Goal: Transaction & Acquisition: Purchase product/service

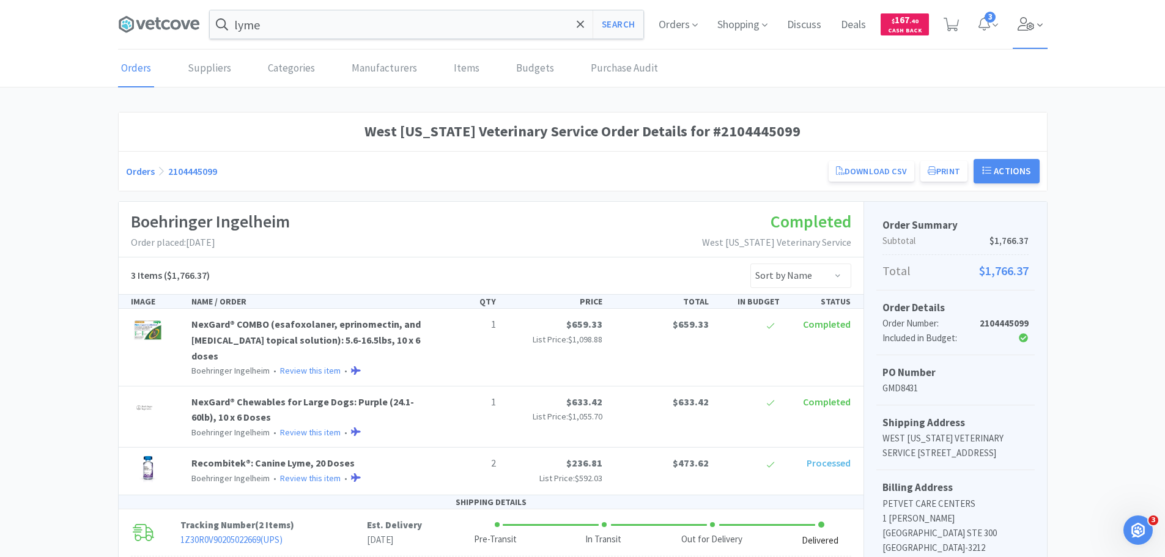
drag, startPoint x: 0, startPoint y: 0, endPoint x: 1018, endPoint y: 15, distance: 1018.5
click at [1018, 15] on span at bounding box center [1030, 24] width 35 height 49
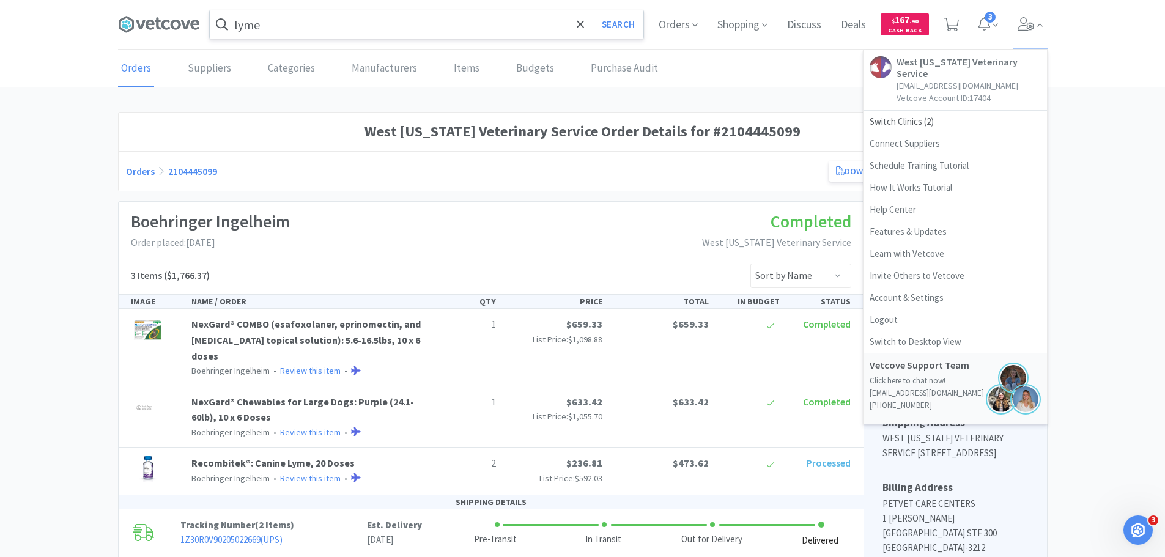
click at [392, 38] on input "lyme" at bounding box center [427, 24] width 434 height 28
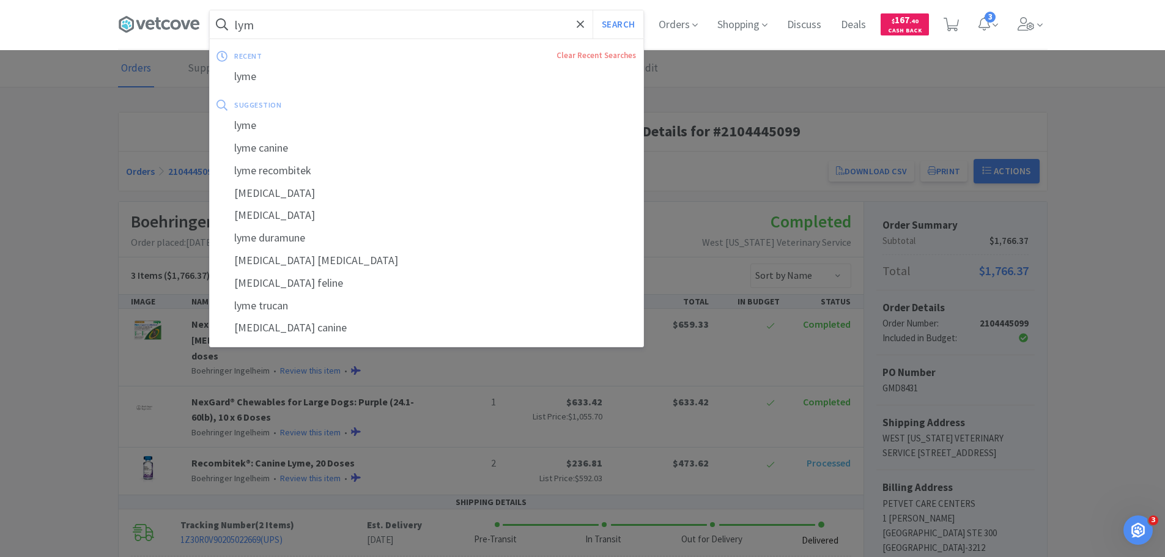
type input "lyme"
click at [605, 21] on button "Search" at bounding box center [618, 24] width 51 height 28
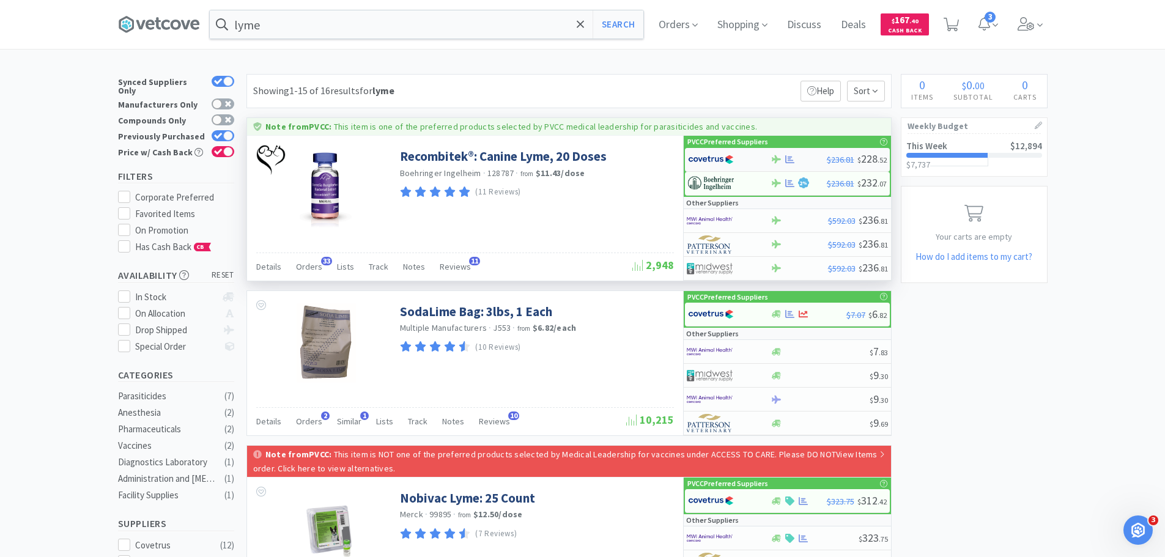
click at [724, 160] on img at bounding box center [711, 159] width 46 height 18
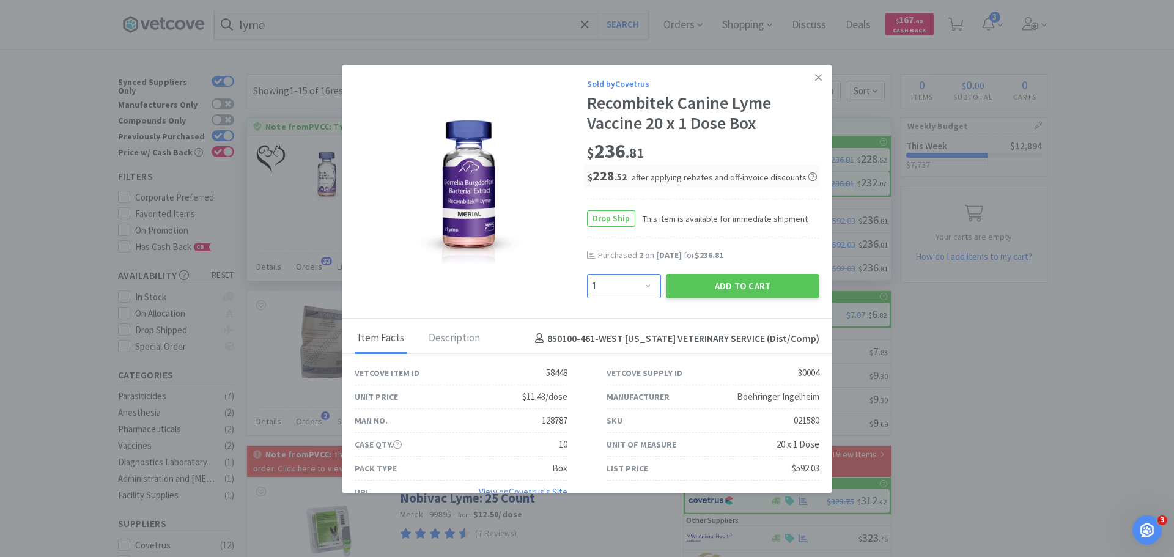
click at [628, 279] on select "Enter Quantity 1 2 3 4 5 6 7 8 9 10 11 12 13 14 15 16 17 18 19 20 Enter Quantity" at bounding box center [624, 286] width 74 height 24
select select "2"
click at [587, 274] on select "Enter Quantity 1 2 3 4 5 6 7 8 9 10 11 12 13 14 15 16 17 18 19 20 Enter Quantity" at bounding box center [624, 286] width 74 height 24
click at [691, 281] on button "Add to Cart" at bounding box center [743, 286] width 154 height 24
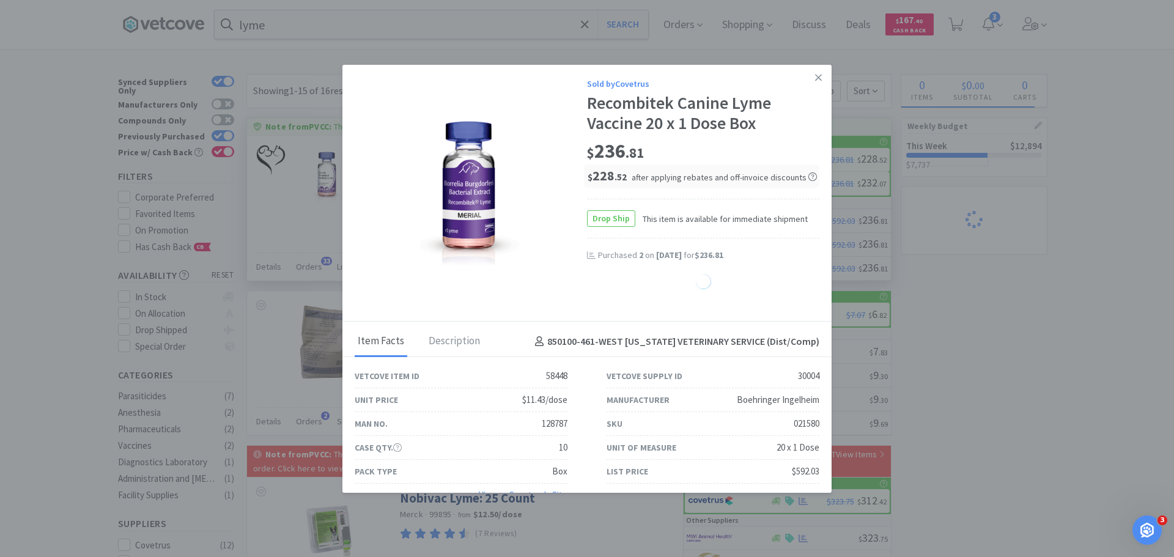
select select "2"
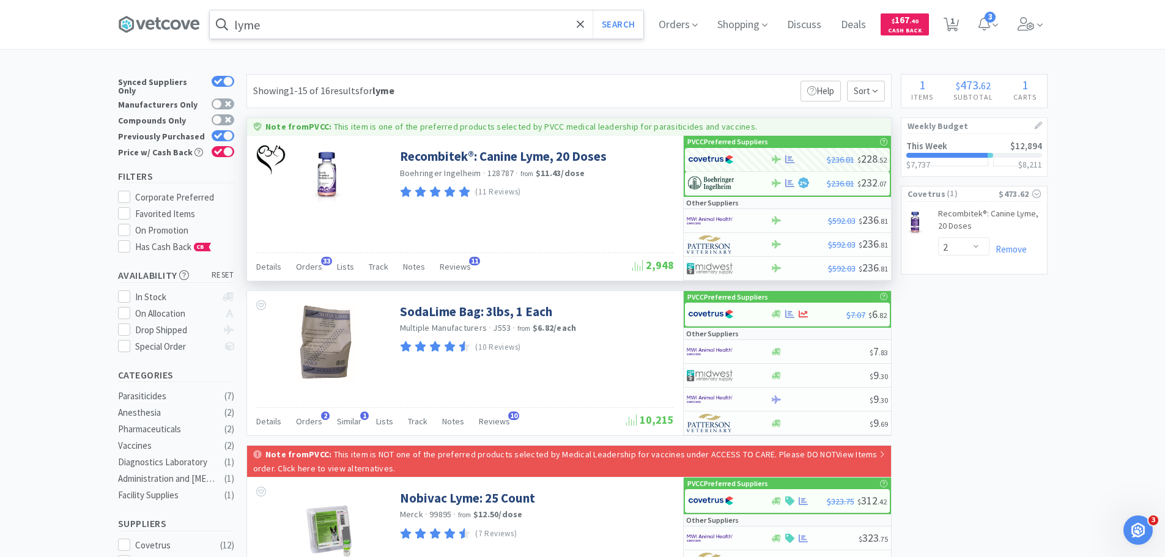
click at [447, 27] on input "lyme" at bounding box center [427, 24] width 434 height 28
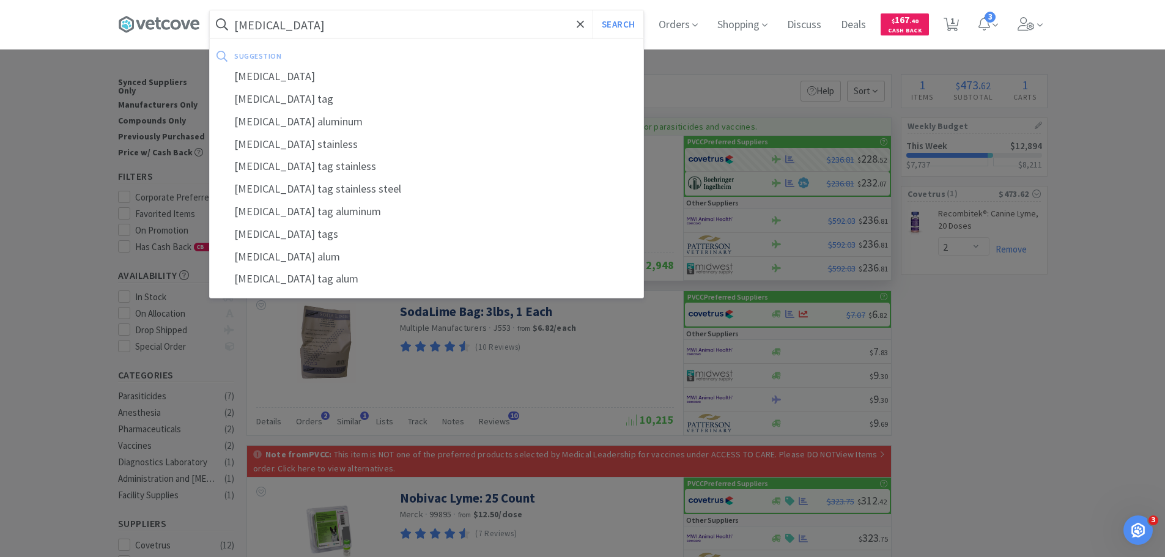
type input "[MEDICAL_DATA]"
click at [593, 10] on button "Search" at bounding box center [618, 24] width 51 height 28
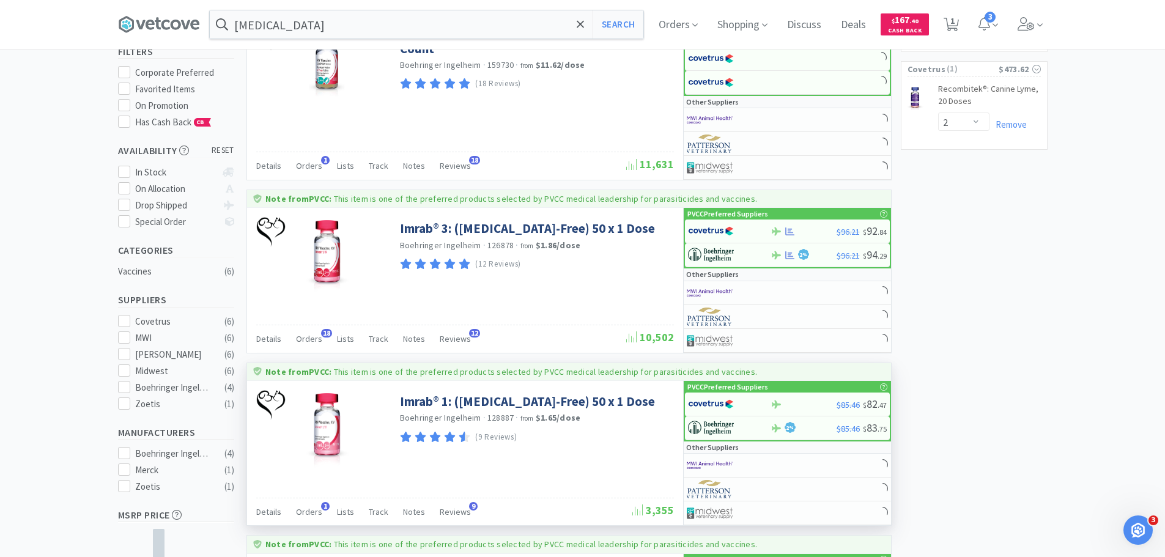
scroll to position [245, 0]
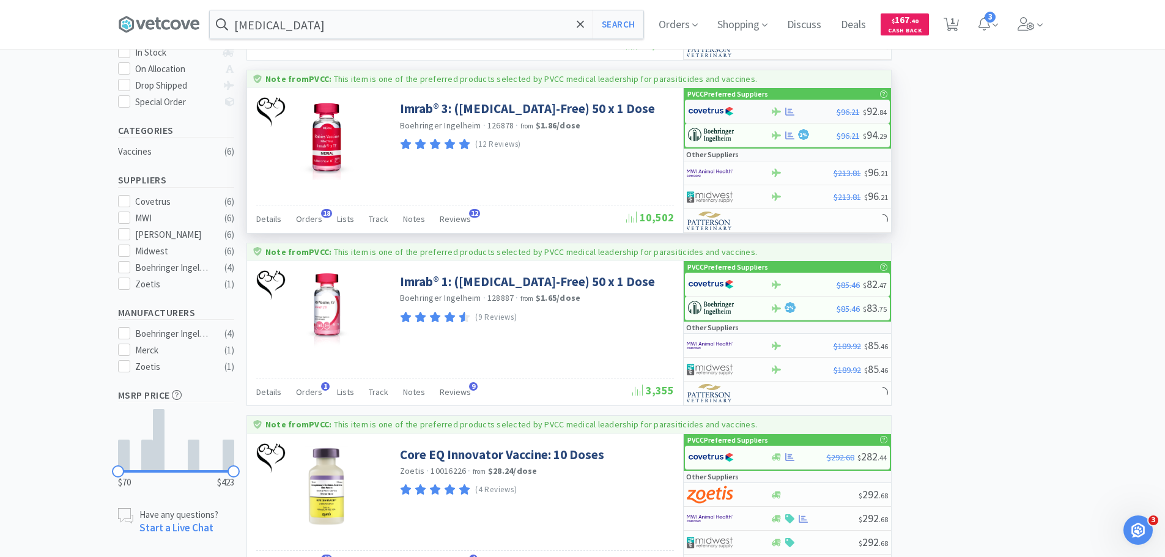
click at [748, 109] on div at bounding box center [721, 111] width 67 height 21
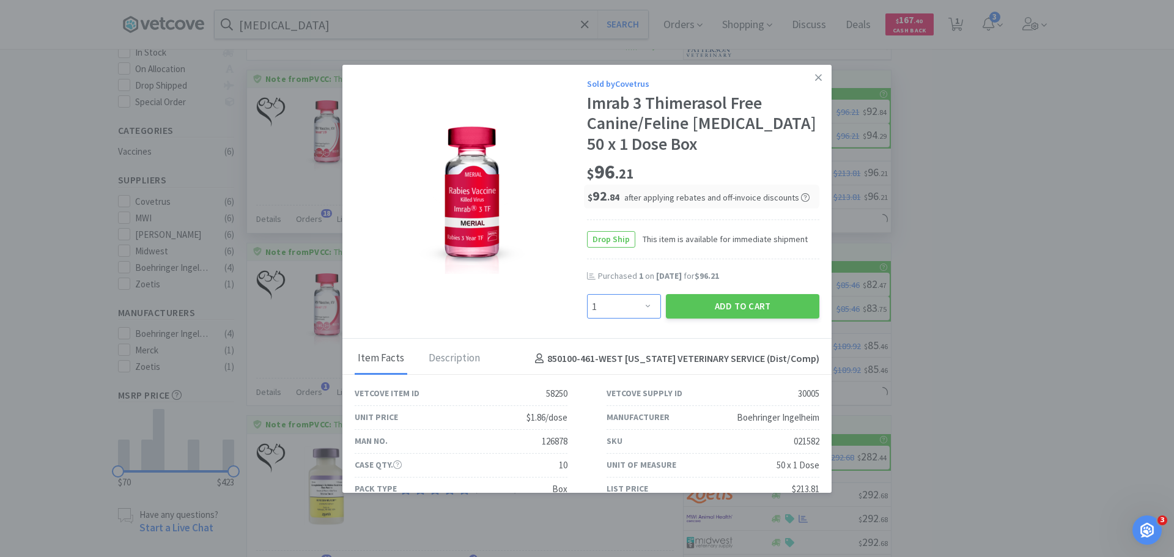
click at [617, 301] on select "Enter Quantity 1 2 3 4 5 6 7 8 9 10 11 12 13 14 15 16 17 18 19 20 Enter Quantity" at bounding box center [624, 306] width 74 height 24
select select "2"
click at [587, 294] on select "Enter Quantity 1 2 3 4 5 6 7 8 9 10 11 12 13 14 15 16 17 18 19 20 Enter Quantity" at bounding box center [624, 306] width 74 height 24
click at [719, 308] on button "Add to Cart" at bounding box center [743, 306] width 154 height 24
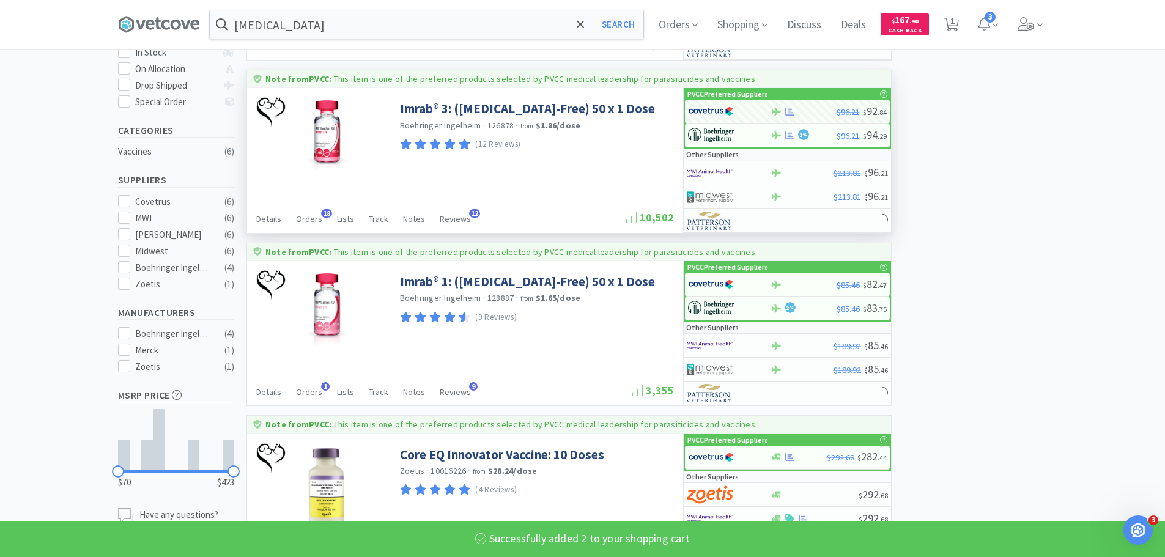
select select "2"
click at [399, 19] on input "[MEDICAL_DATA]" at bounding box center [427, 24] width 434 height 28
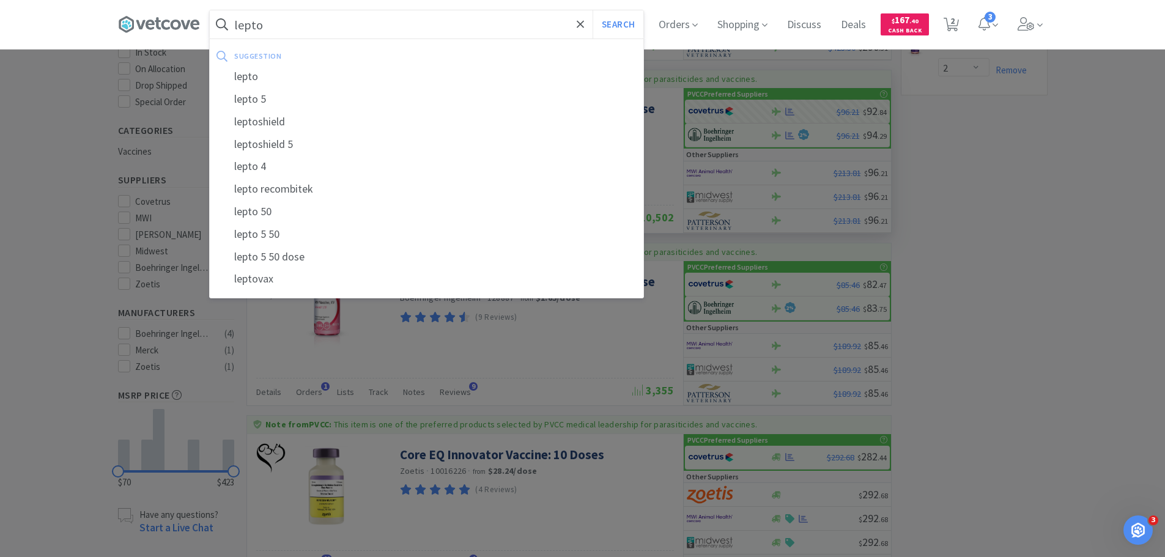
type input "lepto"
click at [593, 10] on button "Search" at bounding box center [618, 24] width 51 height 28
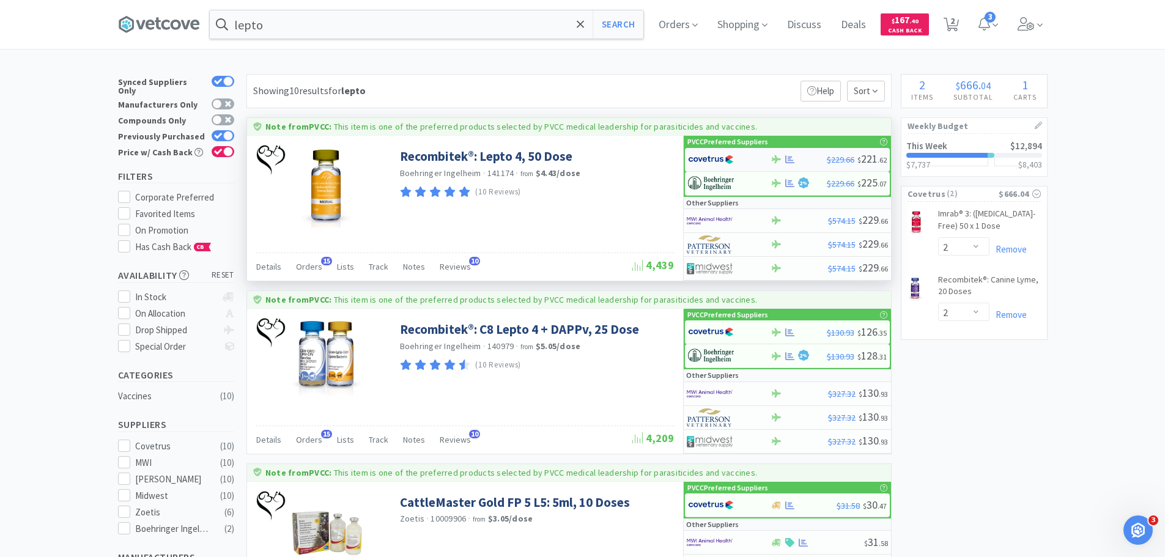
click at [730, 165] on img at bounding box center [711, 159] width 46 height 18
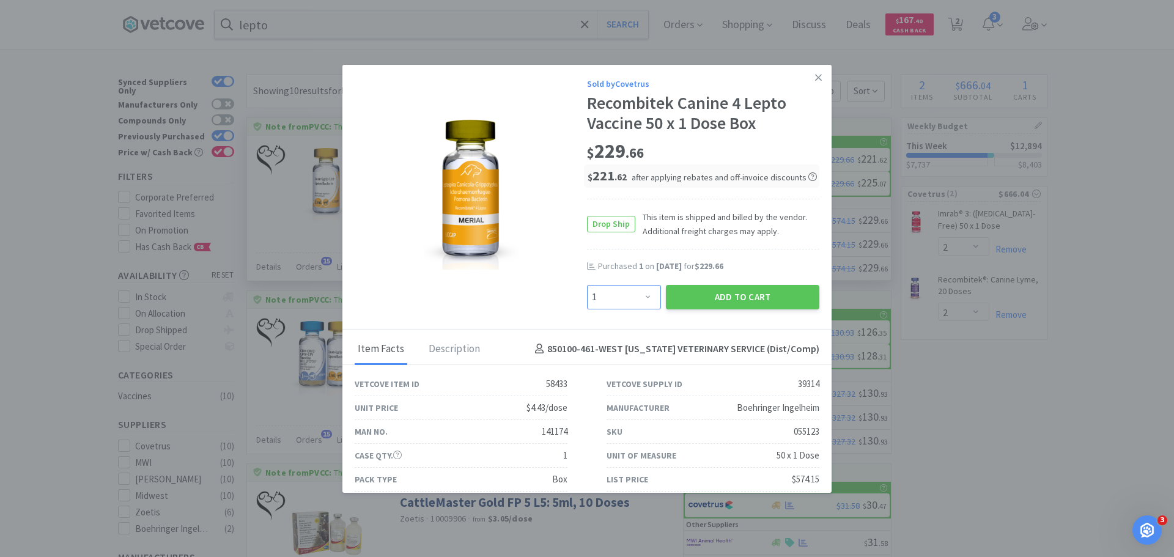
click at [637, 292] on select "Enter Quantity 1 2 3 4 5 6 7 8 9 10 11 12 13 14 15 16 17 18 19 20 Enter Quantity" at bounding box center [624, 297] width 74 height 24
select select "2"
click at [587, 285] on select "Enter Quantity 1 2 3 4 5 6 7 8 9 10 11 12 13 14 15 16 17 18 19 20 Enter Quantity" at bounding box center [624, 297] width 74 height 24
click at [755, 294] on button "Add to Cart" at bounding box center [743, 297] width 154 height 24
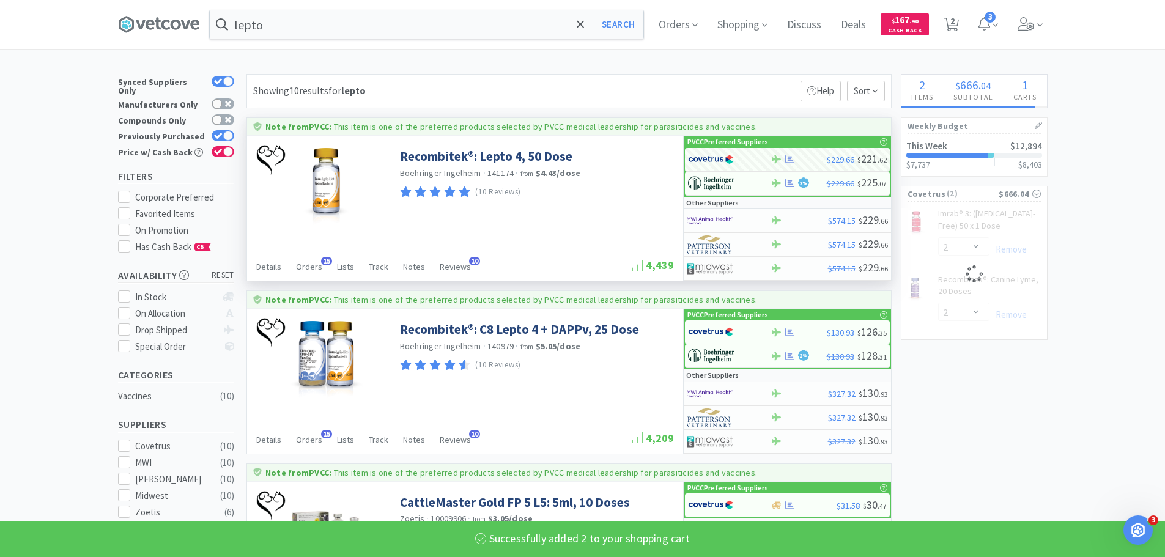
select select "2"
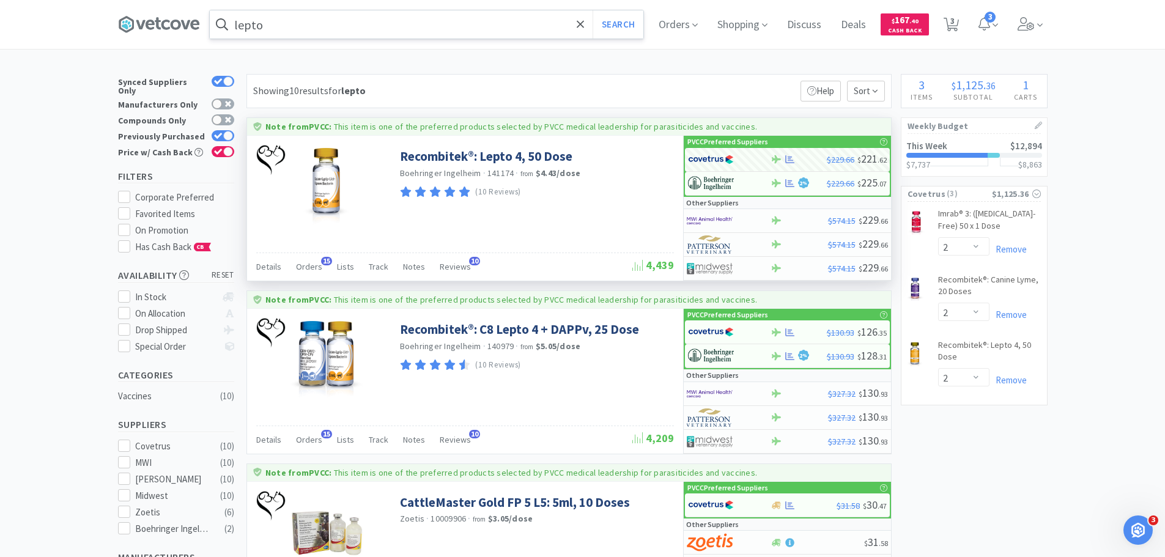
click at [495, 20] on input "lepto" at bounding box center [427, 24] width 434 height 28
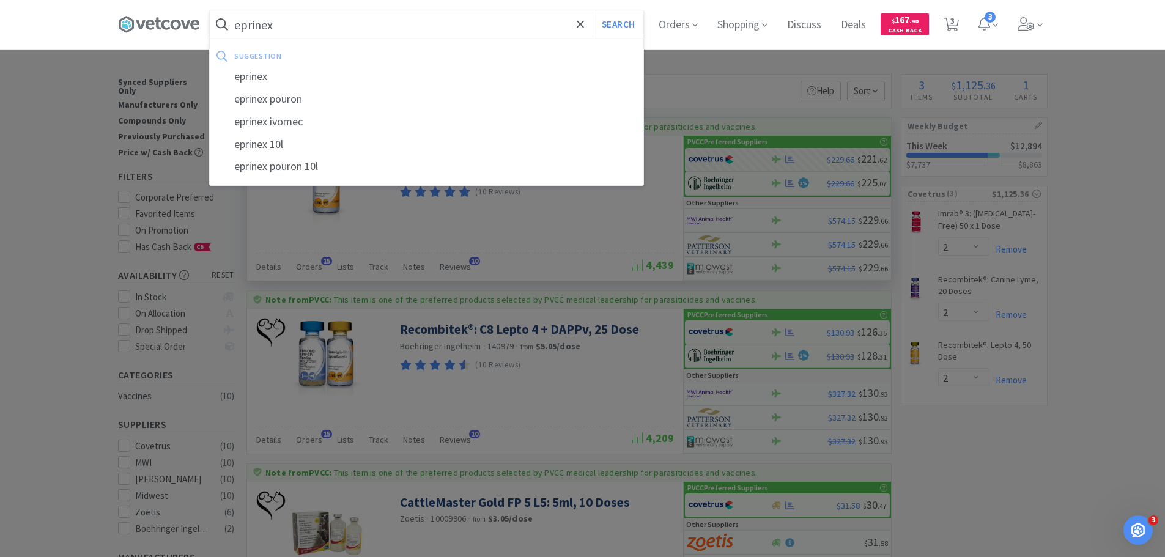
type input "eprinex"
click at [593, 10] on button "Search" at bounding box center [618, 24] width 51 height 28
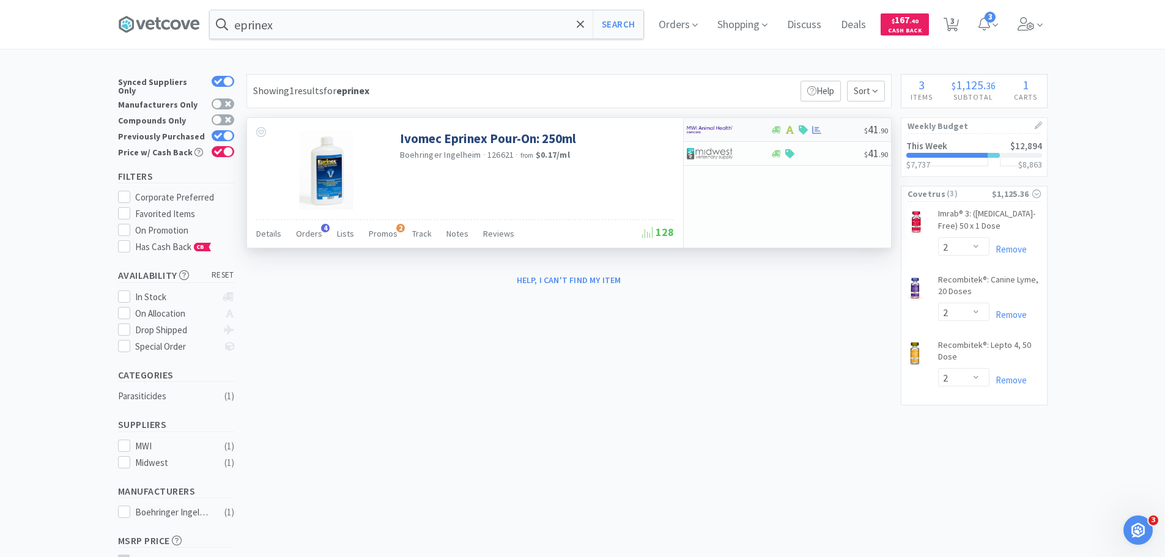
click at [720, 127] on img at bounding box center [710, 129] width 46 height 18
select select "1"
click at [732, 154] on img at bounding box center [710, 153] width 46 height 18
select select "1"
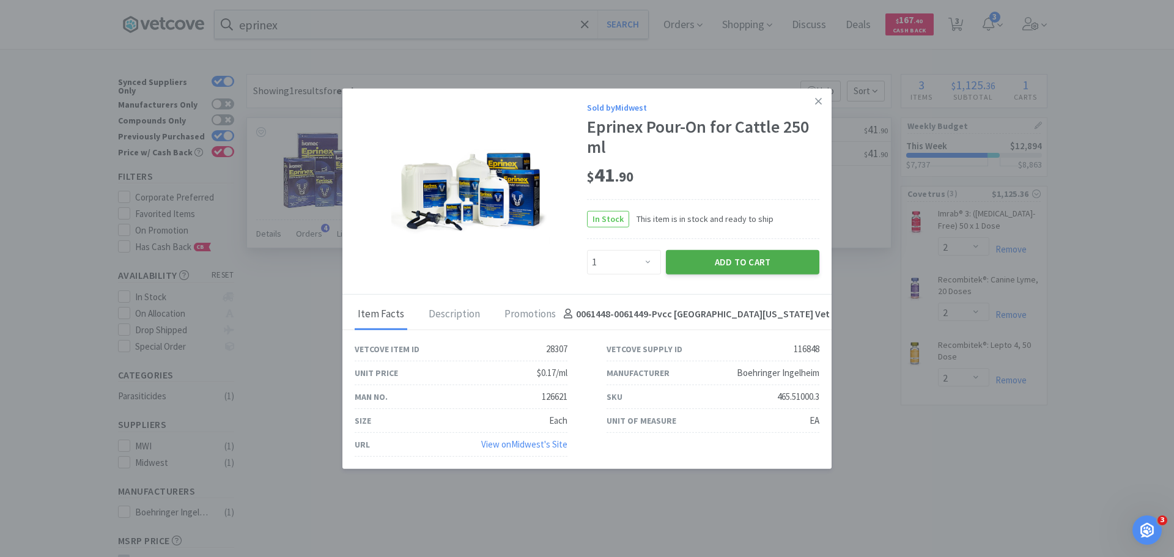
click at [735, 267] on button "Add to Cart" at bounding box center [743, 262] width 154 height 24
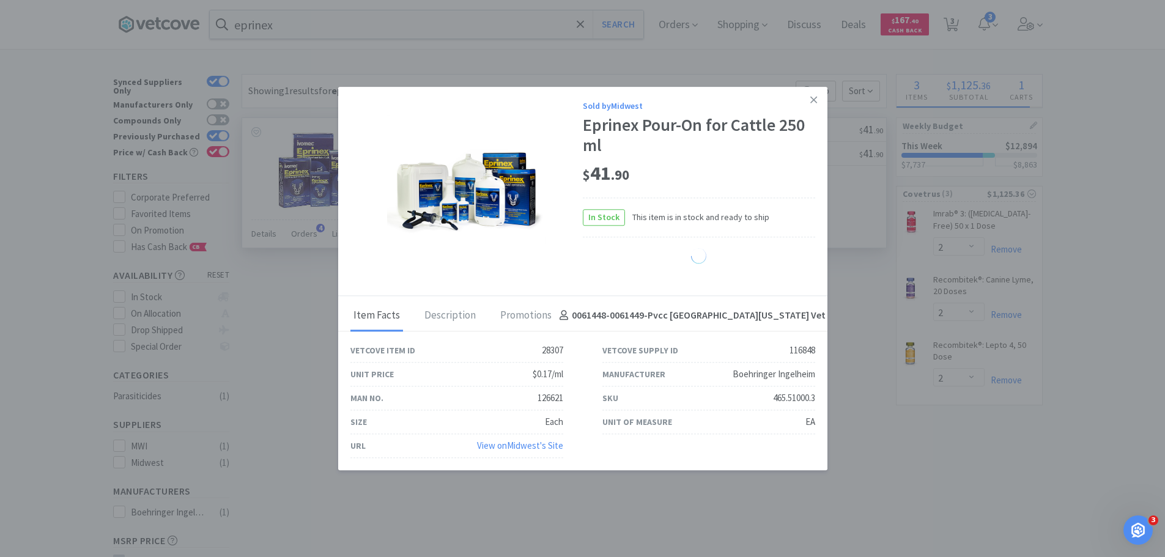
select select "1"
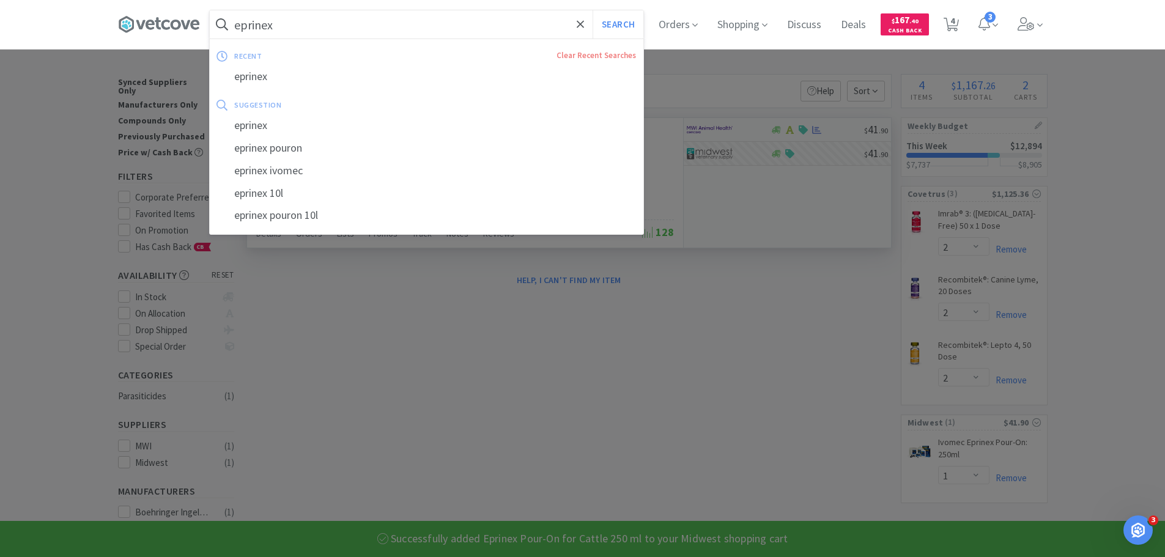
click at [496, 22] on input "eprinex" at bounding box center [427, 24] width 434 height 28
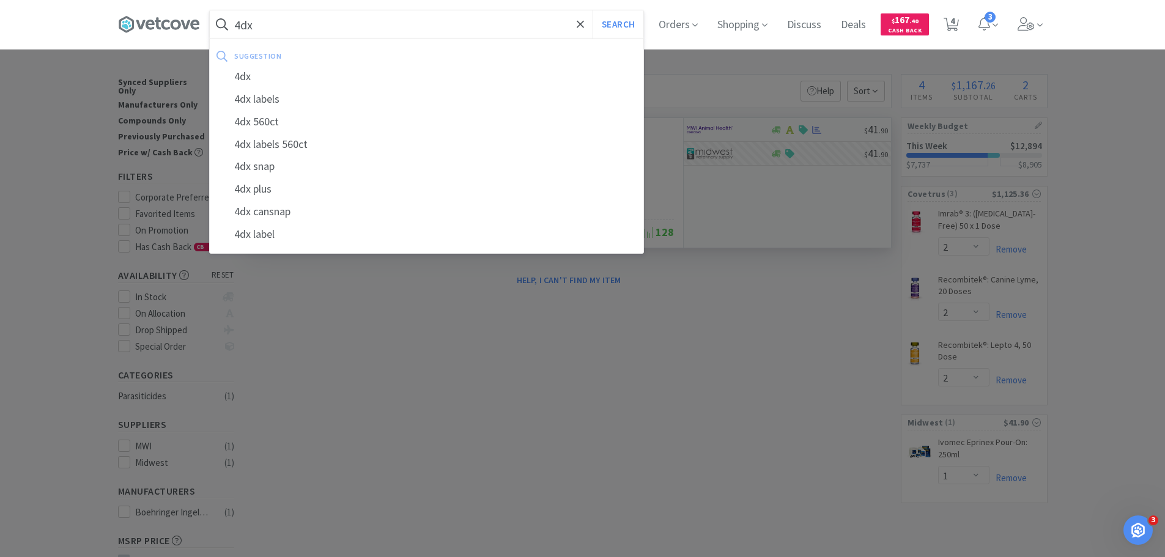
type input "4dx"
click at [593, 10] on button "Search" at bounding box center [618, 24] width 51 height 28
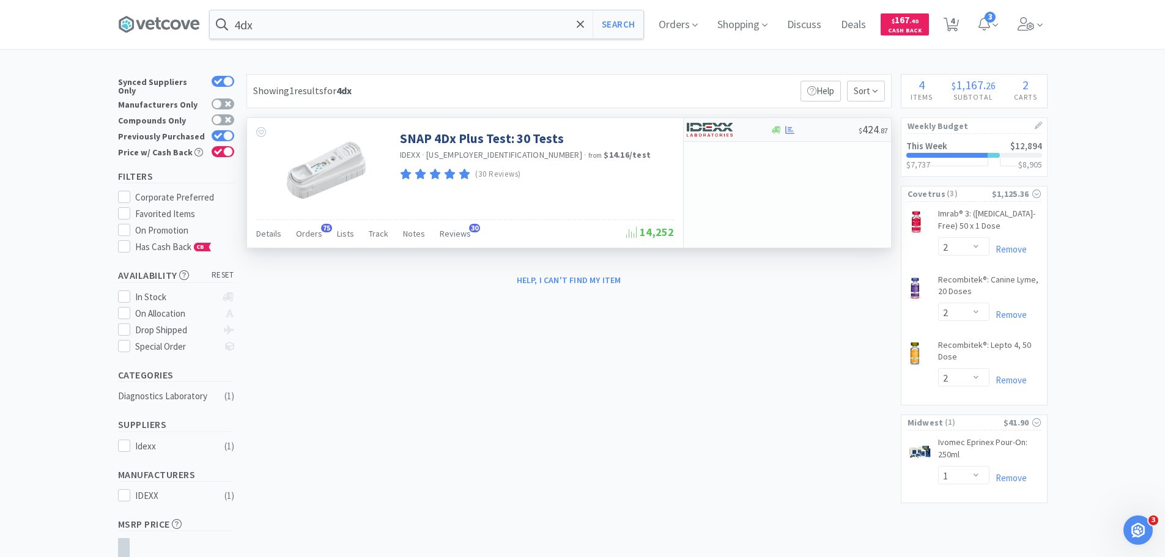
click at [706, 126] on img at bounding box center [710, 129] width 46 height 18
select select "1"
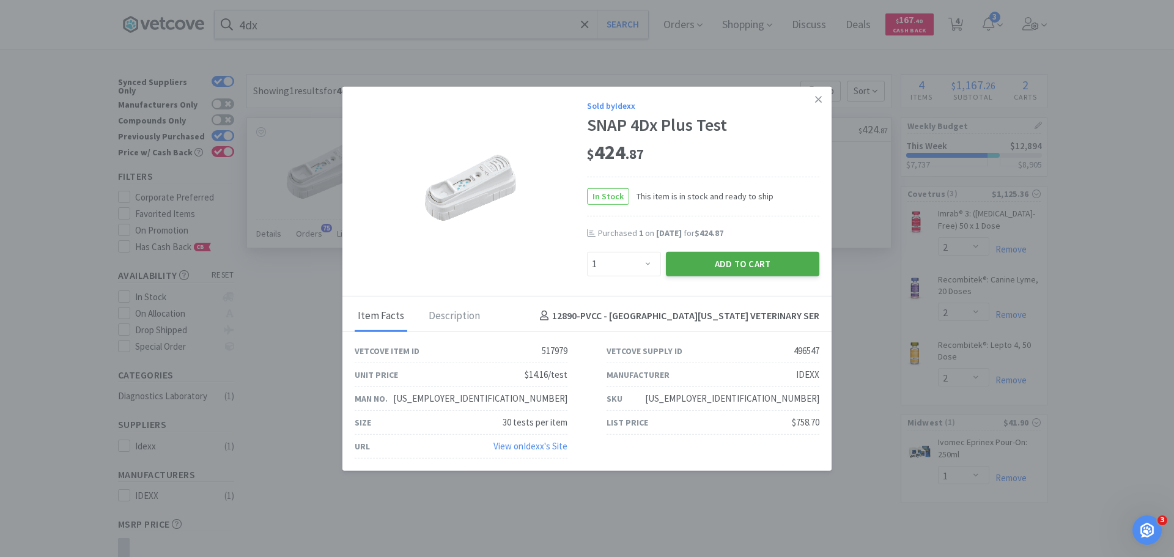
click at [702, 258] on button "Add to Cart" at bounding box center [743, 263] width 154 height 24
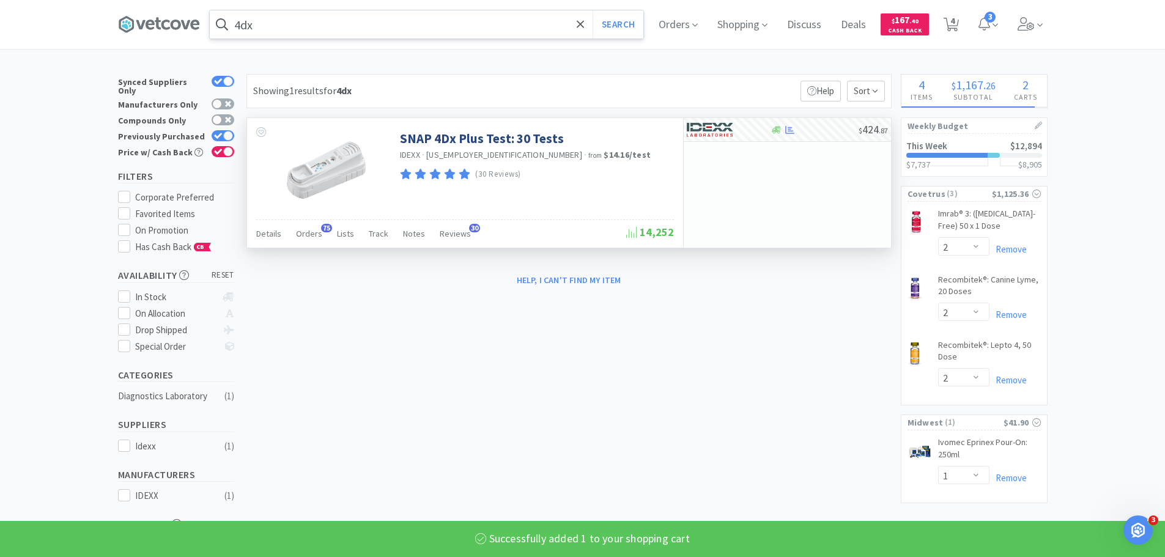
select select "1"
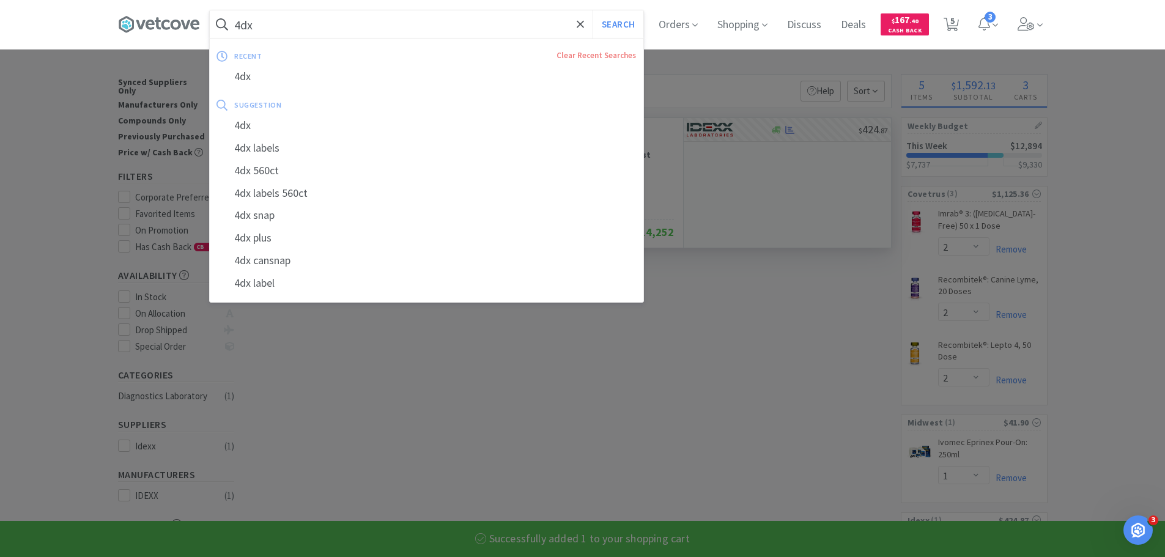
click at [442, 23] on input "4dx" at bounding box center [427, 24] width 434 height 28
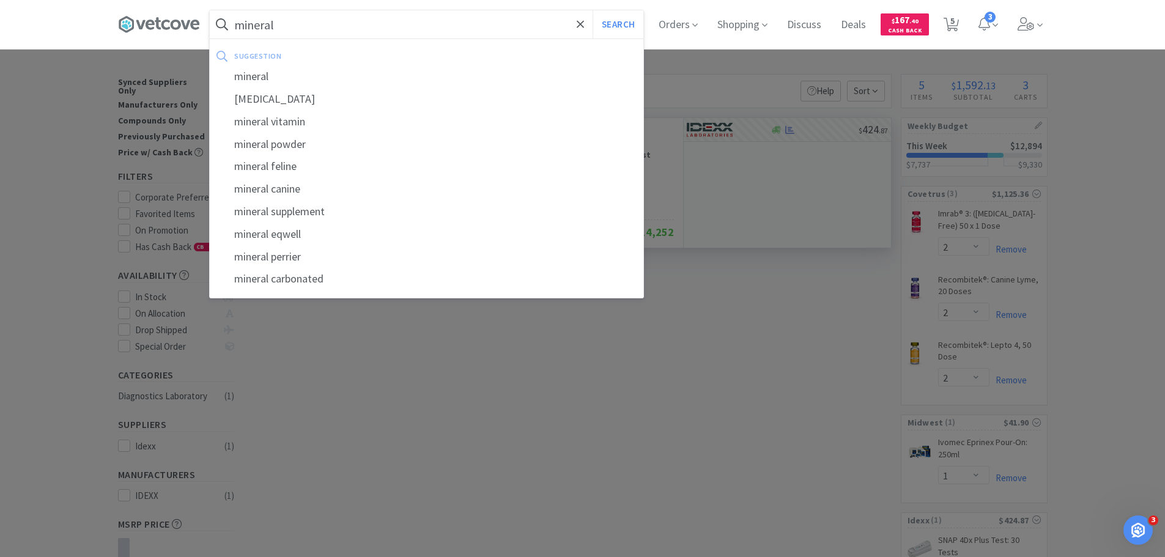
type input "mineral"
click at [593, 10] on button "Search" at bounding box center [618, 24] width 51 height 28
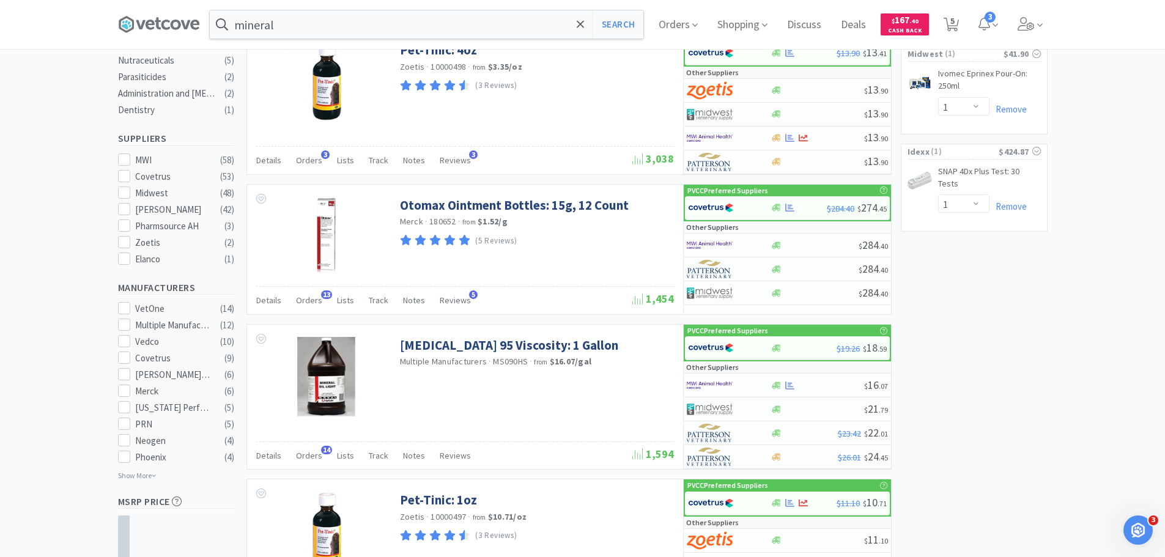
scroll to position [550, 0]
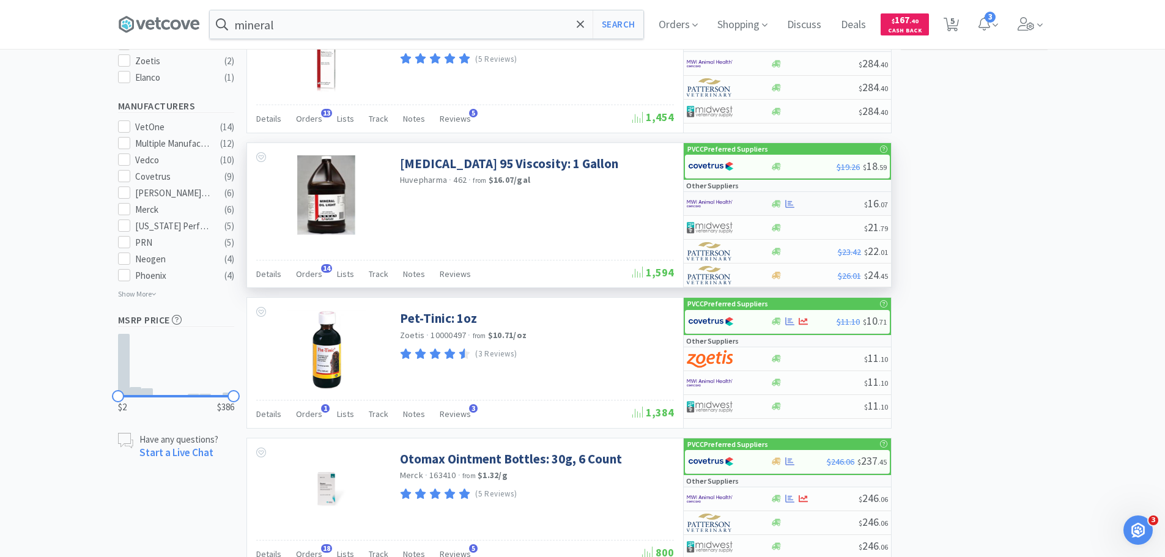
click at [710, 202] on img at bounding box center [710, 204] width 46 height 18
select select "1"
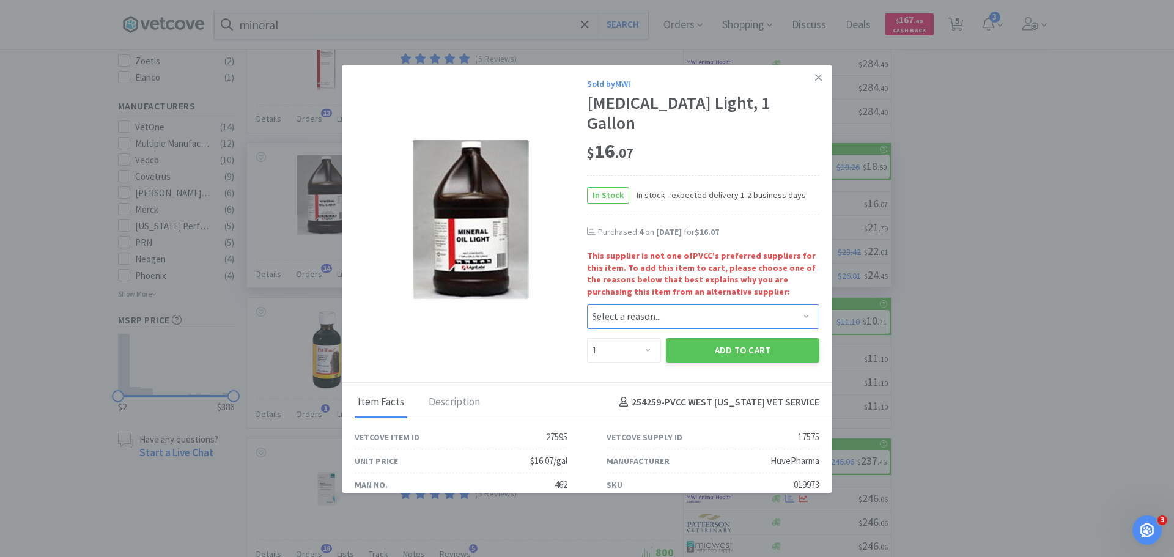
click at [621, 305] on select "Select a reason... Availability - This item is out of stock at the preferred su…" at bounding box center [703, 317] width 232 height 24
select select "pricing"
click at [587, 305] on select "Select a reason... Availability - This item is out of stock at the preferred su…" at bounding box center [703, 317] width 232 height 24
click at [643, 338] on select "Enter Quantity 1 2 3 4 5 6 7 8 9 10 11 12 13 14 15 16 17 18 19 20 Enter Quantity" at bounding box center [624, 350] width 74 height 24
select select "4"
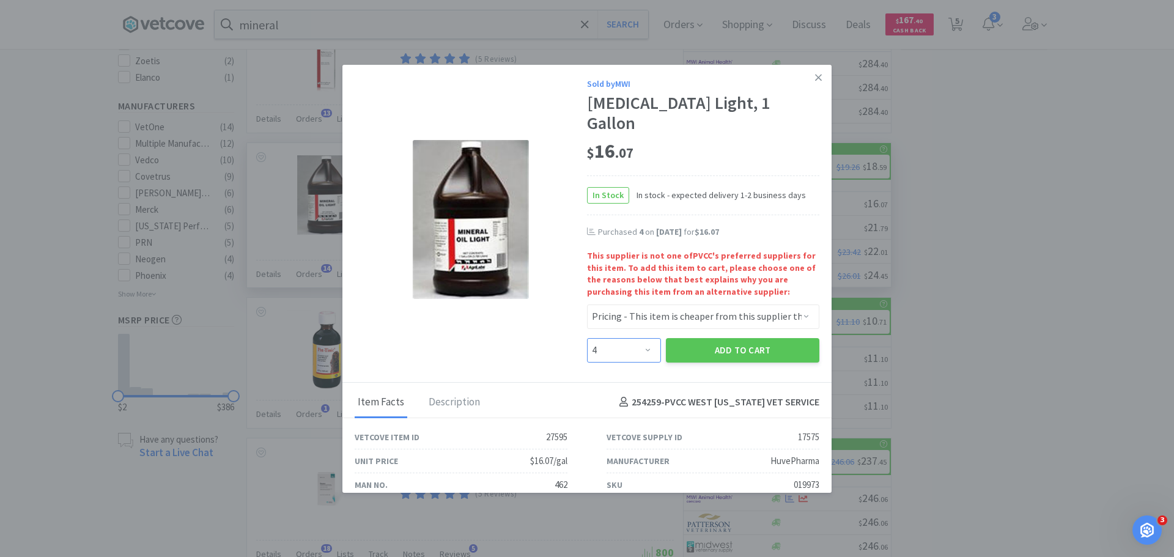
click at [587, 338] on select "Enter Quantity 1 2 3 4 5 6 7 8 9 10 11 12 13 14 15 16 17 18 19 20 Enter Quantity" at bounding box center [624, 350] width 74 height 24
click at [710, 338] on button "Add to Cart" at bounding box center [743, 350] width 154 height 24
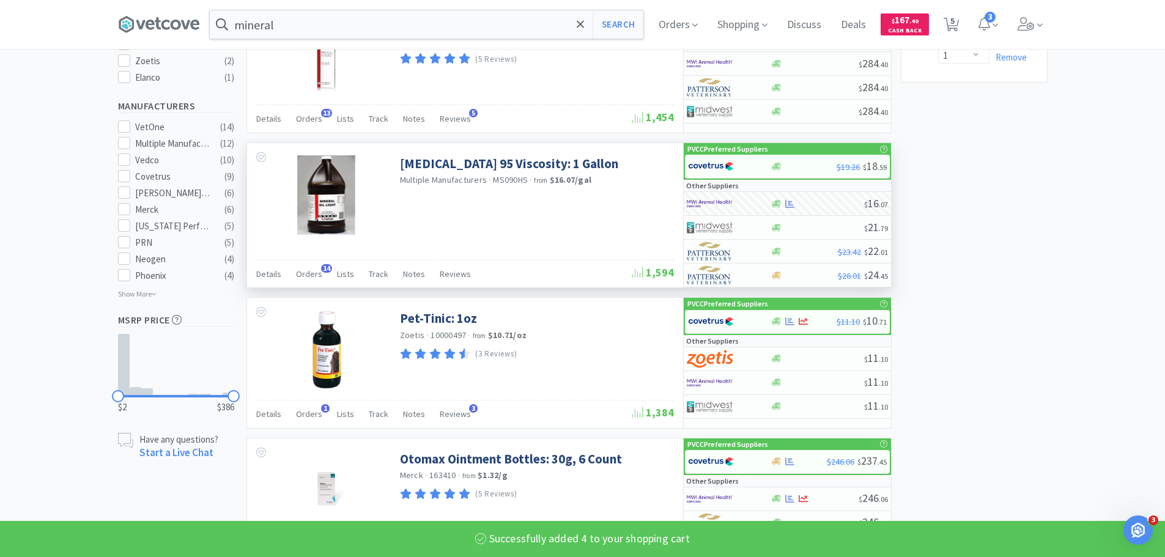
select select "4"
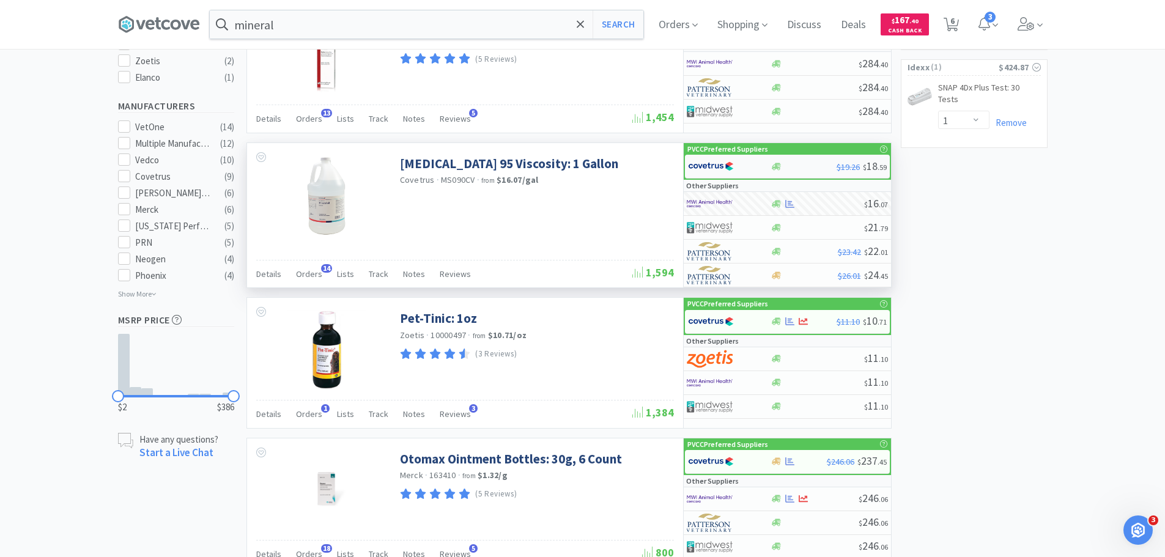
click at [710, 157] on div at bounding box center [721, 166] width 67 height 21
select select "1"
drag, startPoint x: 1073, startPoint y: 265, endPoint x: 1027, endPoint y: 270, distance: 46.1
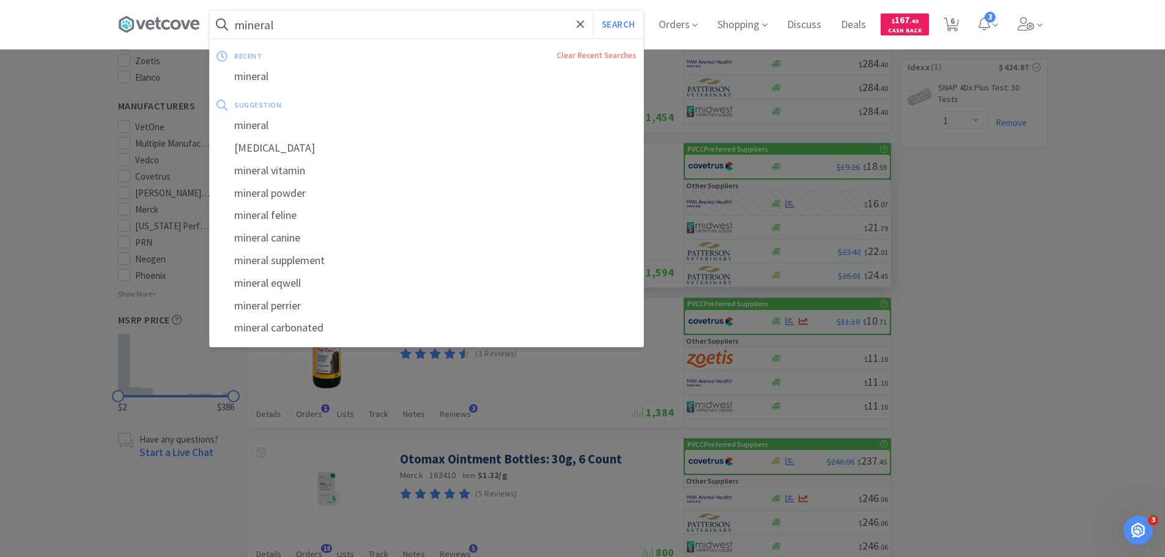
click at [370, 27] on input "mineral" at bounding box center [427, 24] width 434 height 28
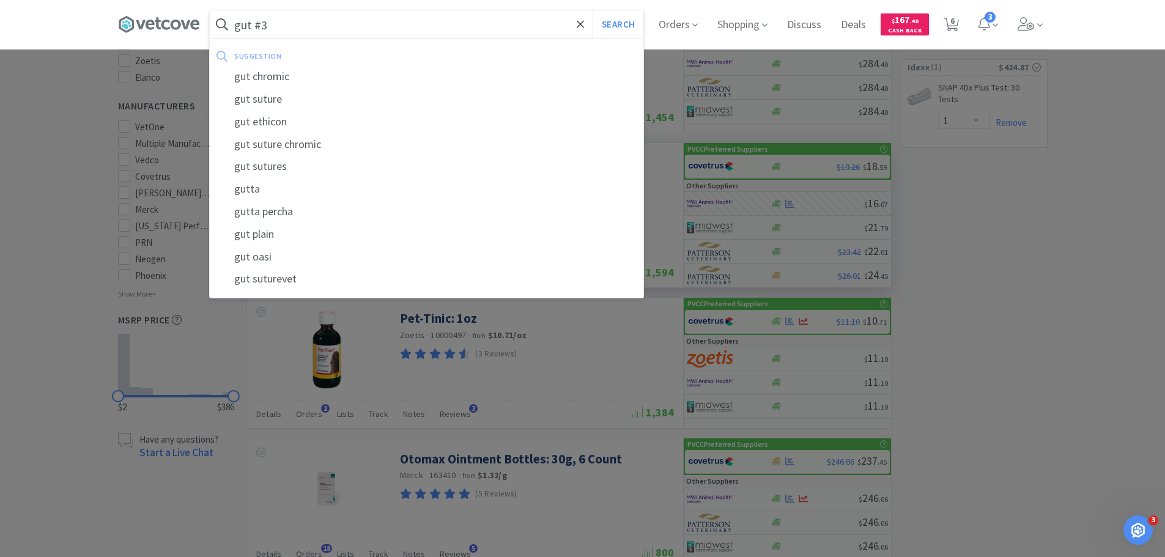
type input "gut #3"
click at [593, 10] on button "Search" at bounding box center [618, 24] width 51 height 28
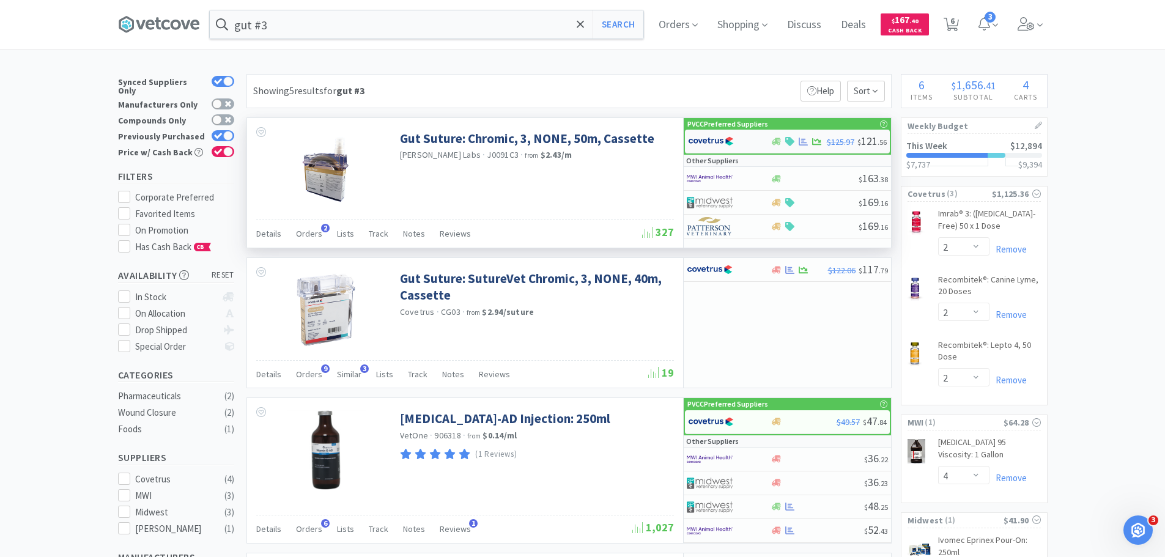
click at [713, 143] on img at bounding box center [711, 141] width 46 height 18
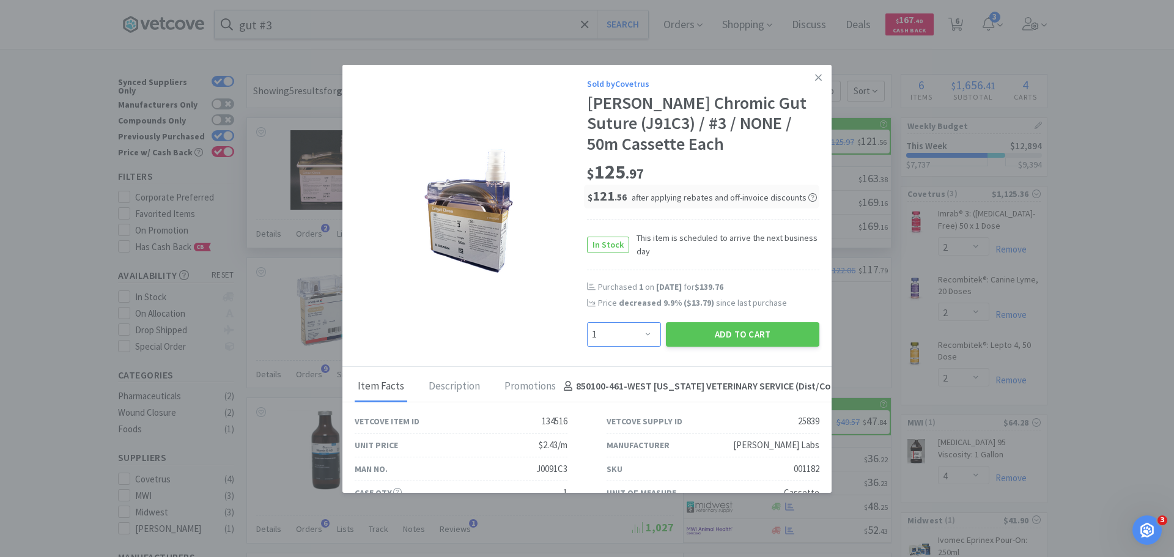
click at [621, 335] on select "Enter Quantity 1 2 3 4 5 6 7 8 9 10 11 12 13 14 15 16 17 18 19 20 Enter Quantity" at bounding box center [624, 334] width 74 height 24
select select "2"
click at [587, 322] on select "Enter Quantity 1 2 3 4 5 6 7 8 9 10 11 12 13 14 15 16 17 18 19 20 Enter Quantity" at bounding box center [624, 334] width 74 height 24
click at [700, 334] on button "Add to Cart" at bounding box center [743, 334] width 154 height 24
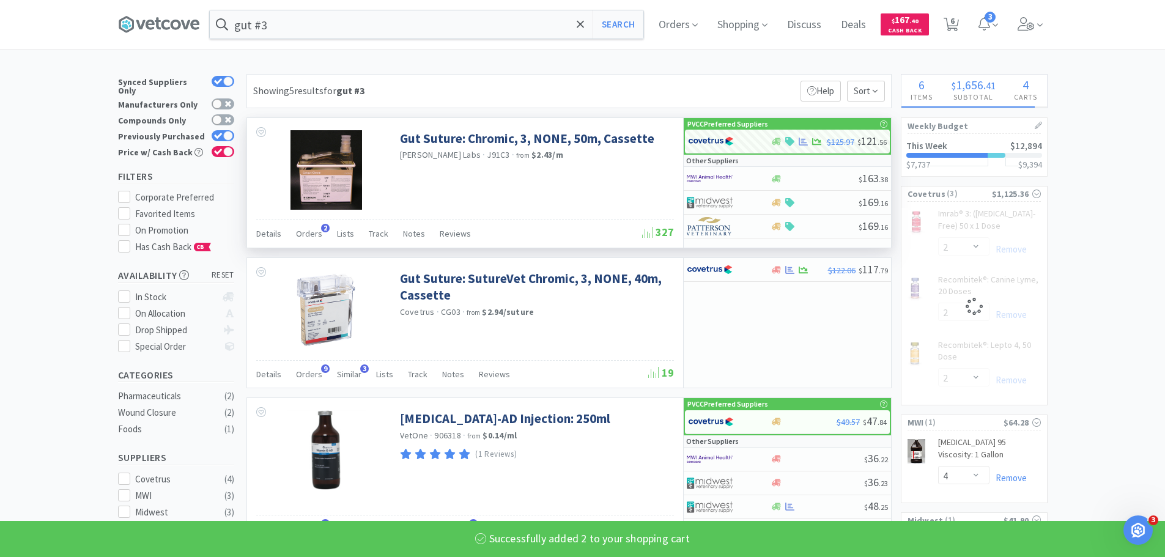
select select "2"
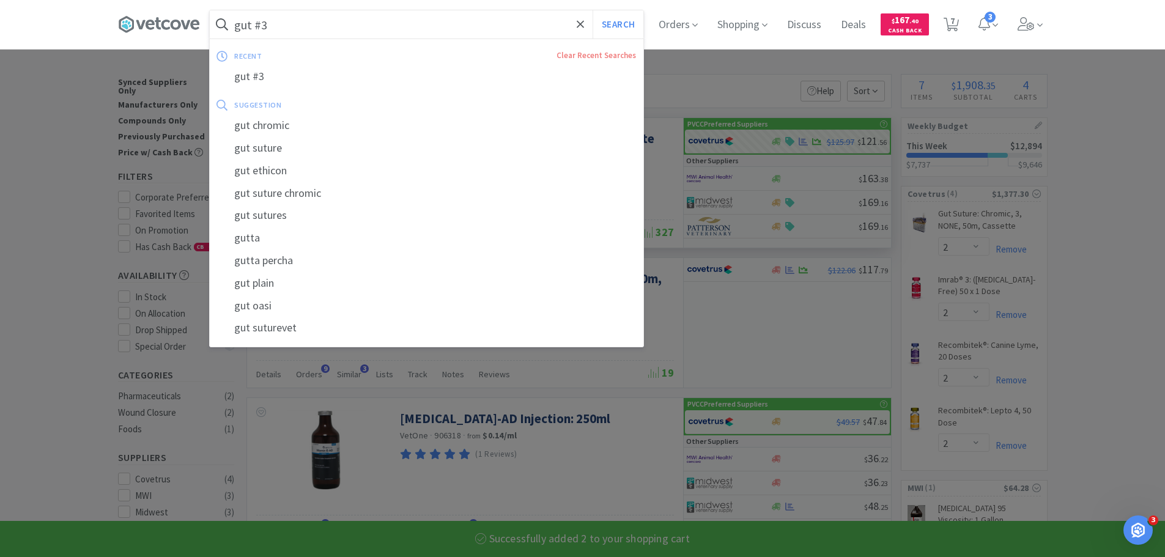
click at [469, 32] on input "gut #3" at bounding box center [427, 24] width 434 height 28
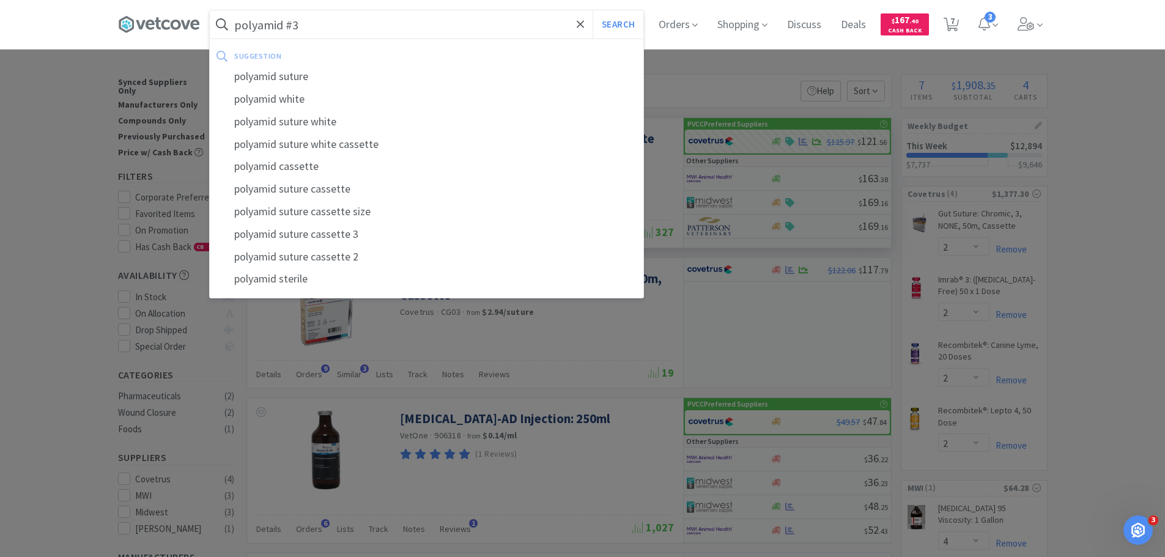
type input "polyamid #3"
click at [593, 10] on button "Search" at bounding box center [618, 24] width 51 height 28
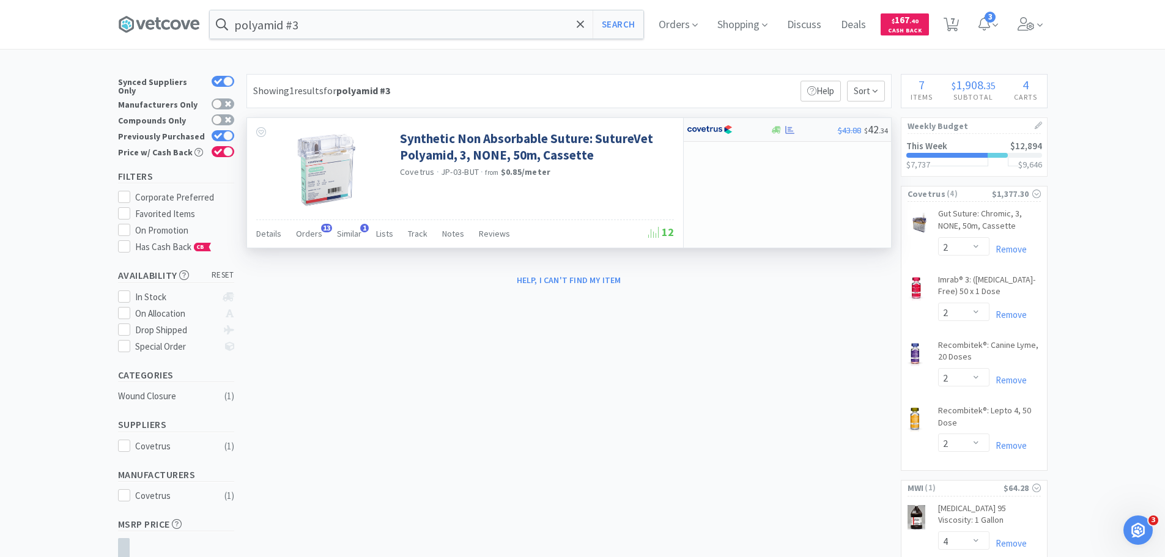
click at [719, 135] on img at bounding box center [710, 129] width 46 height 18
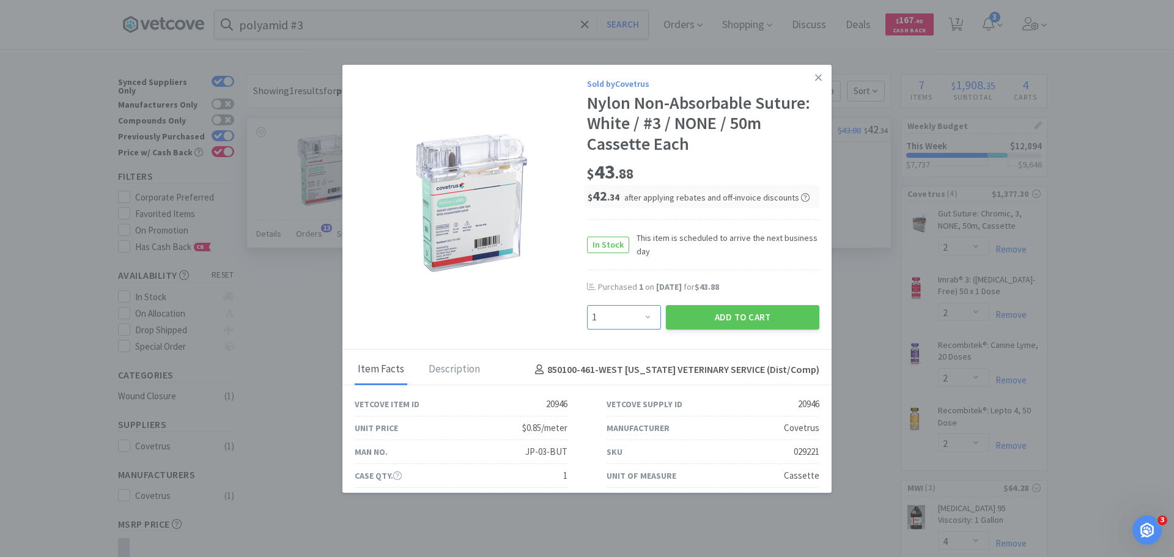
click at [635, 314] on select "Enter Quantity 1 2 3 4 5 6 7 8 9 10 11 12 13 14 15 16 17 18 19 20 Enter Quantity" at bounding box center [624, 317] width 74 height 24
select select "2"
click at [587, 305] on select "Enter Quantity 1 2 3 4 5 6 7 8 9 10 11 12 13 14 15 16 17 18 19 20 Enter Quantity" at bounding box center [624, 317] width 74 height 24
click at [727, 324] on button "Add to Cart" at bounding box center [743, 317] width 154 height 24
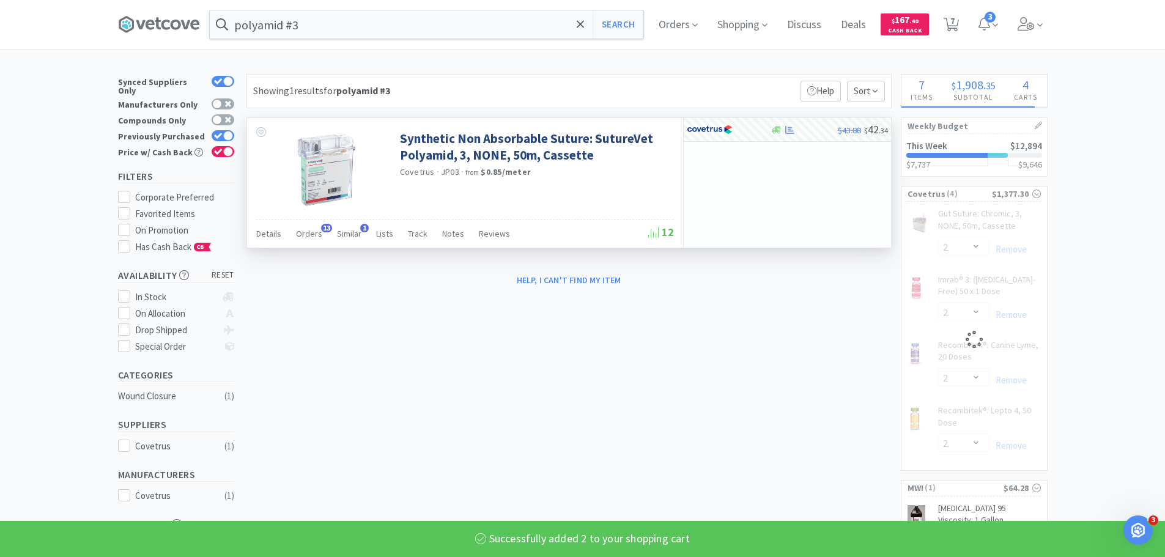
select select "2"
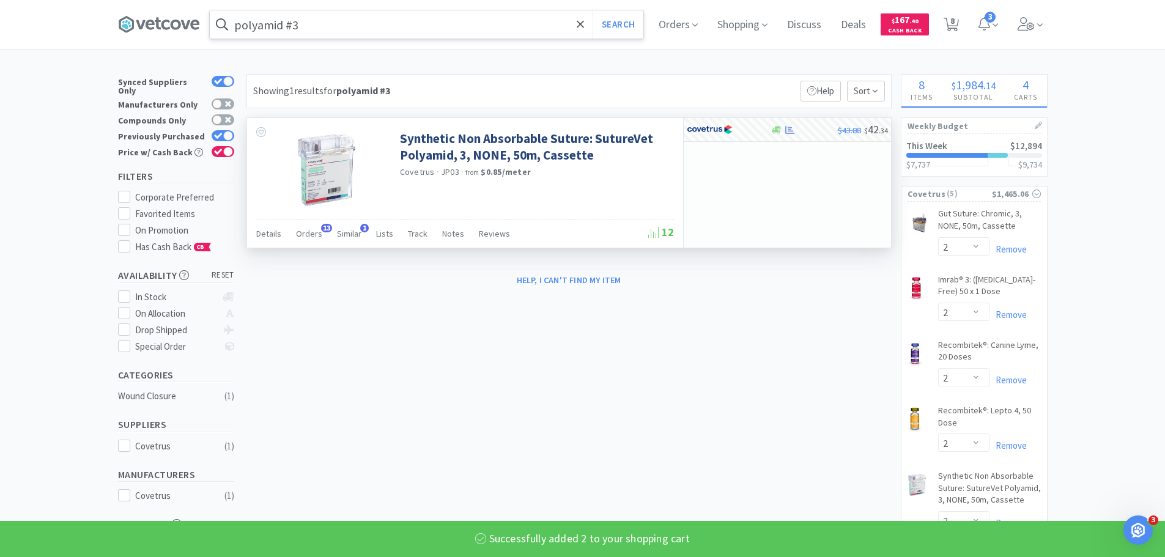
click at [321, 28] on input "polyamid #3" at bounding box center [427, 24] width 434 height 28
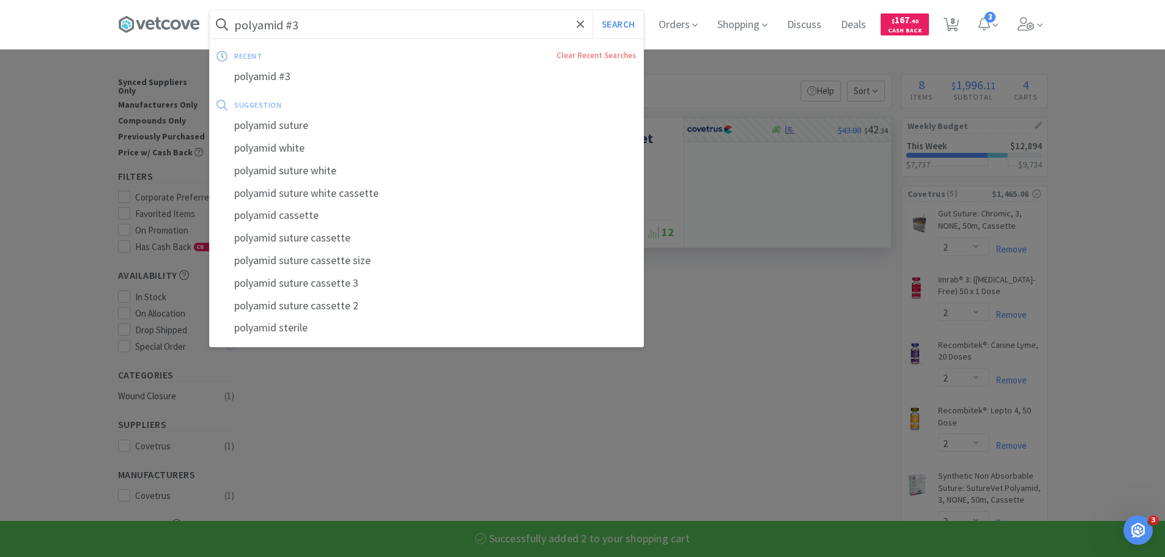
type input "v"
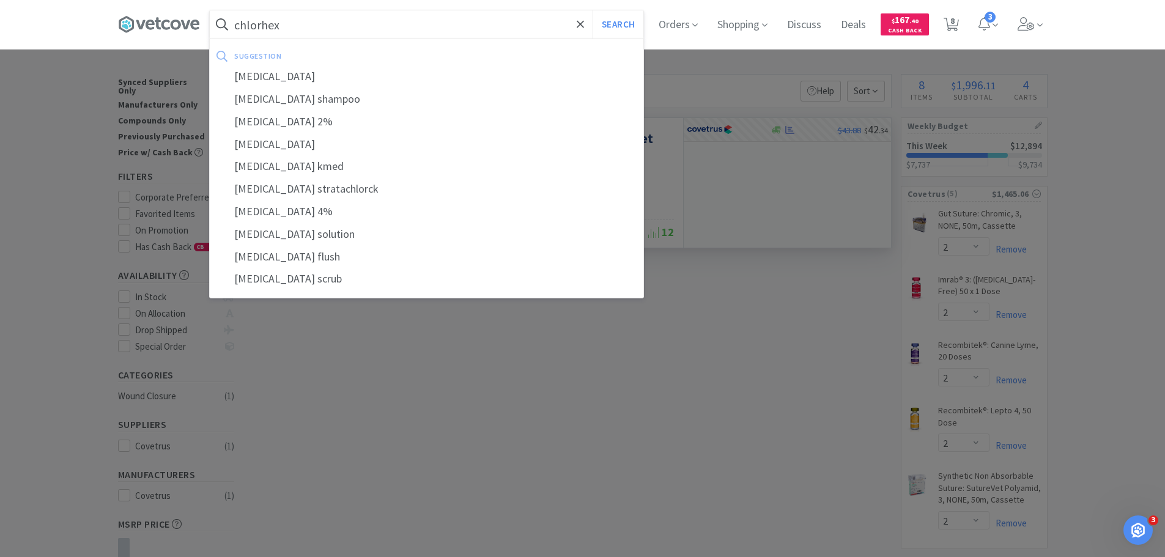
type input "chlorhex"
click at [593, 10] on button "Search" at bounding box center [618, 24] width 51 height 28
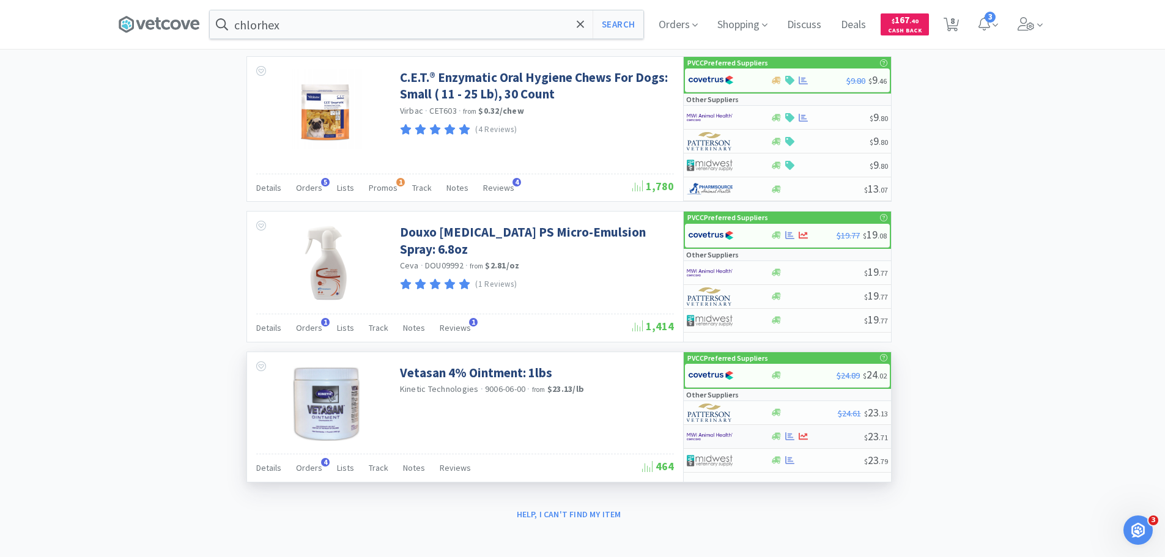
scroll to position [1801, 0]
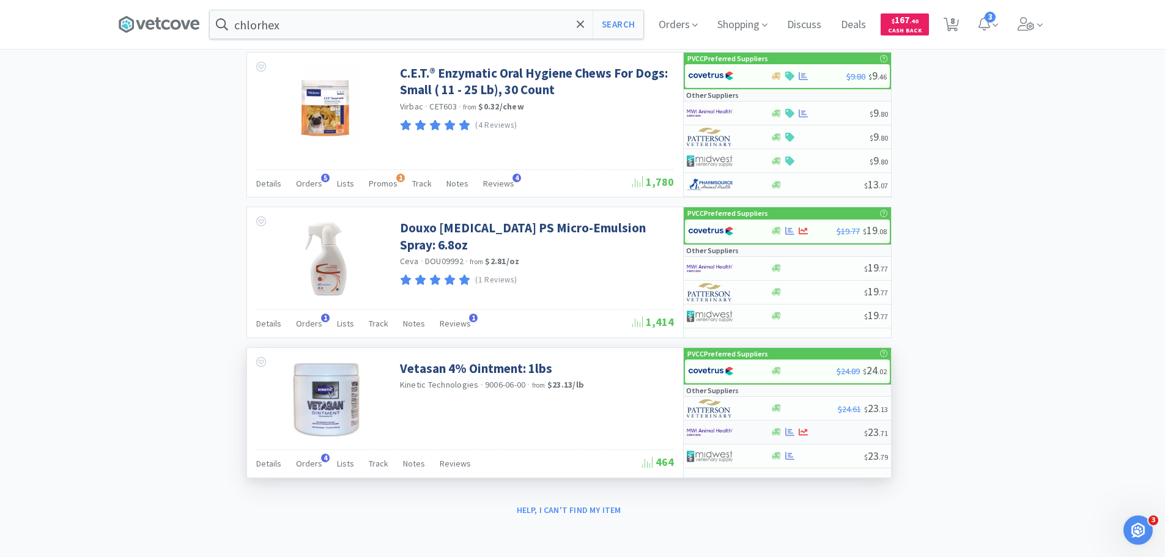
click at [701, 437] on img at bounding box center [710, 432] width 46 height 18
select select "1"
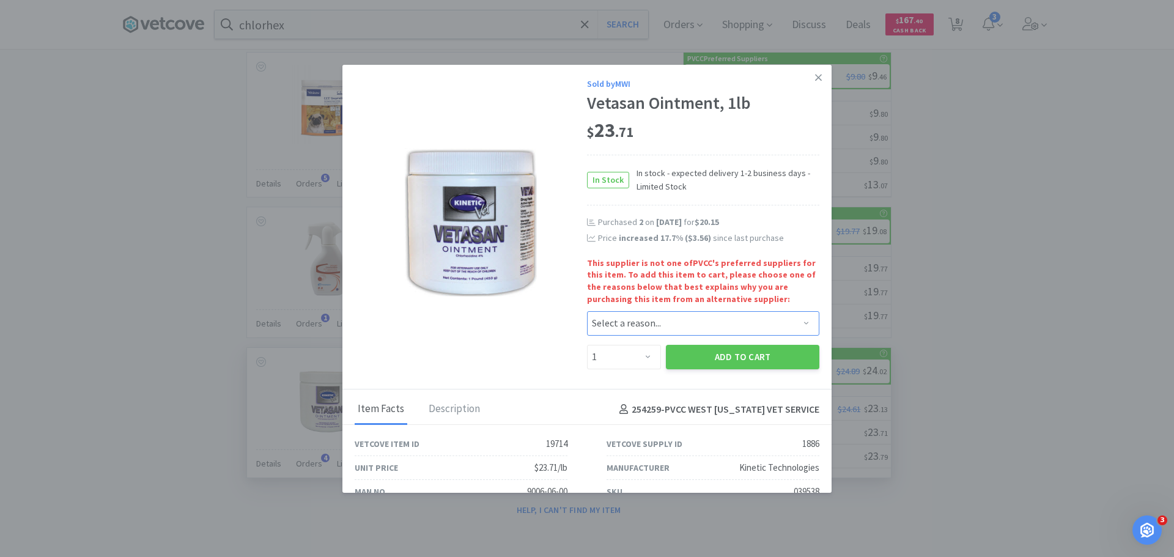
click at [631, 328] on select "Select a reason... Availability - This item is out of stock at the preferred su…" at bounding box center [703, 323] width 232 height 24
select select "pricing"
click at [587, 311] on select "Select a reason... Availability - This item is out of stock at the preferred su…" at bounding box center [703, 323] width 232 height 24
click at [620, 361] on select "Enter Quantity 1 2 3 4 5 6 7 8 9 10 11 12 13 14 15 16 17 18 19 20 Enter Quantity" at bounding box center [624, 357] width 74 height 24
select select "2"
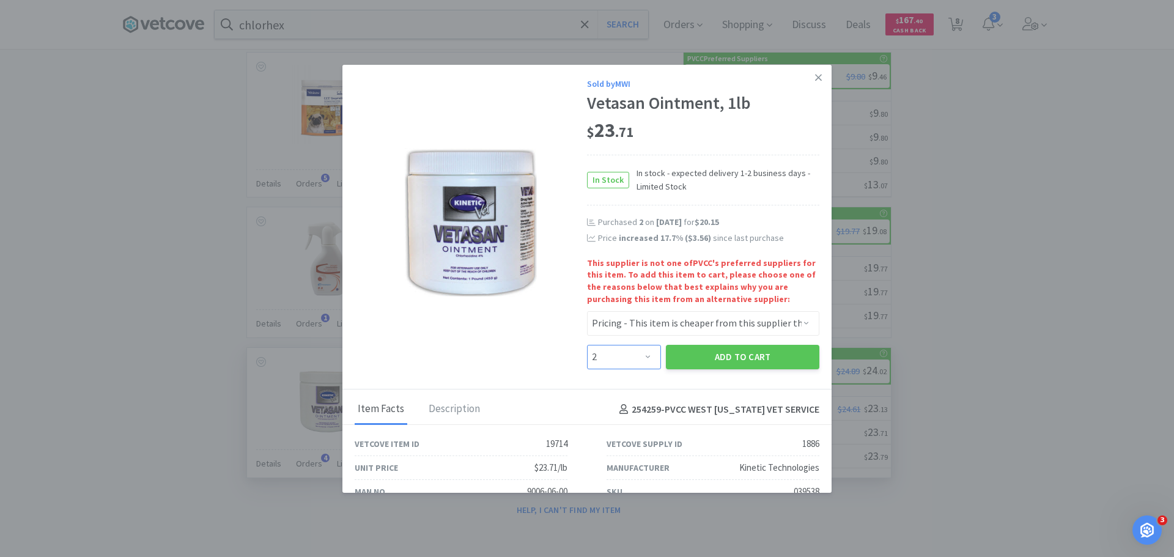
click at [587, 345] on select "Enter Quantity 1 2 3 4 5 6 7 8 9 10 11 12 13 14 15 16 17 18 19 20 Enter Quantity" at bounding box center [624, 357] width 74 height 24
click at [735, 363] on button "Add to Cart" at bounding box center [743, 357] width 154 height 24
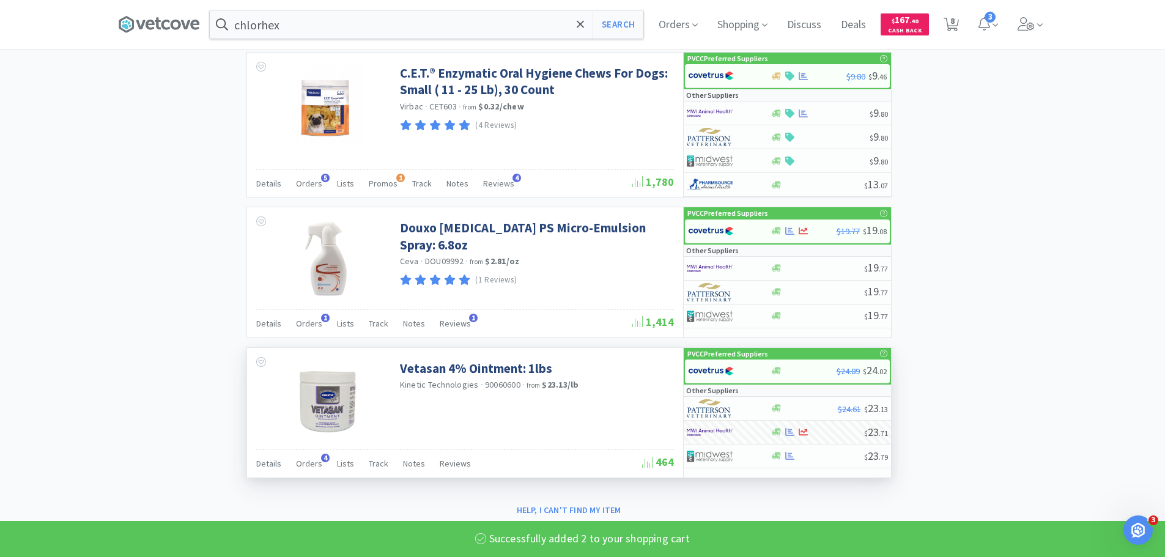
select select "2"
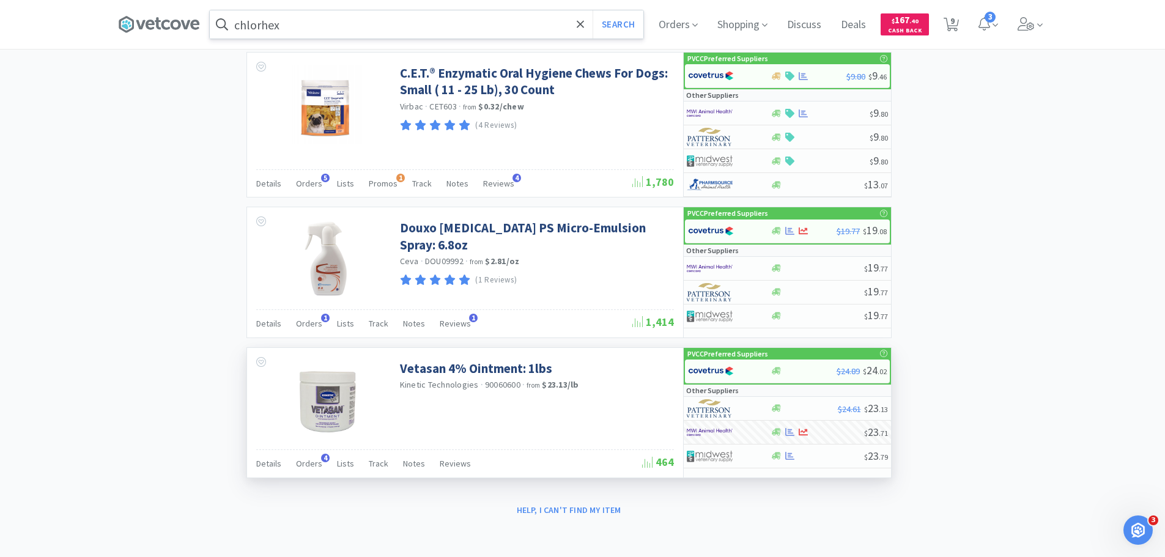
click at [418, 36] on input "chlorhex" at bounding box center [427, 24] width 434 height 28
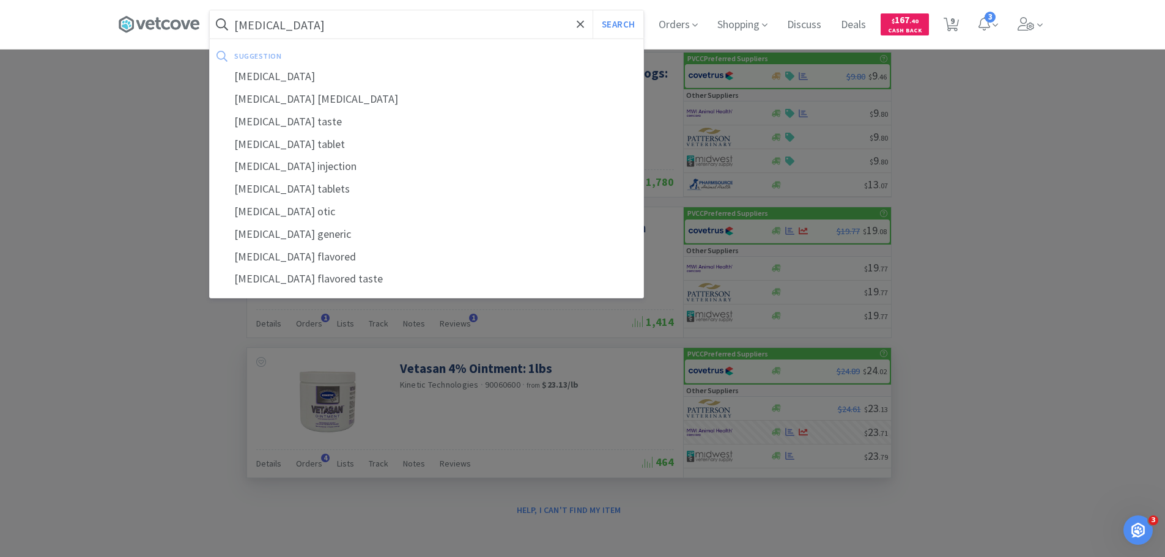
click at [593, 10] on button "Search" at bounding box center [618, 24] width 51 height 28
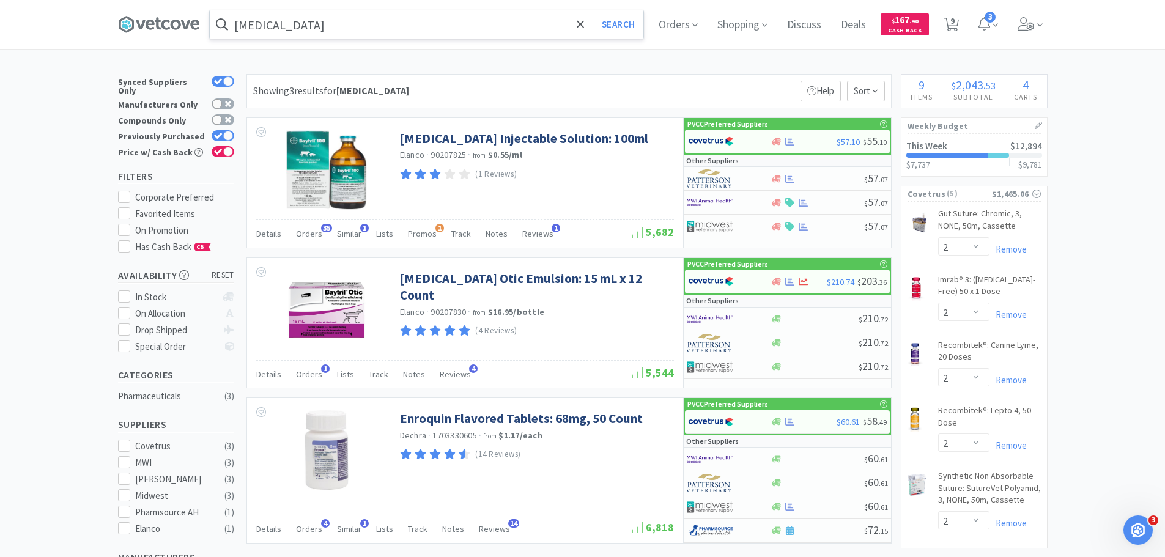
click at [308, 29] on input "[MEDICAL_DATA]" at bounding box center [427, 24] width 434 height 28
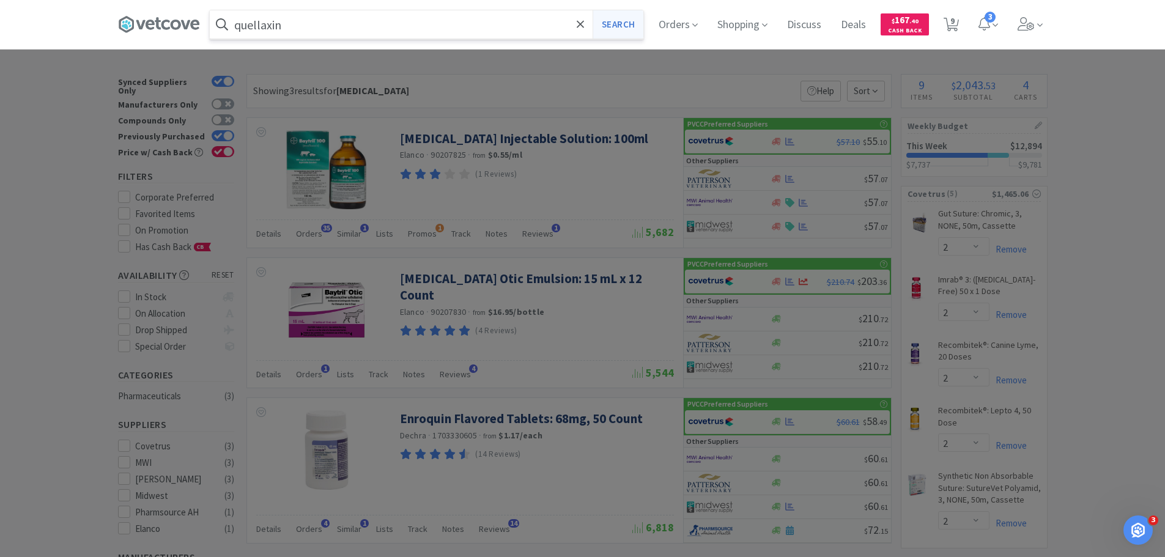
type input "quellaxin"
click at [635, 27] on button "Search" at bounding box center [618, 24] width 51 height 28
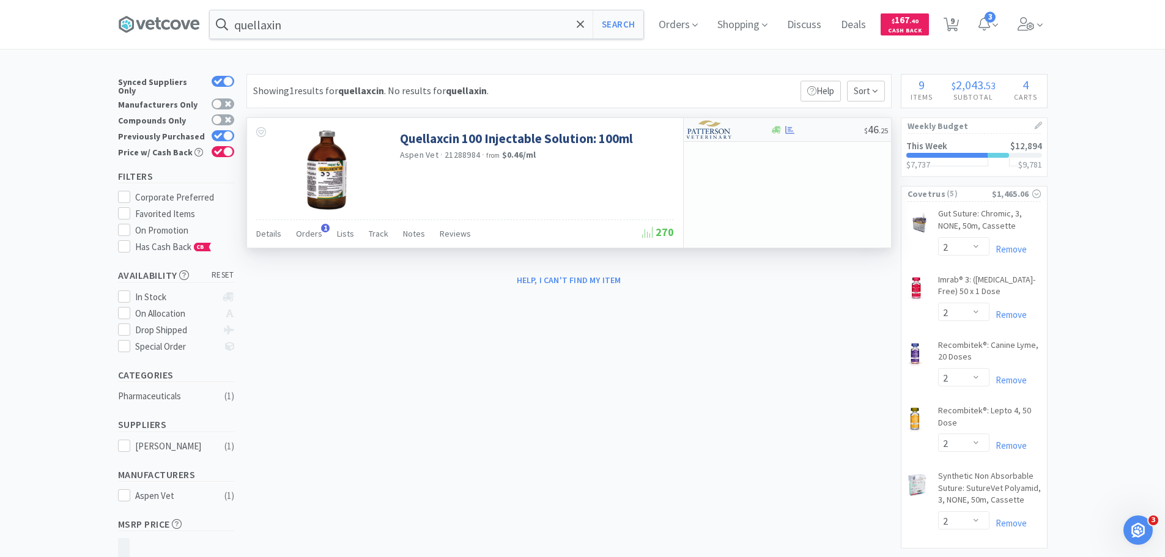
click at [749, 131] on div at bounding box center [720, 129] width 67 height 21
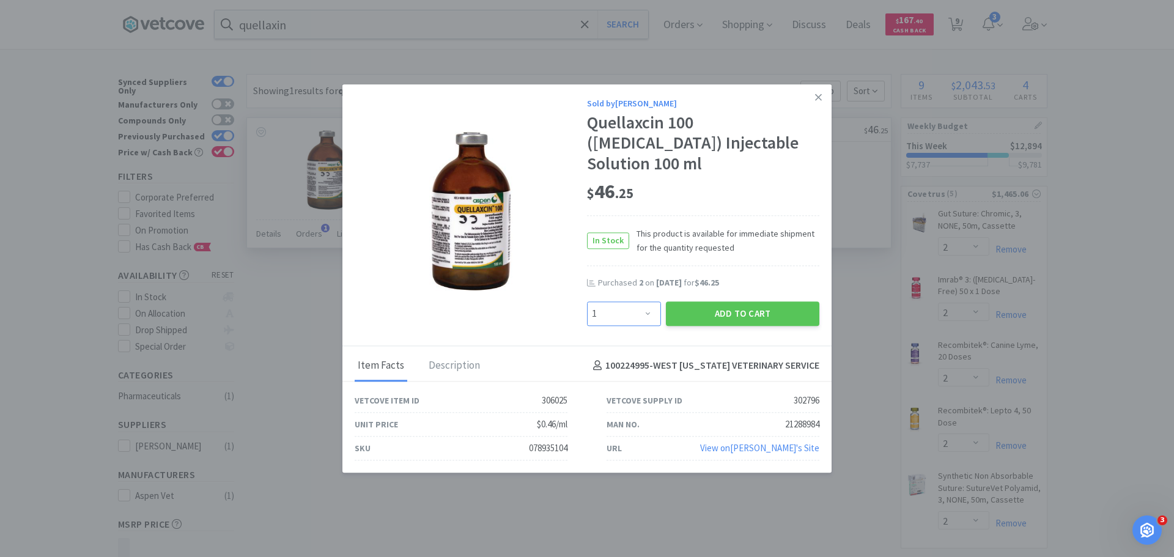
click at [648, 302] on select "Enter Quantity 1 2 3 4 5 6 7 8 9 10 11 12 13 14 15 16 17 18 19 20 Enter Quantity" at bounding box center [624, 314] width 74 height 24
select select "2"
click at [587, 302] on select "Enter Quantity 1 2 3 4 5 6 7 8 9 10 11 12 13 14 15 16 17 18 19 20 Enter Quantity" at bounding box center [624, 314] width 74 height 24
click at [722, 306] on button "Add to Cart" at bounding box center [743, 314] width 154 height 24
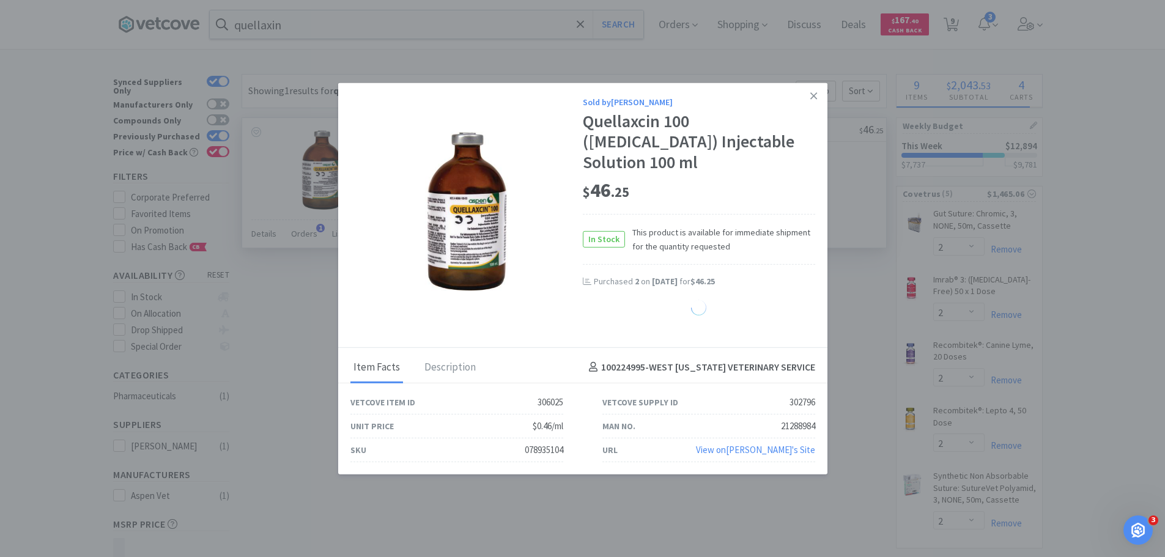
select select "2"
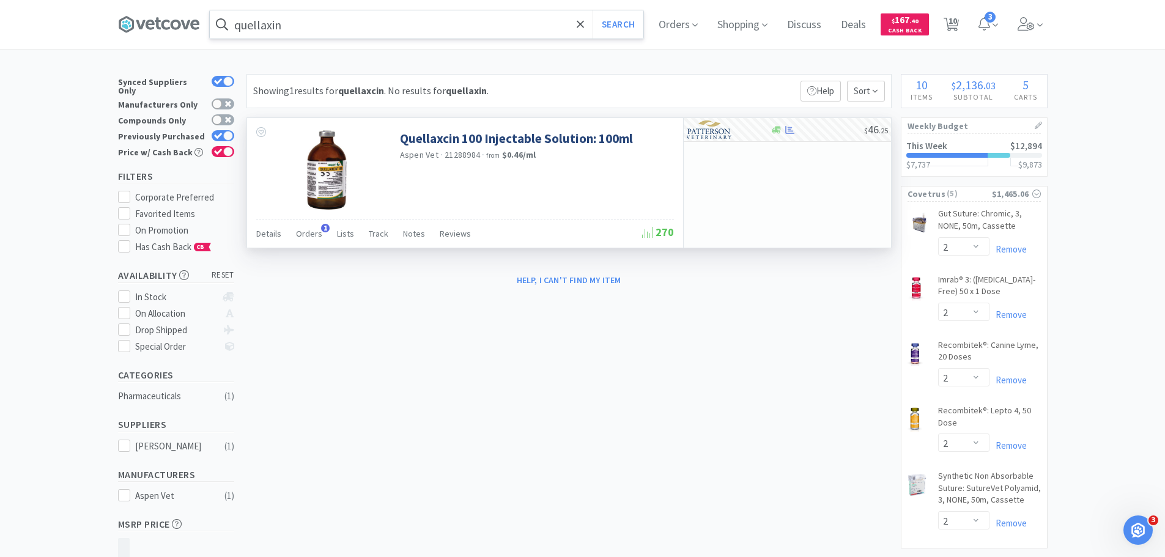
click at [313, 35] on input "quellaxin" at bounding box center [427, 24] width 434 height 28
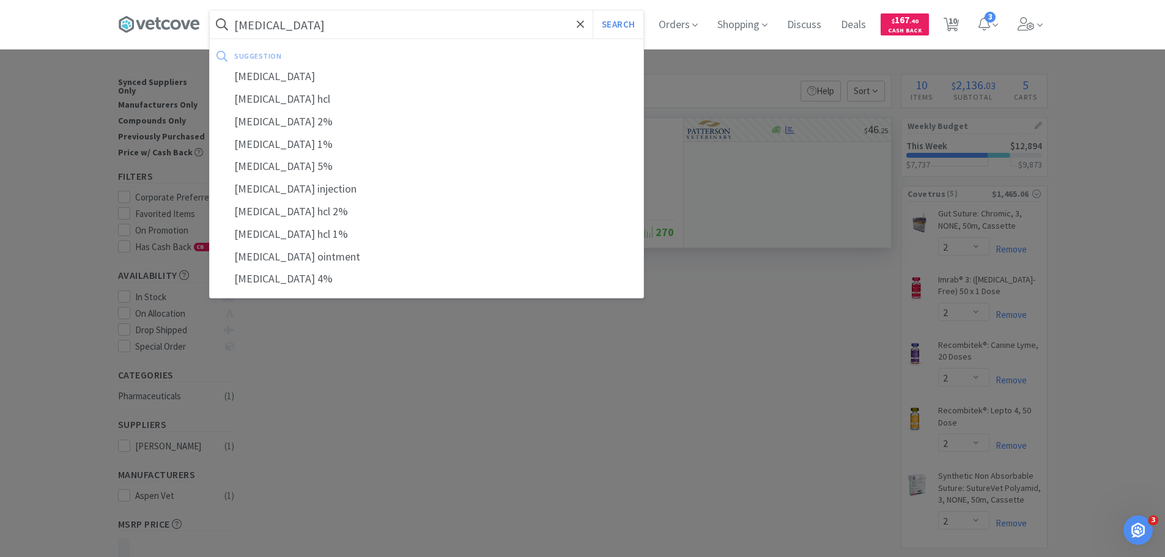
type input "[MEDICAL_DATA]"
click at [593, 10] on button "Search" at bounding box center [618, 24] width 51 height 28
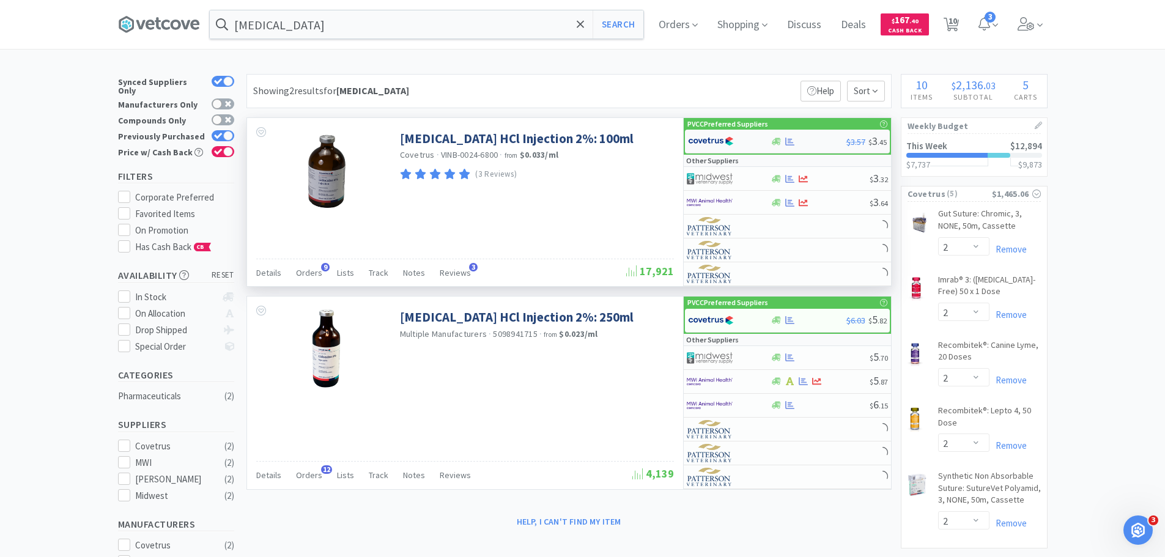
click at [744, 135] on div at bounding box center [721, 141] width 67 height 21
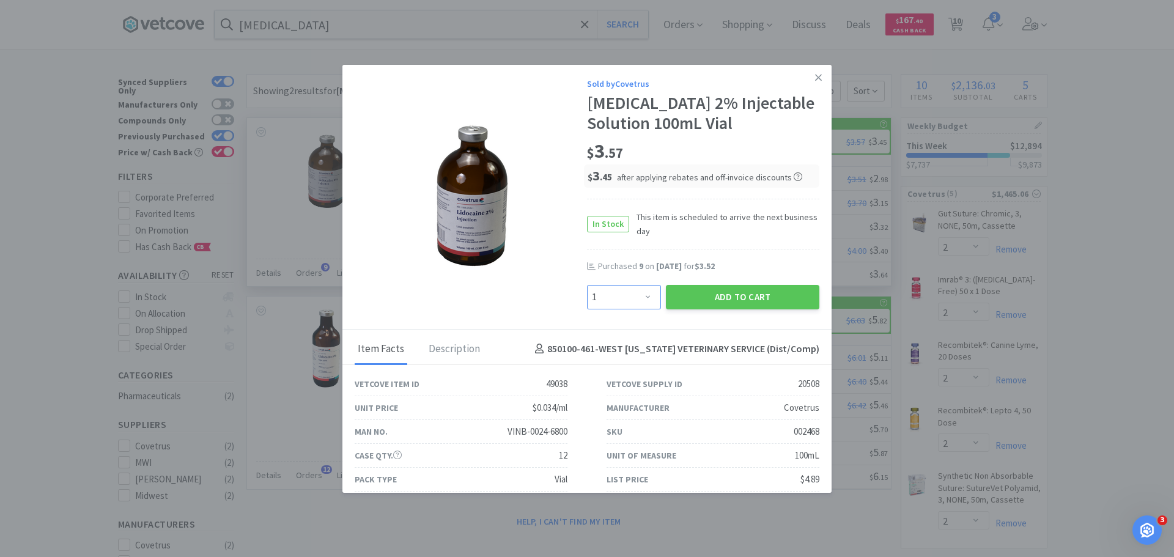
click at [641, 301] on select "Enter Quantity 1 2 3 4 5 6 7 8 9 10 11 12 13 14 15 16 17 18 19 20 Enter Quantity" at bounding box center [624, 297] width 74 height 24
select select "12"
click at [587, 285] on select "Enter Quantity 1 2 3 4 5 6 7 8 9 10 11 12 13 14 15 16 17 18 19 20 Enter Quantity" at bounding box center [624, 297] width 74 height 24
click at [688, 297] on button "Add to Cart" at bounding box center [743, 297] width 154 height 24
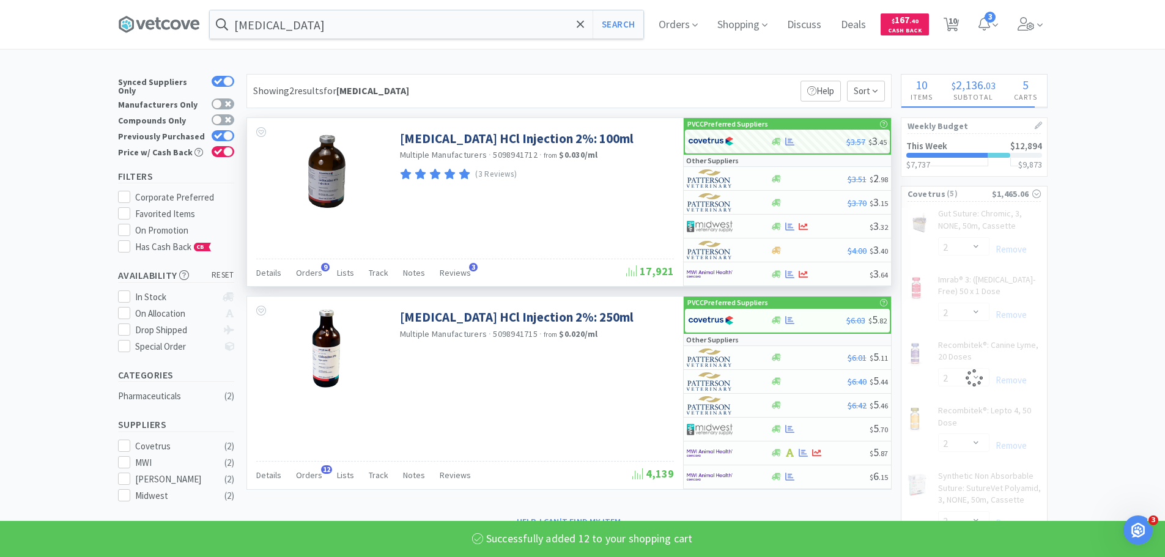
select select "12"
select select "2"
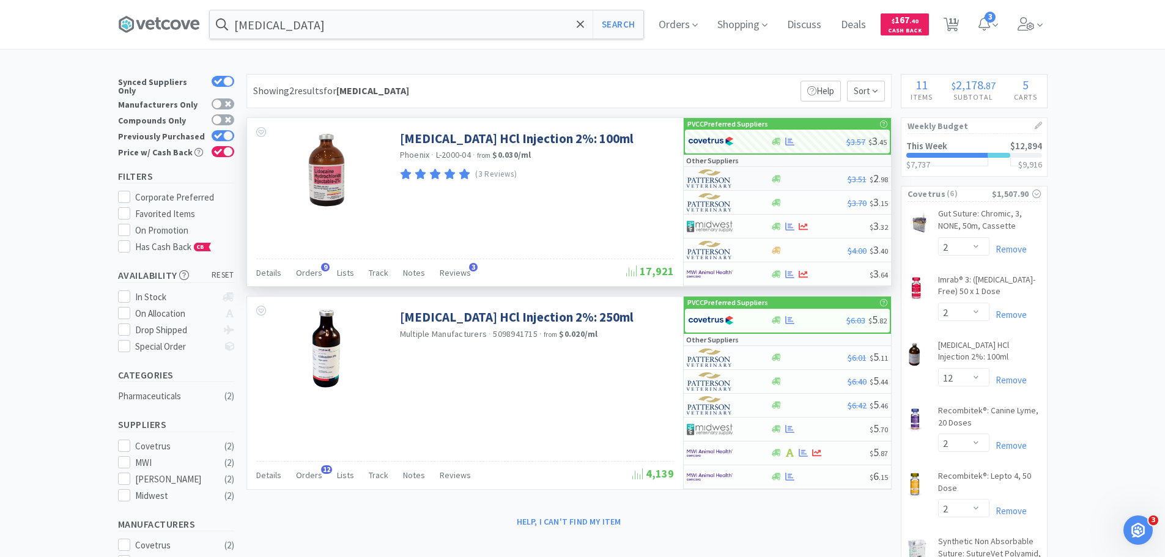
click at [758, 177] on div at bounding box center [729, 178] width 84 height 21
select select "1"
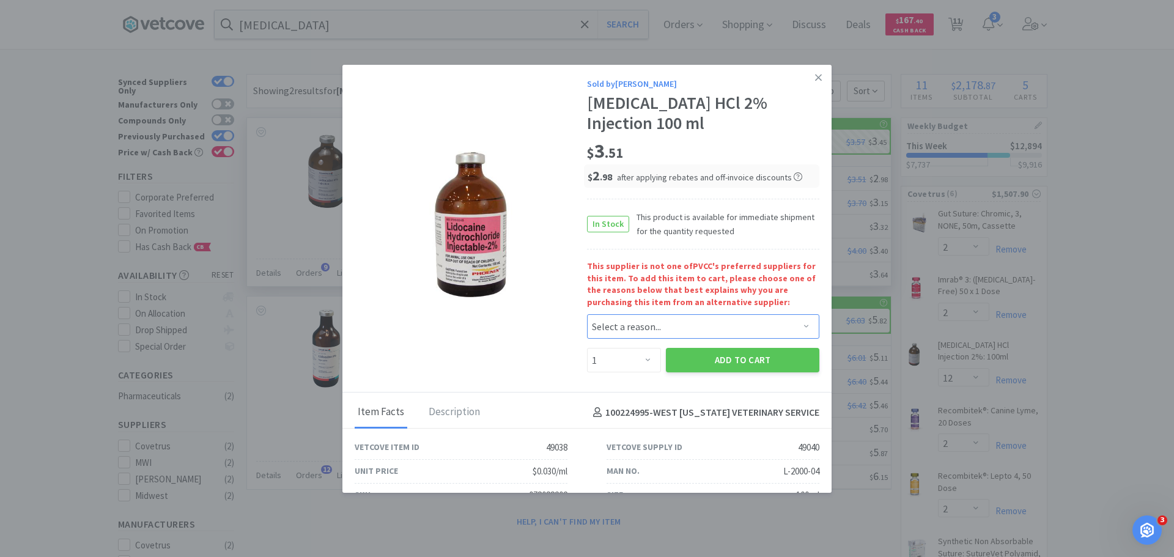
click at [605, 328] on select "Select a reason... Availability - This item is out of stock at the preferred su…" at bounding box center [703, 326] width 232 height 24
select select "pricing"
click at [587, 314] on select "Select a reason... Availability - This item is out of stock at the preferred su…" at bounding box center [703, 326] width 232 height 24
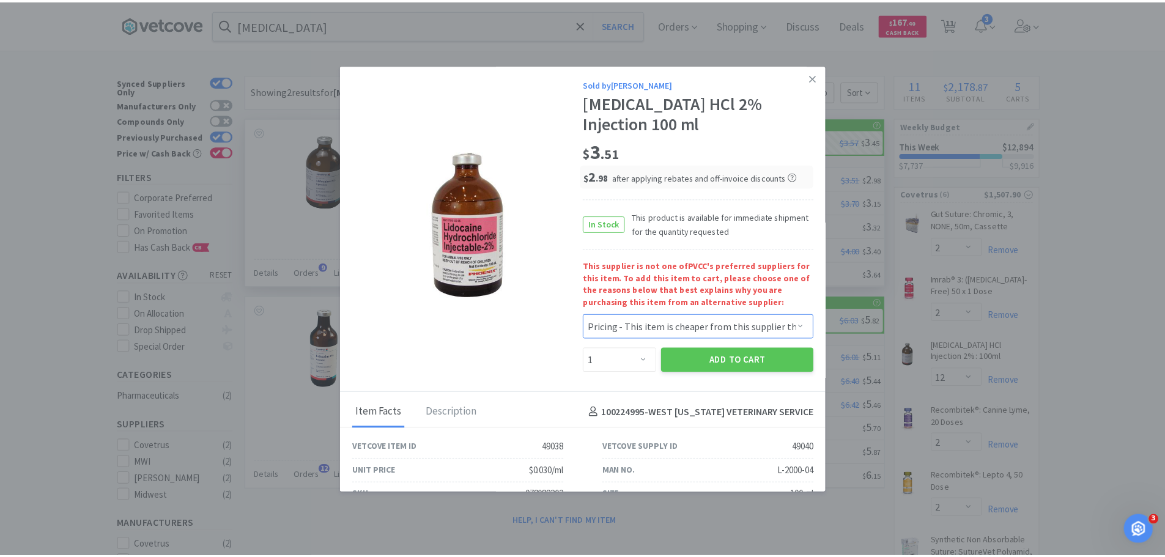
scroll to position [51, 0]
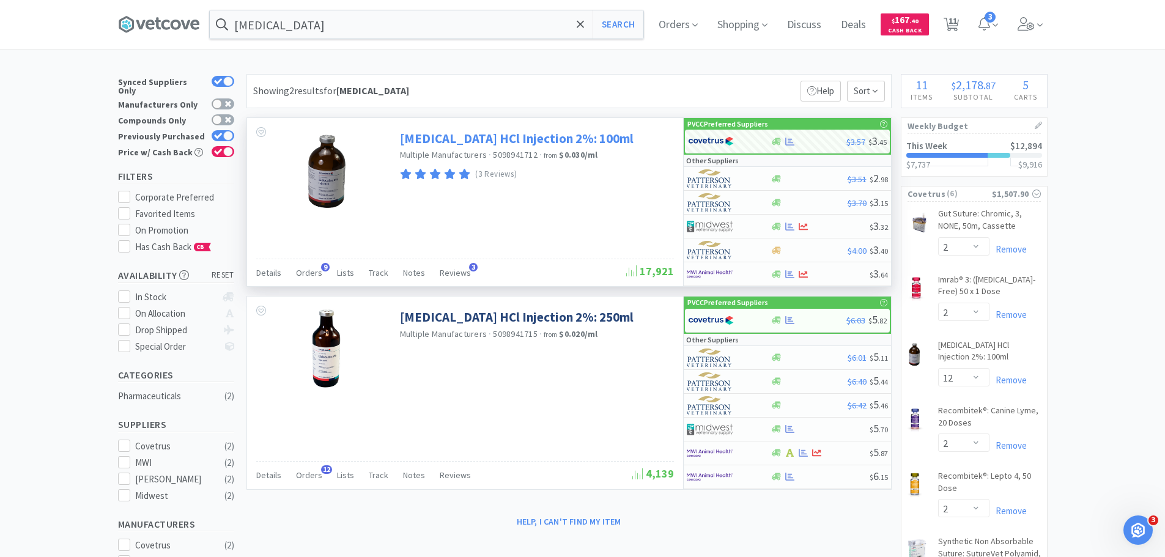
click at [577, 142] on link "[MEDICAL_DATA] HCl Injection 2%: 100ml" at bounding box center [517, 138] width 234 height 17
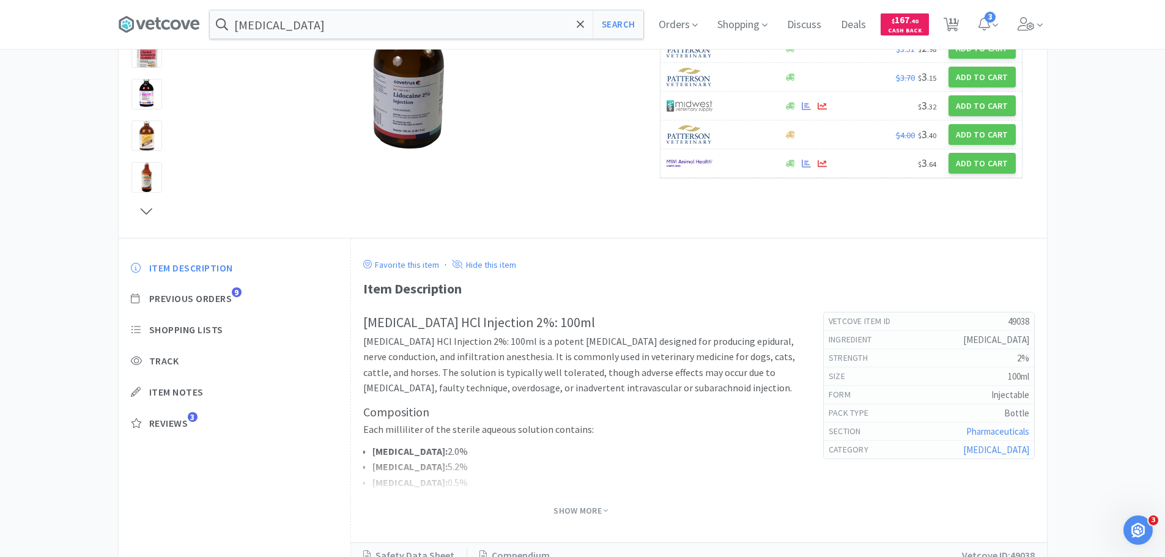
scroll to position [244, 0]
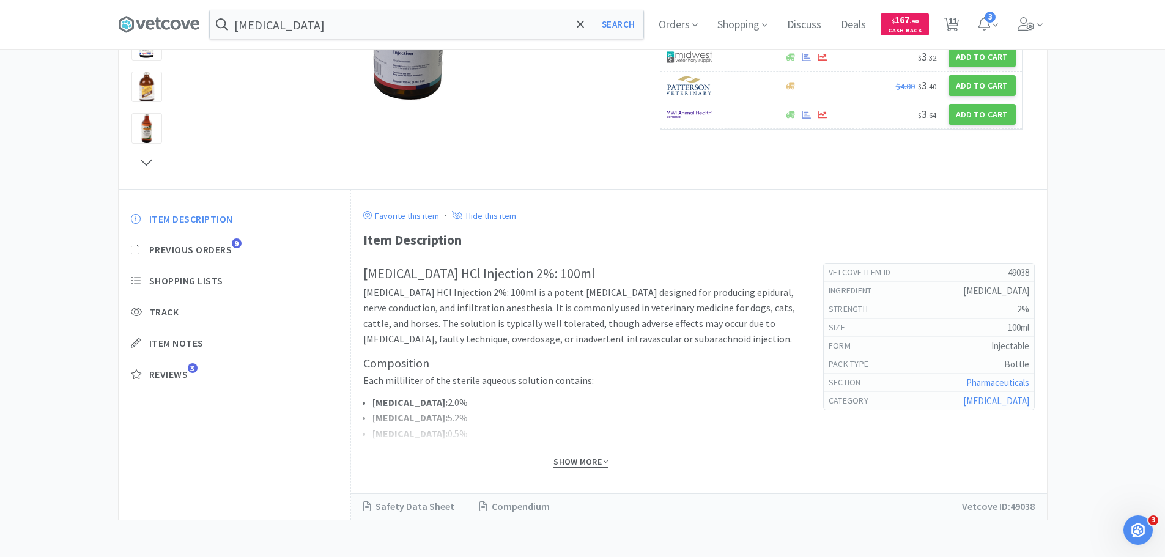
click at [585, 466] on span "Show More" at bounding box center [581, 462] width 54 height 12
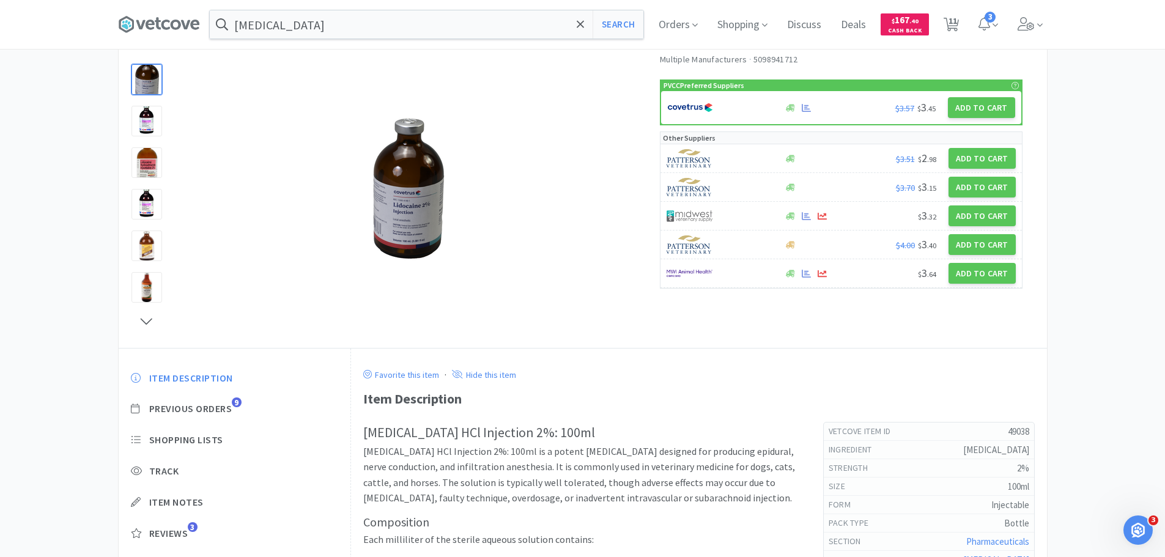
scroll to position [0, 0]
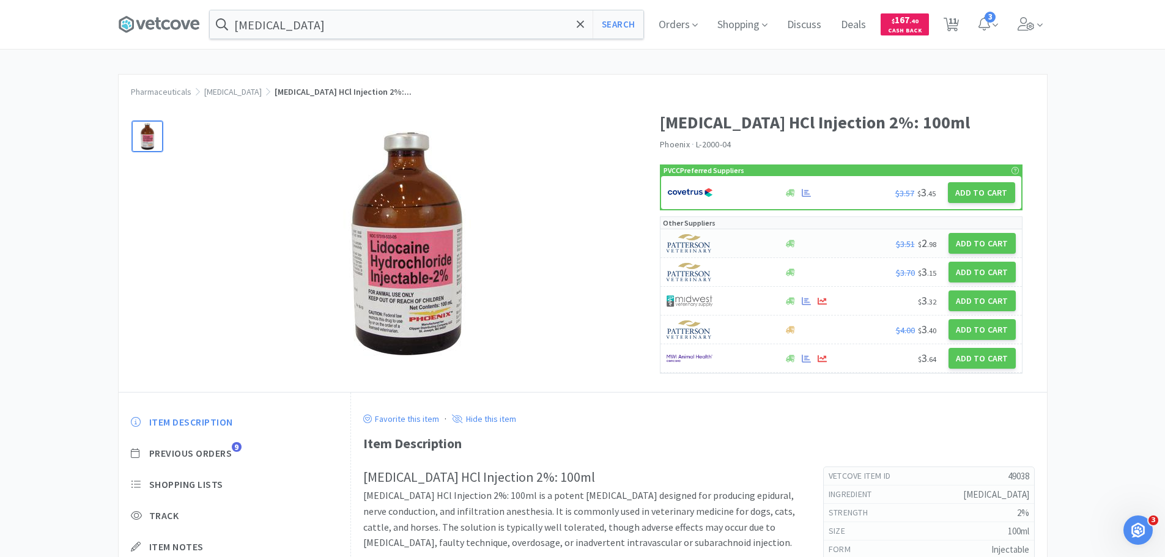
click at [730, 240] on div at bounding box center [719, 243] width 104 height 21
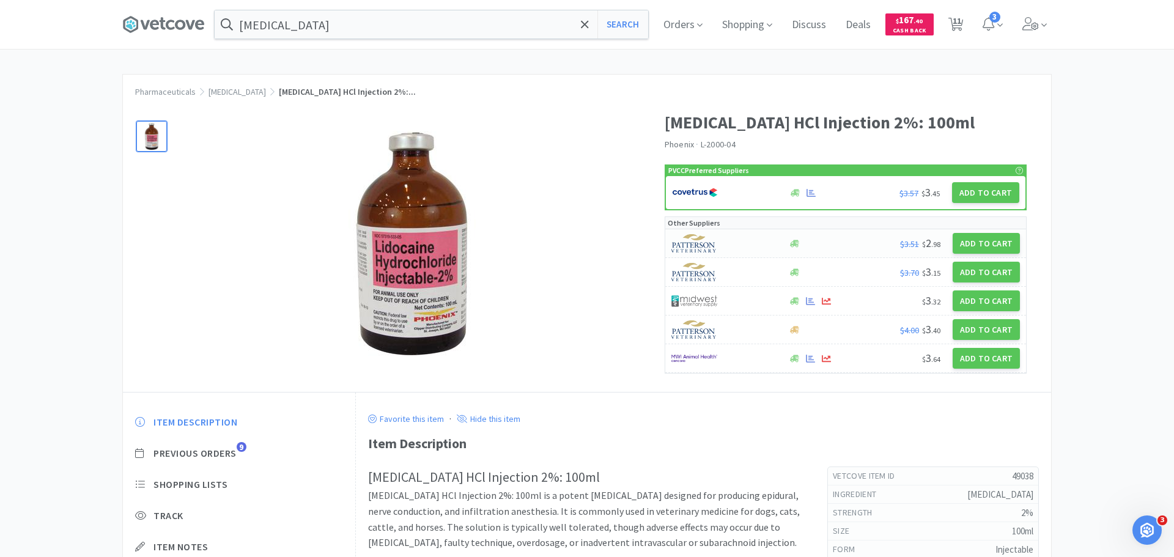
select select "1"
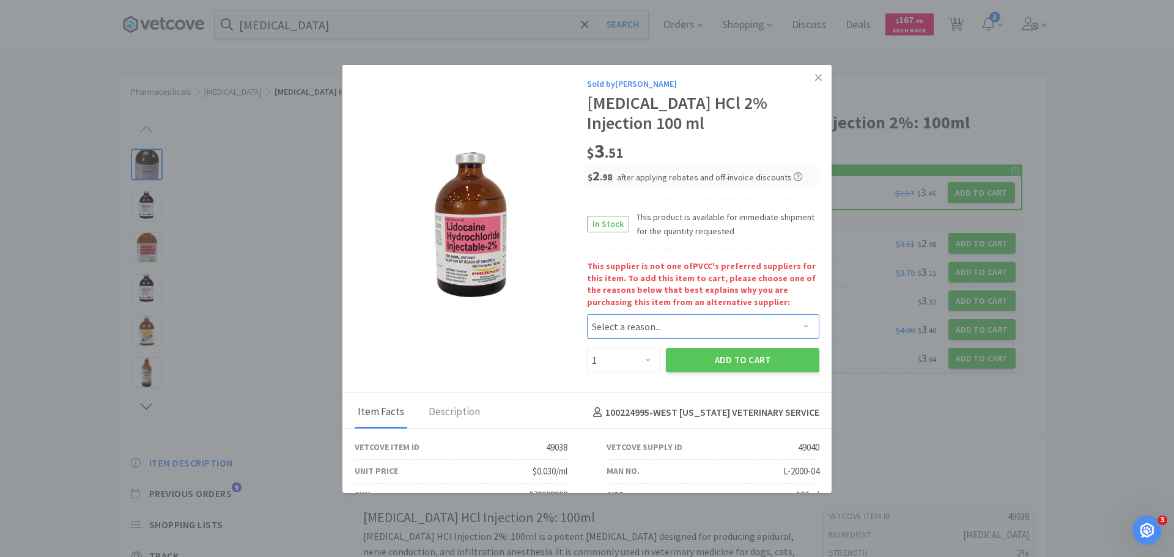
click at [669, 331] on select "Select a reason... Availability - This item is out of stock at the preferred su…" at bounding box center [703, 326] width 232 height 24
select select "pricing"
click at [587, 314] on select "Select a reason... Availability - This item is out of stock at the preferred su…" at bounding box center [703, 326] width 232 height 24
click at [624, 366] on select "Enter Quantity 1 2 3 4 5 6 7 8 9 10 11 12 13 14 15 16 17 18 19 20 Enter Quantity" at bounding box center [624, 360] width 74 height 24
select select "12"
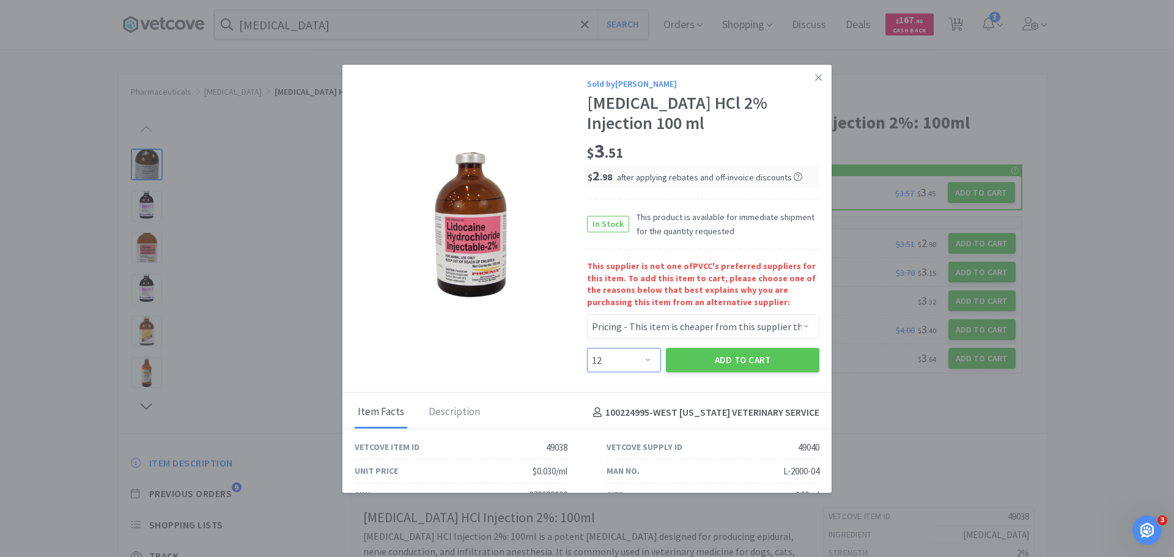
click at [587, 348] on select "Enter Quantity 1 2 3 4 5 6 7 8 9 10 11 12 13 14 15 16 17 18 19 20 Enter Quantity" at bounding box center [624, 360] width 74 height 24
click at [684, 356] on button "Add to Cart" at bounding box center [743, 360] width 154 height 24
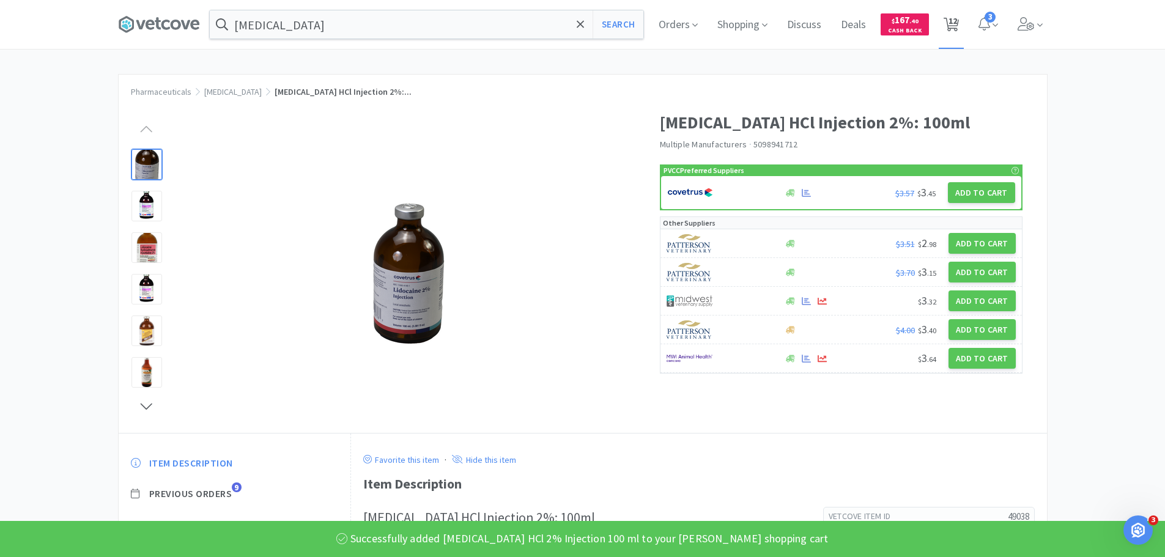
click at [954, 25] on span "12" at bounding box center [953, 20] width 9 height 49
select select "1"
select select "2"
select select "12"
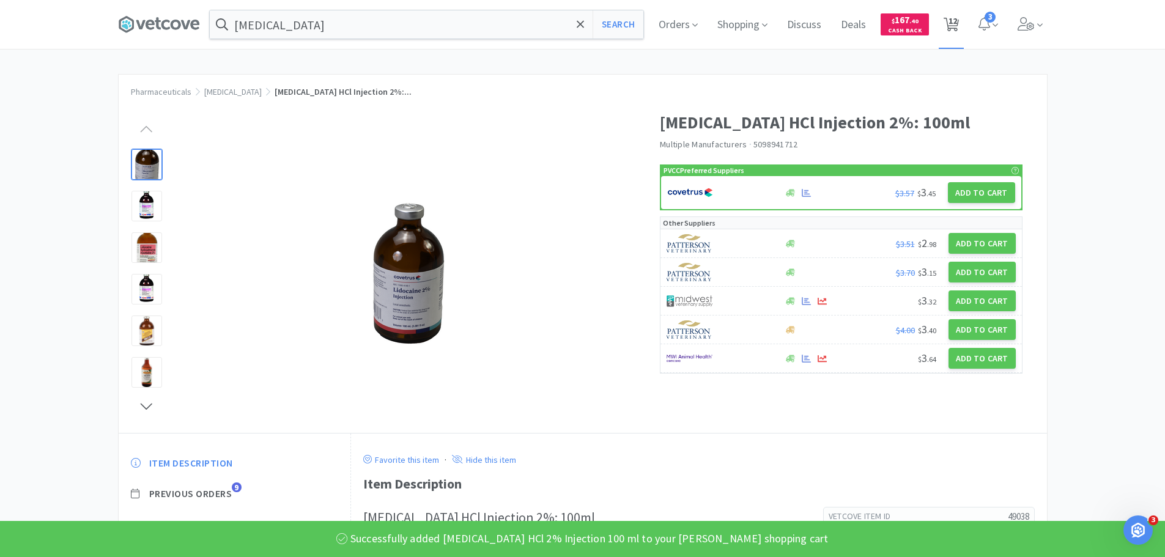
select select "2"
select select "4"
select select "2"
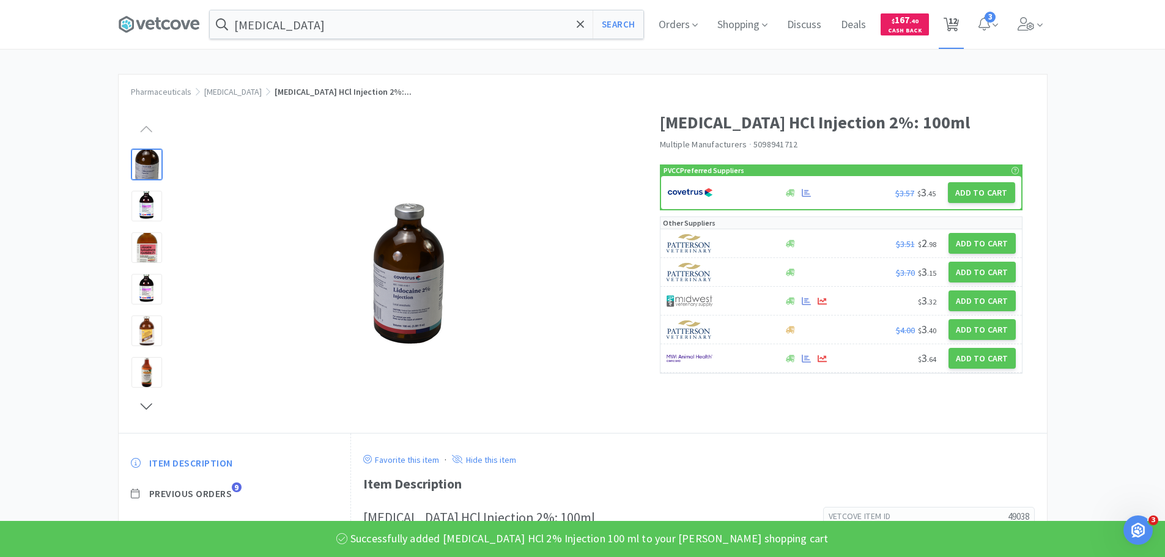
select select "12"
select select "2"
select select "1"
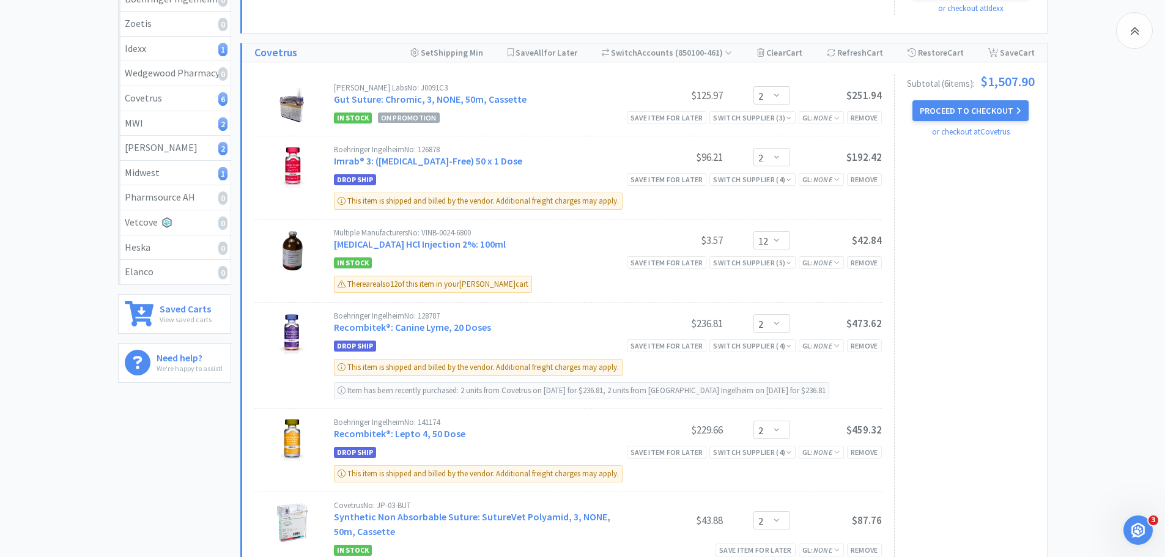
scroll to position [183, 0]
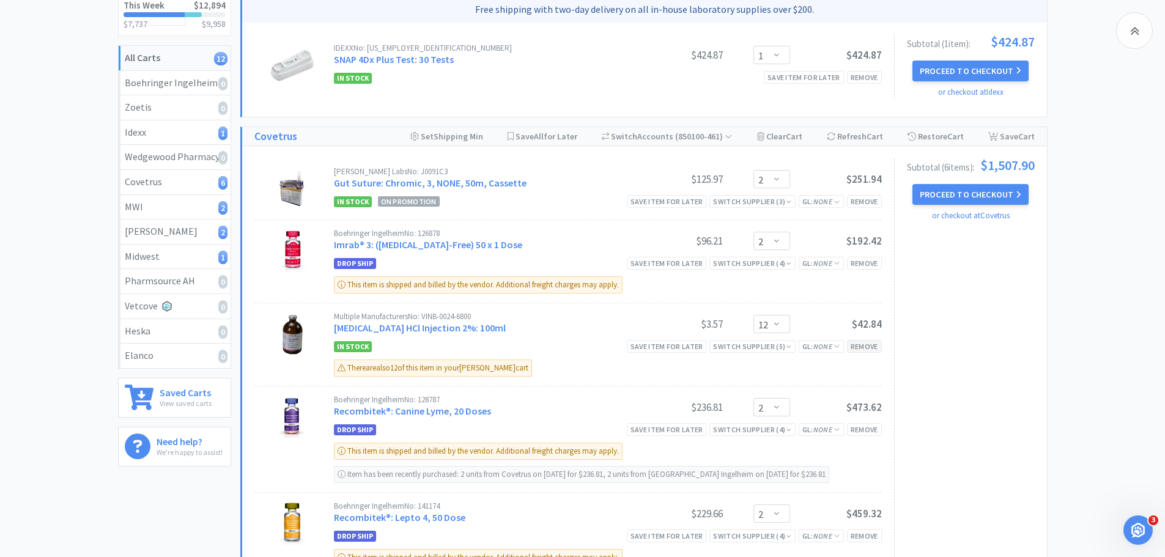
click at [877, 348] on div "Remove" at bounding box center [864, 346] width 35 height 13
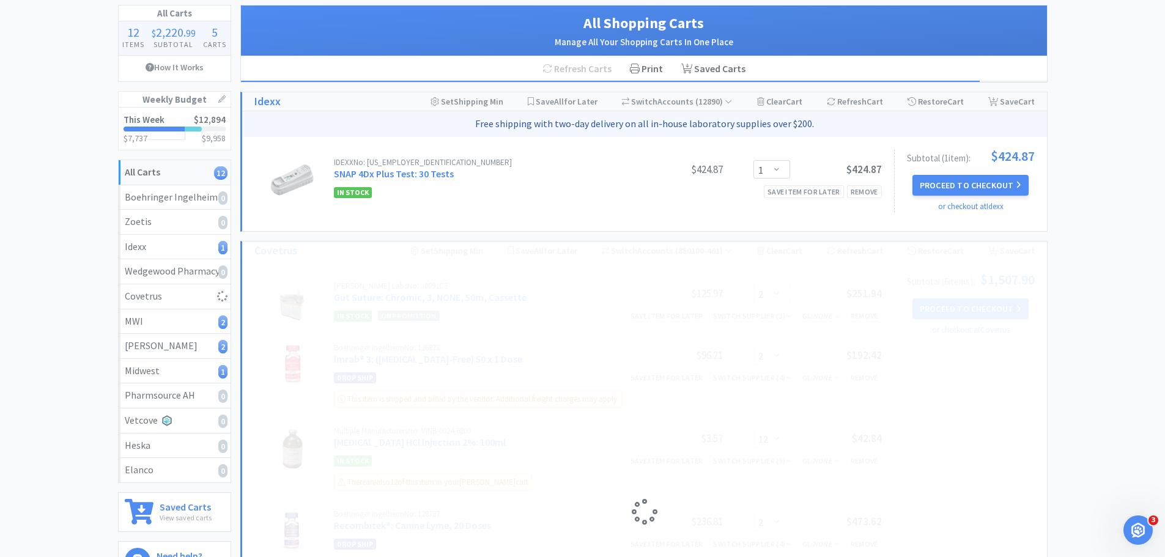
scroll to position [0, 0]
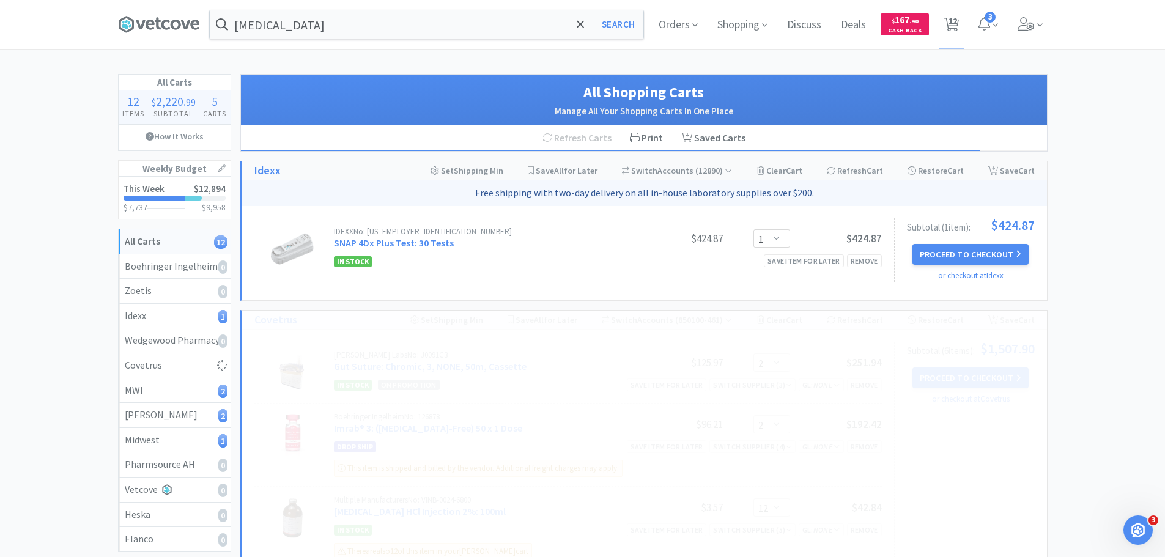
select select "2"
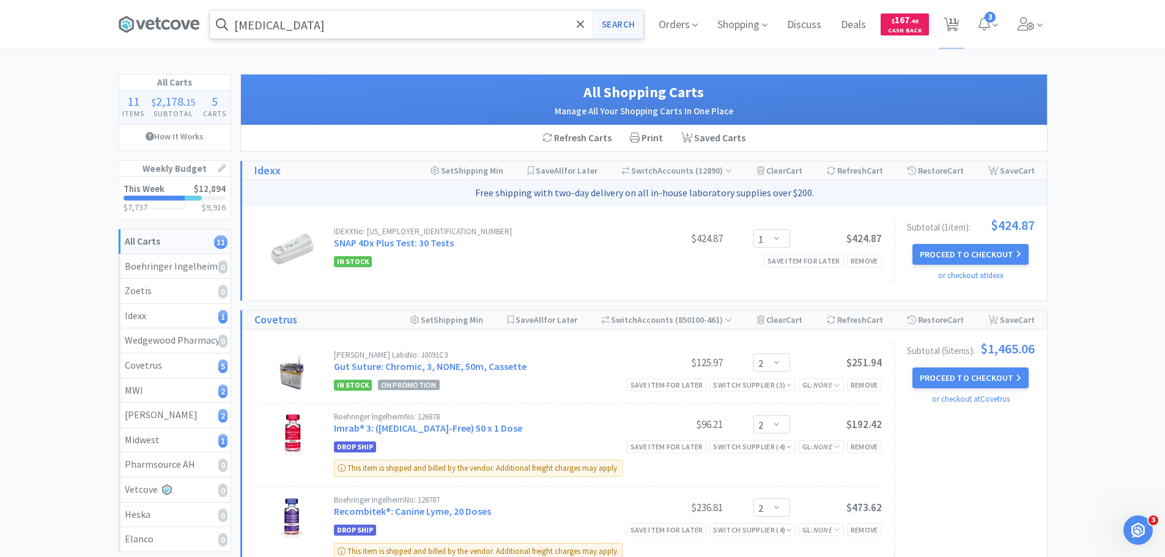
click at [607, 24] on button "Search" at bounding box center [618, 24] width 51 height 28
select select "2"
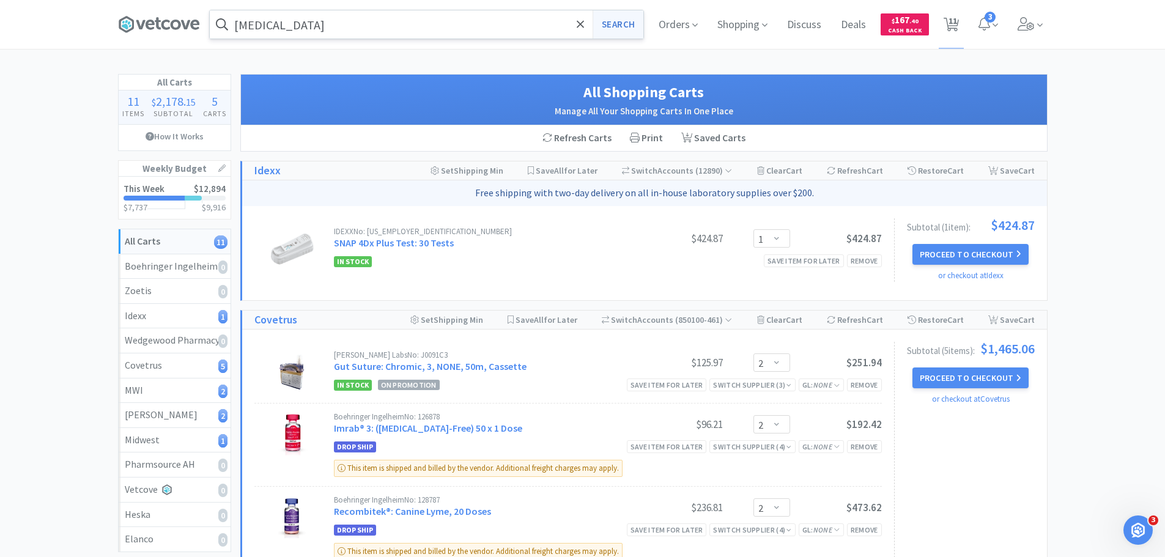
select select "2"
select select "4"
select select "2"
select select "12"
select select "2"
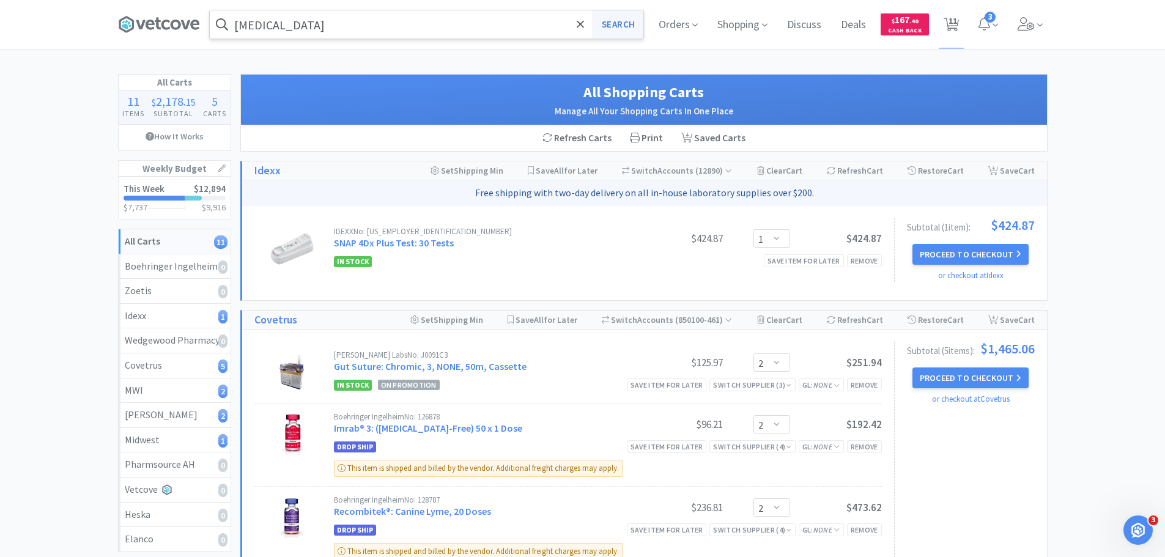
select select "1"
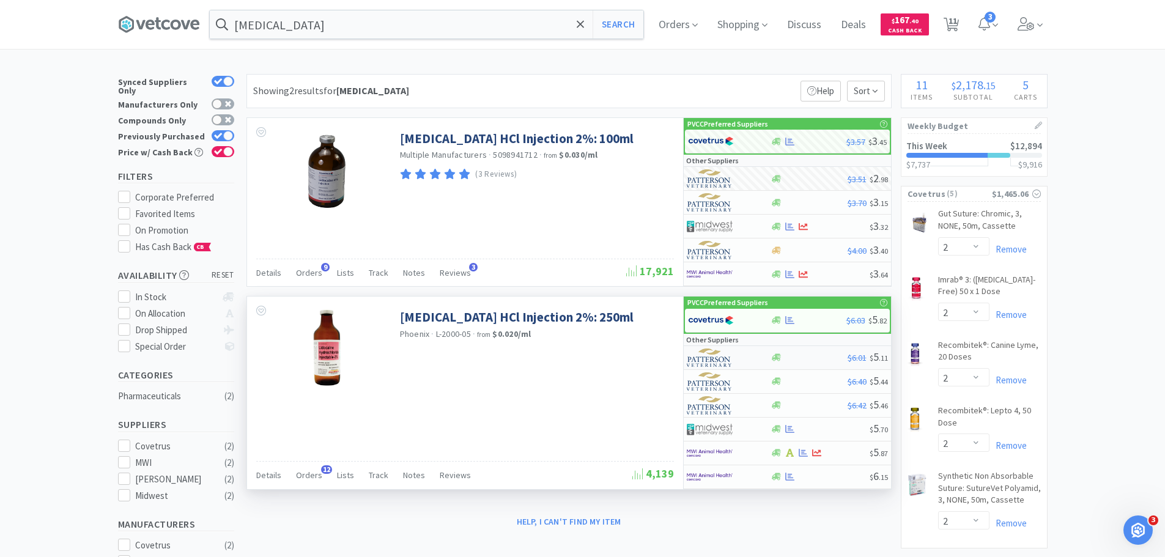
click at [732, 357] on img at bounding box center [710, 358] width 46 height 18
select select "1"
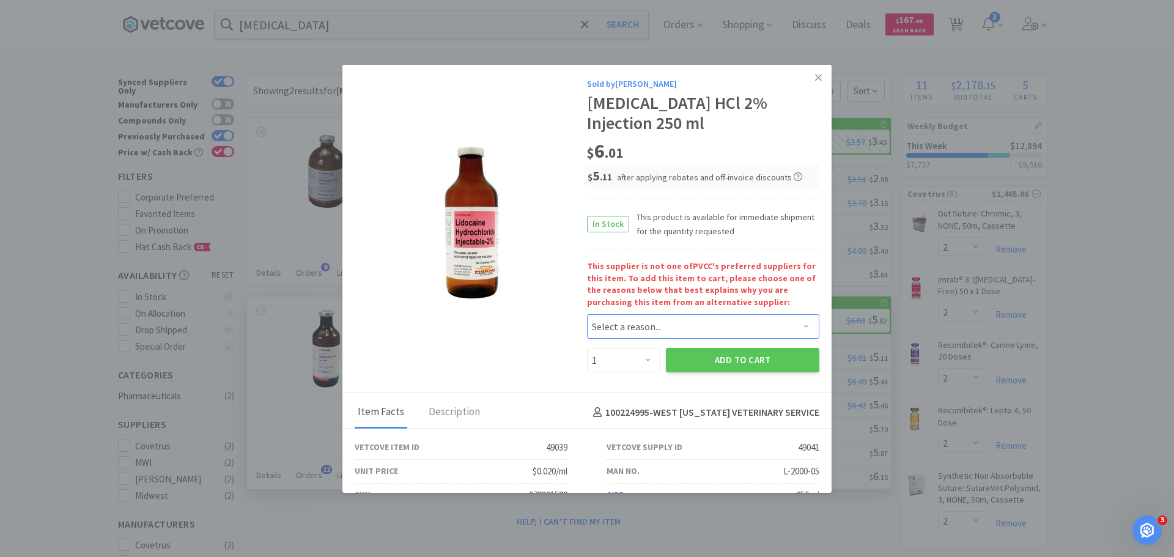
click at [700, 327] on select "Select a reason... Availability - This item is out of stock at the preferred su…" at bounding box center [703, 326] width 232 height 24
select select "pricing"
click at [587, 314] on select "Select a reason... Availability - This item is out of stock at the preferred su…" at bounding box center [703, 326] width 232 height 24
click at [623, 360] on select "Enter Quantity 1 2 3 4 5 6 7 8 9 10 11 12 13 14 15 16 17 18 19 20 Enter Quantity" at bounding box center [624, 360] width 74 height 24
select select "12"
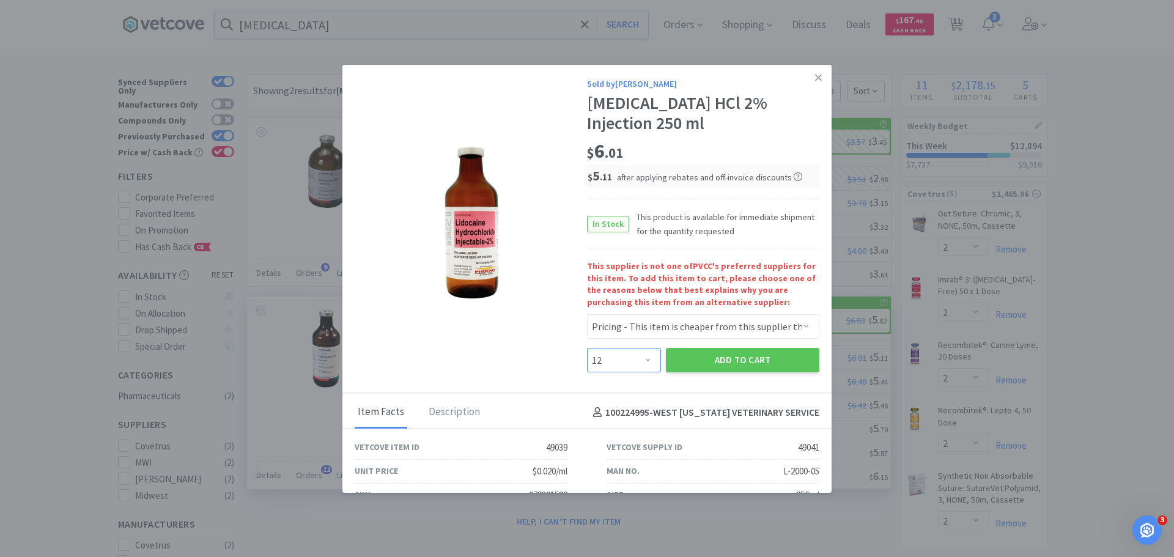
click at [587, 348] on select "Enter Quantity 1 2 3 4 5 6 7 8 9 10 11 12 13 14 15 16 17 18 19 20 Enter Quantity" at bounding box center [624, 360] width 74 height 24
click at [684, 359] on button "Add to Cart" at bounding box center [743, 360] width 154 height 24
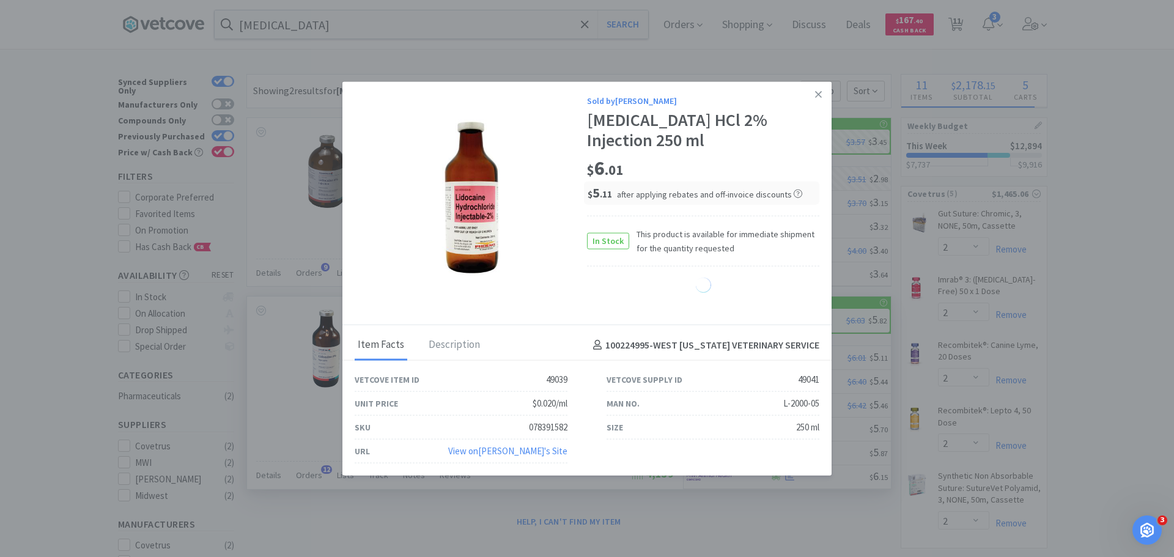
select select "12"
select select "2"
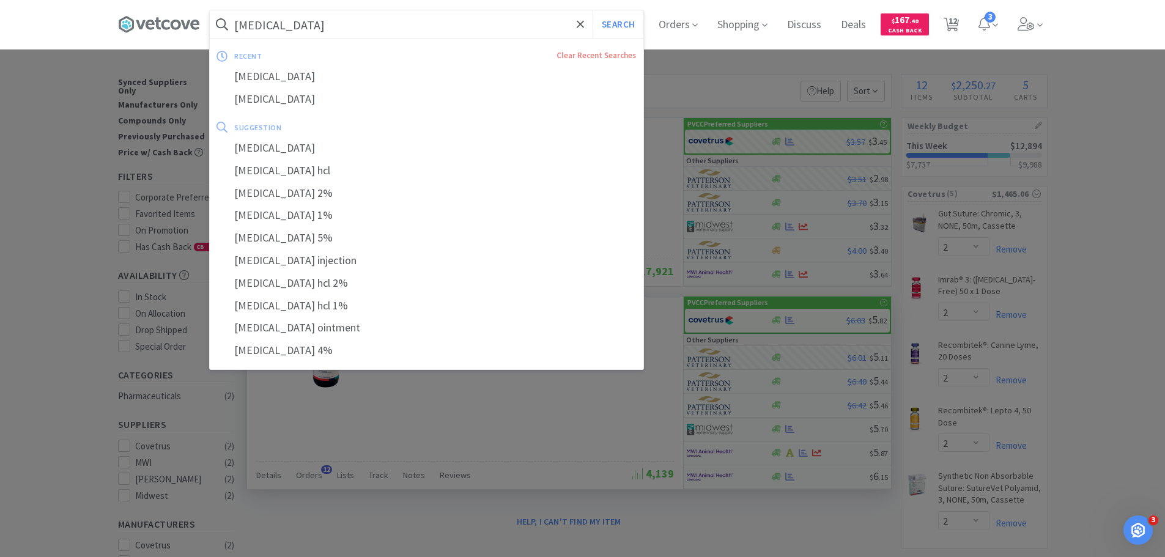
click at [467, 23] on input "[MEDICAL_DATA]" at bounding box center [427, 24] width 434 height 28
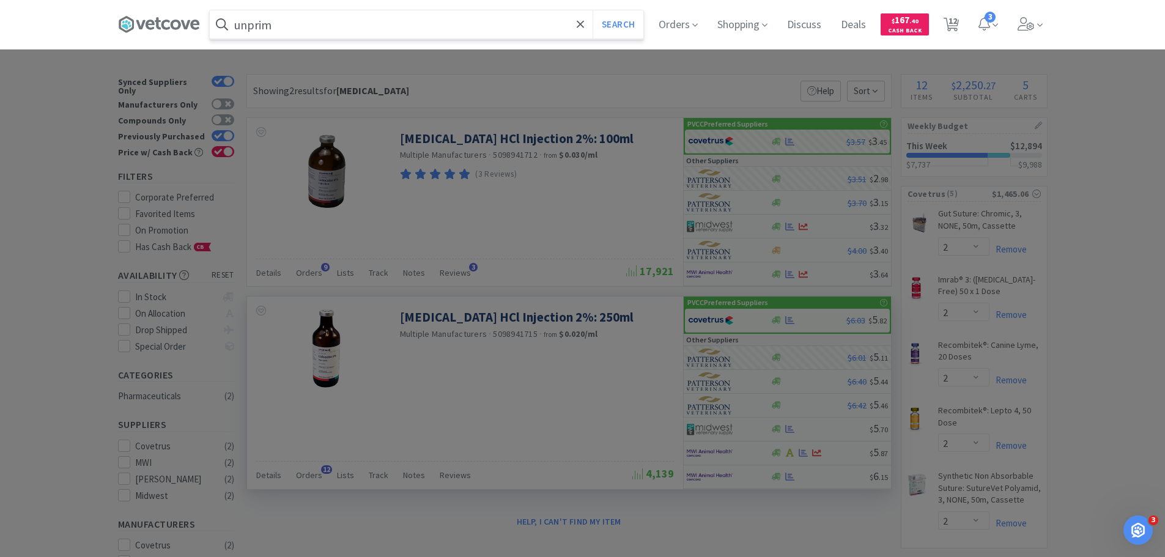
type input "unprim"
click at [593, 10] on button "Search" at bounding box center [618, 24] width 51 height 28
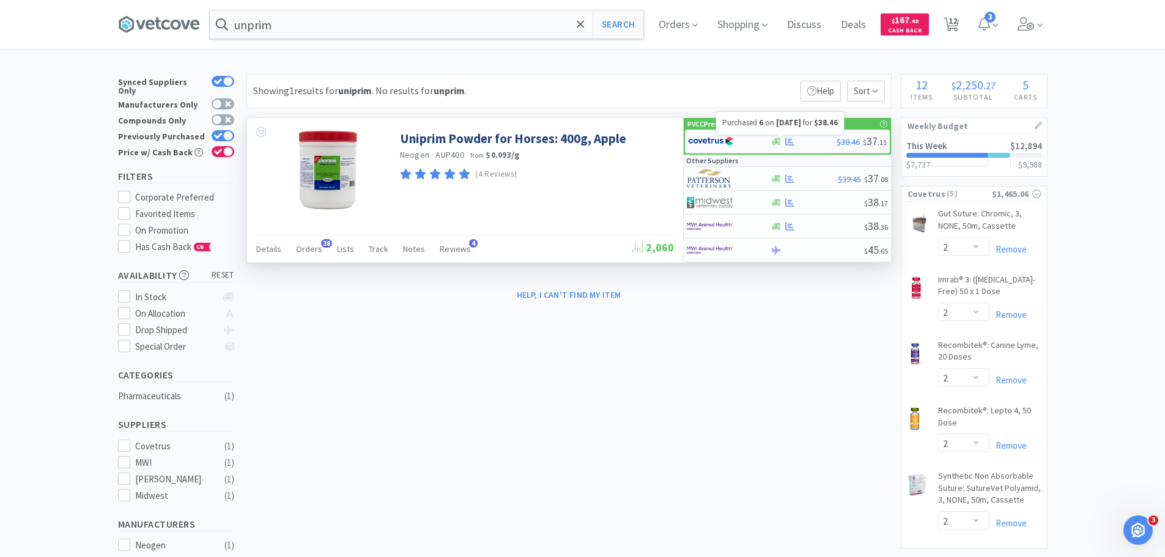
click at [793, 143] on icon at bounding box center [789, 142] width 9 height 8
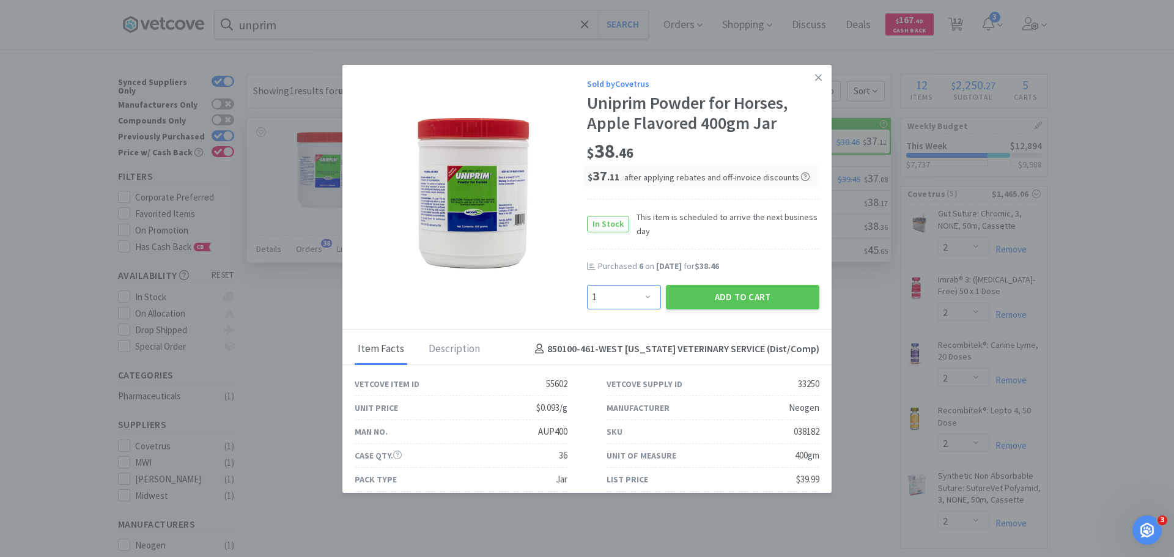
drag, startPoint x: 651, startPoint y: 294, endPoint x: 649, endPoint y: 287, distance: 7.0
click at [650, 291] on select "Enter Quantity 1 2 3 4 5 6 7 8 9 10 11 12 13 14 15 16 17 18 19 20 Enter Quantity" at bounding box center [624, 297] width 74 height 24
select select "4"
click at [587, 285] on select "Enter Quantity 1 2 3 4 5 6 7 8 9 10 11 12 13 14 15 16 17 18 19 20 Enter Quantity" at bounding box center [624, 297] width 74 height 24
click at [679, 304] on button "Add to Cart" at bounding box center [743, 297] width 154 height 24
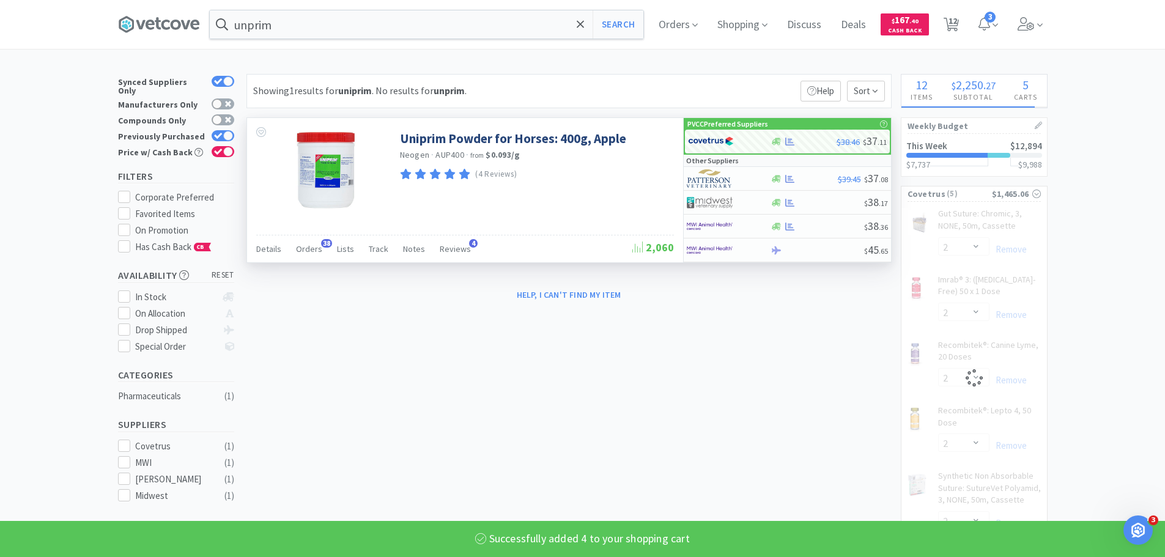
select select "4"
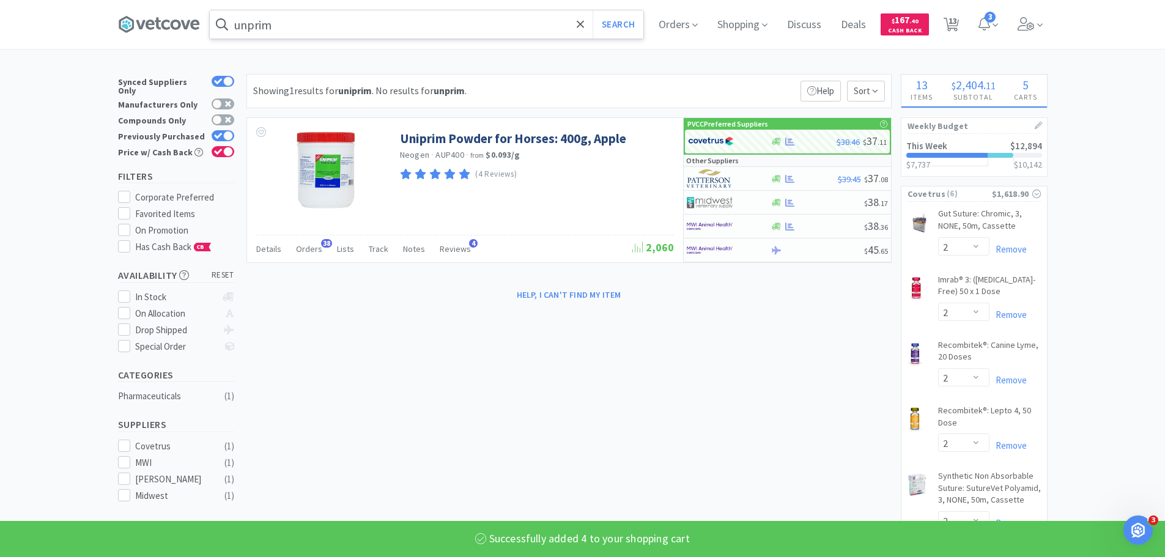
click at [357, 29] on input "unprim" at bounding box center [427, 24] width 434 height 28
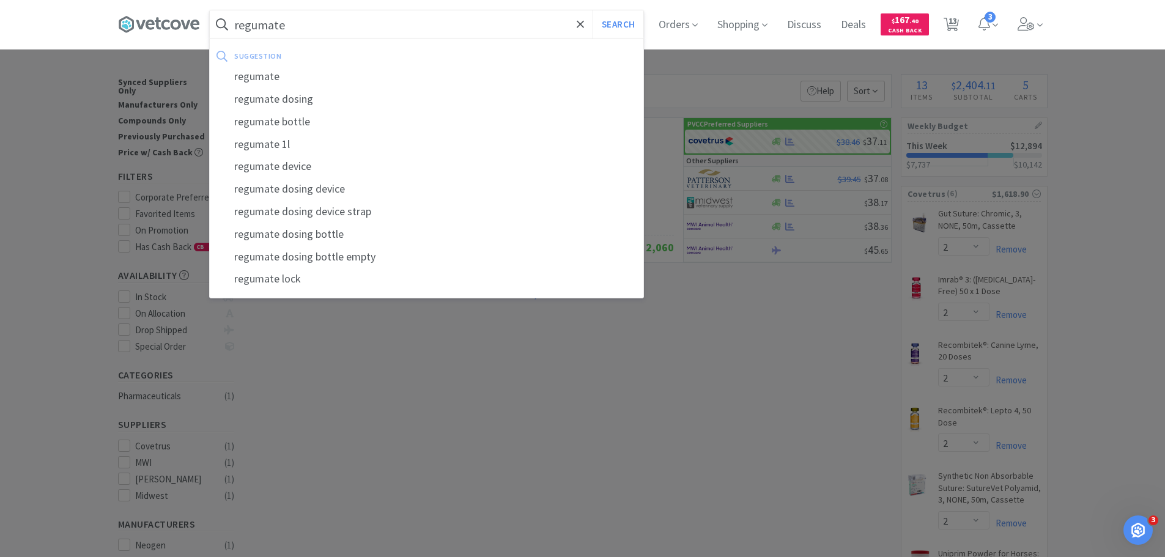
type input "regumate"
click at [593, 10] on button "Search" at bounding box center [618, 24] width 51 height 28
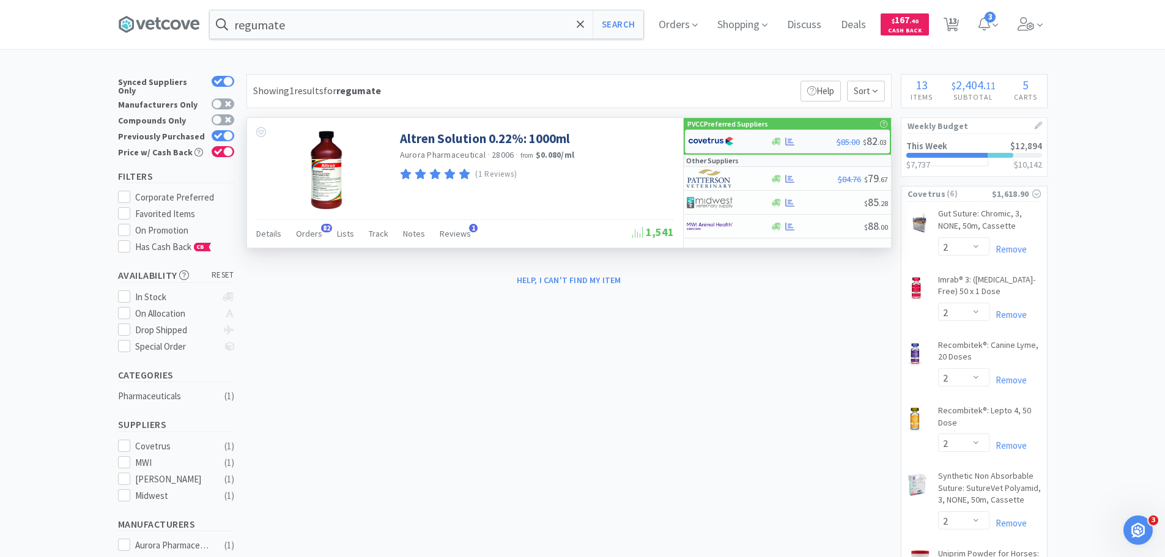
click at [732, 142] on img at bounding box center [711, 141] width 46 height 18
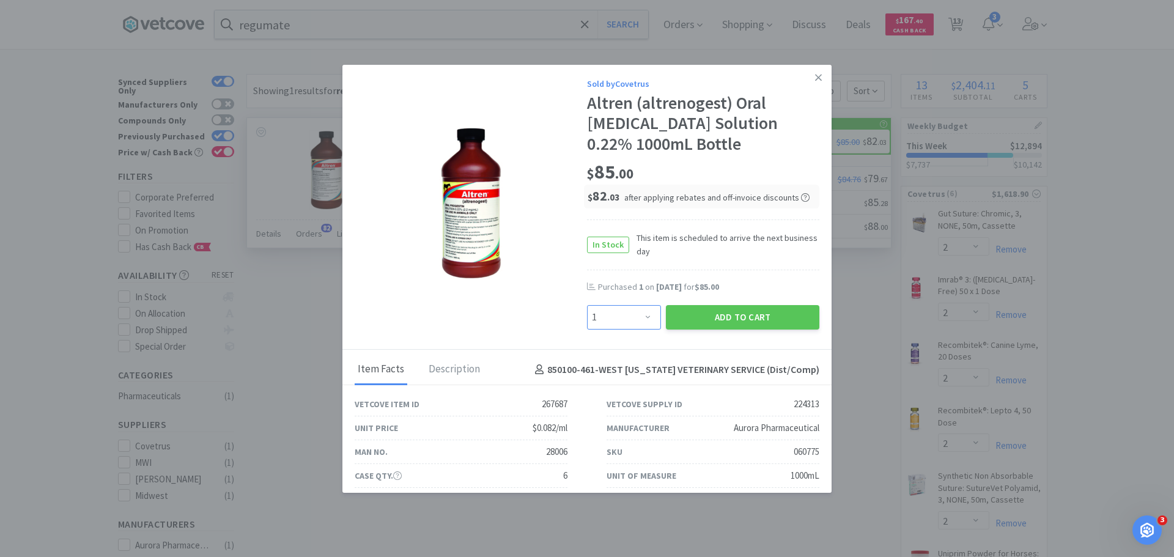
drag, startPoint x: 648, startPoint y: 314, endPoint x: 643, endPoint y: 306, distance: 10.2
click at [647, 314] on select "Enter Quantity 1 2 3 4 5 6 7 8 9 10 11 12 13 14 15 16 17 18 19 20 Enter Quantity" at bounding box center [624, 317] width 74 height 24
select select "2"
click at [587, 305] on select "Enter Quantity 1 2 3 4 5 6 7 8 9 10 11 12 13 14 15 16 17 18 19 20 Enter Quantity" at bounding box center [624, 317] width 74 height 24
click at [690, 323] on button "Add to Cart" at bounding box center [743, 317] width 154 height 24
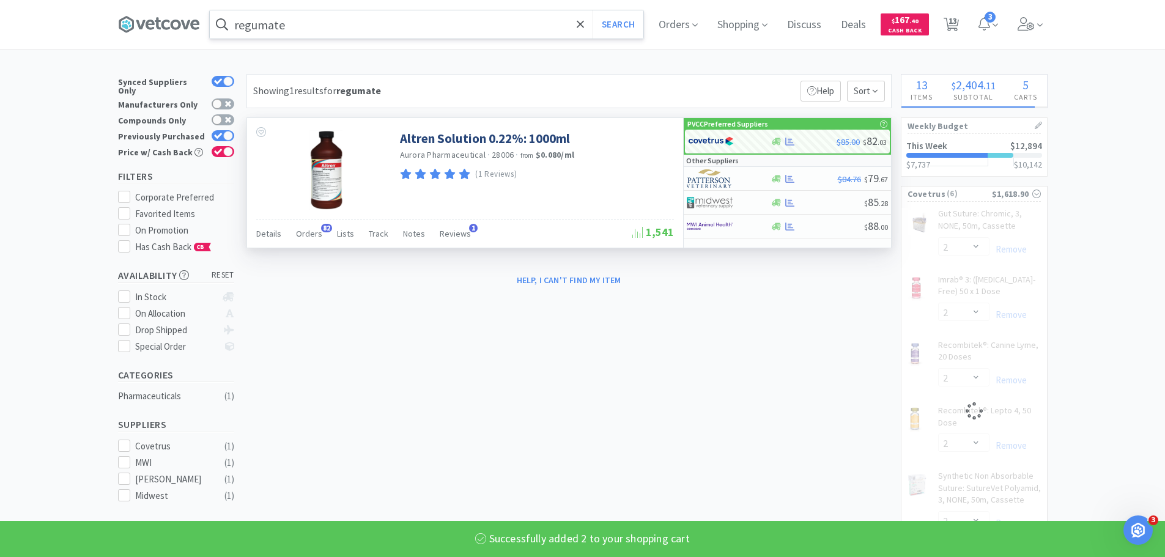
select select "2"
select select "4"
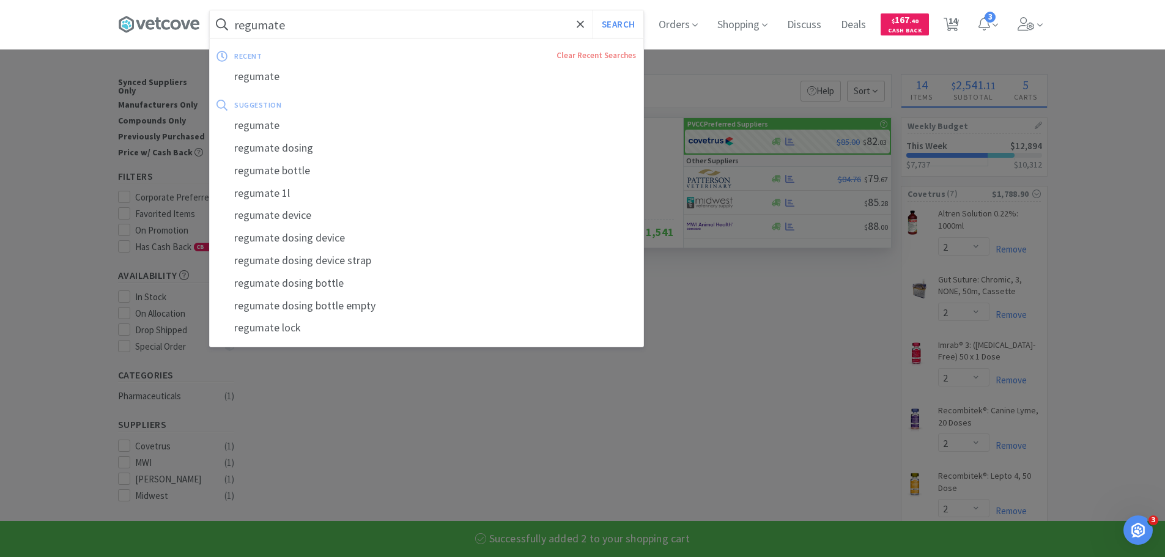
click at [411, 36] on input "regumate" at bounding box center [427, 24] width 434 height 28
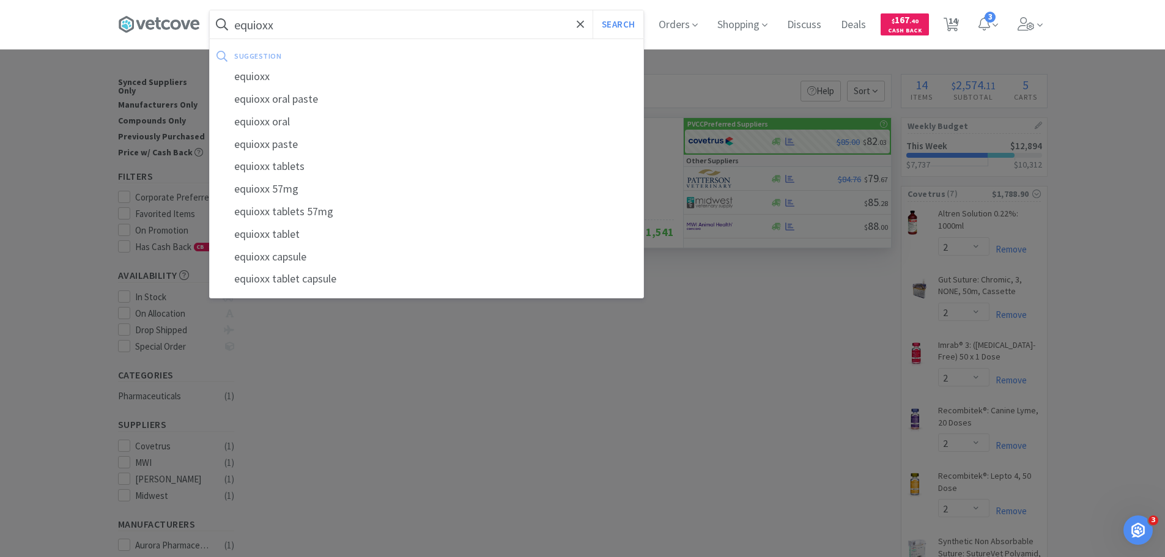
type input "equioxx"
click at [593, 10] on button "Search" at bounding box center [618, 24] width 51 height 28
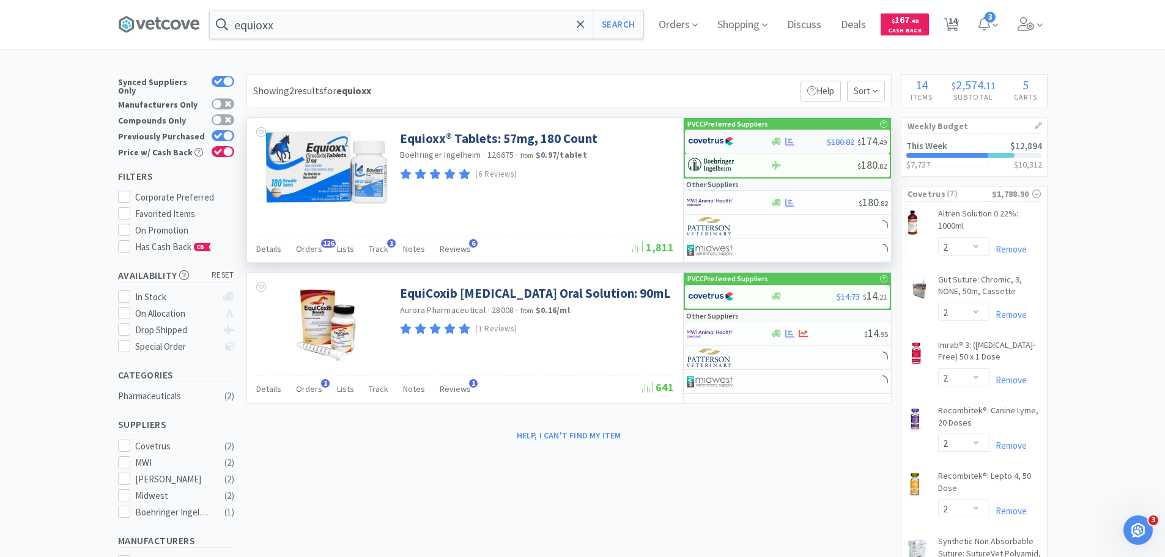
click at [761, 139] on div at bounding box center [729, 141] width 83 height 21
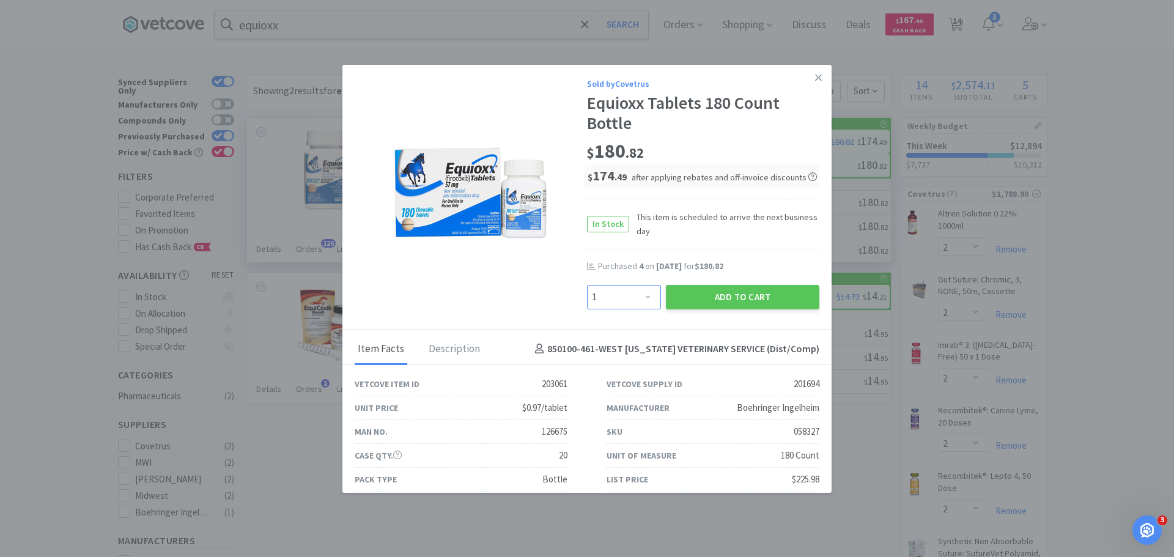
click at [639, 294] on select "Enter Quantity 1 2 3 4 5 6 7 8 9 10 11 12 13 14 15 16 17 18 19 20 Enter Quantity" at bounding box center [624, 297] width 74 height 24
select select "3"
click at [587, 285] on select "Enter Quantity 1 2 3 4 5 6 7 8 9 10 11 12 13 14 15 16 17 18 19 20 Enter Quantity" at bounding box center [624, 297] width 74 height 24
click at [753, 298] on button "Add to Cart" at bounding box center [743, 297] width 154 height 24
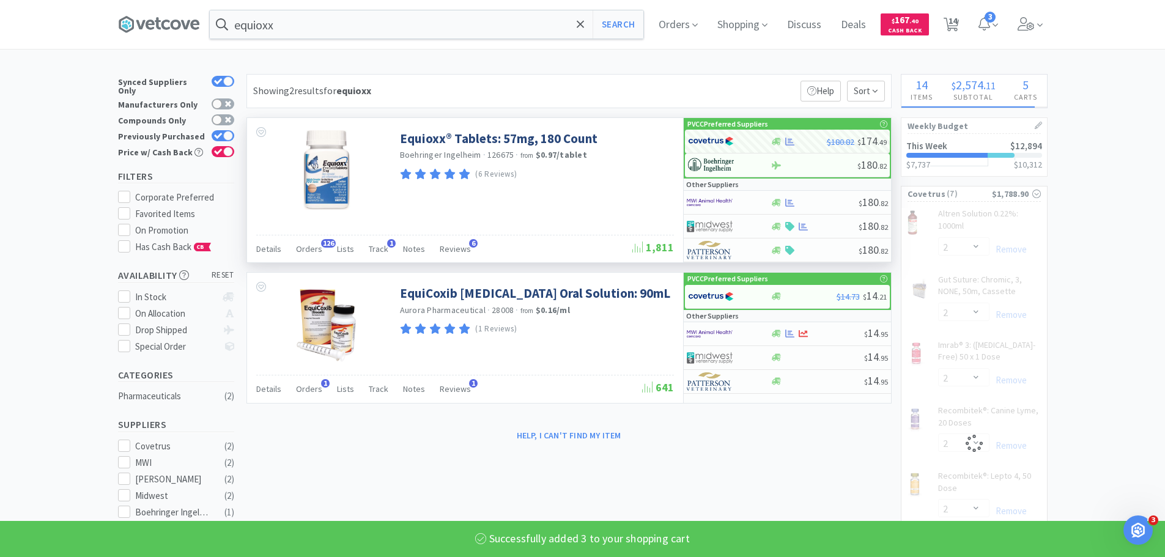
select select "3"
select select "2"
select select "4"
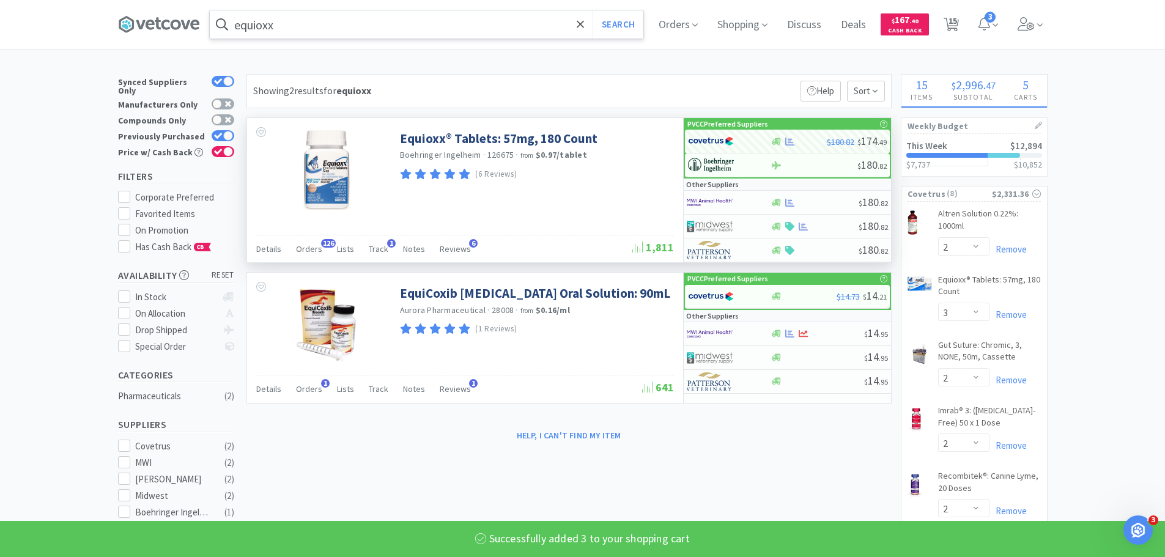
click at [428, 20] on input "equioxx" at bounding box center [427, 24] width 434 height 28
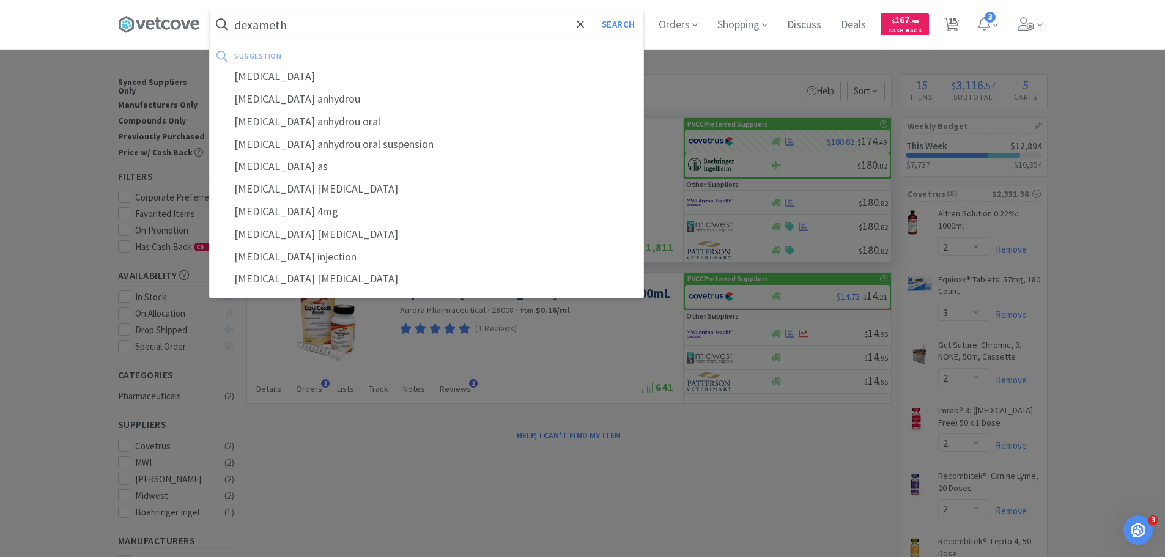
type input "dexameth"
click at [593, 10] on button "Search" at bounding box center [618, 24] width 51 height 28
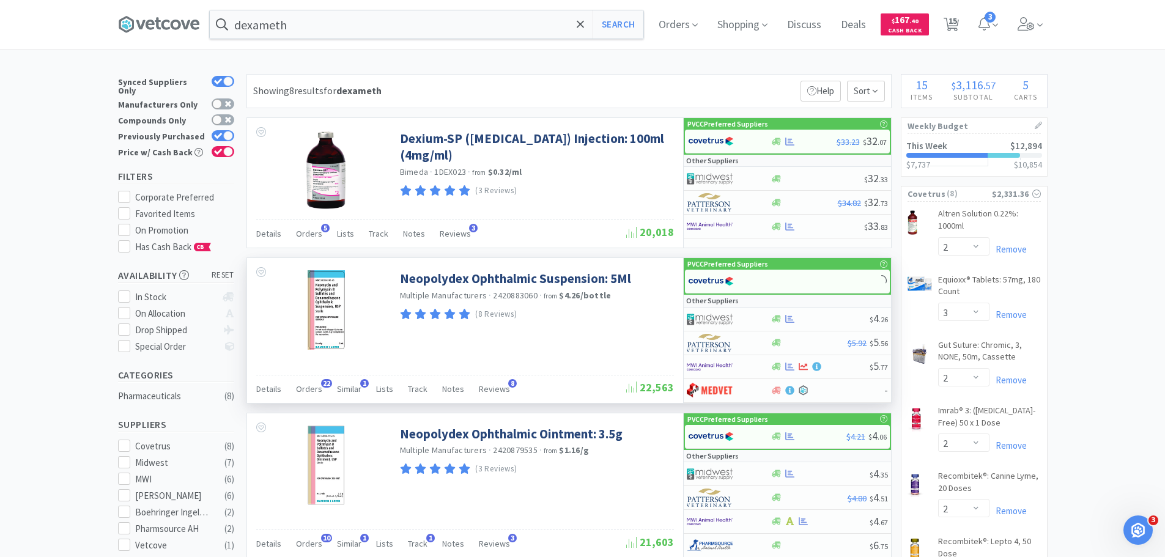
scroll to position [367, 0]
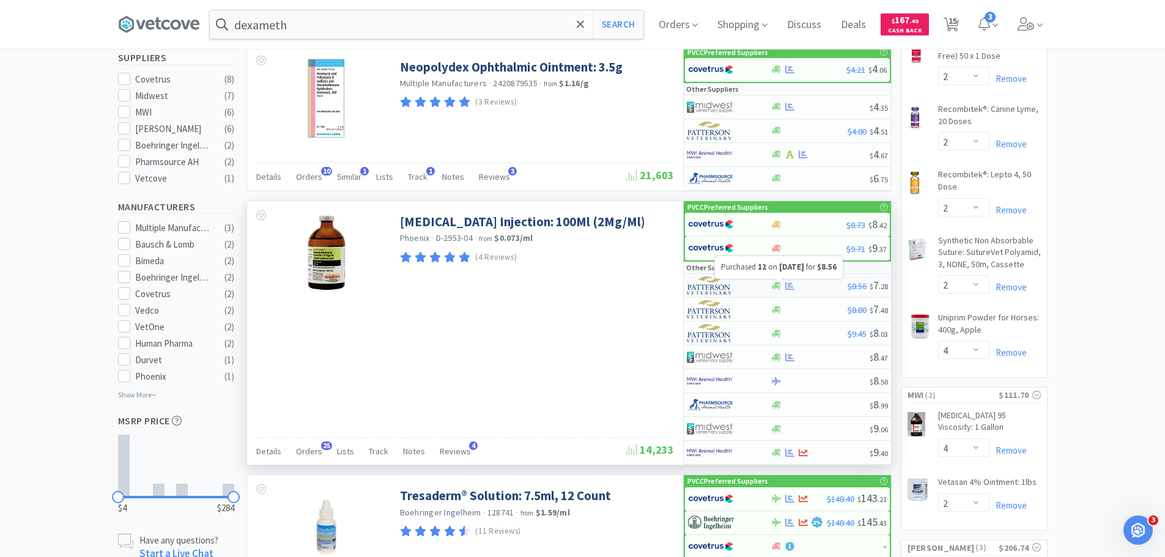
click at [791, 284] on icon at bounding box center [789, 286] width 9 height 8
select select "1"
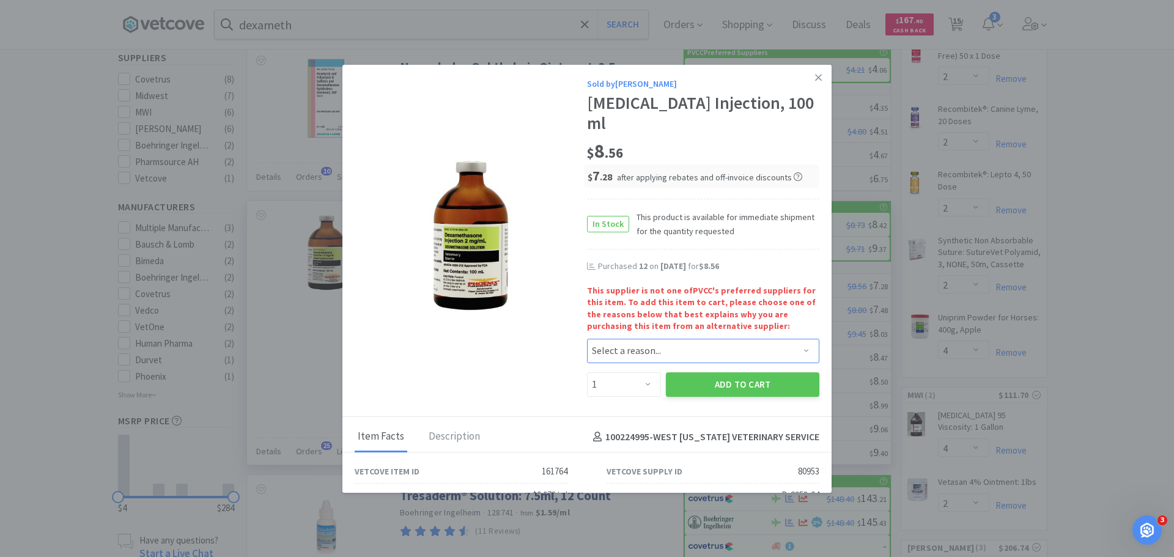
click at [621, 350] on select "Select a reason... Availability - This item is out of stock at the preferred su…" at bounding box center [703, 351] width 232 height 24
select select "availability"
click at [587, 339] on select "Select a reason... Availability - This item is out of stock at the preferred su…" at bounding box center [703, 351] width 232 height 24
click at [628, 382] on select "Enter Quantity 1 2 3 4 5 6 7 8 9 10 11 12 13 14 15 16 17 18 19 20 Enter Quantity" at bounding box center [624, 384] width 74 height 24
select select "12"
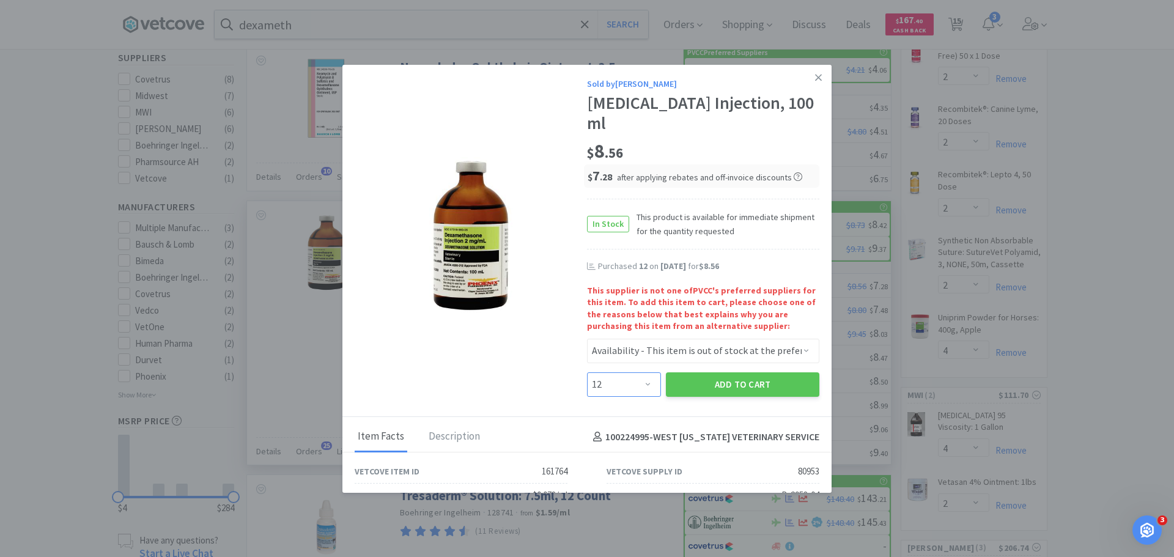
click at [587, 372] on select "Enter Quantity 1 2 3 4 5 6 7 8 9 10 11 12 13 14 15 16 17 18 19 20 Enter Quantity" at bounding box center [624, 384] width 74 height 24
click at [713, 384] on button "Add to Cart" at bounding box center [743, 384] width 154 height 24
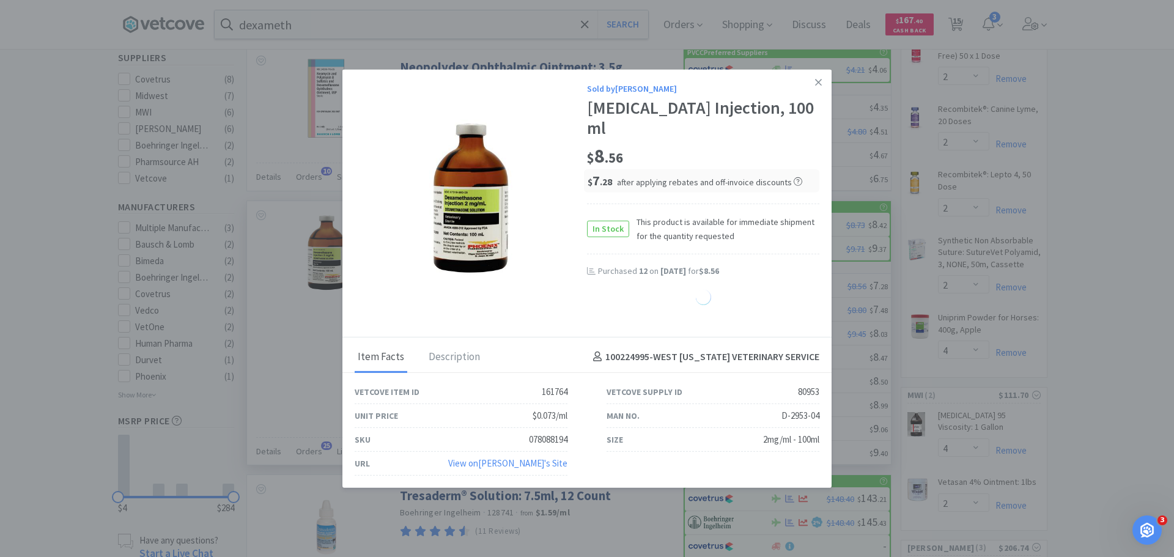
select select "12"
select select "2"
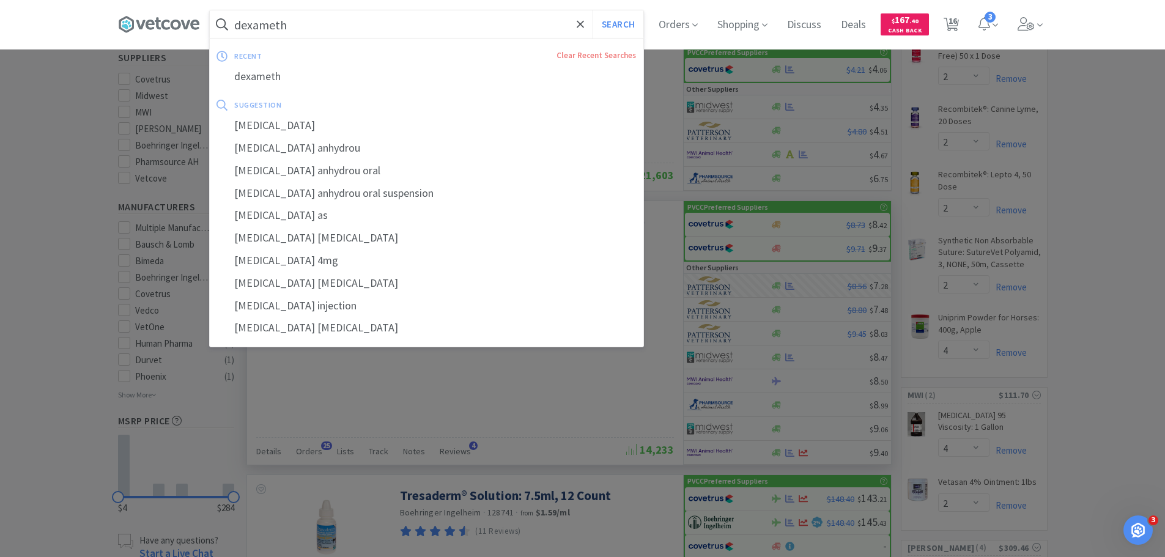
click at [277, 21] on input "dexameth" at bounding box center [427, 24] width 434 height 28
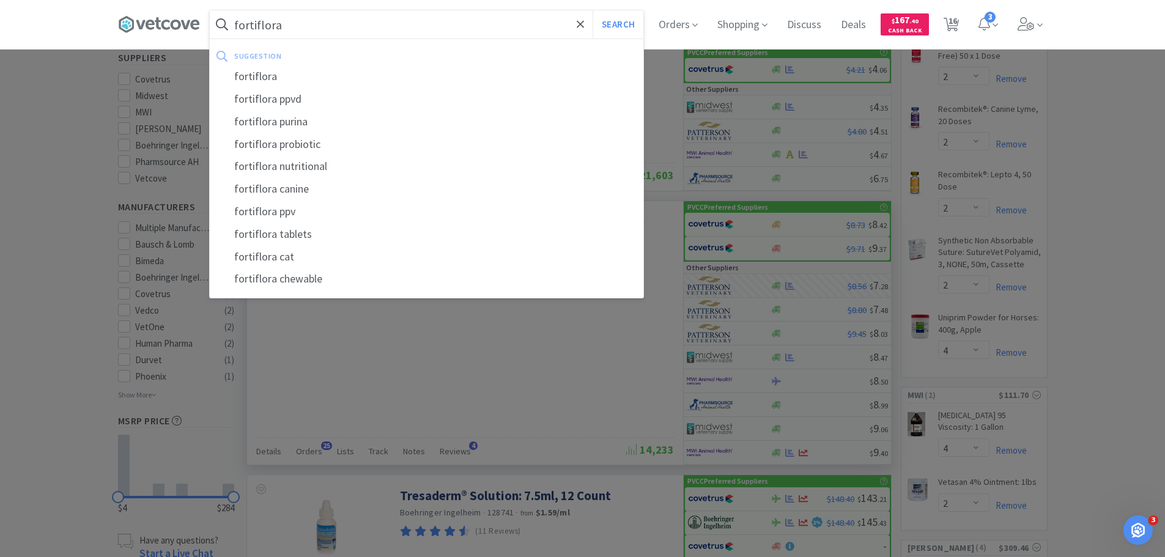
type input "fortiflora"
click at [593, 10] on button "Search" at bounding box center [618, 24] width 51 height 28
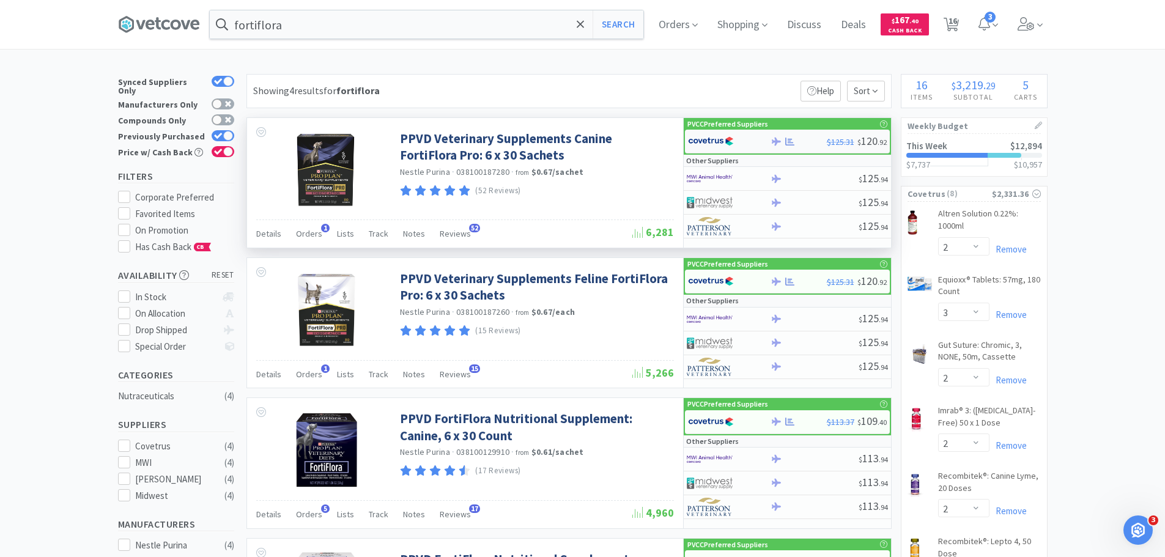
click at [689, 136] on img at bounding box center [711, 141] width 46 height 18
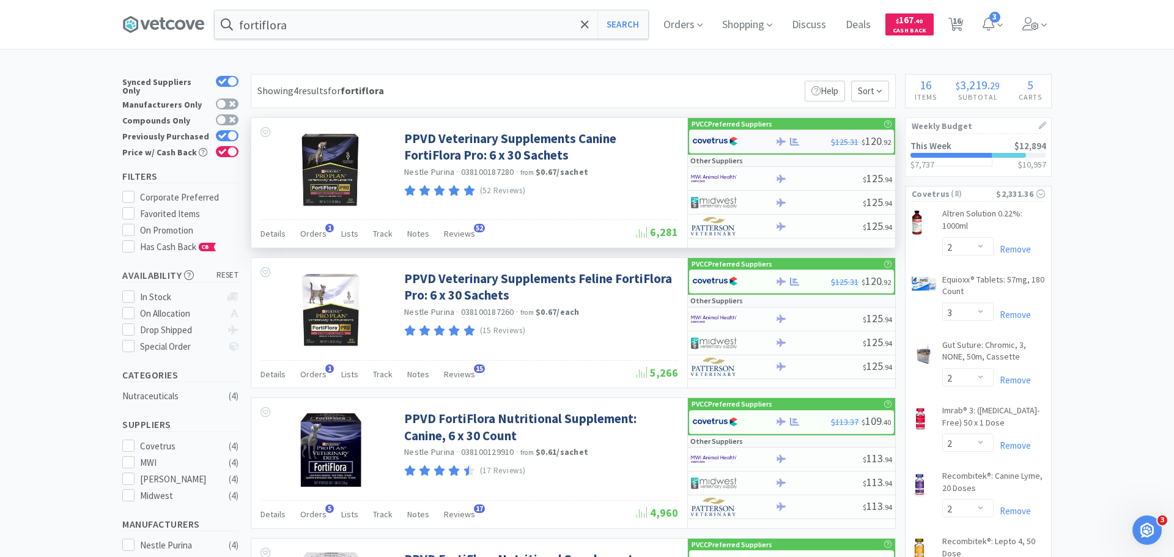
select select "1"
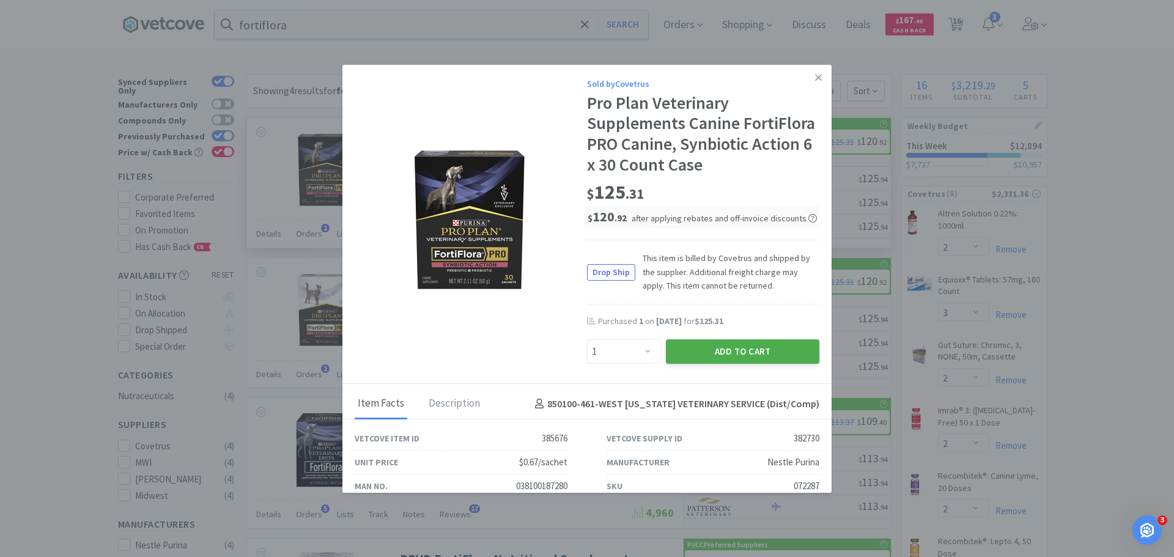
click at [716, 364] on button "Add to Cart" at bounding box center [743, 351] width 154 height 24
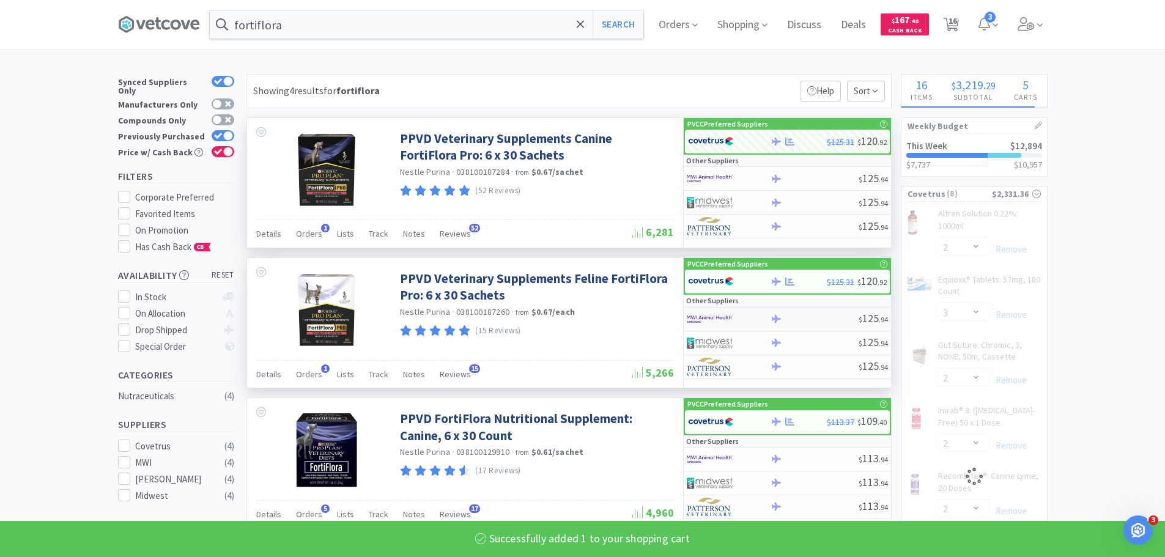
select select "1"
select select "2"
select select "4"
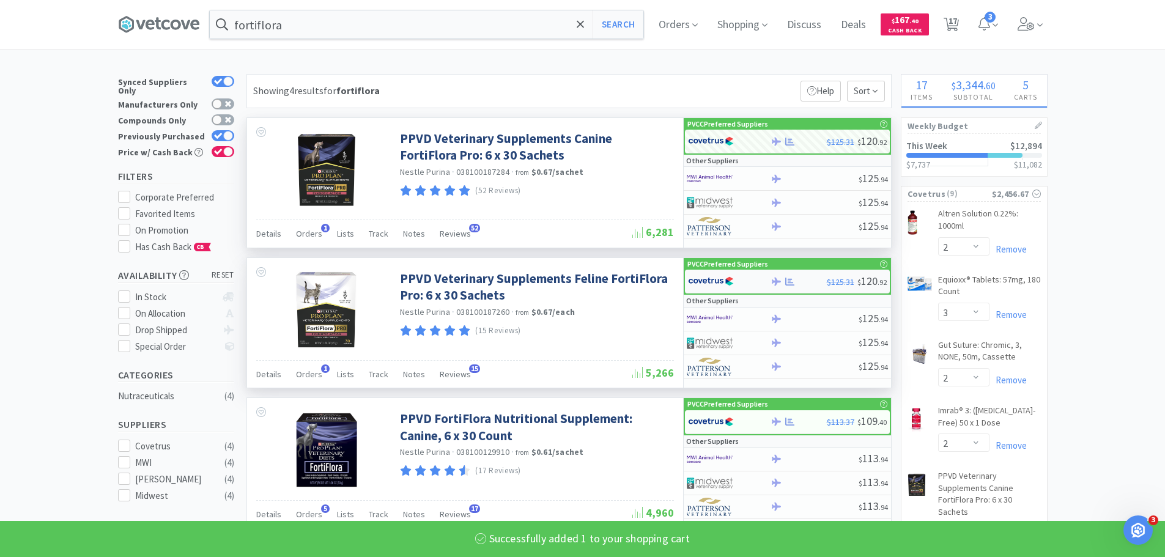
click at [711, 280] on img at bounding box center [711, 281] width 46 height 18
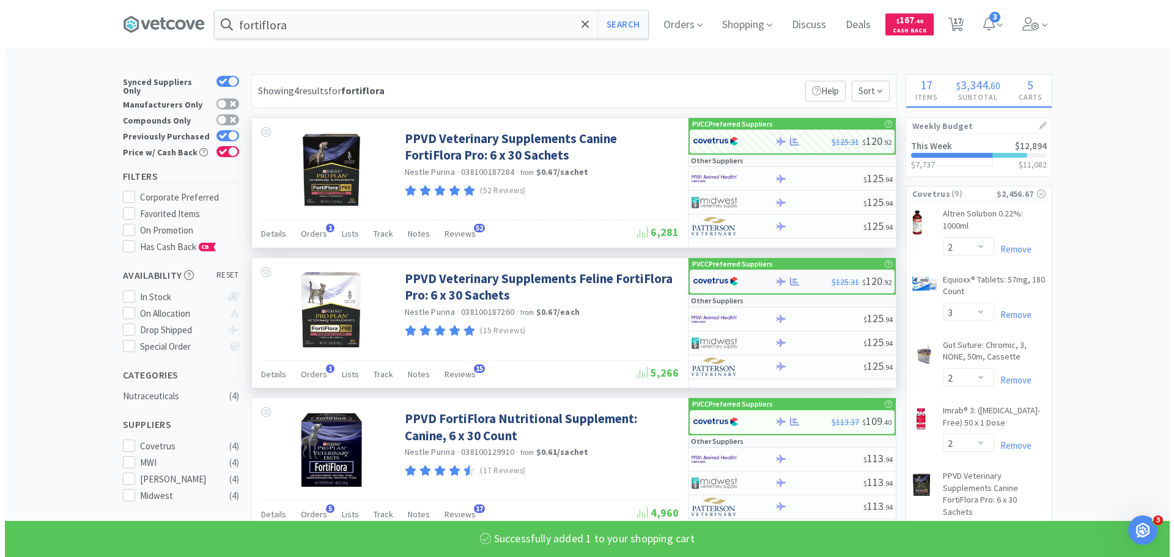
select select "1"
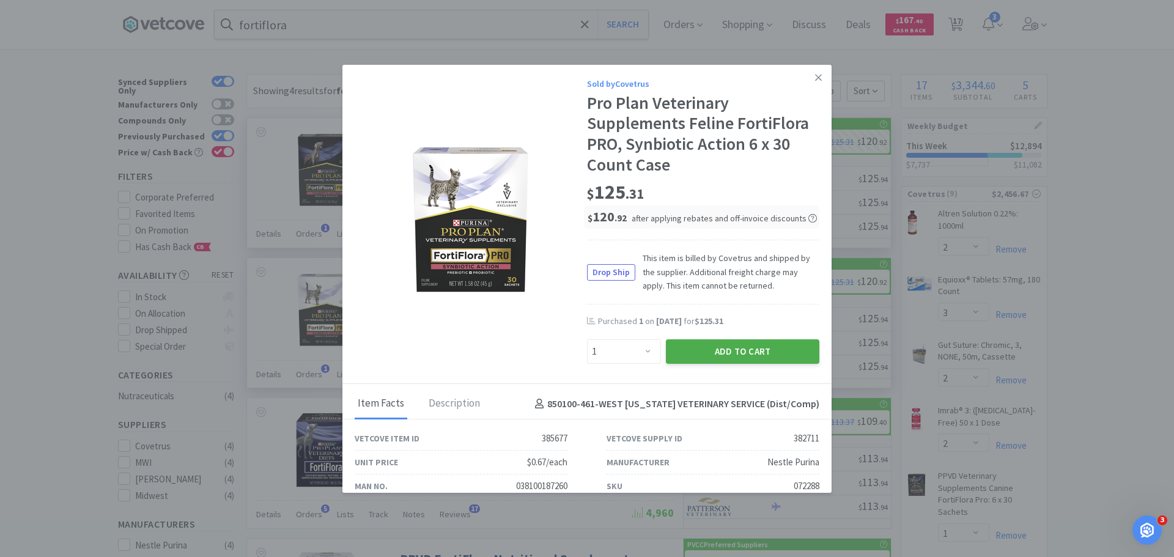
click at [725, 346] on button "Add to Cart" at bounding box center [743, 351] width 154 height 24
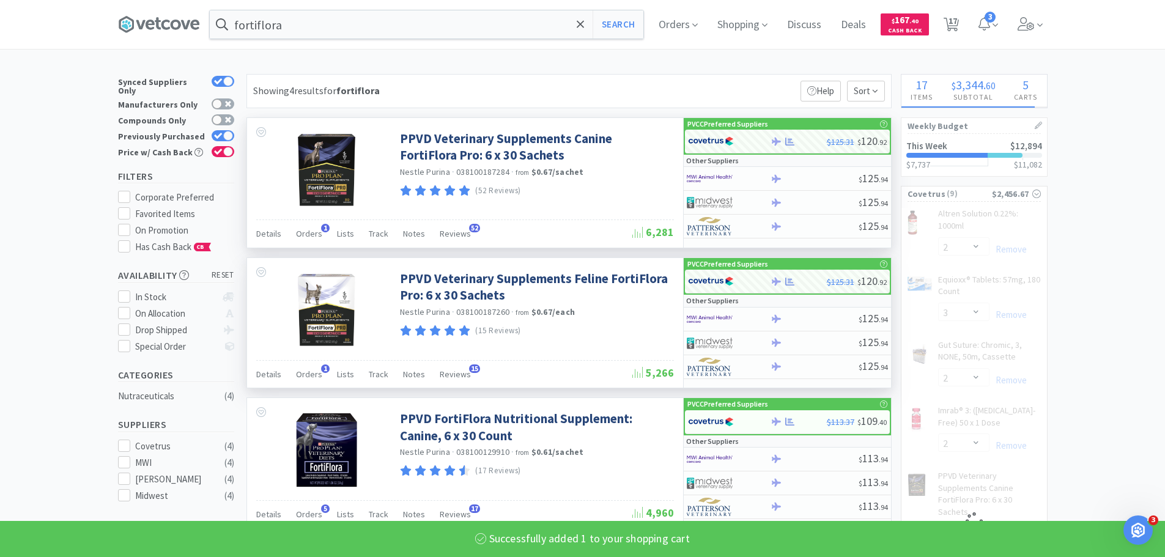
select select "1"
select select "2"
select select "4"
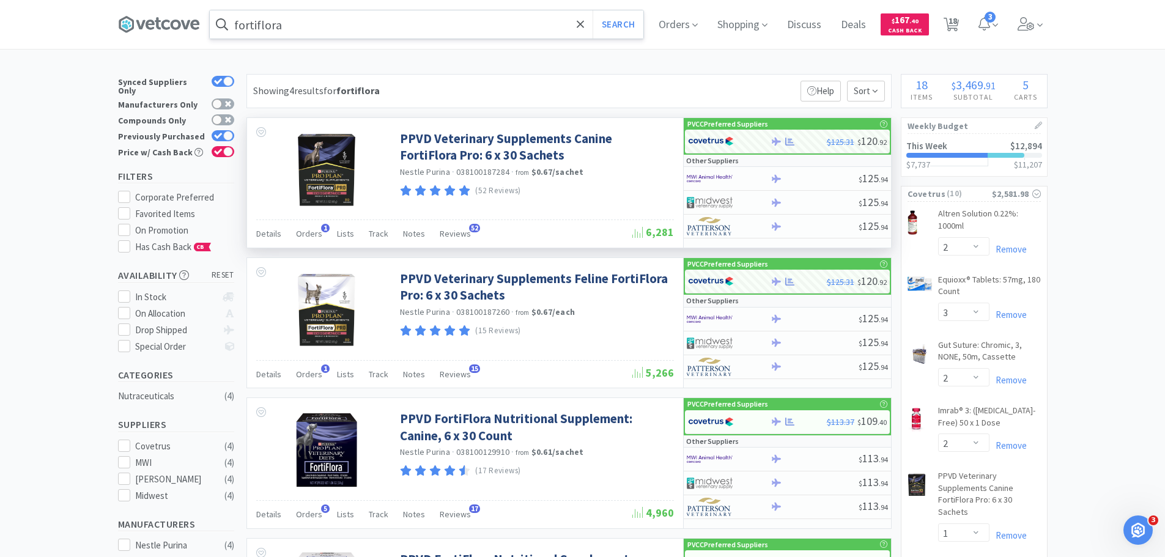
click at [450, 26] on input "fortiflora" at bounding box center [427, 24] width 434 height 28
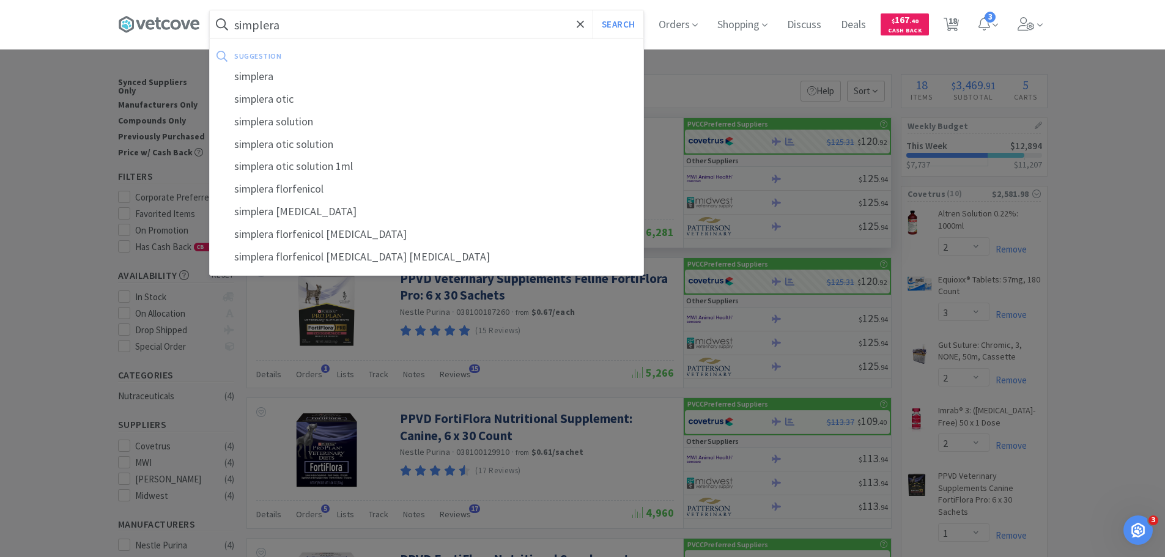
type input "simplera"
click at [593, 10] on button "Search" at bounding box center [618, 24] width 51 height 28
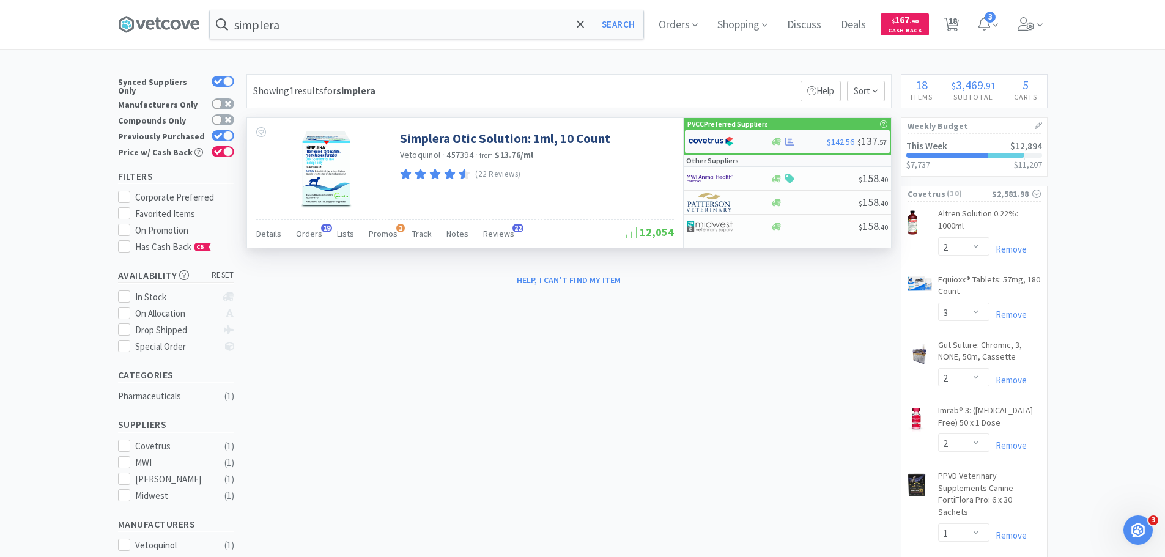
click at [719, 148] on img at bounding box center [711, 141] width 46 height 18
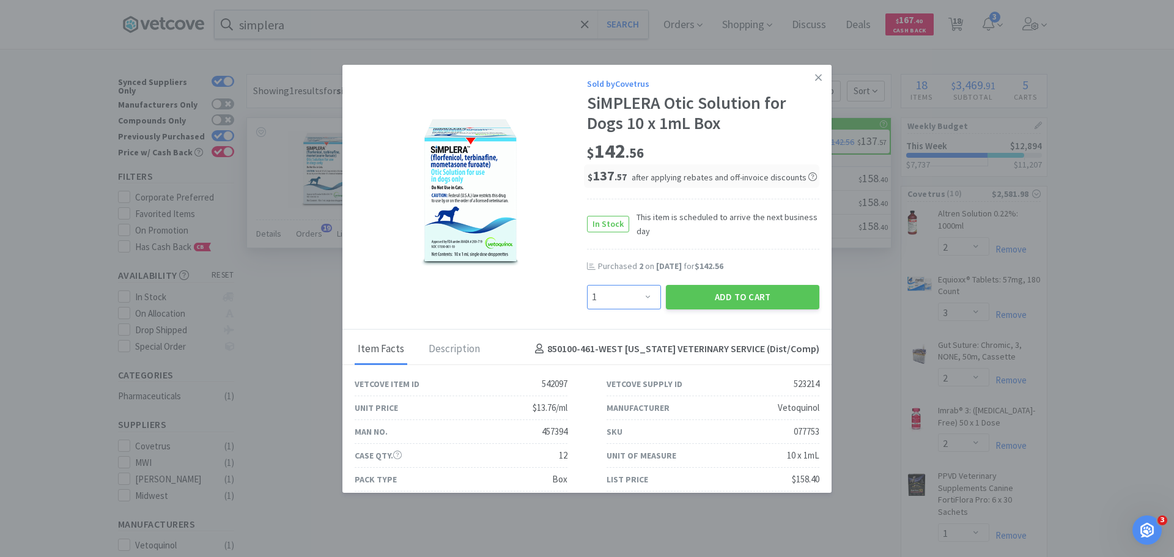
drag, startPoint x: 639, startPoint y: 297, endPoint x: 638, endPoint y: 289, distance: 8.0
click at [639, 297] on select "Enter Quantity 1 2 3 4 5 6 7 8 9 10 11 12 13 14 15 16 17 18 19 20 Enter Quantity" at bounding box center [624, 297] width 74 height 24
select select "2"
click at [587, 285] on select "Enter Quantity 1 2 3 4 5 6 7 8 9 10 11 12 13 14 15 16 17 18 19 20 Enter Quantity" at bounding box center [624, 297] width 74 height 24
click at [758, 294] on button "Add to Cart" at bounding box center [743, 297] width 154 height 24
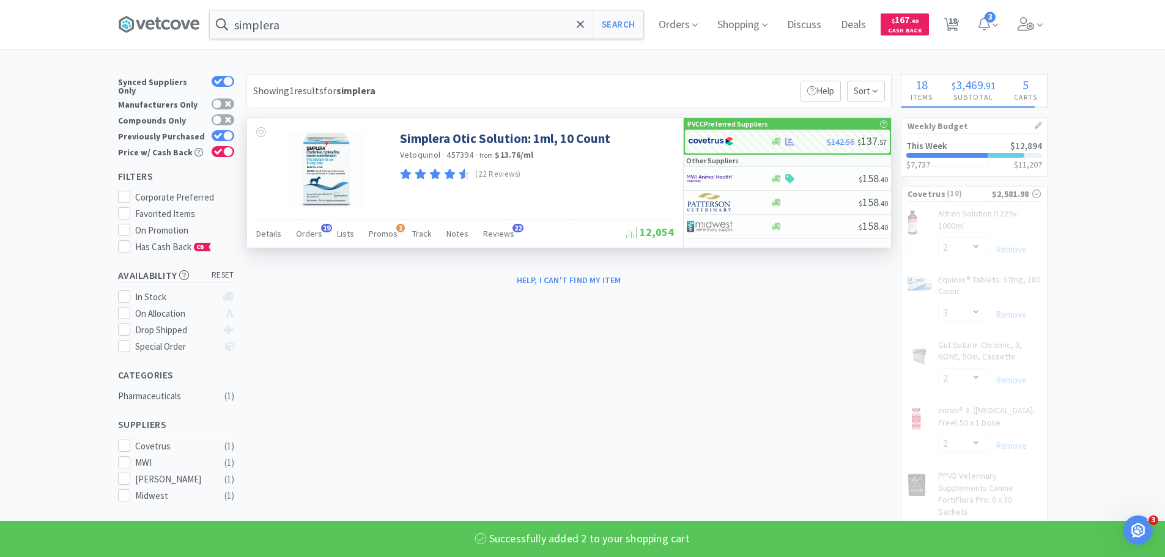
select select "2"
select select "4"
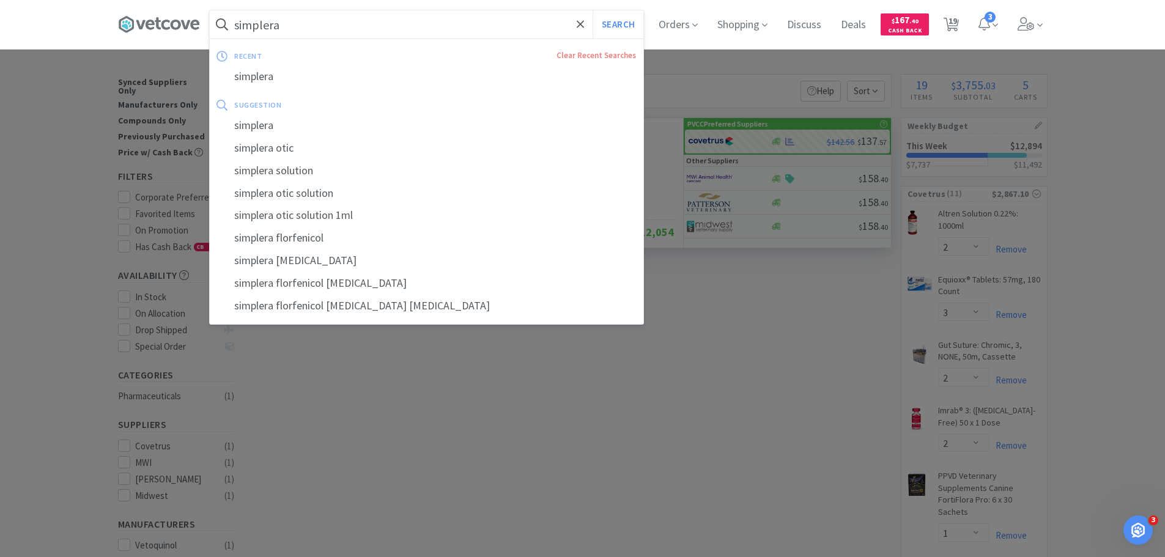
click at [278, 21] on input "simplera" at bounding box center [427, 24] width 434 height 28
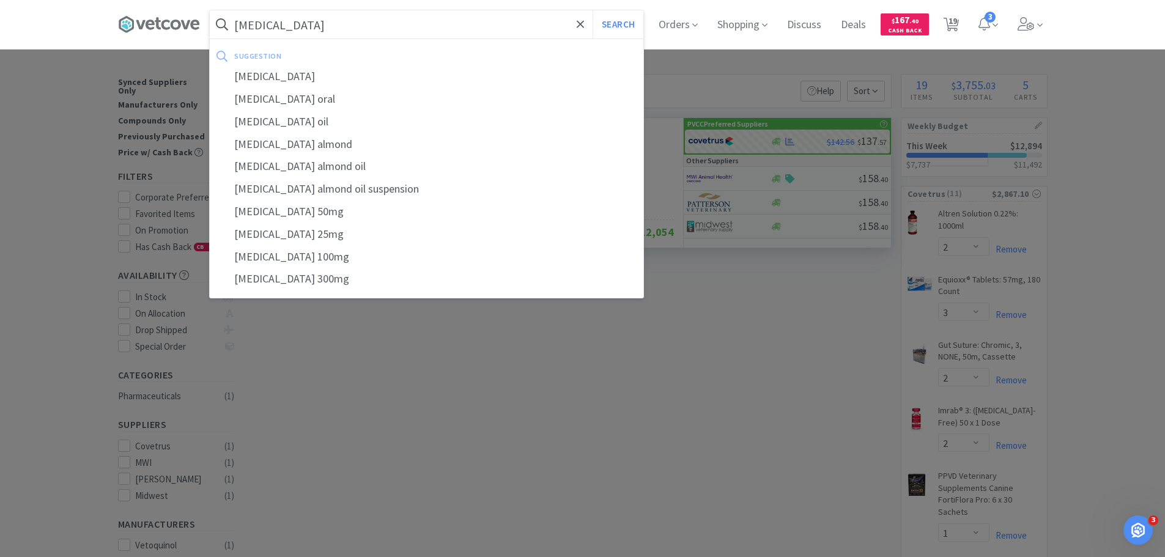
type input "[MEDICAL_DATA]"
click at [593, 10] on button "Search" at bounding box center [618, 24] width 51 height 28
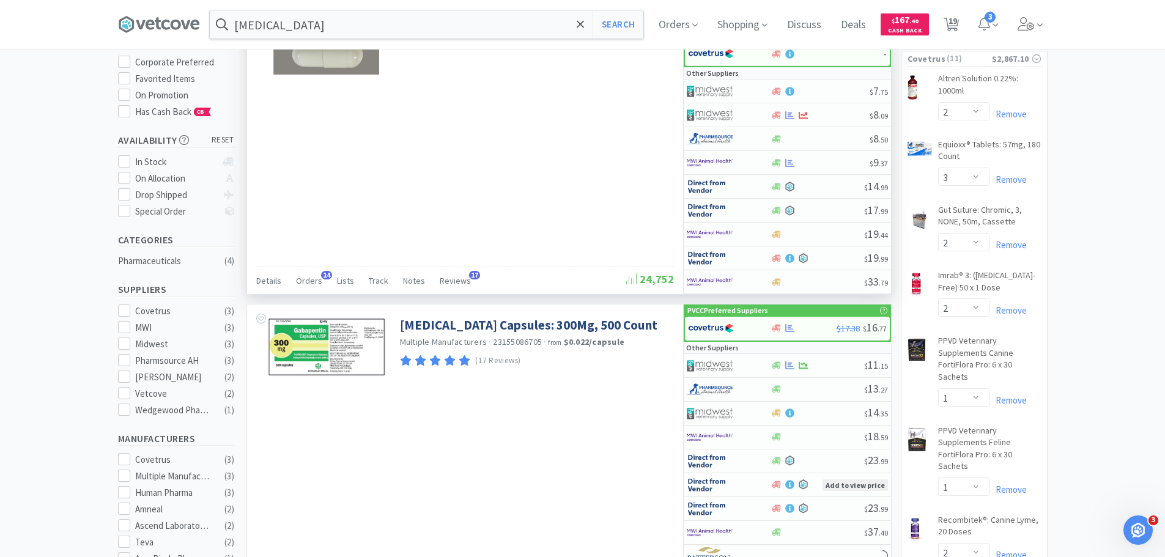
scroll to position [306, 0]
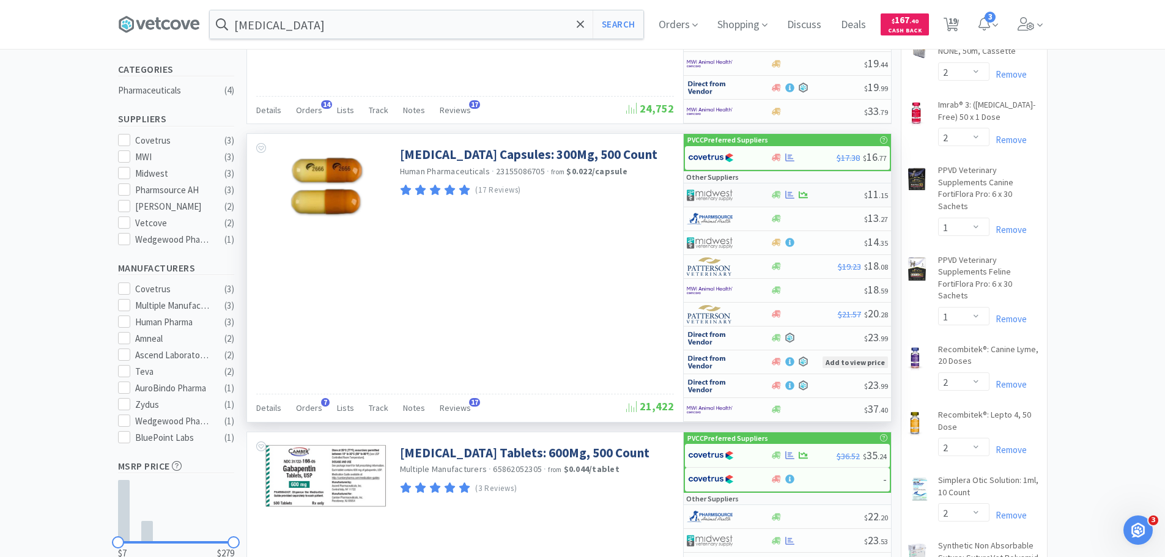
click at [714, 196] on img at bounding box center [710, 195] width 46 height 18
select select "1"
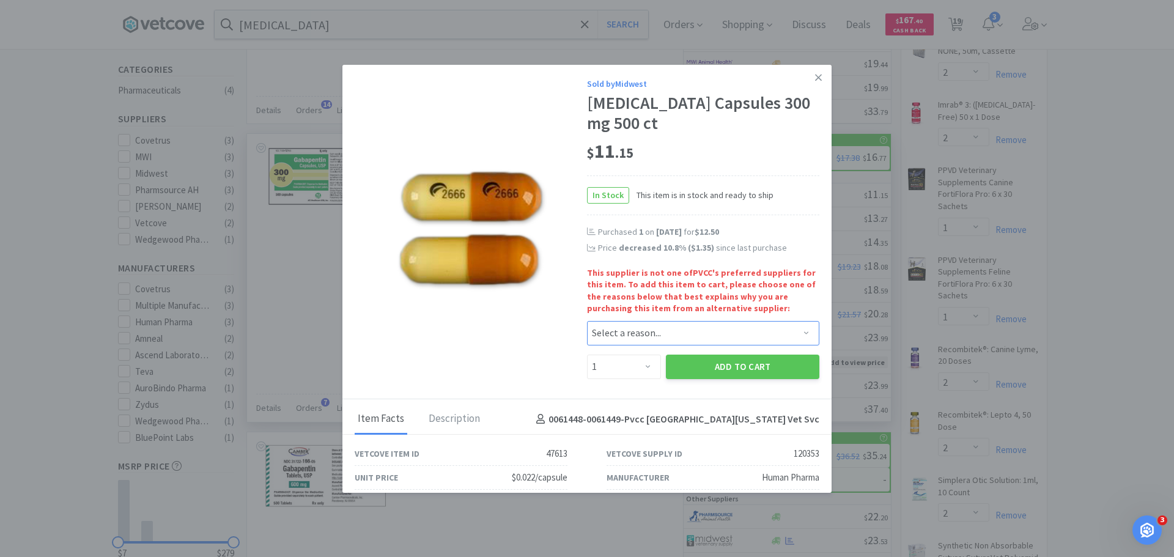
click at [724, 343] on select "Select a reason... Availability - This item is out of stock at the preferred su…" at bounding box center [703, 333] width 232 height 24
select select "pricing"
click at [587, 321] on select "Select a reason... Availability - This item is out of stock at the preferred su…" at bounding box center [703, 333] width 232 height 24
click at [698, 360] on button "Add to Cart" at bounding box center [743, 367] width 154 height 24
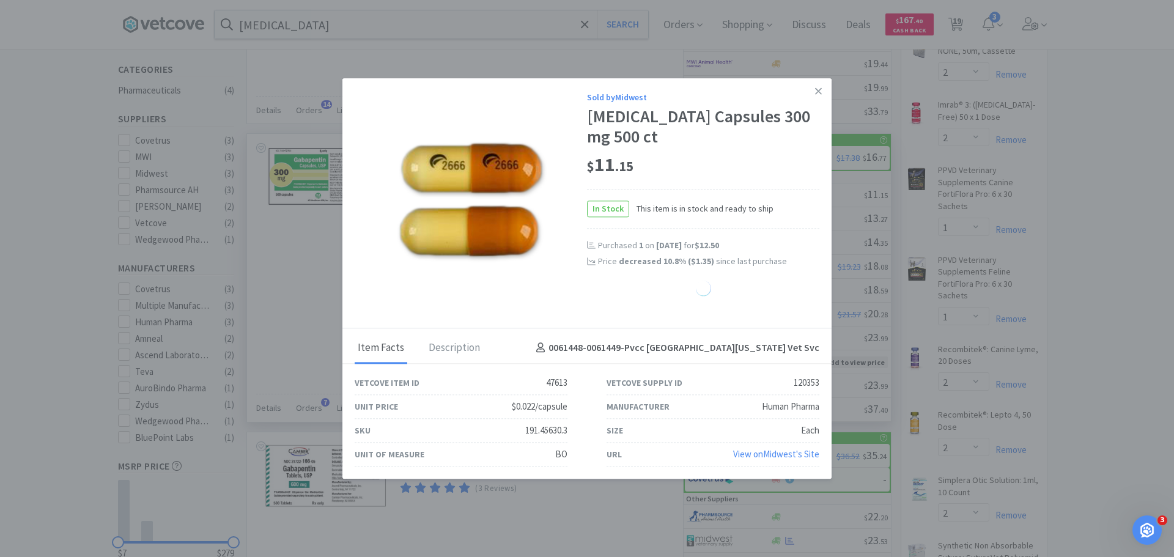
select select "1"
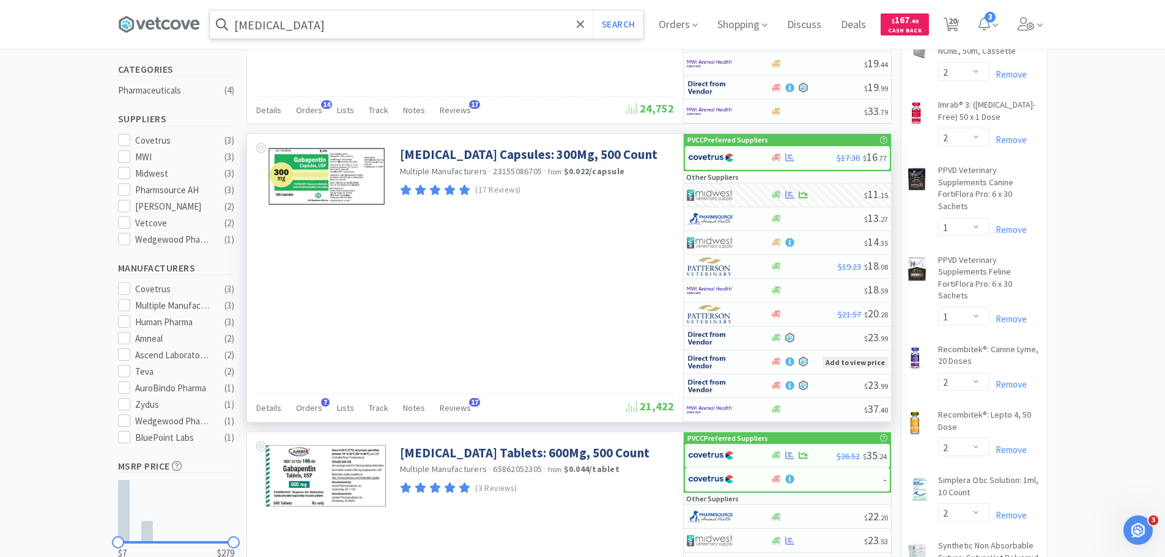
click at [308, 37] on input "[MEDICAL_DATA]" at bounding box center [427, 24] width 434 height 28
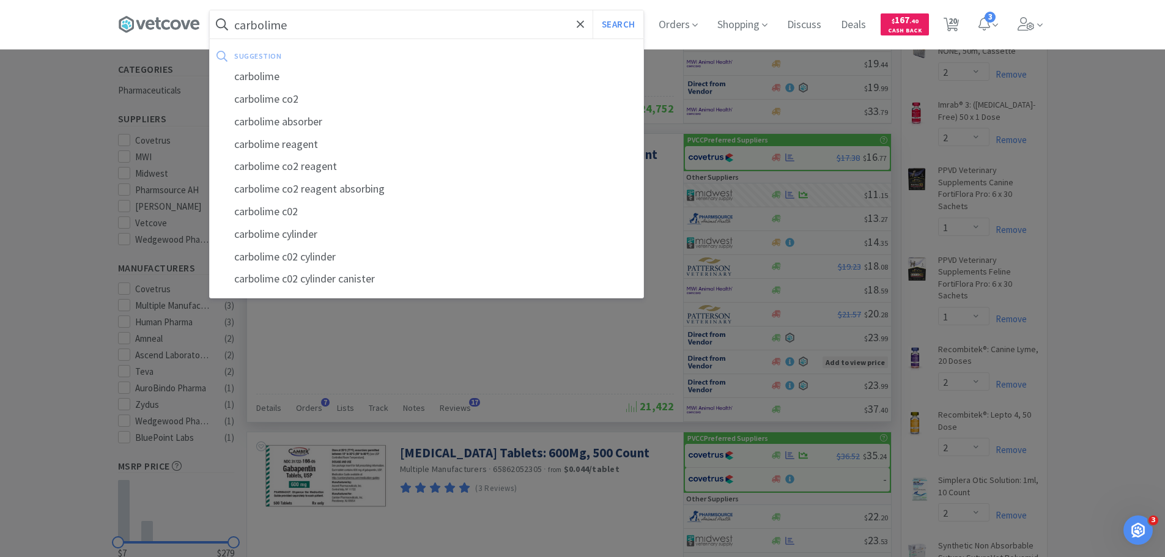
type input "carbolime"
click at [593, 10] on button "Search" at bounding box center [618, 24] width 51 height 28
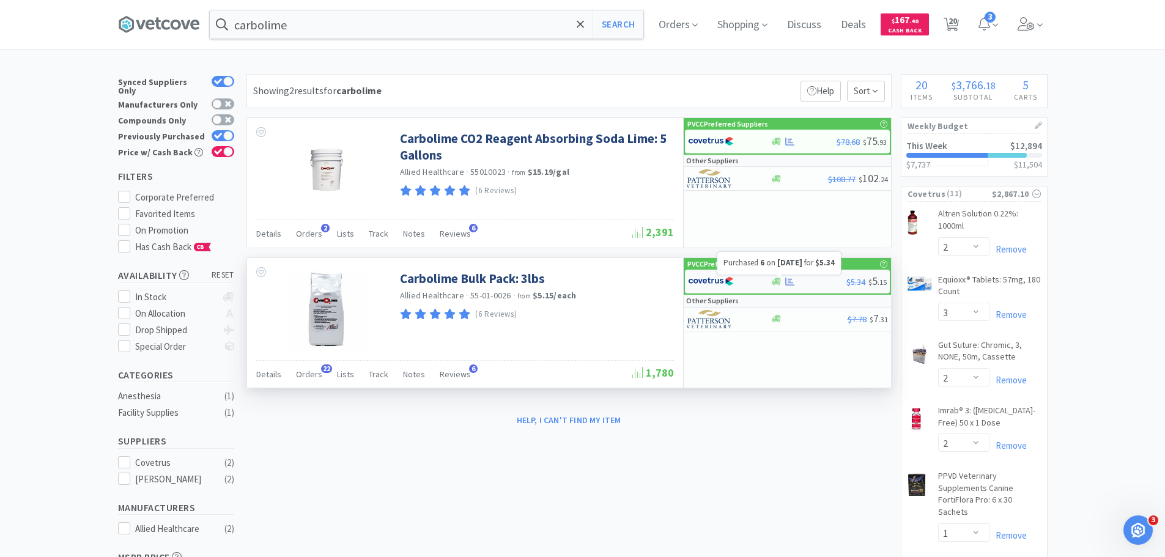
click at [788, 280] on icon at bounding box center [789, 281] width 9 height 9
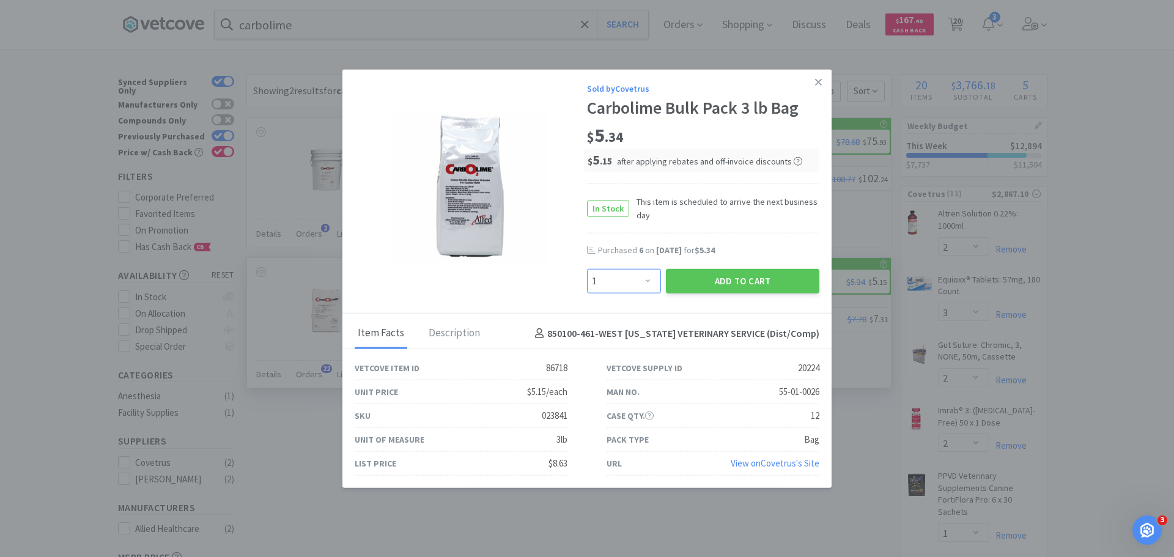
click at [620, 269] on select "Enter Quantity 1 2 3 4 5 6 7 8 9 10 11 12 13 14 15 16 17 18 19 20 Enter Quantity" at bounding box center [624, 281] width 74 height 24
select select "6"
click at [587, 269] on select "Enter Quantity 1 2 3 4 5 6 7 8 9 10 11 12 13 14 15 16 17 18 19 20 Enter Quantity" at bounding box center [624, 281] width 74 height 24
click at [767, 286] on button "Add to Cart" at bounding box center [743, 281] width 154 height 24
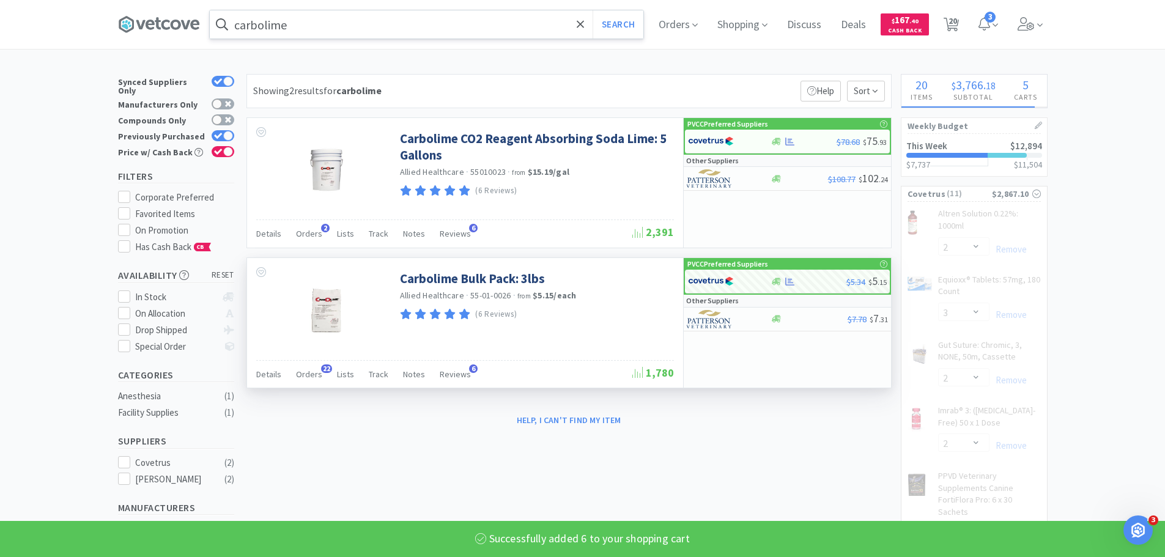
click at [347, 36] on input "carbolime" at bounding box center [427, 24] width 434 height 28
select select "6"
select select "3"
select select "2"
select select "1"
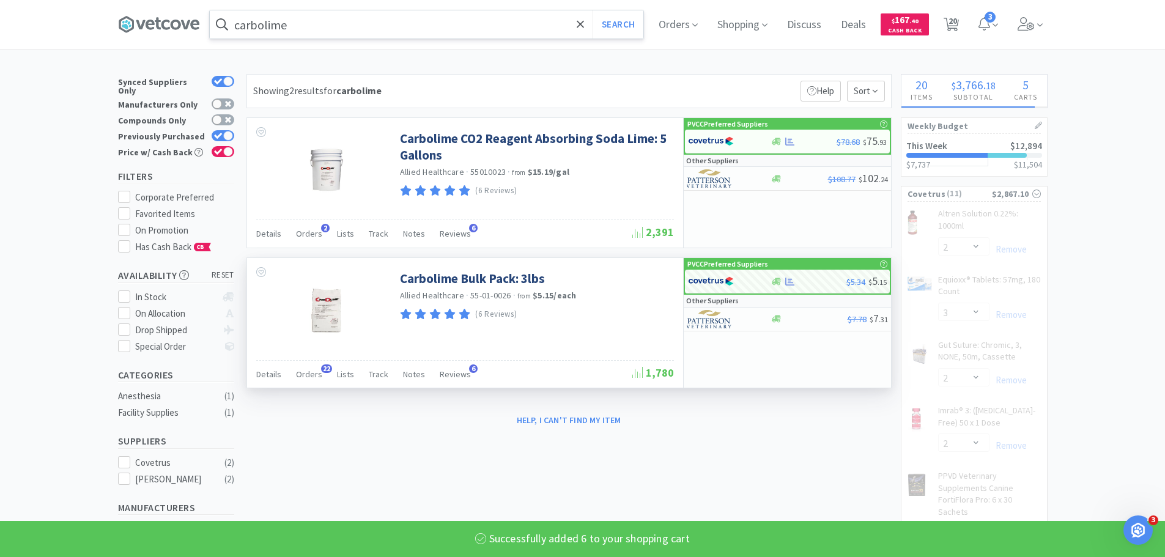
select select "2"
select select "4"
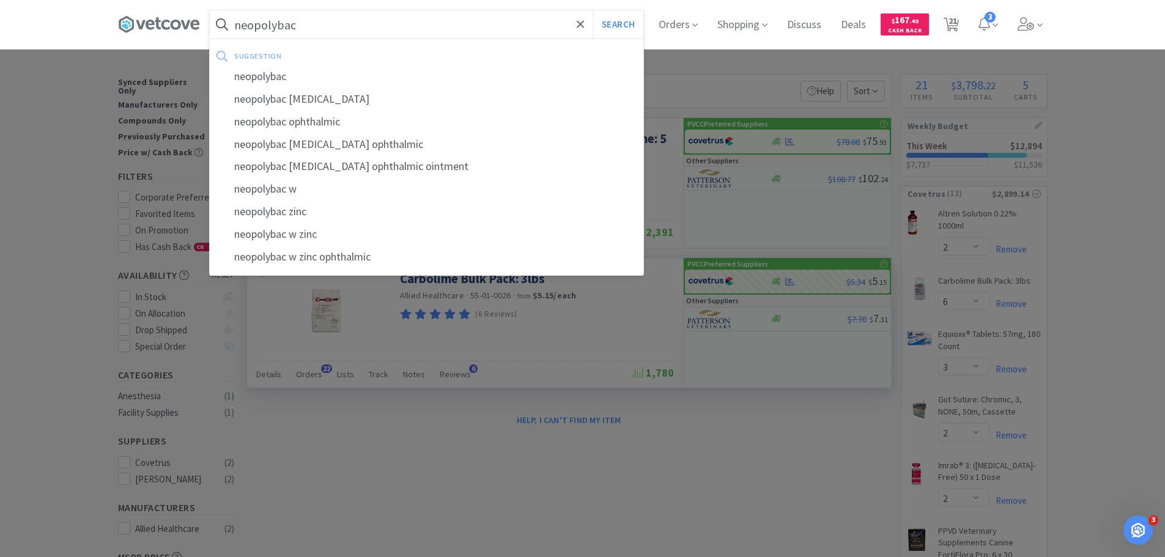
type input "neopolybac"
click at [593, 10] on button "Search" at bounding box center [618, 24] width 51 height 28
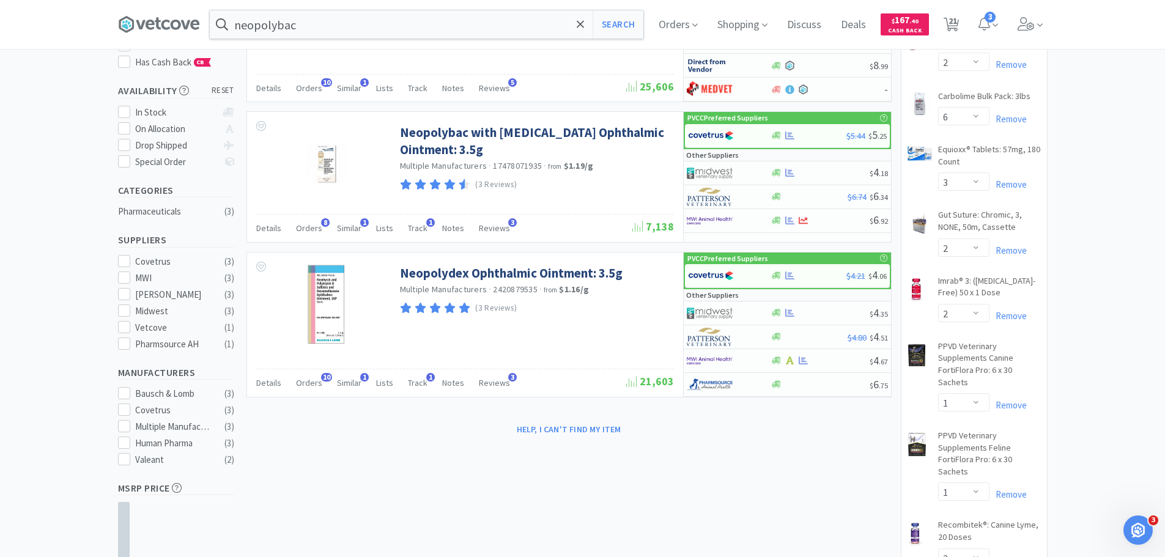
scroll to position [61, 0]
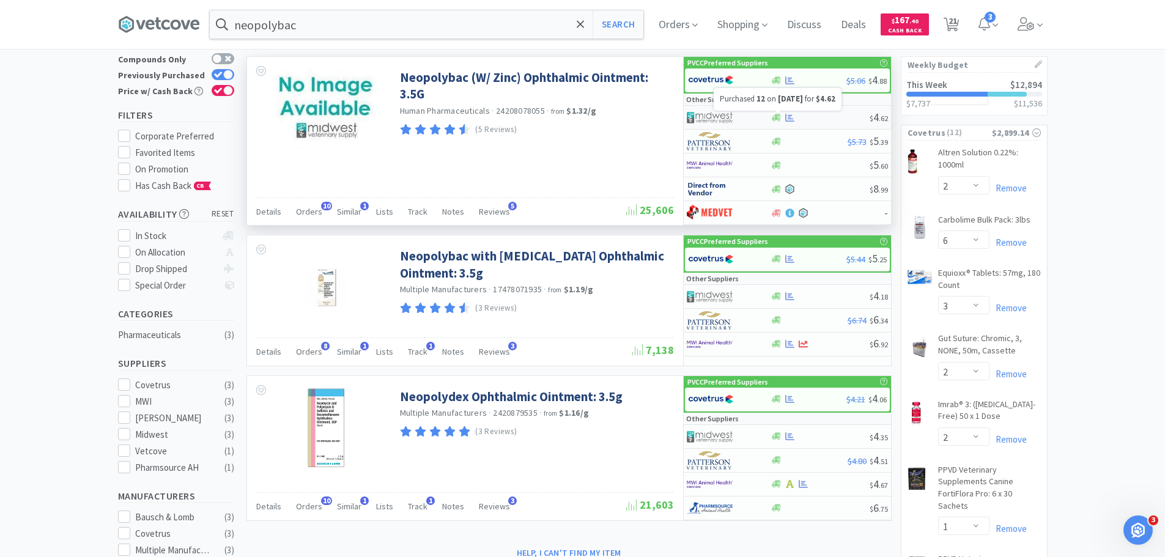
click at [788, 115] on icon at bounding box center [789, 117] width 9 height 9
select select "1"
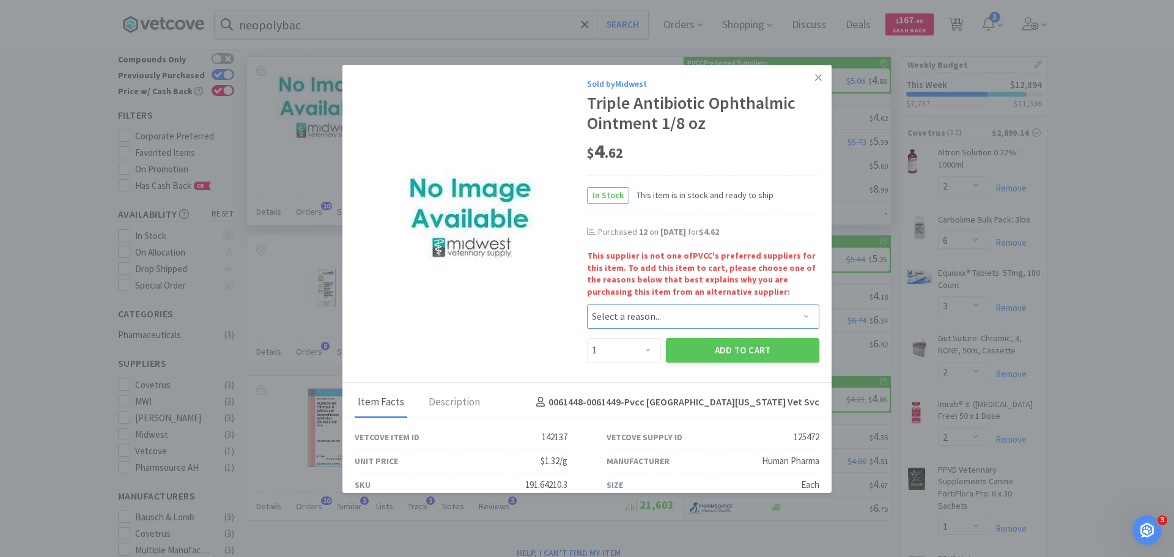
click at [632, 306] on select "Select a reason... Availability - This item is out of stock at the preferred su…" at bounding box center [703, 317] width 232 height 24
select select "pricing"
click at [587, 305] on select "Select a reason... Availability - This item is out of stock at the preferred su…" at bounding box center [703, 317] width 232 height 24
click at [643, 356] on select "Enter Quantity 1 2 3 4 5 6 7 8 9 10 11 12 13 14 15 16 17 18 19 20 Enter Quantity" at bounding box center [624, 350] width 74 height 24
select select "12"
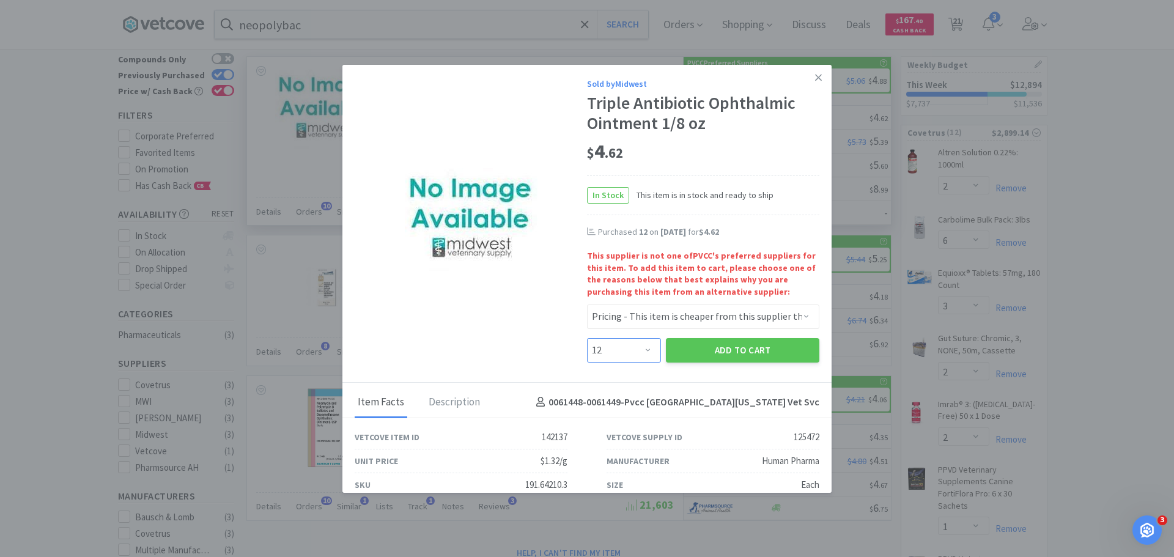
click at [587, 338] on select "Enter Quantity 1 2 3 4 5 6 7 8 9 10 11 12 13 14 15 16 17 18 19 20 Enter Quantity" at bounding box center [624, 350] width 74 height 24
click at [705, 350] on button "Add to Cart" at bounding box center [743, 350] width 154 height 24
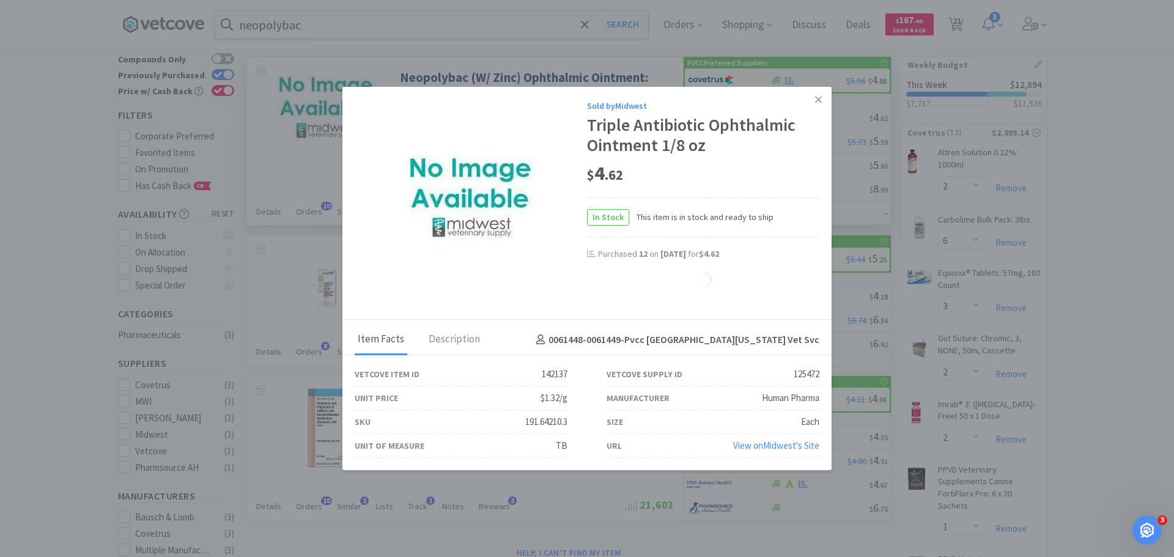
select select "12"
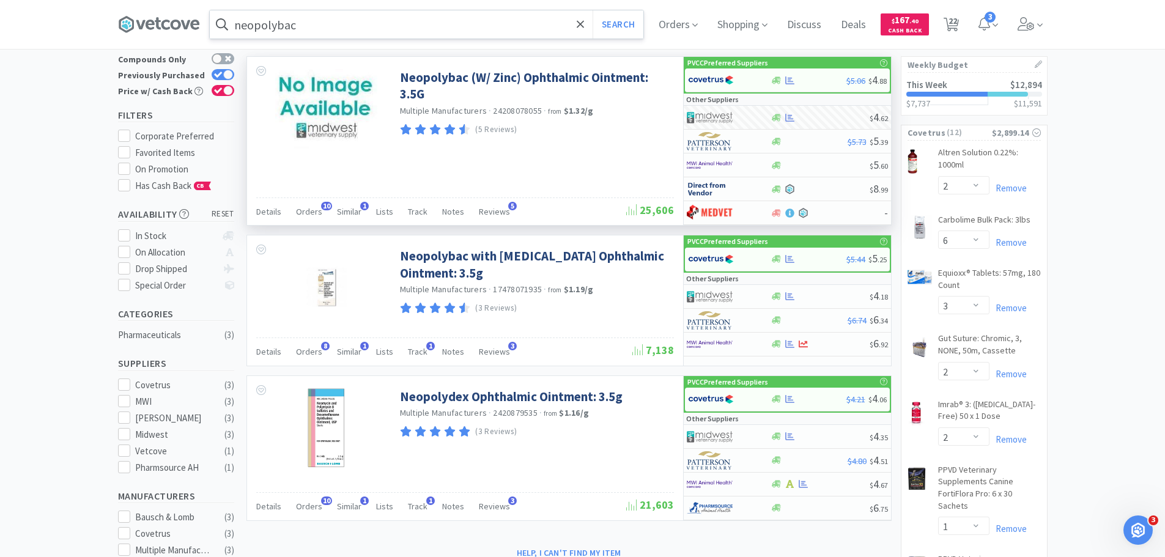
click at [287, 16] on input "neopolybac" at bounding box center [427, 24] width 434 height 28
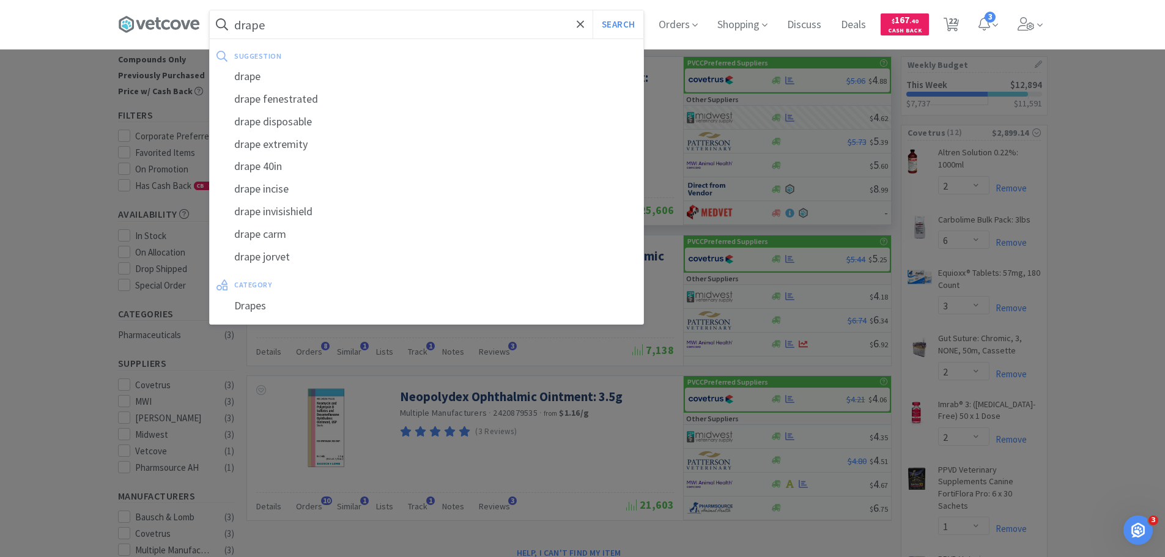
type input "drape"
click at [593, 10] on button "Search" at bounding box center [618, 24] width 51 height 28
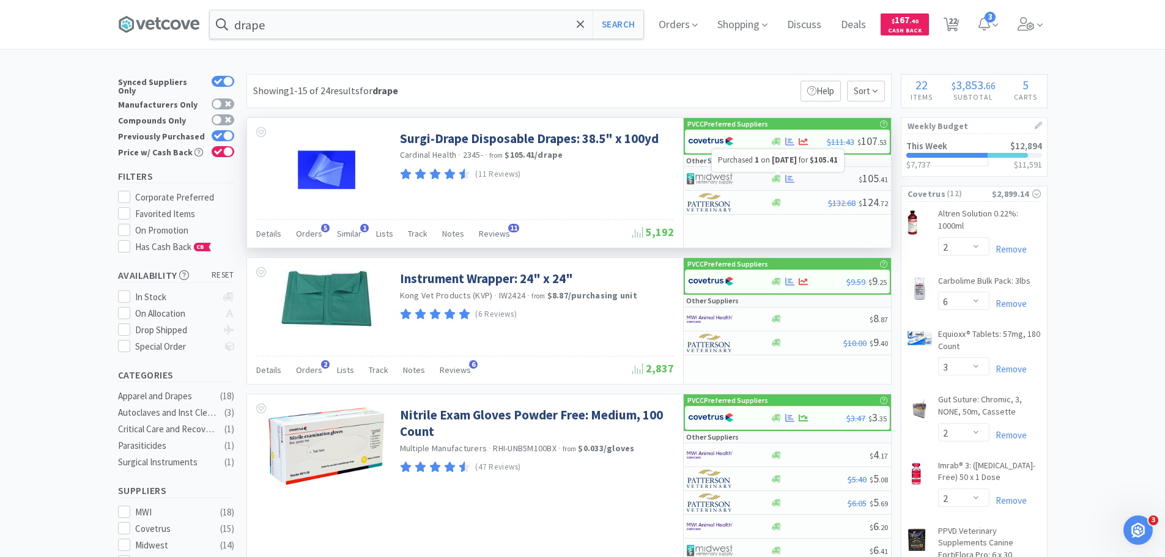
click at [790, 180] on icon at bounding box center [789, 179] width 9 height 8
select select "1"
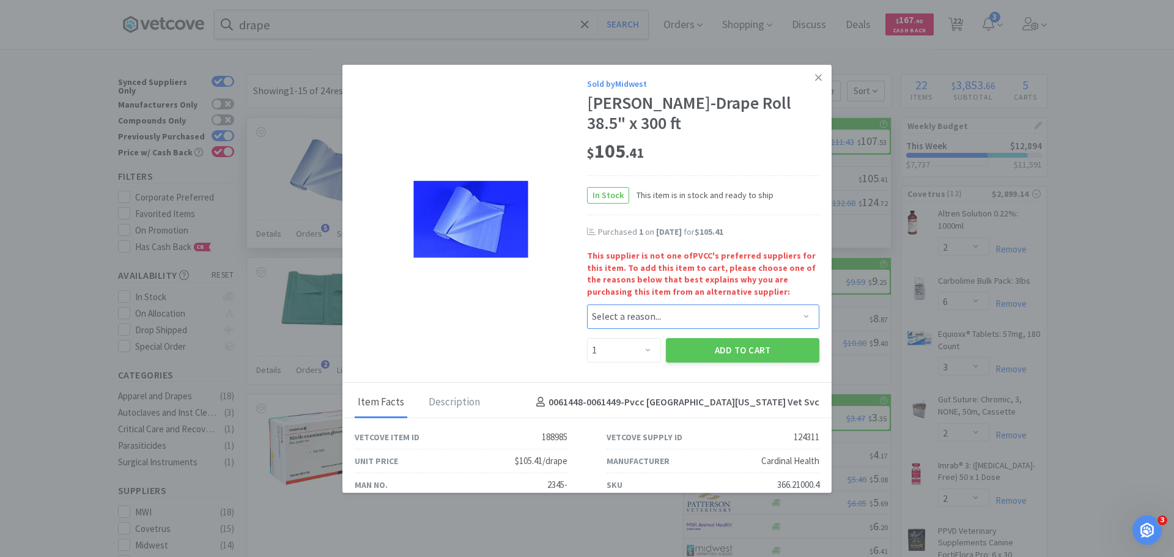
click at [643, 321] on select "Select a reason... Availability - This item is out of stock at the preferred su…" at bounding box center [703, 317] width 232 height 24
select select "pricing"
click at [587, 305] on select "Select a reason... Availability - This item is out of stock at the preferred su…" at bounding box center [703, 317] width 232 height 24
click at [693, 346] on button "Add to Cart" at bounding box center [743, 350] width 154 height 24
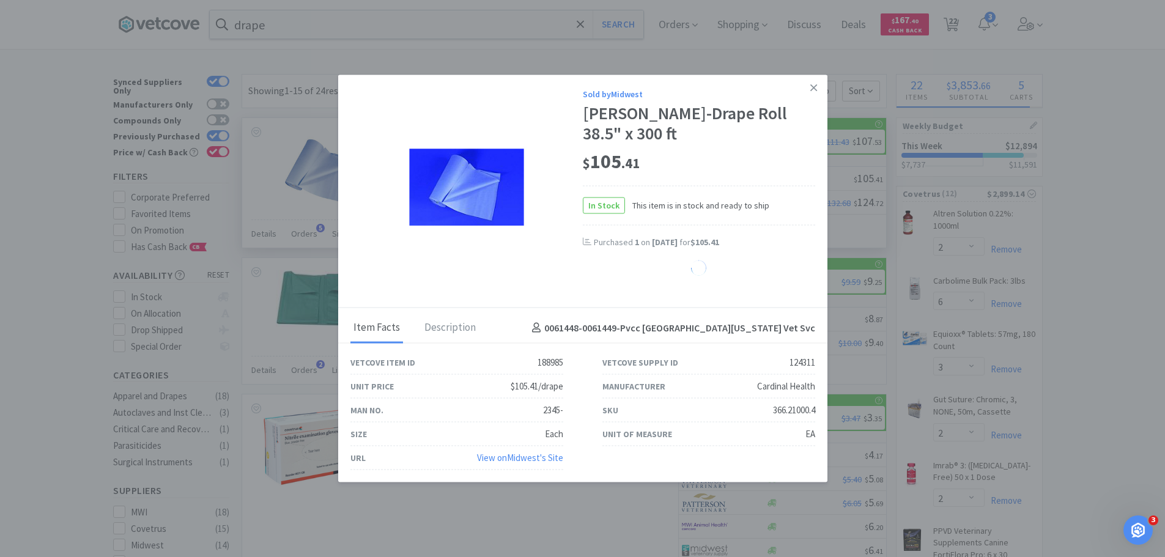
select select "1"
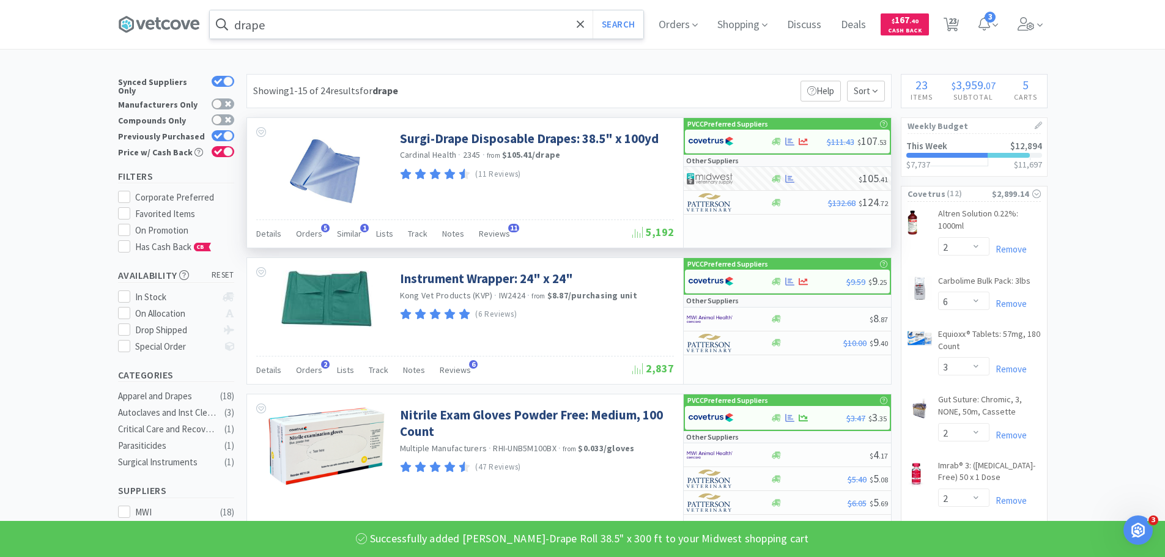
click at [421, 28] on input "drape" at bounding box center [427, 24] width 434 height 28
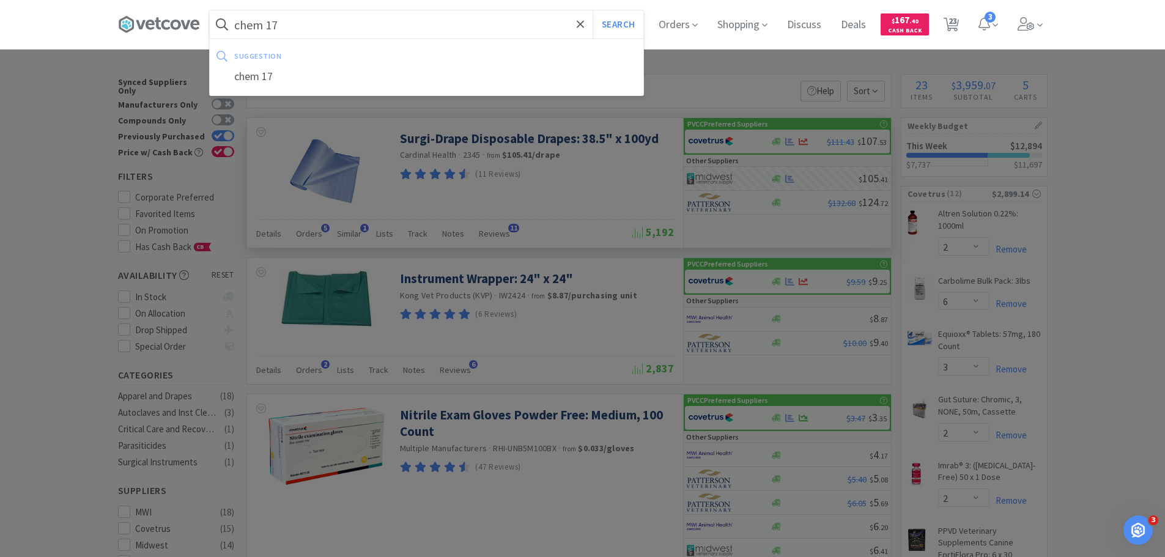
type input "chem 17"
click at [593, 10] on button "Search" at bounding box center [618, 24] width 51 height 28
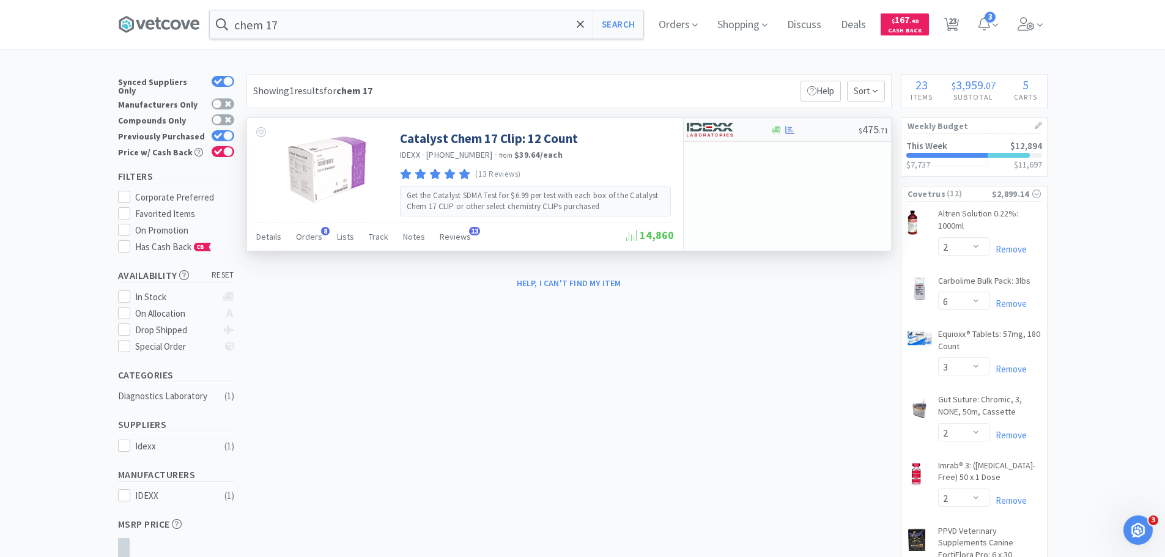
click at [807, 132] on div at bounding box center [815, 129] width 88 height 9
select select "1"
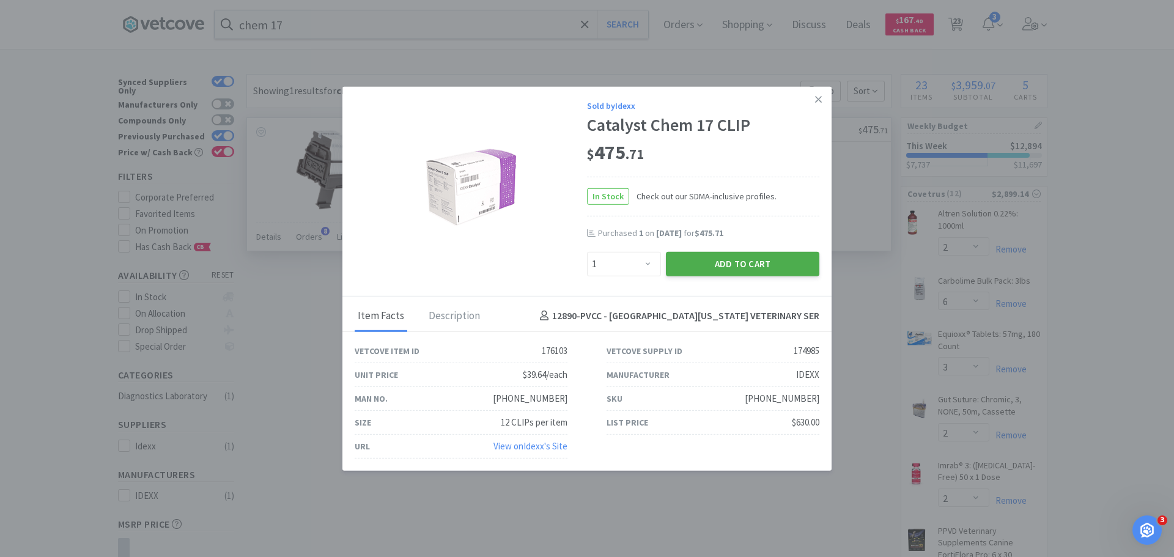
click at [739, 268] on button "Add to Cart" at bounding box center [743, 263] width 154 height 24
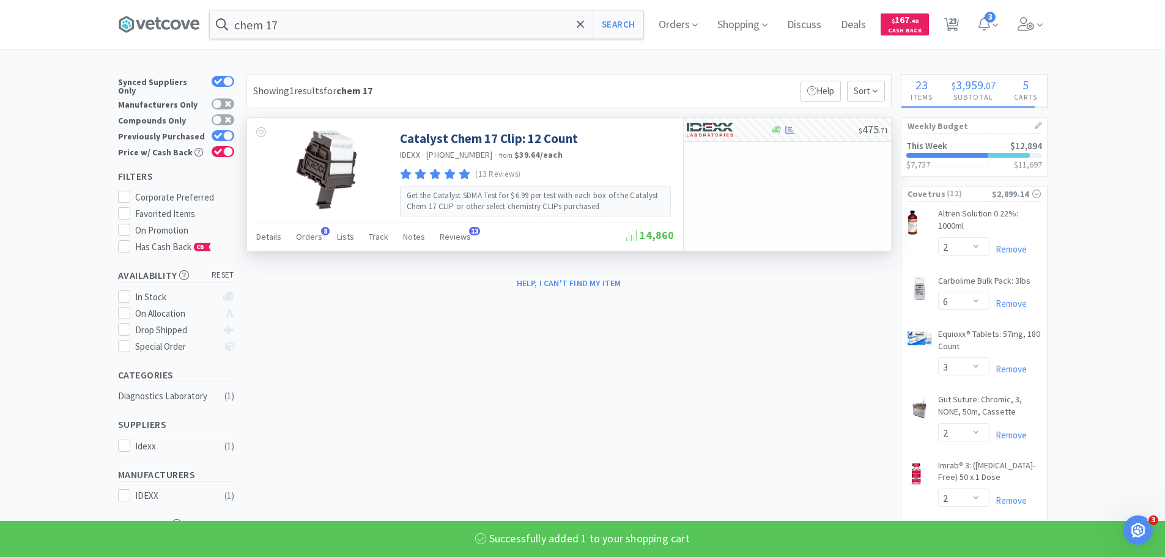
select select "1"
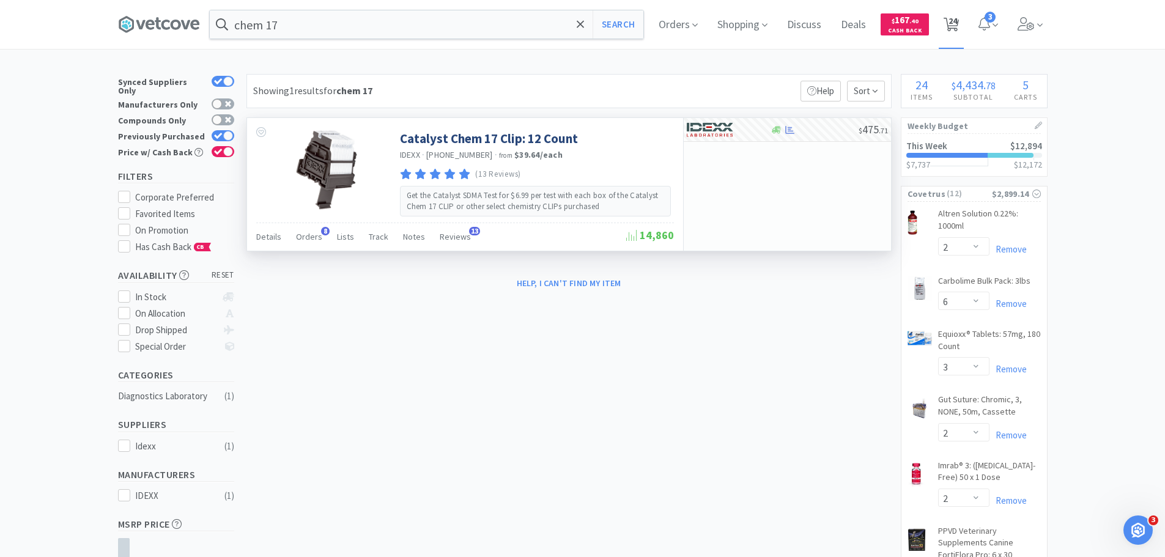
click at [949, 12] on span "24" at bounding box center [951, 24] width 25 height 49
select select "1"
select select "2"
select select "6"
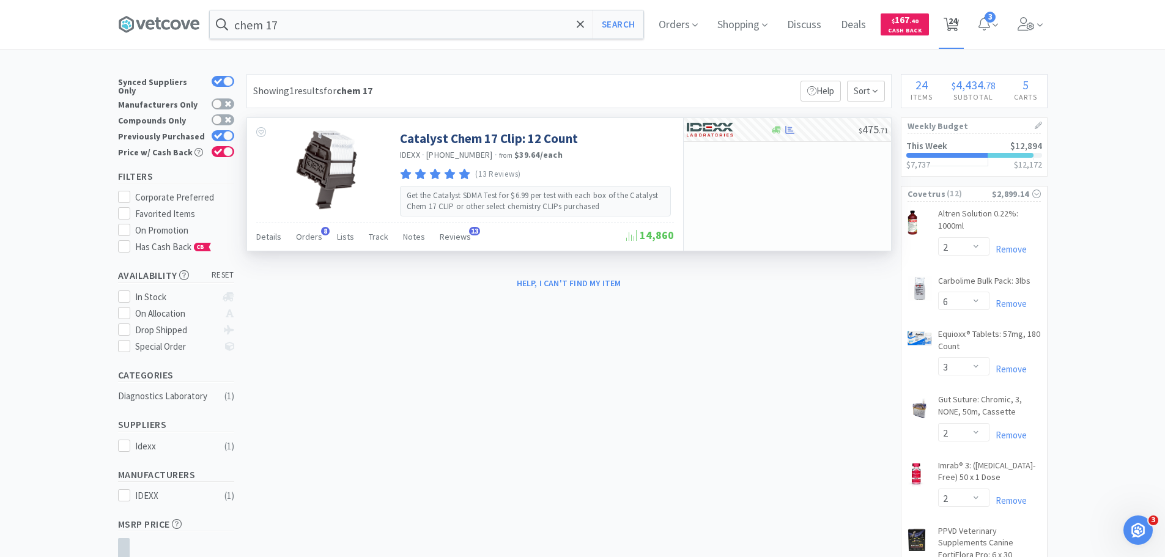
select select "3"
select select "2"
select select "1"
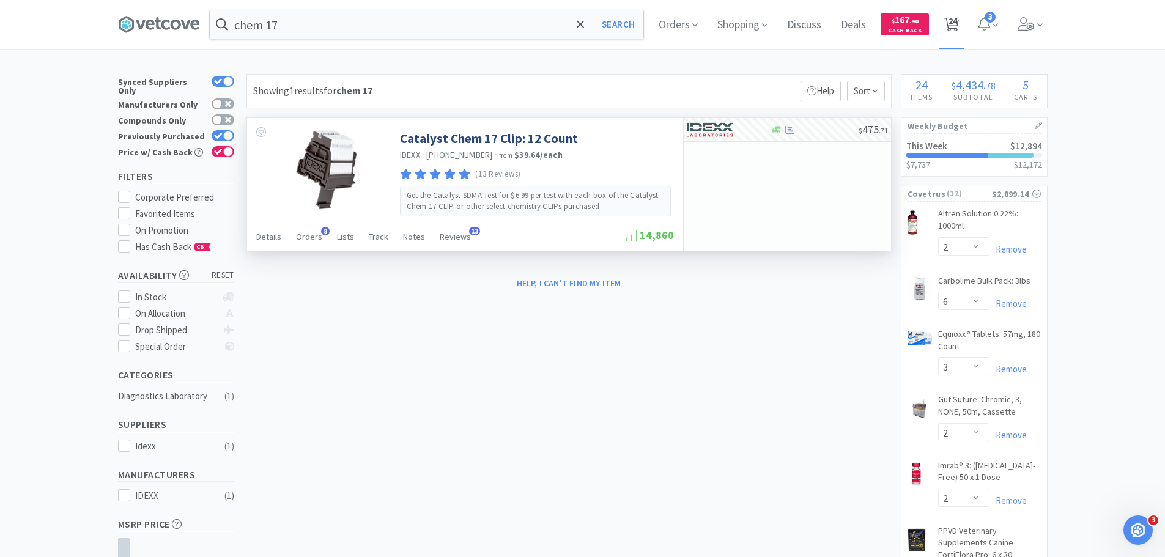
select select "2"
select select "4"
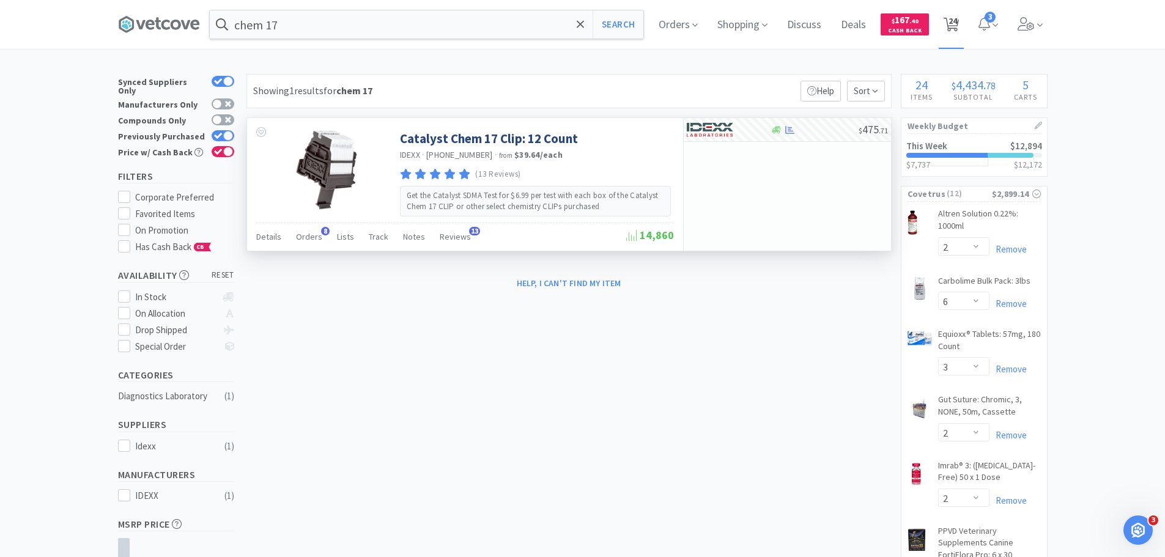
select select "4"
select select "2"
select select "12"
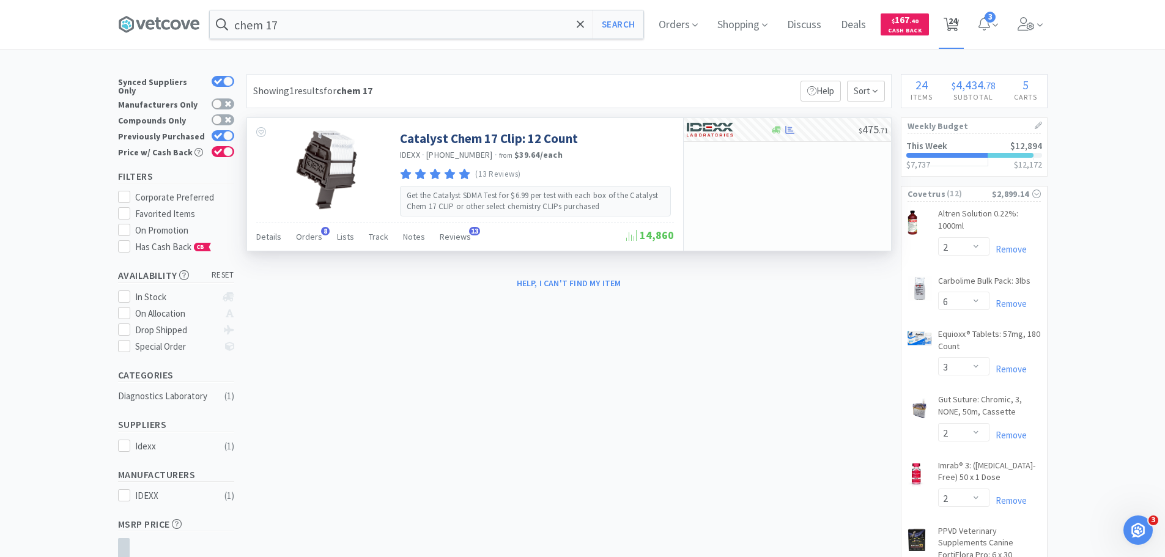
select select "2"
select select "1"
select select "12"
select select "1"
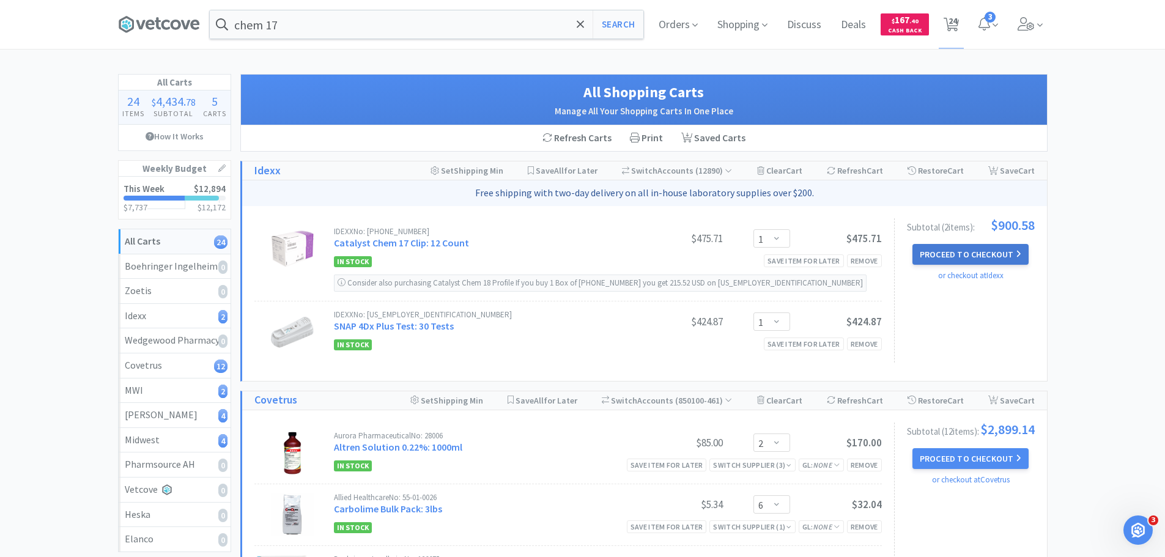
click at [1000, 253] on button "Proceed to Checkout" at bounding box center [971, 254] width 116 height 21
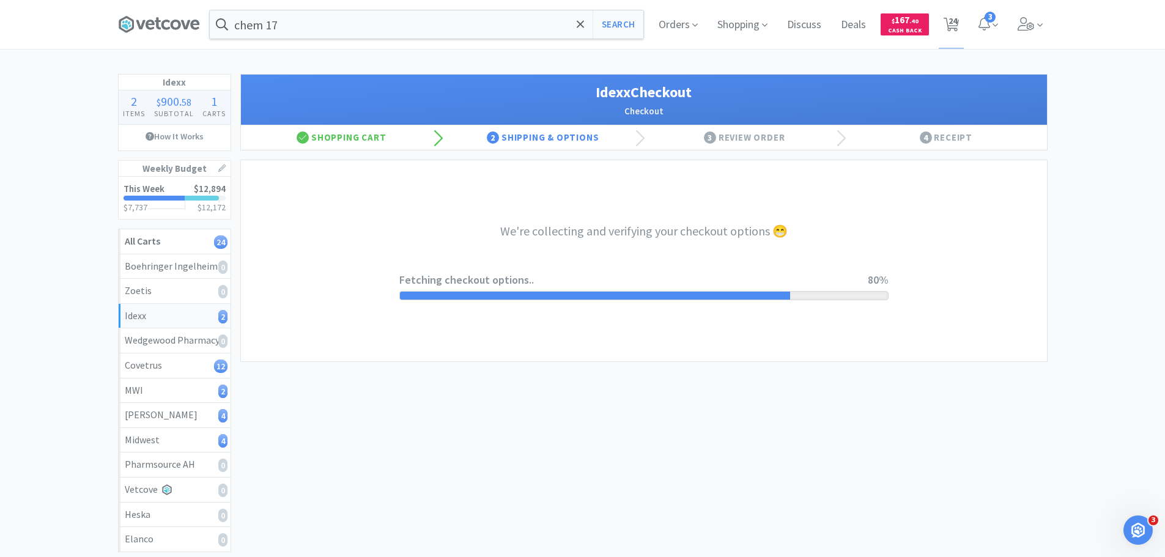
select select "904"
select select "003"
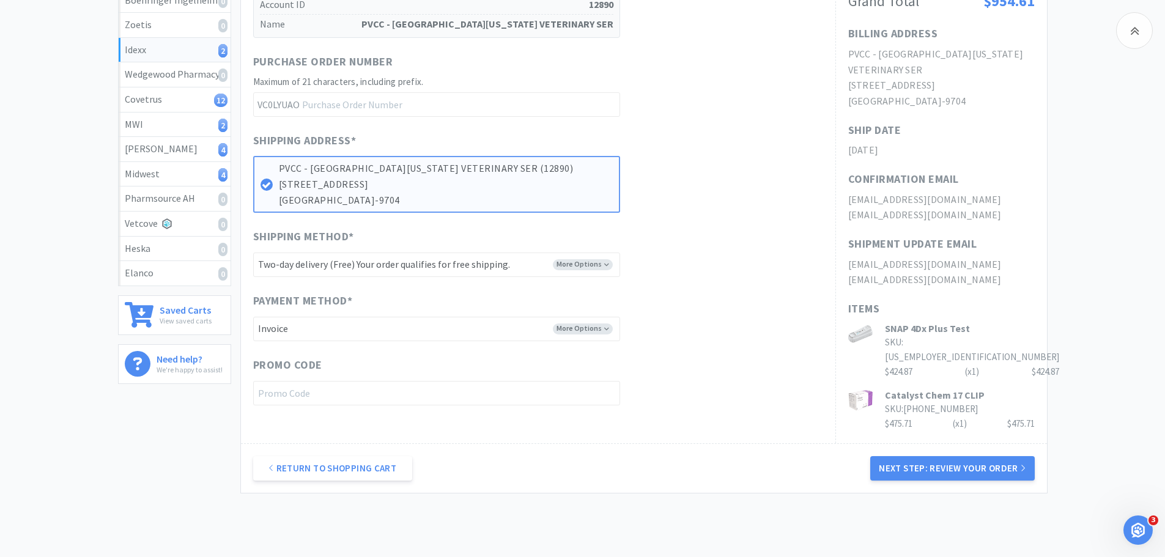
scroll to position [317, 0]
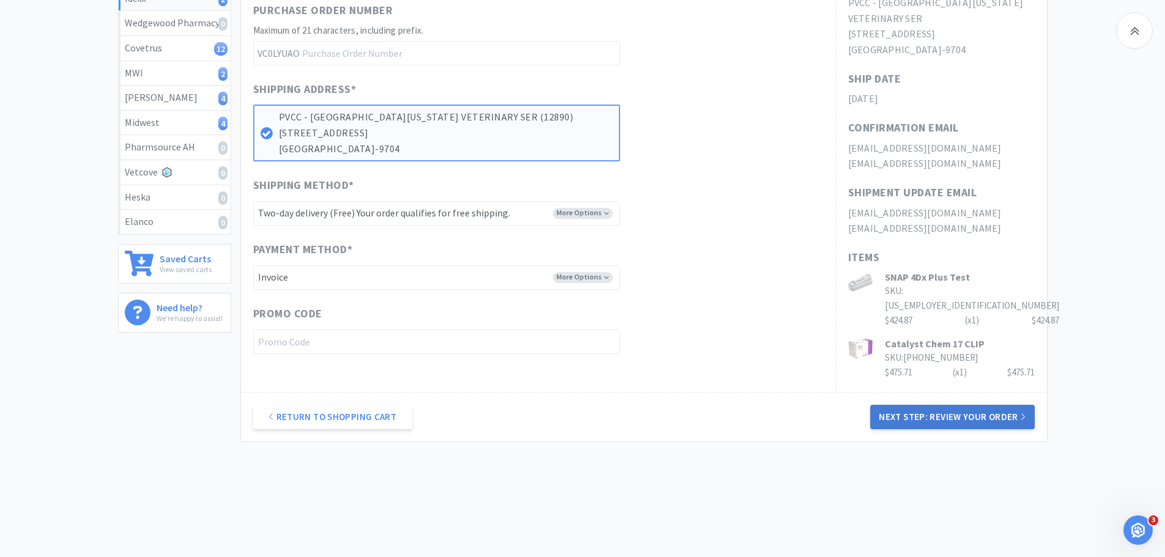
click at [962, 407] on button "Next Step: Review Your Order" at bounding box center [952, 417] width 164 height 24
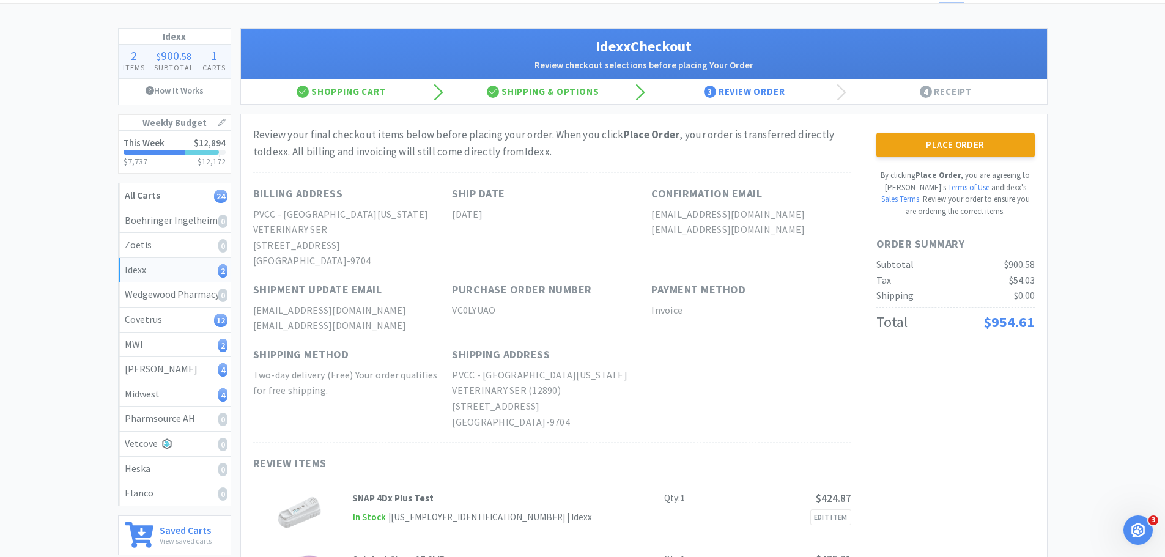
scroll to position [122, 0]
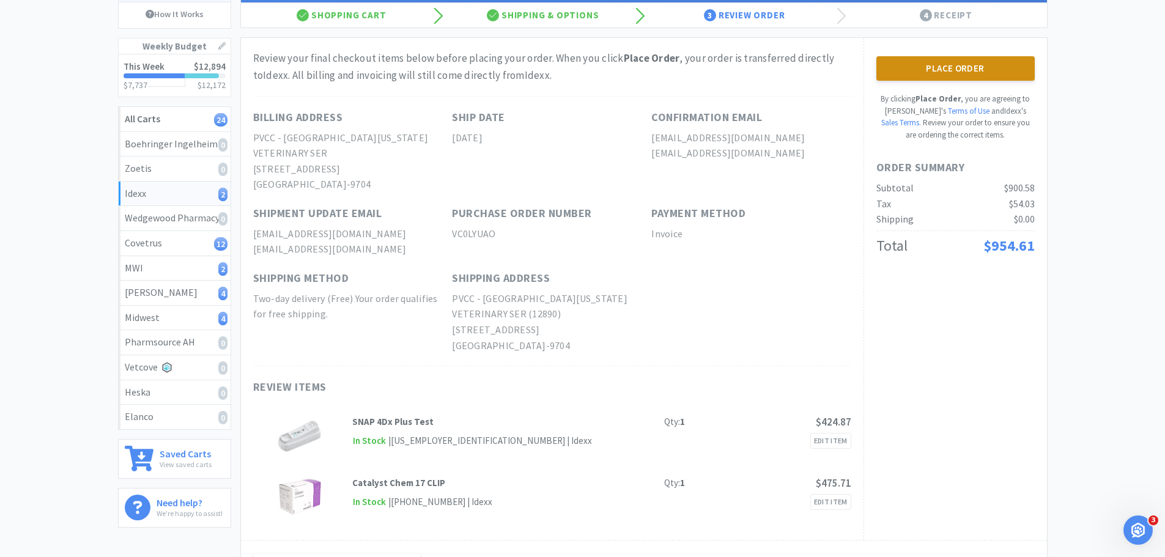
click at [934, 73] on button "Place Order" at bounding box center [955, 68] width 158 height 24
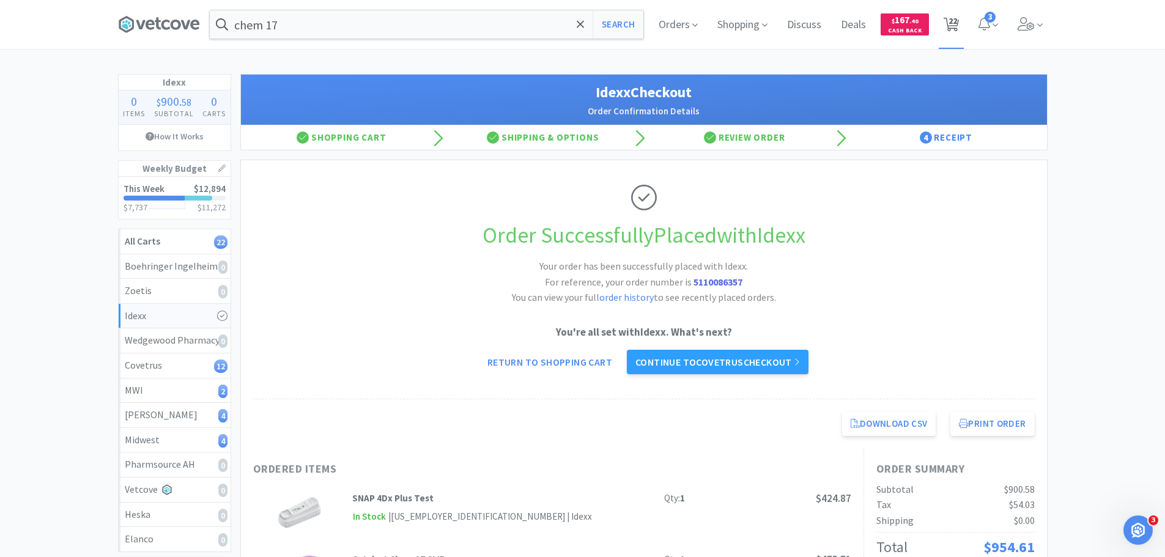
click at [960, 28] on span "22" at bounding box center [951, 24] width 25 height 49
select select "2"
select select "6"
select select "3"
select select "2"
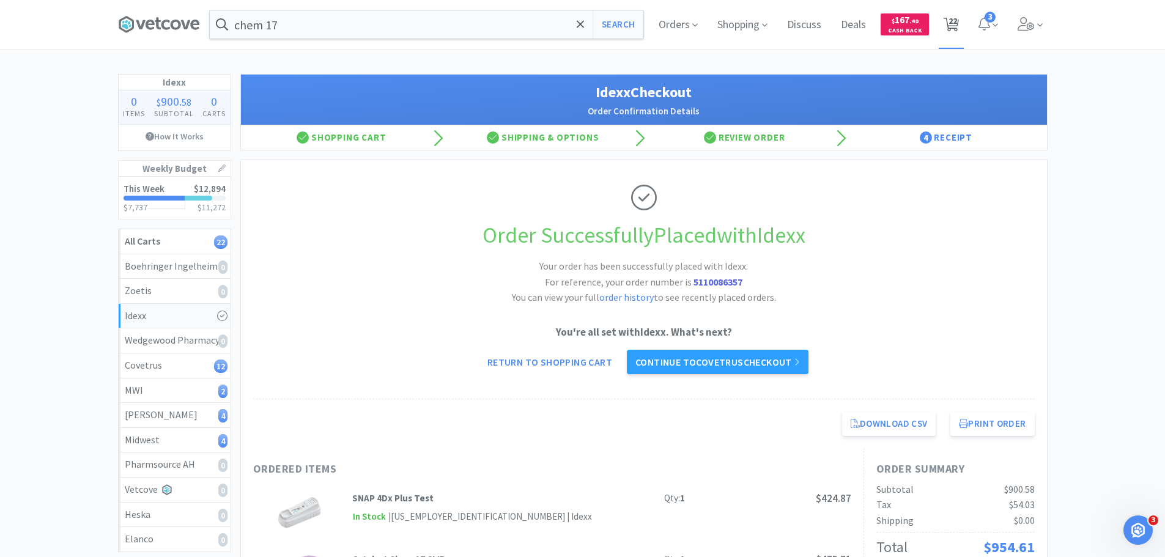
select select "2"
select select "1"
select select "2"
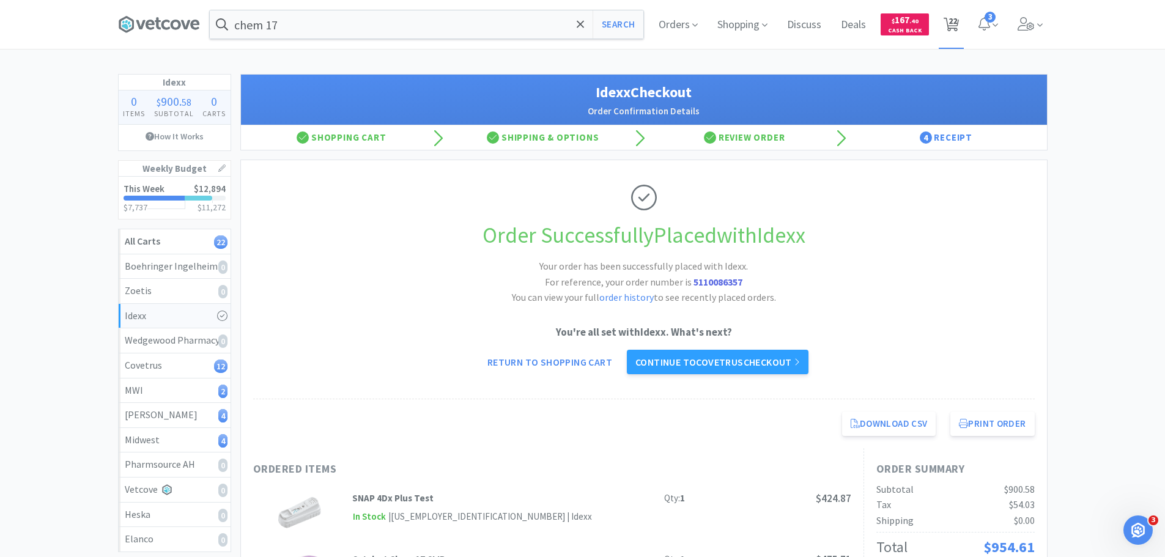
select select "2"
select select "4"
select select "2"
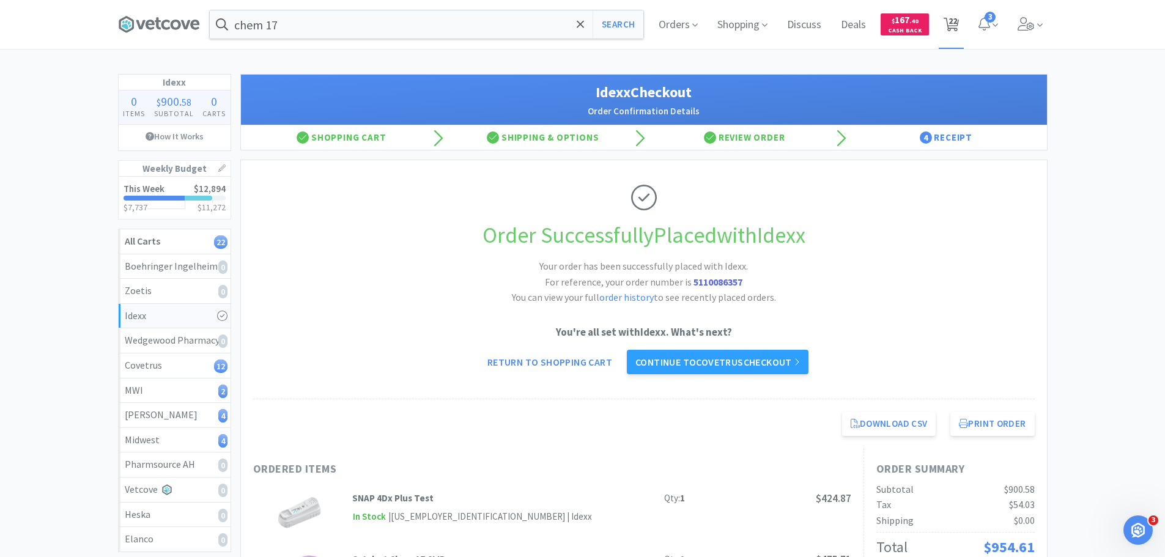
select select "12"
select select "2"
select select "1"
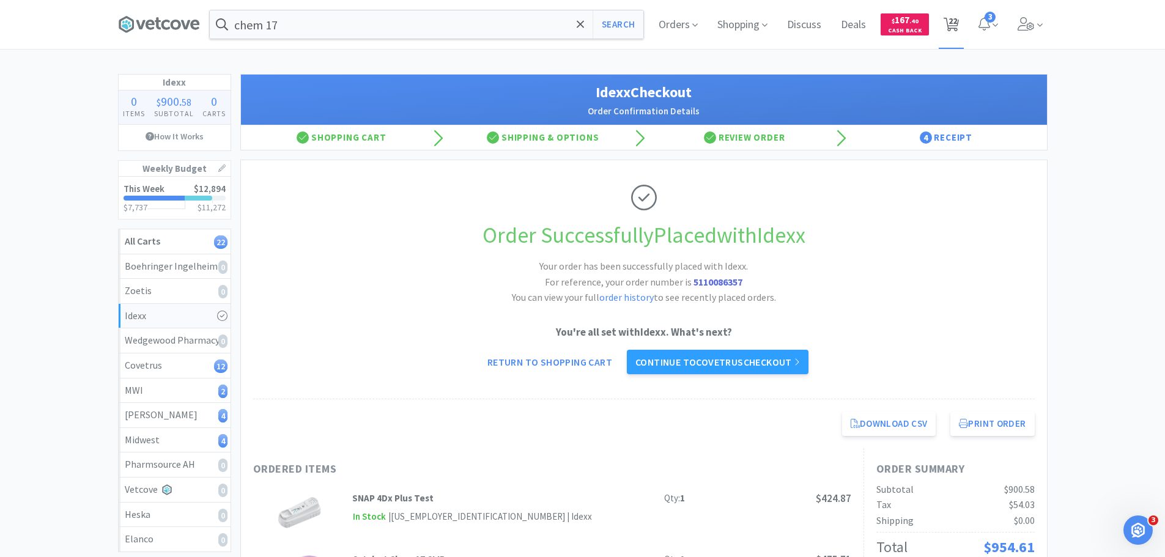
select select "1"
select select "12"
select select "1"
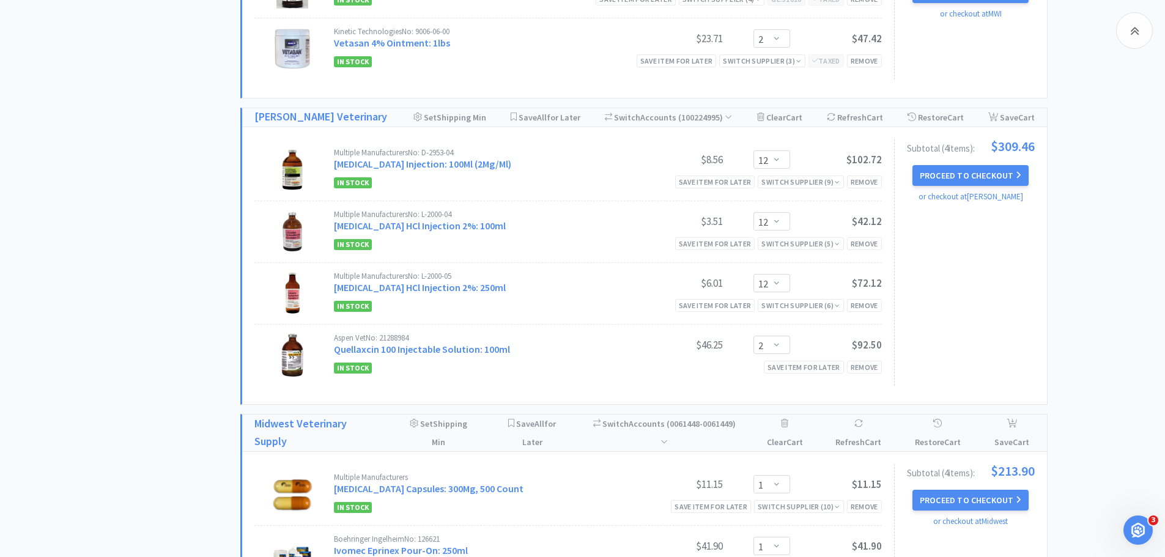
scroll to position [1468, 0]
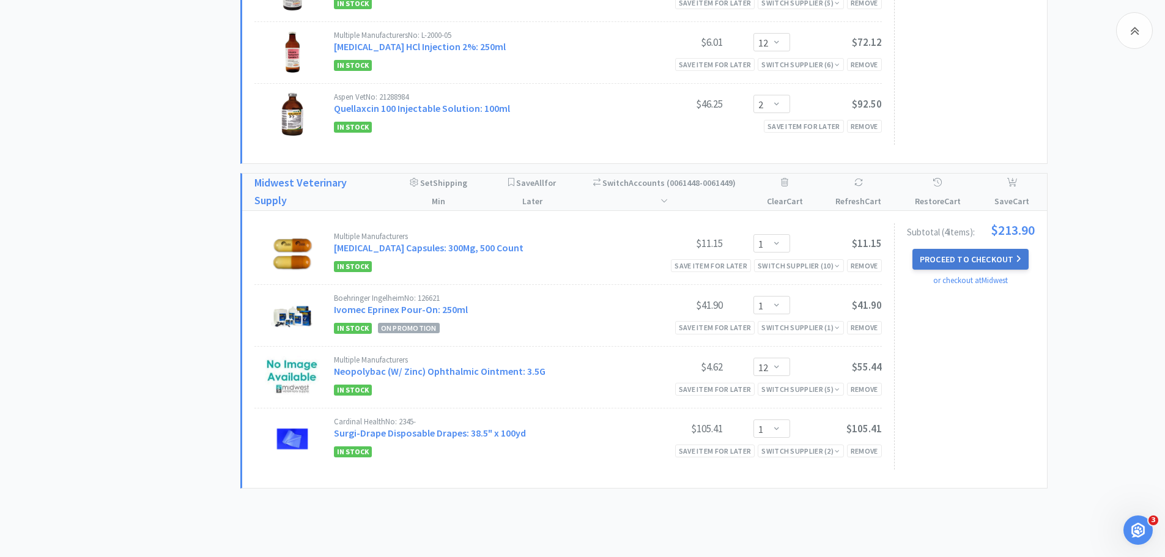
click at [960, 266] on button "Proceed to Checkout" at bounding box center [971, 259] width 116 height 21
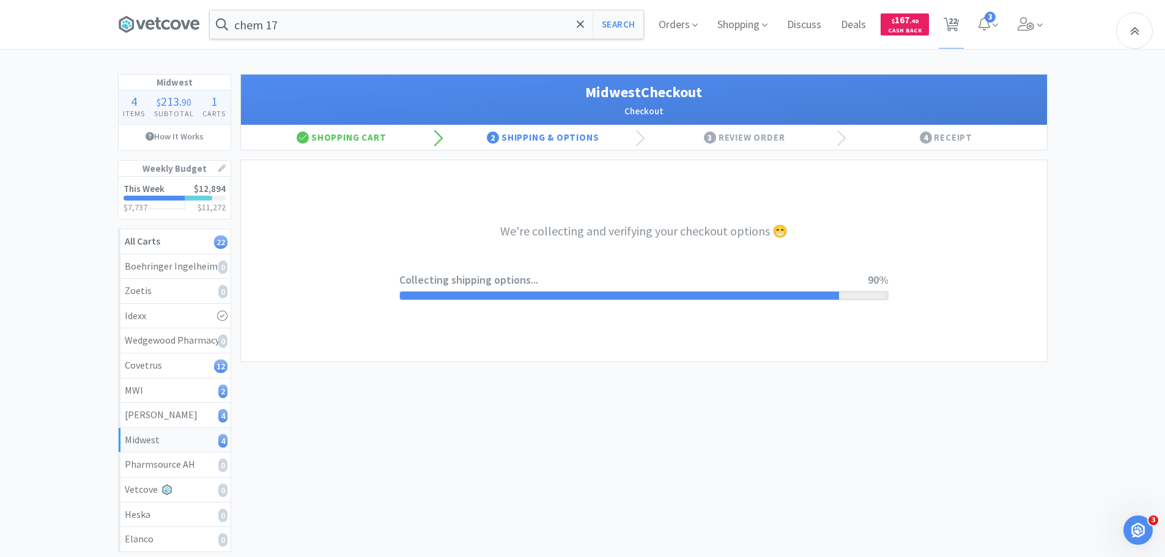
select select "0"
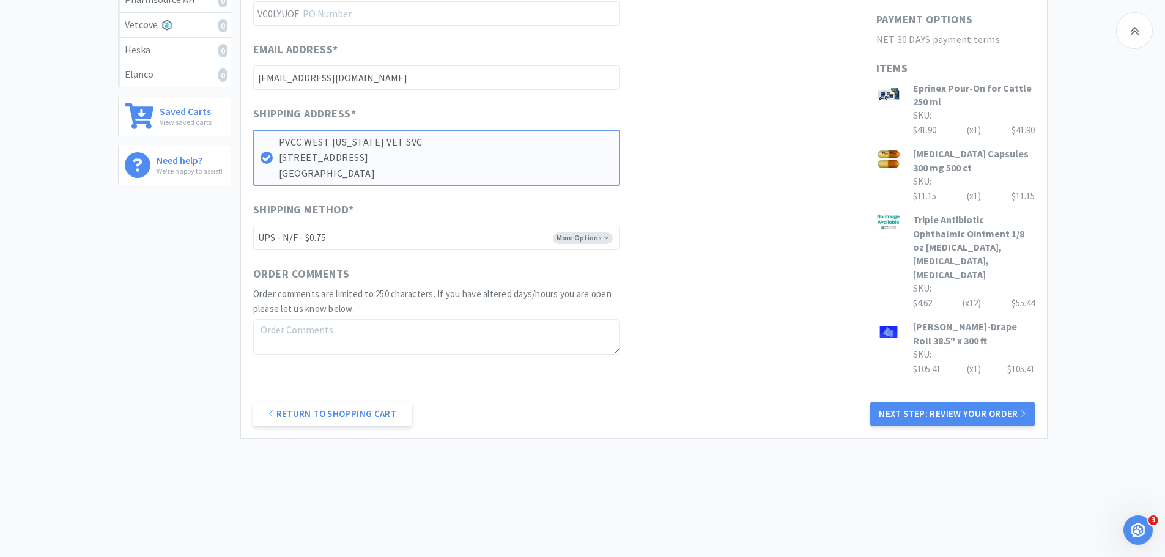
scroll to position [465, 0]
click at [915, 401] on button "Next Step: Review Your Order" at bounding box center [952, 413] width 164 height 24
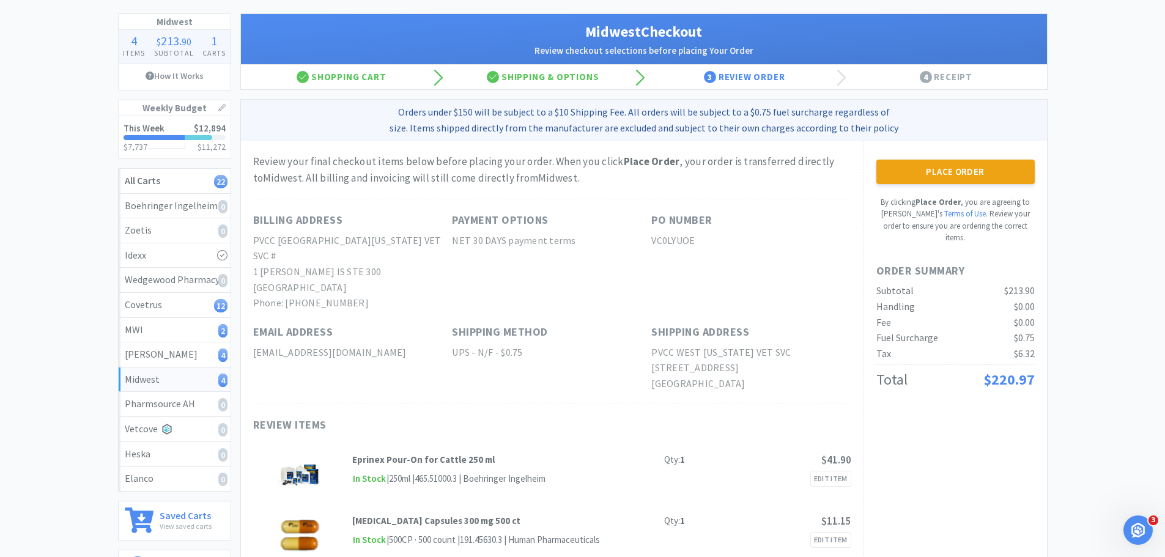
scroll to position [183, 0]
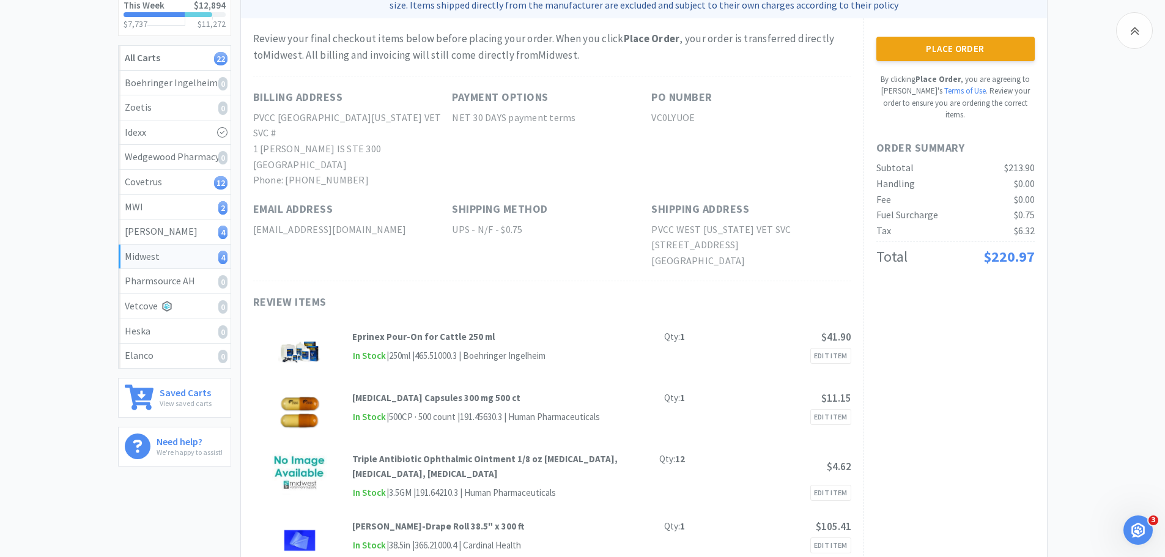
click at [974, 62] on div "Place Order By clicking Place Order , you are agreeing to Vetcove's Terms of Us…" at bounding box center [955, 79] width 158 height 84
click at [974, 58] on button "Place Order" at bounding box center [955, 49] width 158 height 24
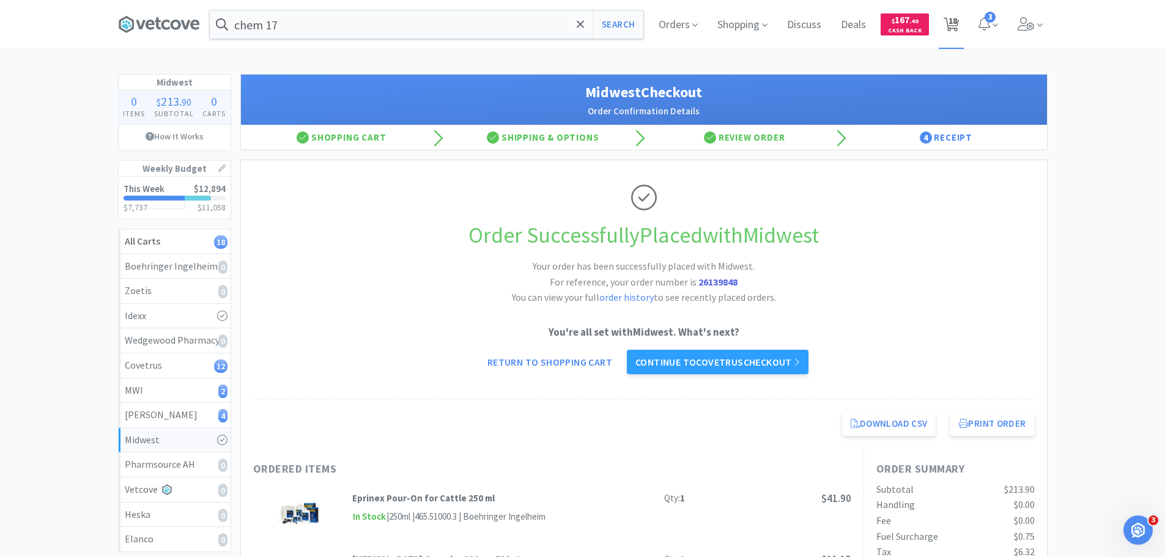
click at [959, 24] on span "18" at bounding box center [951, 24] width 25 height 49
select select "2"
select select "6"
select select "3"
select select "2"
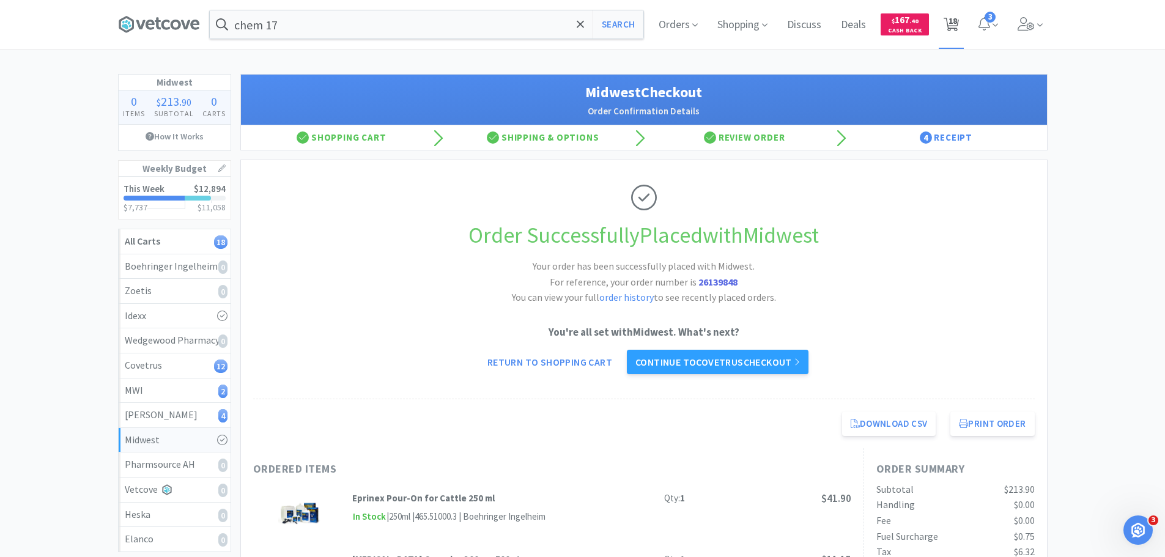
select select "2"
select select "1"
select select "2"
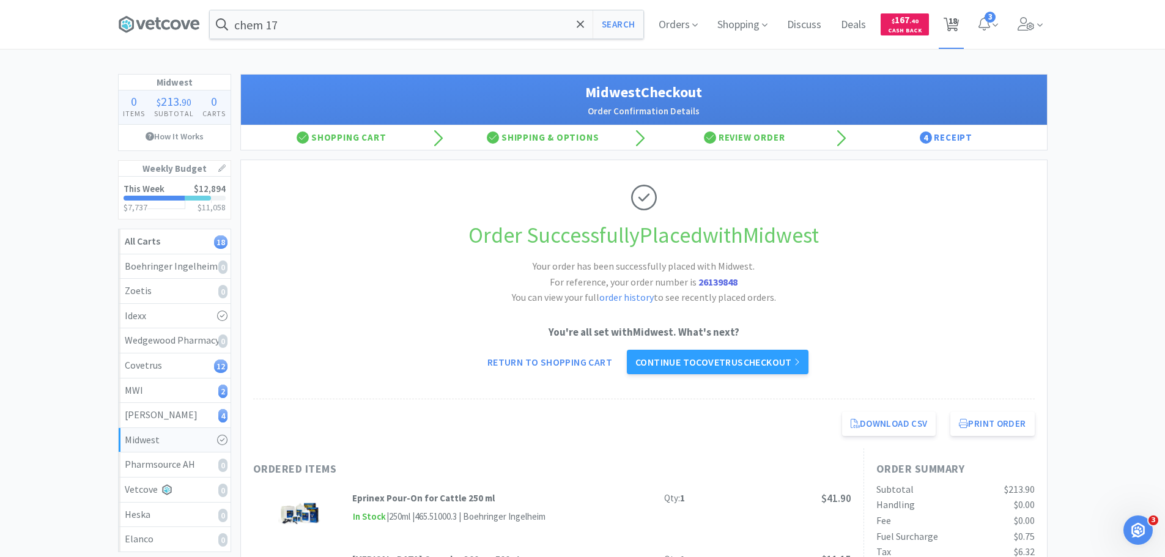
select select "2"
select select "4"
select select "2"
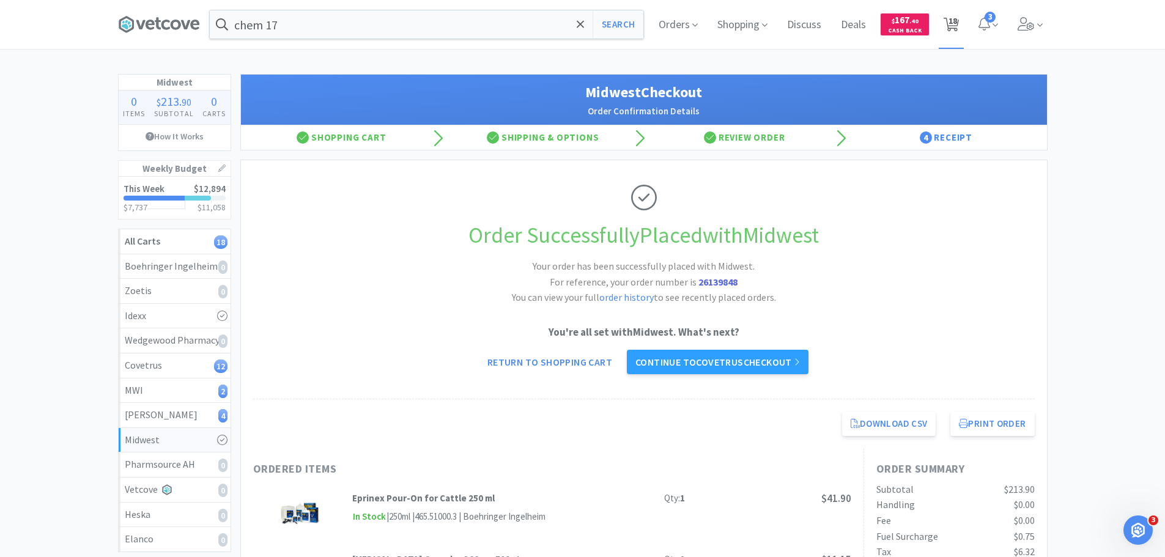
select select "12"
select select "2"
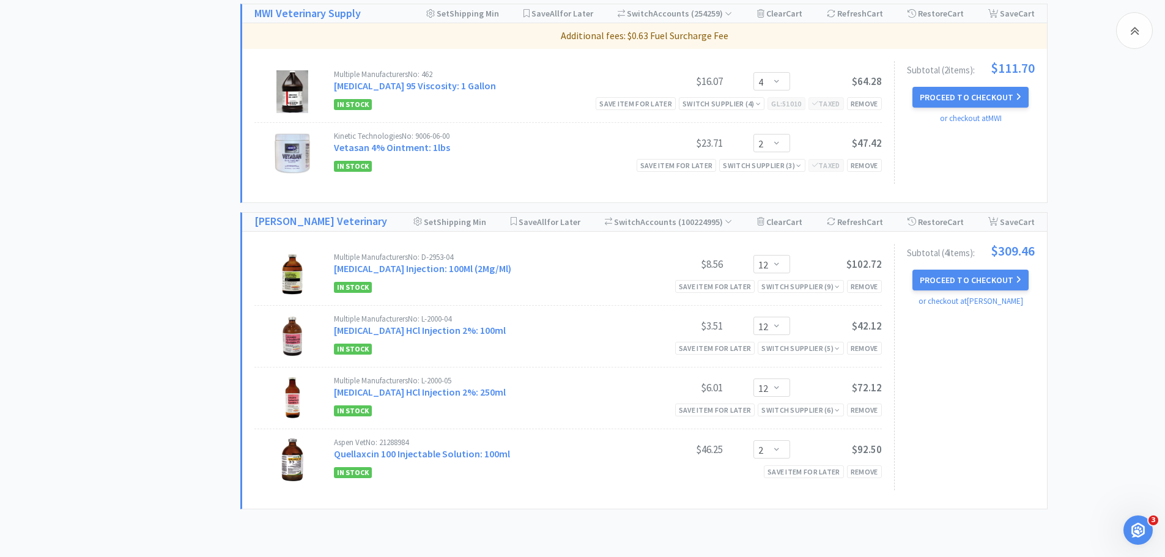
scroll to position [1101, 0]
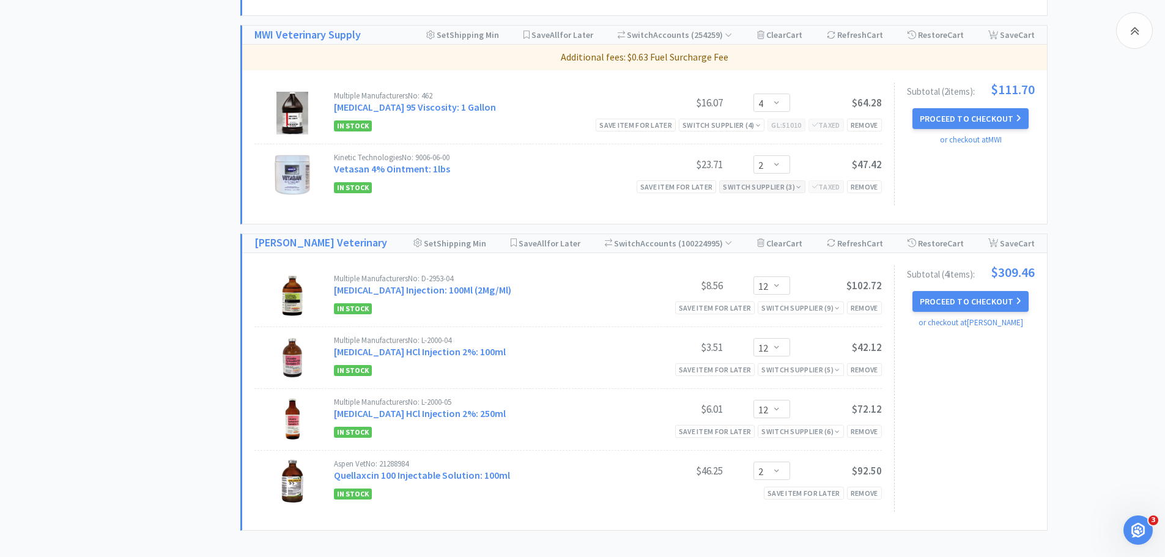
click at [796, 190] on icon at bounding box center [798, 186] width 5 height 7
click at [927, 116] on button "Proceed to Checkout" at bounding box center [971, 118] width 116 height 21
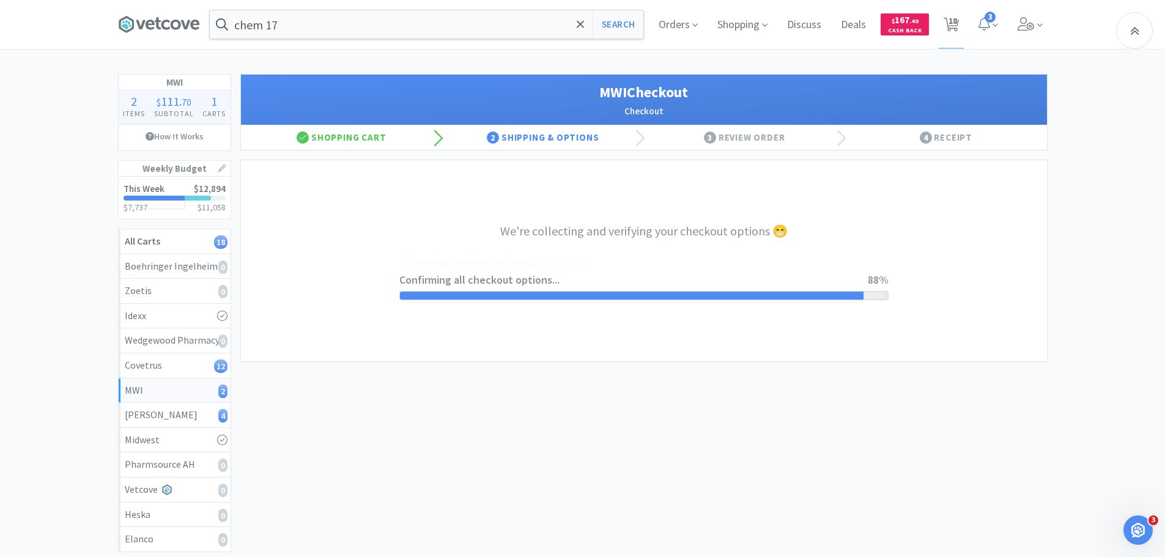
select select "STD_"
select select "FMI"
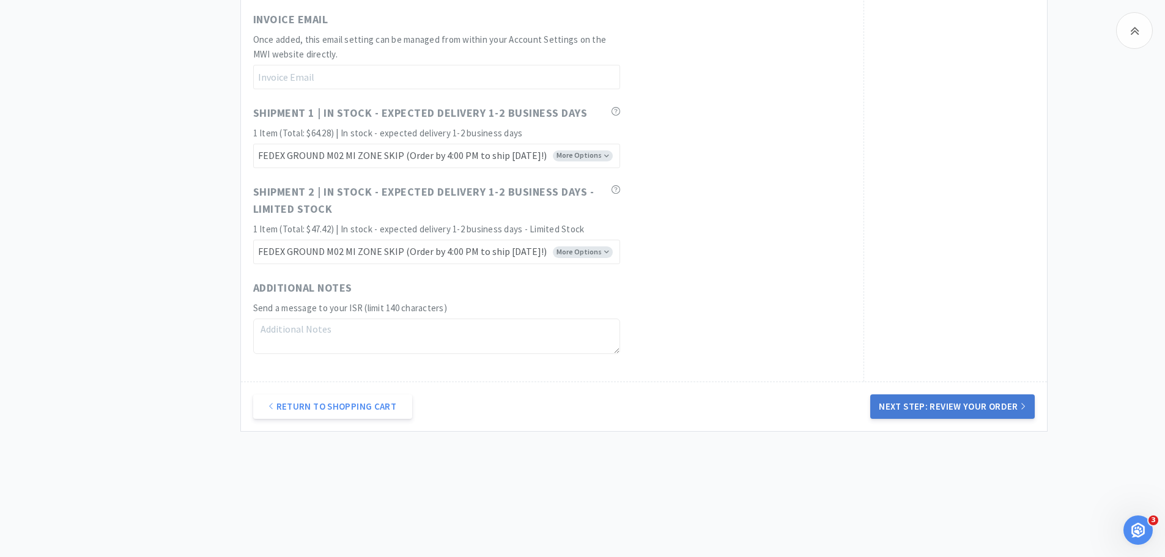
click at [990, 405] on button "Next Step: Review Your Order" at bounding box center [952, 407] width 164 height 24
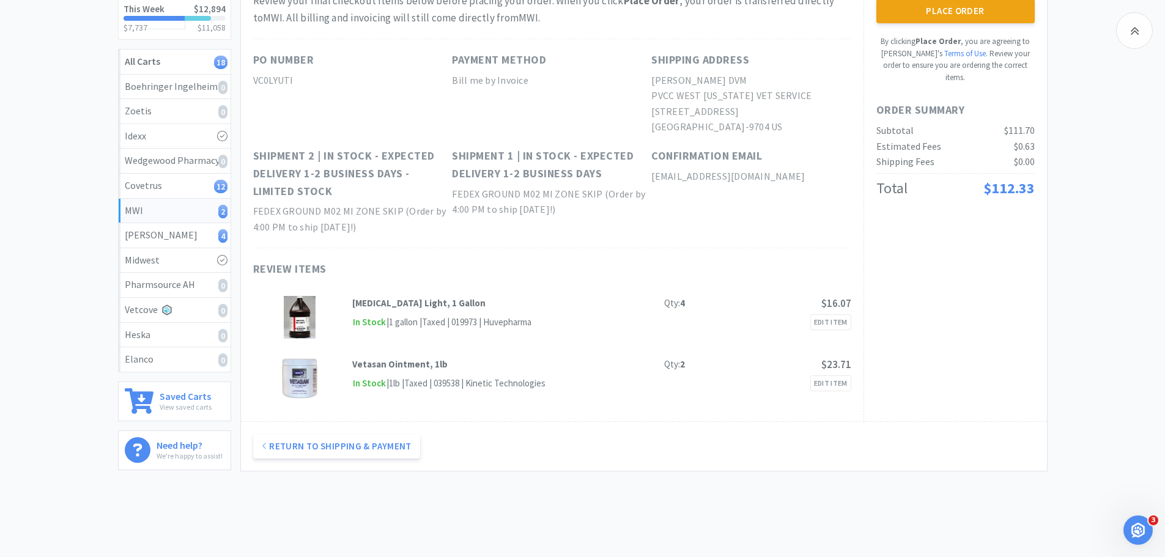
scroll to position [158, 0]
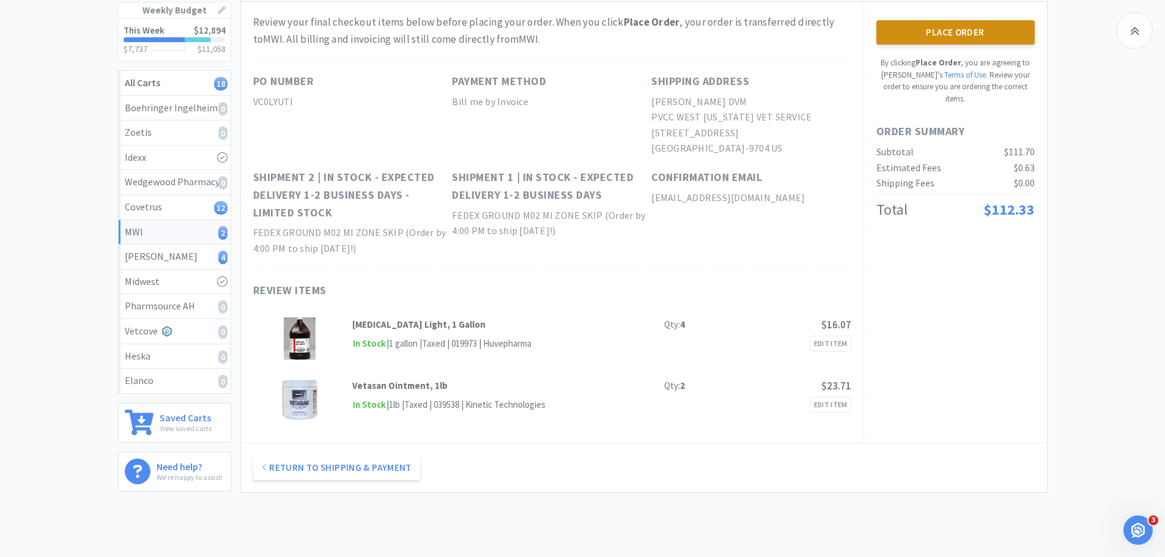
click at [935, 28] on button "Place Order" at bounding box center [955, 32] width 158 height 24
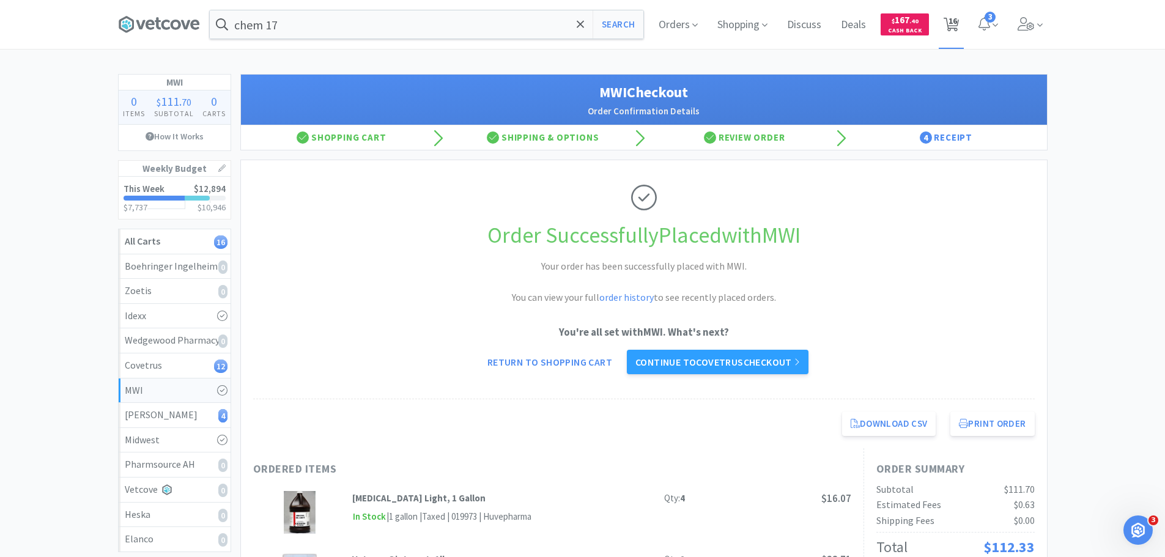
click at [956, 24] on span "16" at bounding box center [953, 20] width 9 height 49
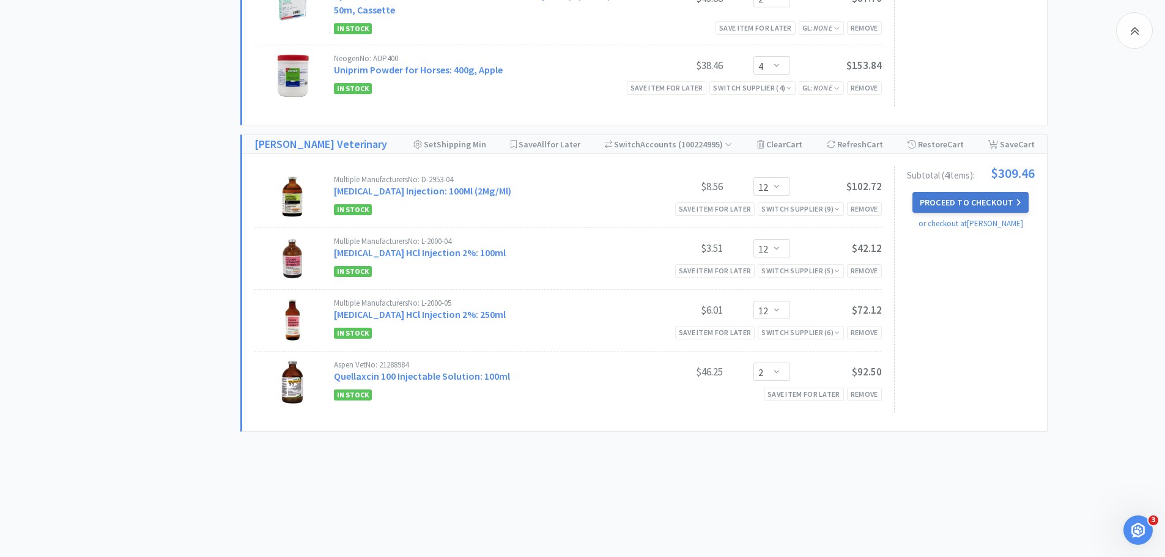
click at [952, 201] on button "Proceed to Checkout" at bounding box center [971, 202] width 116 height 21
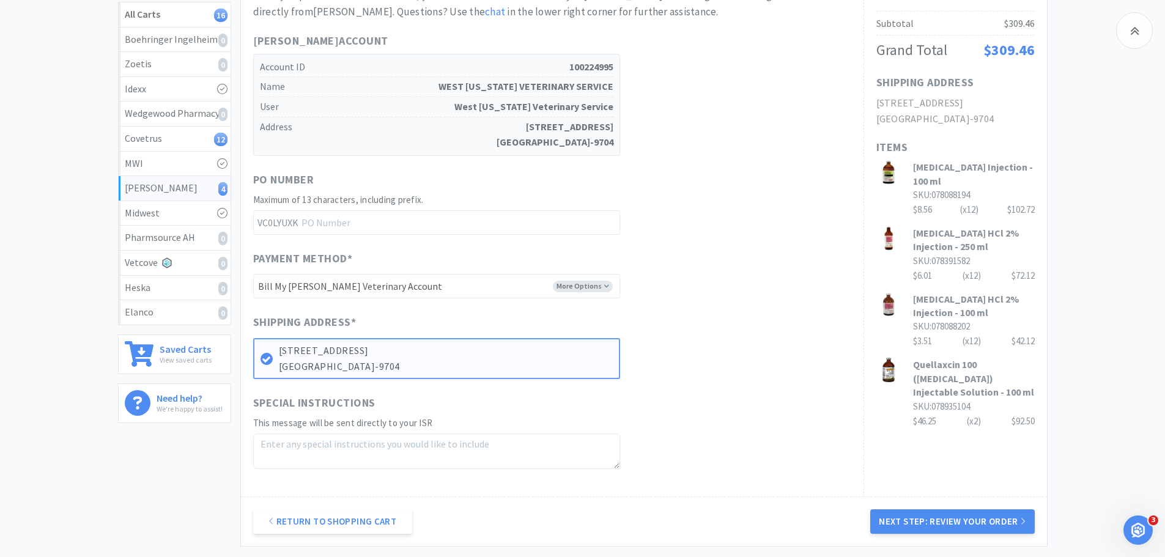
scroll to position [342, 0]
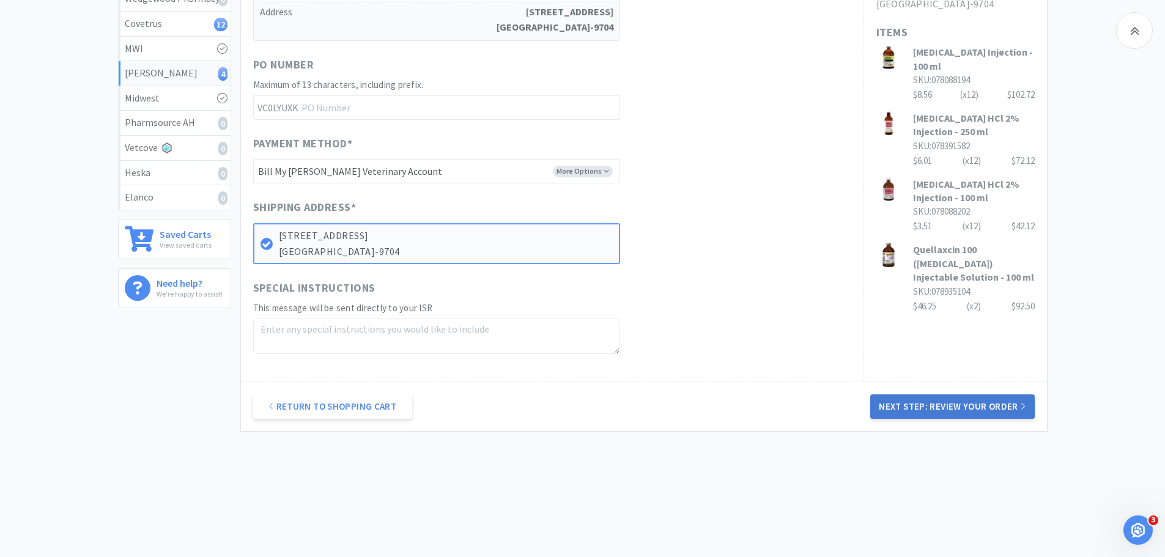
click at [954, 402] on button "Next Step: Review Your Order" at bounding box center [952, 407] width 164 height 24
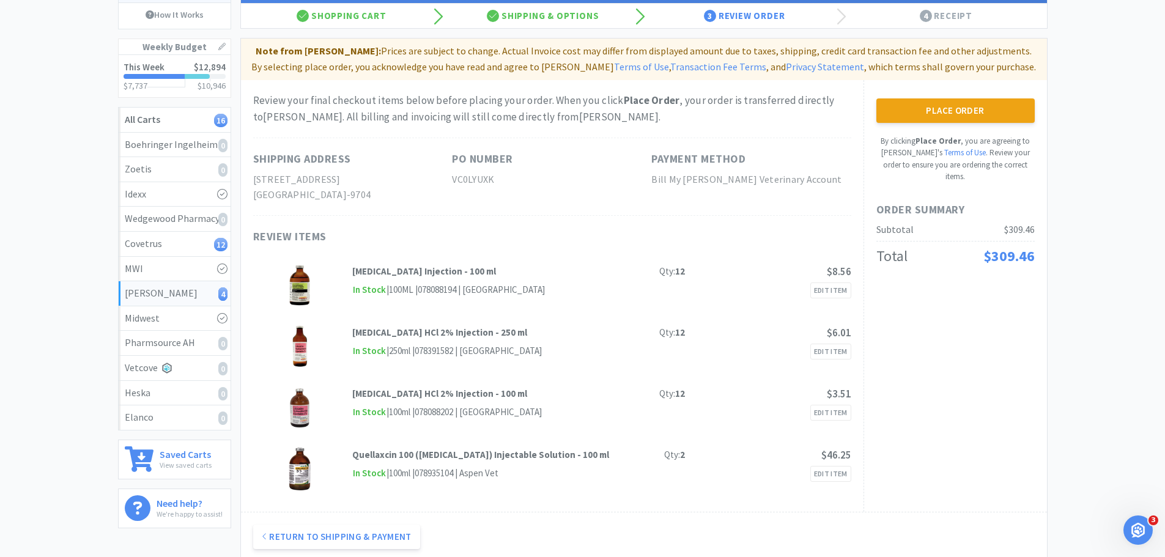
scroll to position [122, 0]
click at [967, 114] on button "Place Order" at bounding box center [955, 110] width 158 height 24
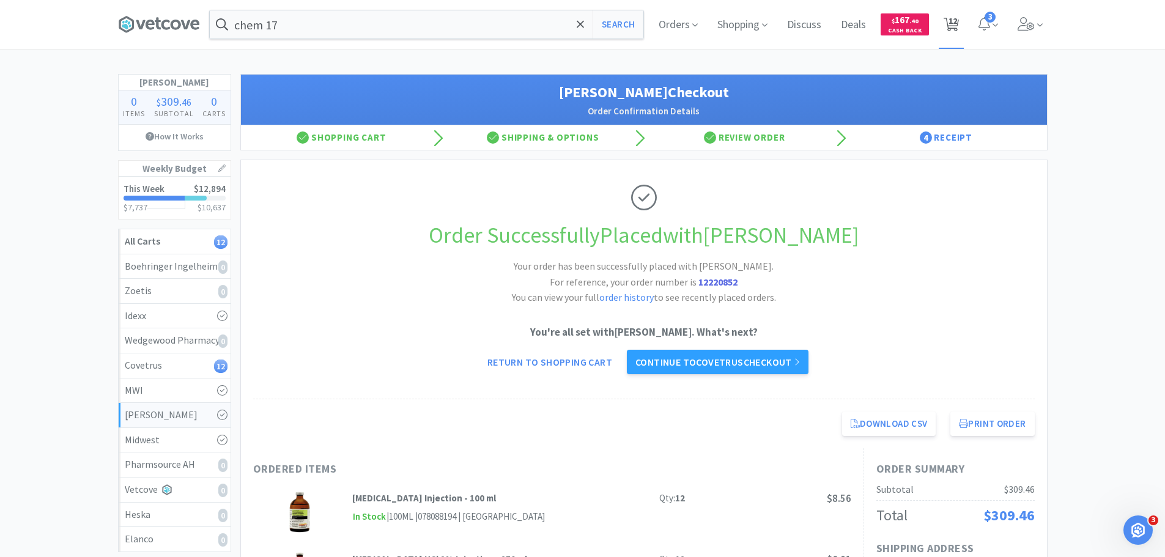
click at [949, 20] on span "12" at bounding box center [953, 20] width 9 height 49
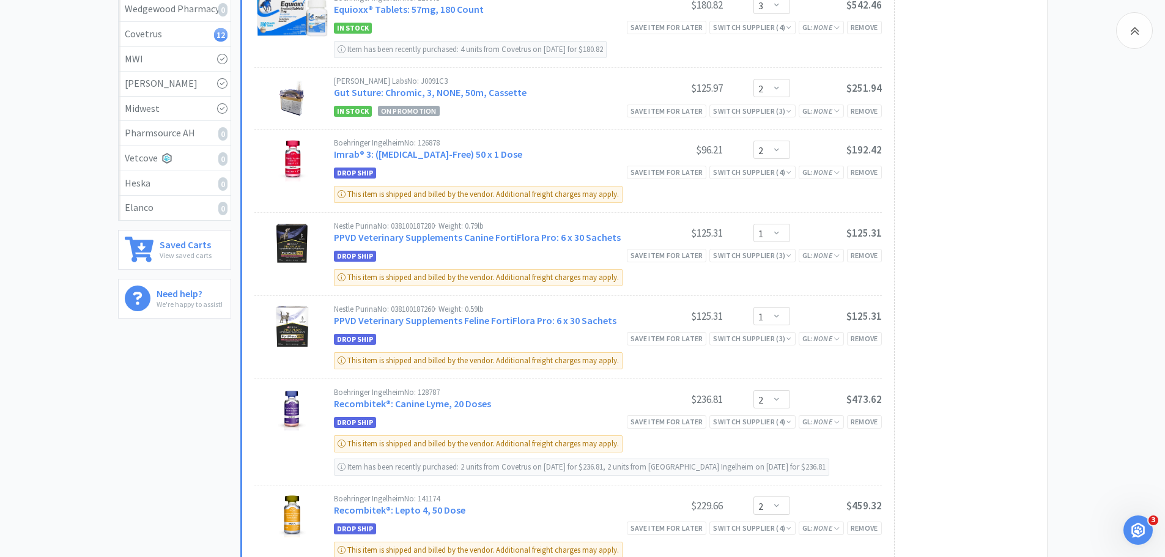
scroll to position [12, 0]
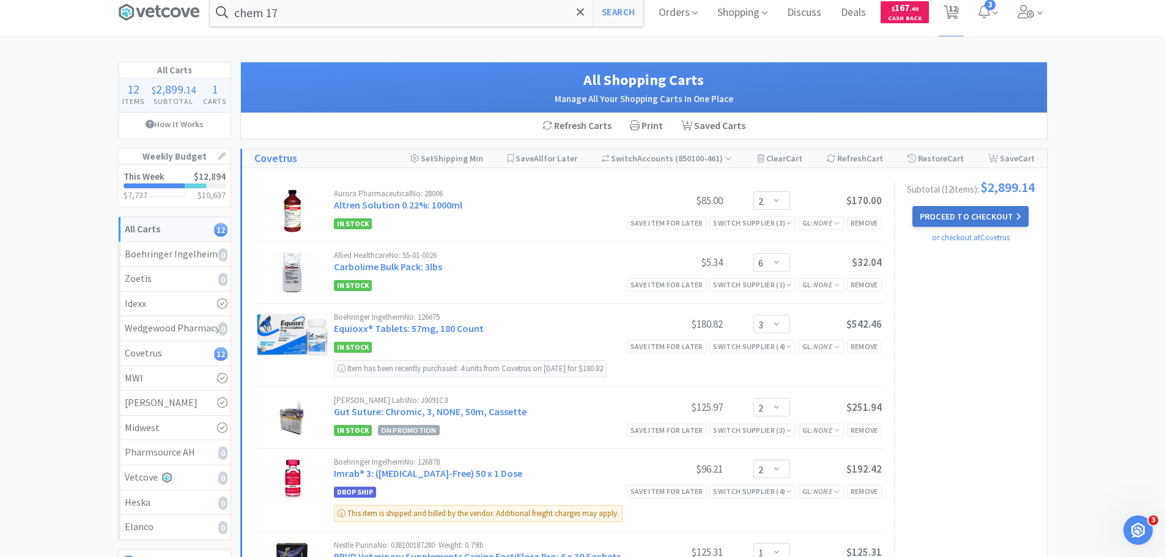
click at [935, 217] on button "Proceed to Checkout" at bounding box center [971, 216] width 116 height 21
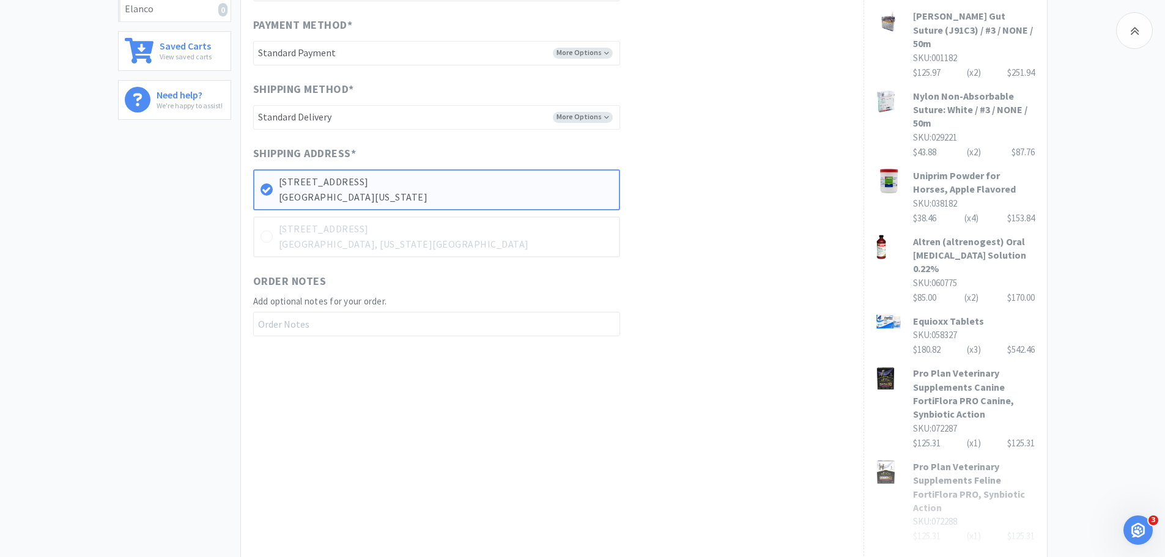
scroll to position [708, 0]
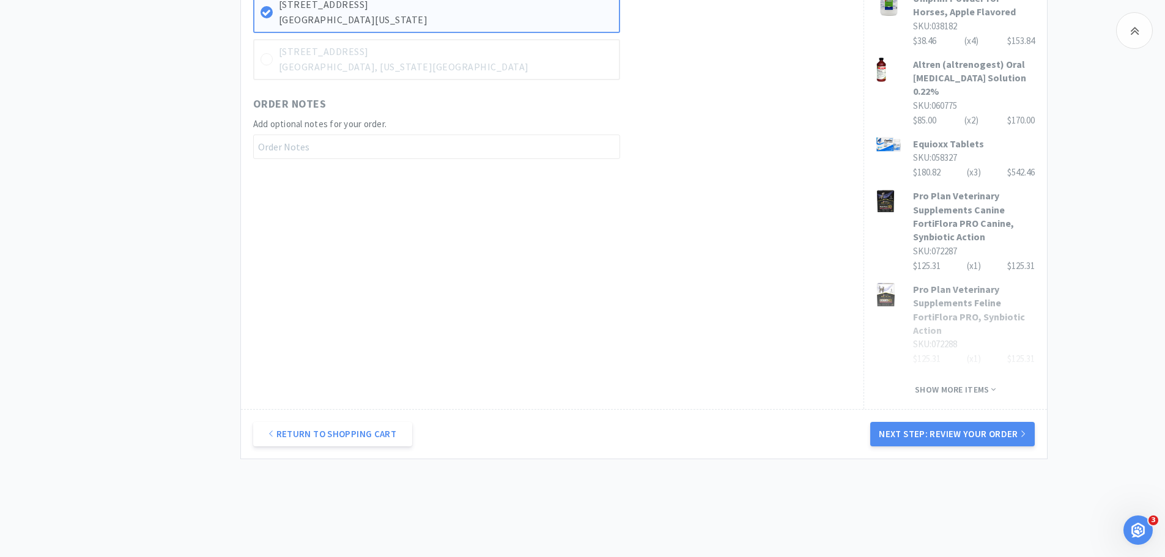
click at [958, 422] on button "Next Step: Review Your Order" at bounding box center [952, 434] width 164 height 24
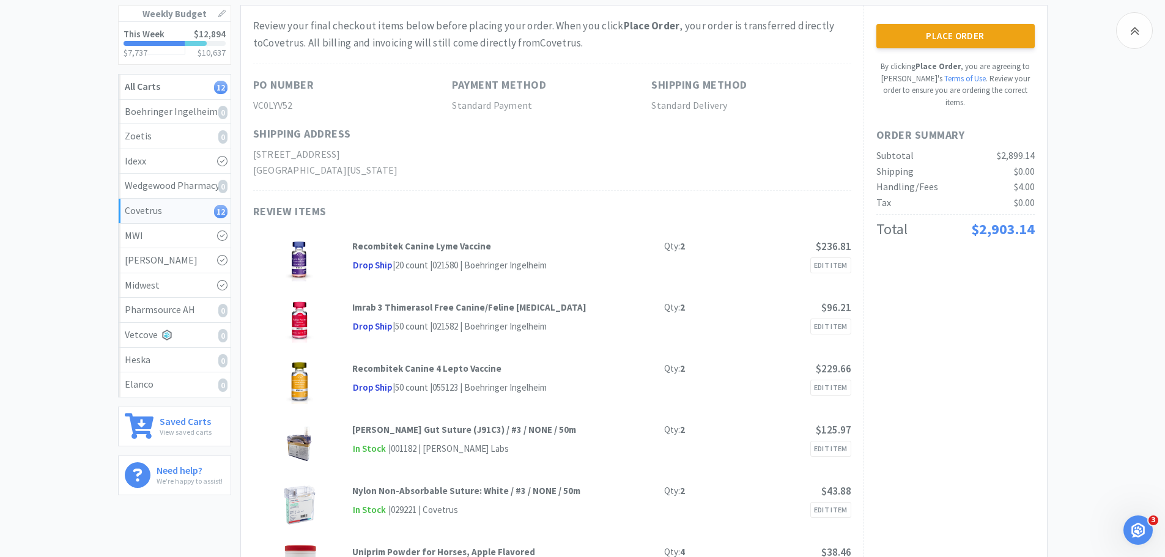
scroll to position [0, 0]
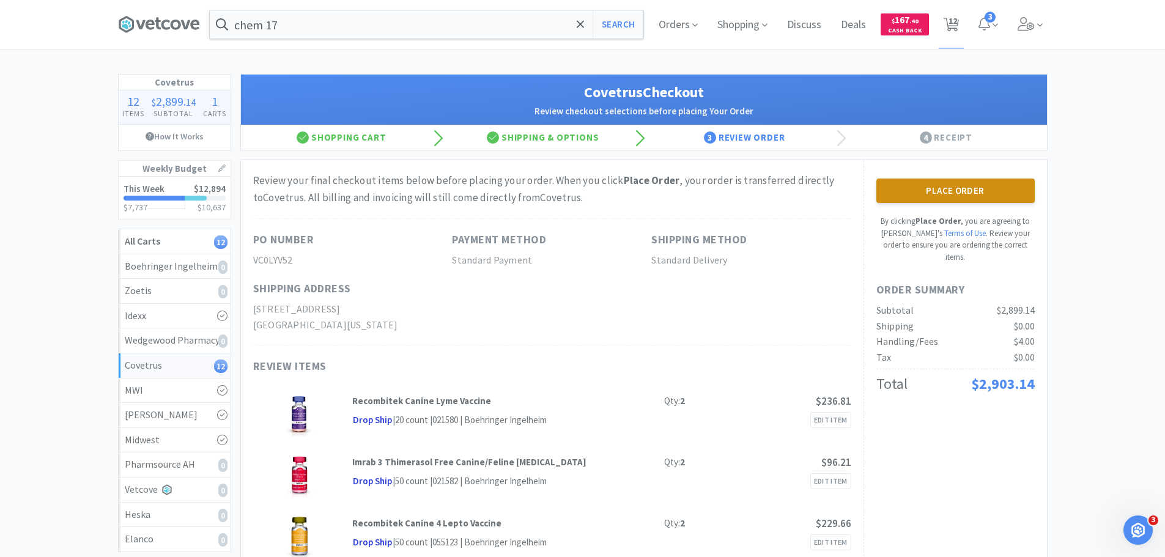
click at [935, 192] on button "Place Order" at bounding box center [955, 191] width 158 height 24
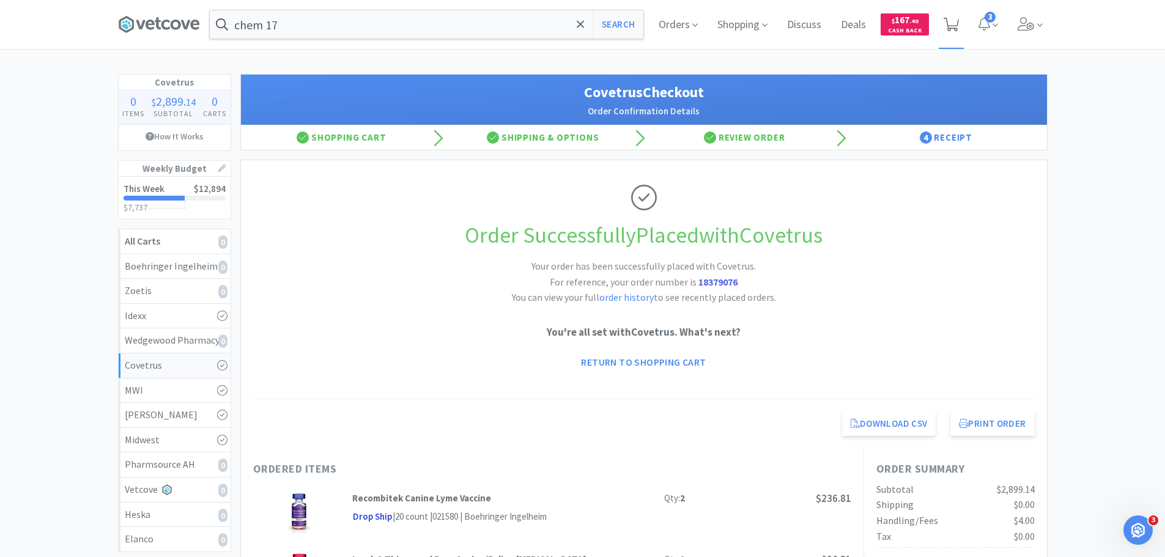
click at [954, 14] on span at bounding box center [951, 24] width 25 height 49
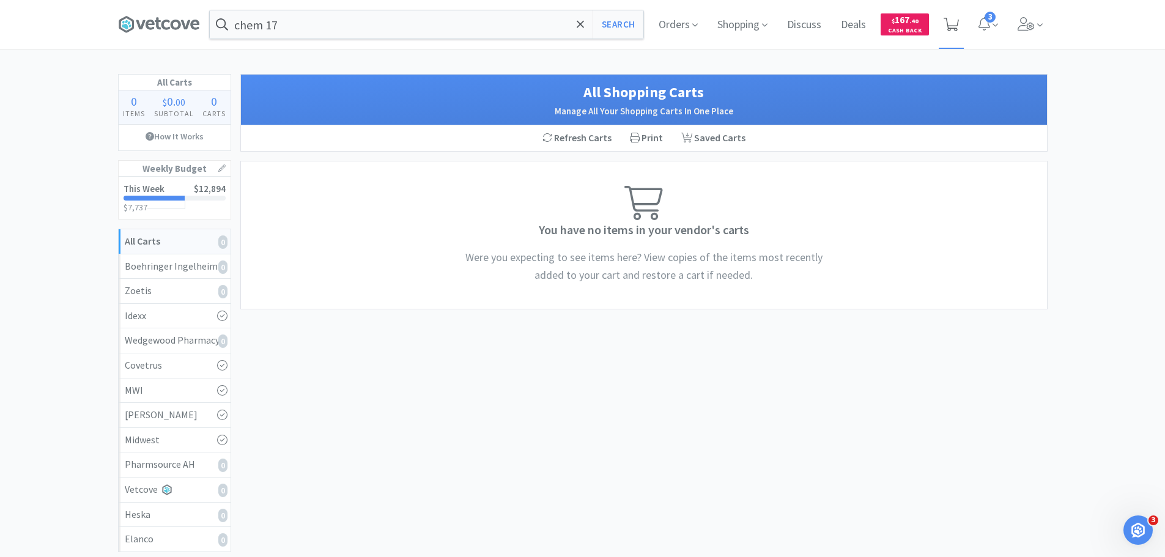
click at [961, 21] on span at bounding box center [951, 24] width 25 height 49
click at [1025, 20] on icon at bounding box center [1026, 23] width 17 height 13
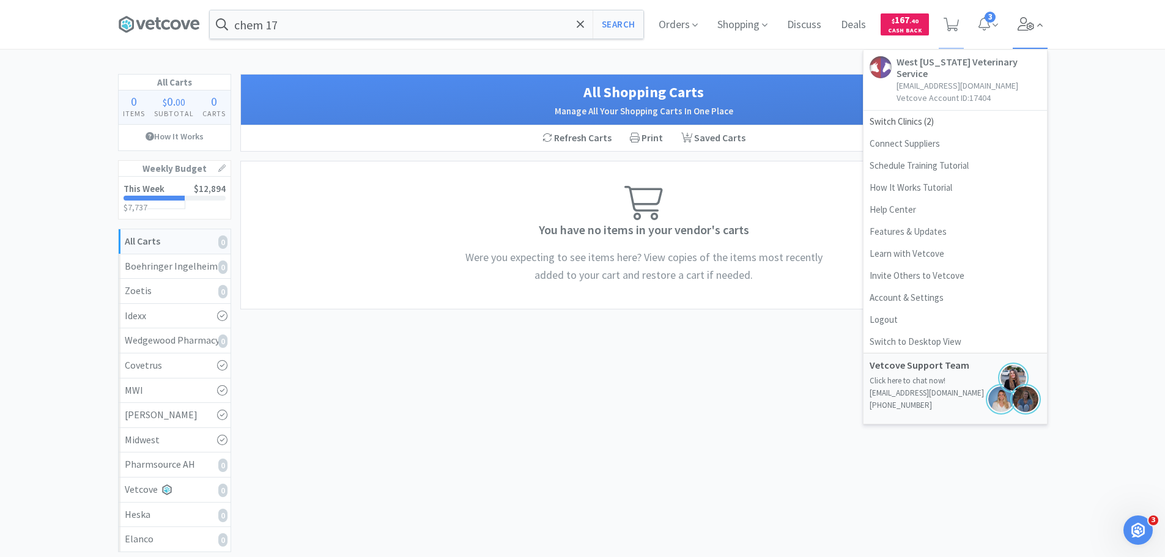
click at [1025, 20] on icon at bounding box center [1026, 23] width 17 height 13
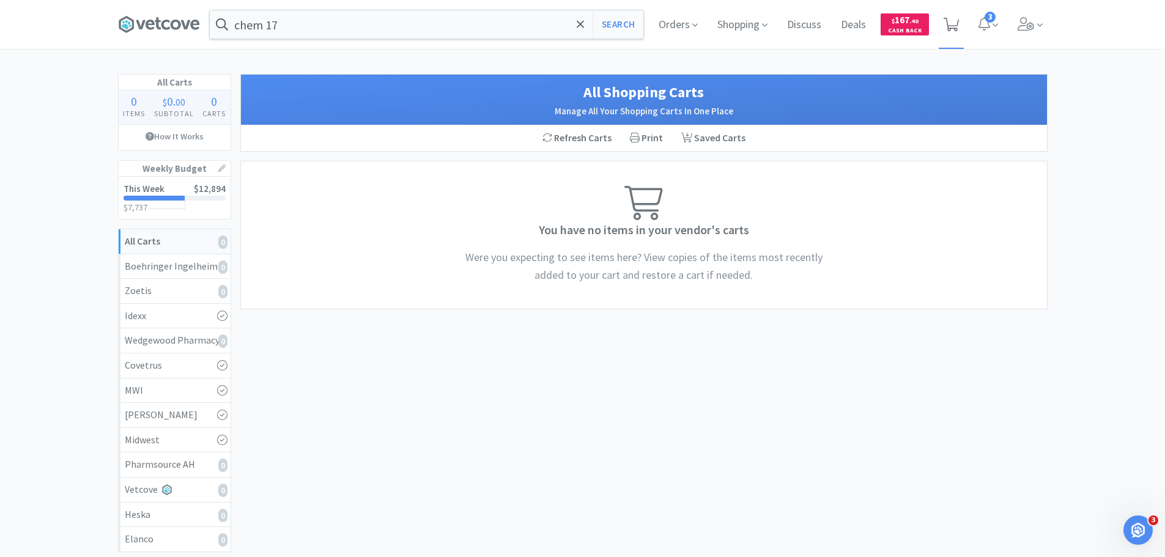
click at [954, 23] on icon at bounding box center [951, 24] width 15 height 13
click at [295, 29] on input "chem 17" at bounding box center [427, 24] width 434 height 28
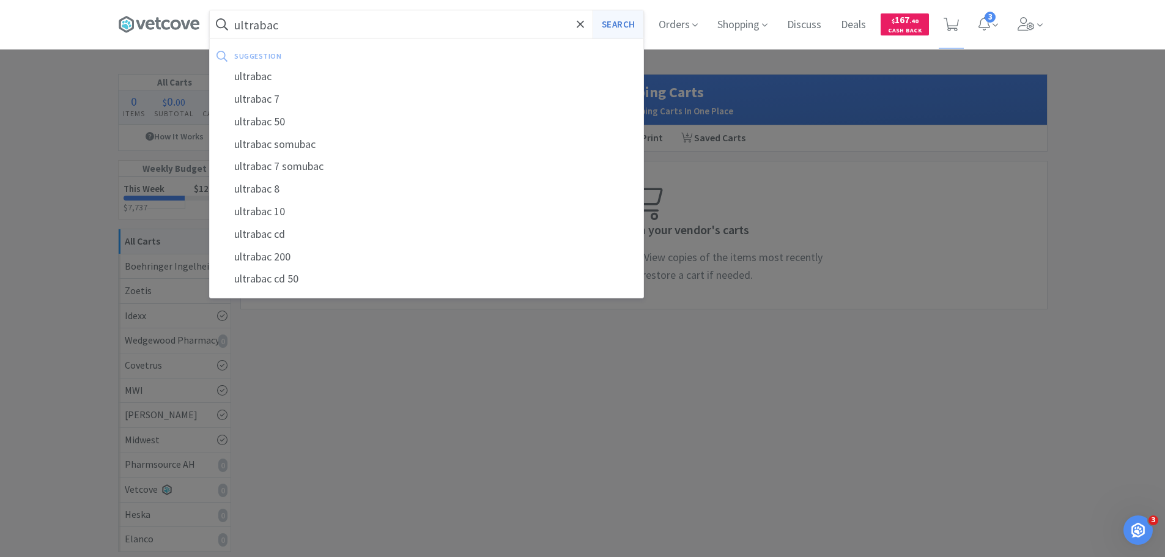
click at [622, 26] on button "Search" at bounding box center [618, 24] width 51 height 28
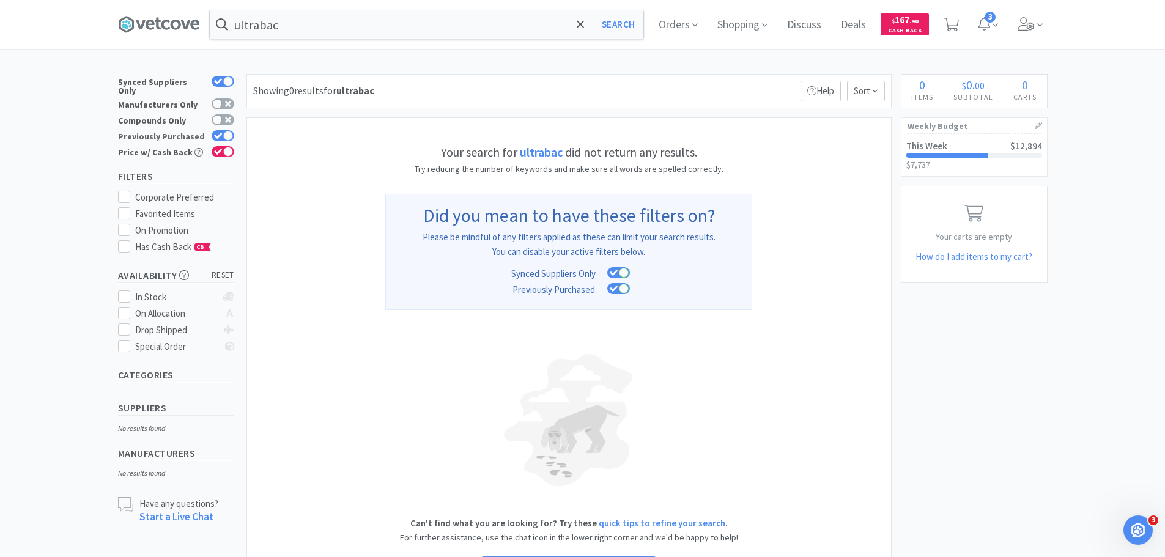
click at [223, 131] on div at bounding box center [228, 136] width 10 height 10
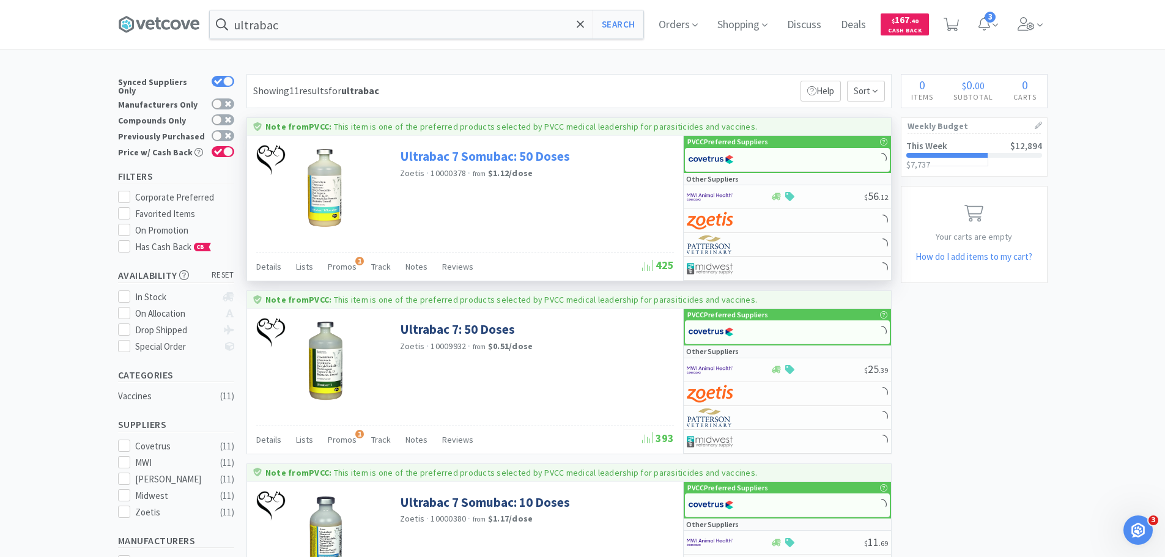
click at [531, 156] on link "Ultrabac 7 Somubac: 50 Doses" at bounding box center [485, 156] width 170 height 17
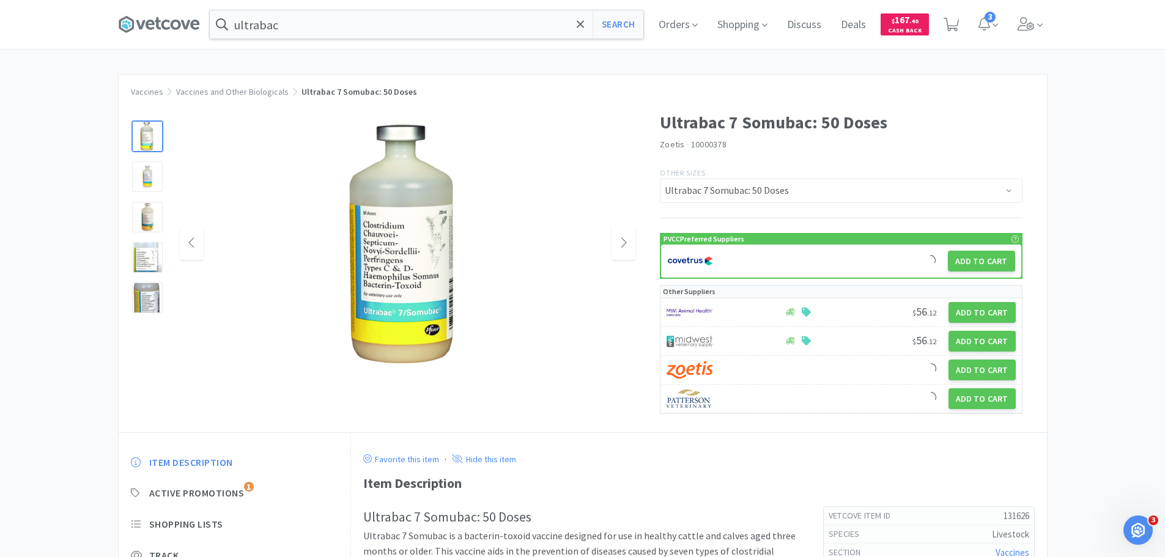
scroll to position [243, 0]
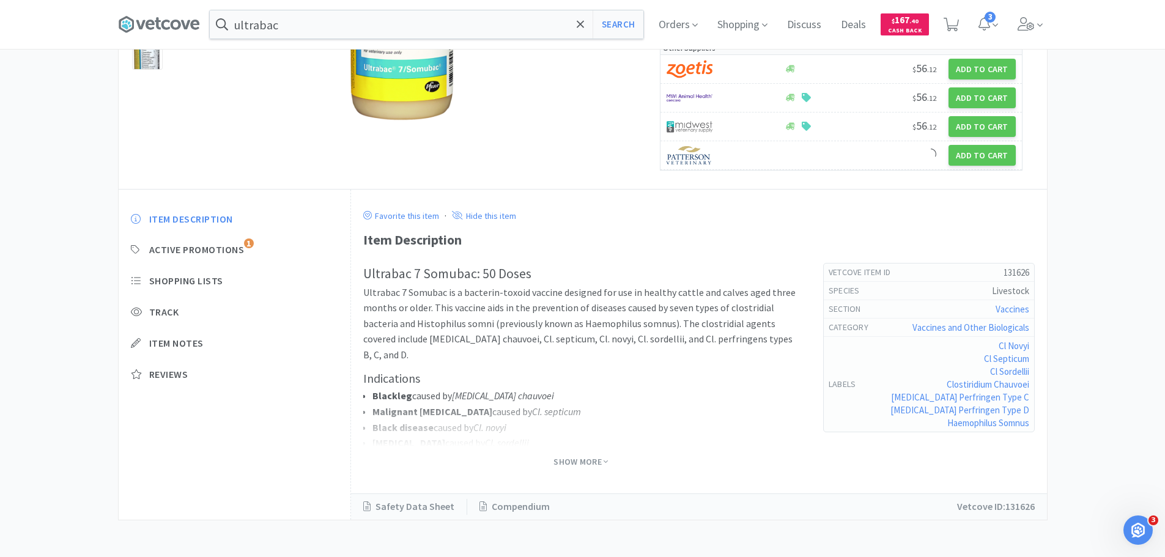
click at [572, 455] on span "Show More" at bounding box center [581, 462] width 54 height 16
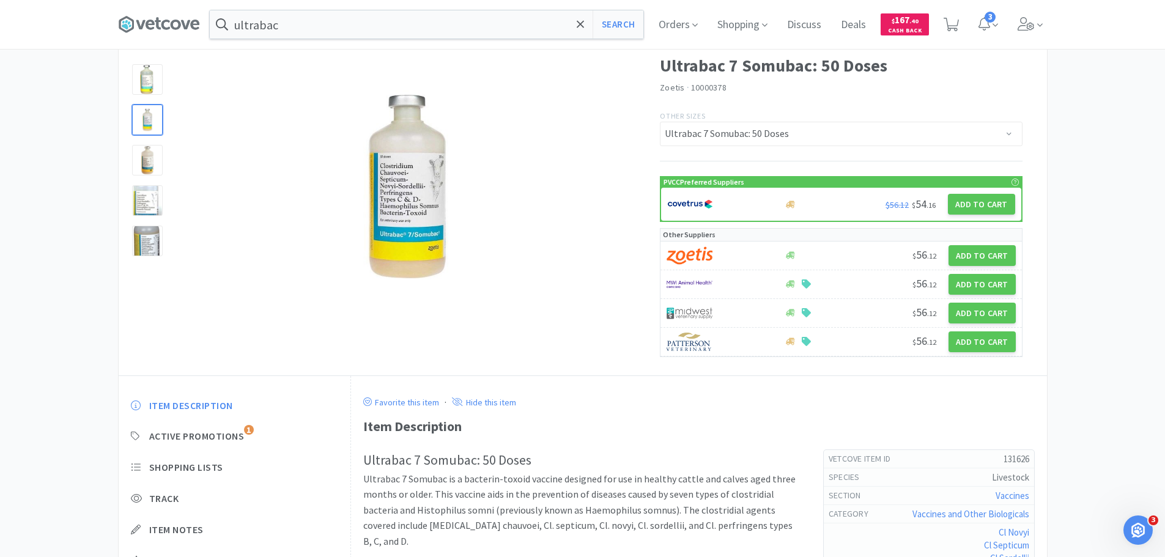
scroll to position [0, 0]
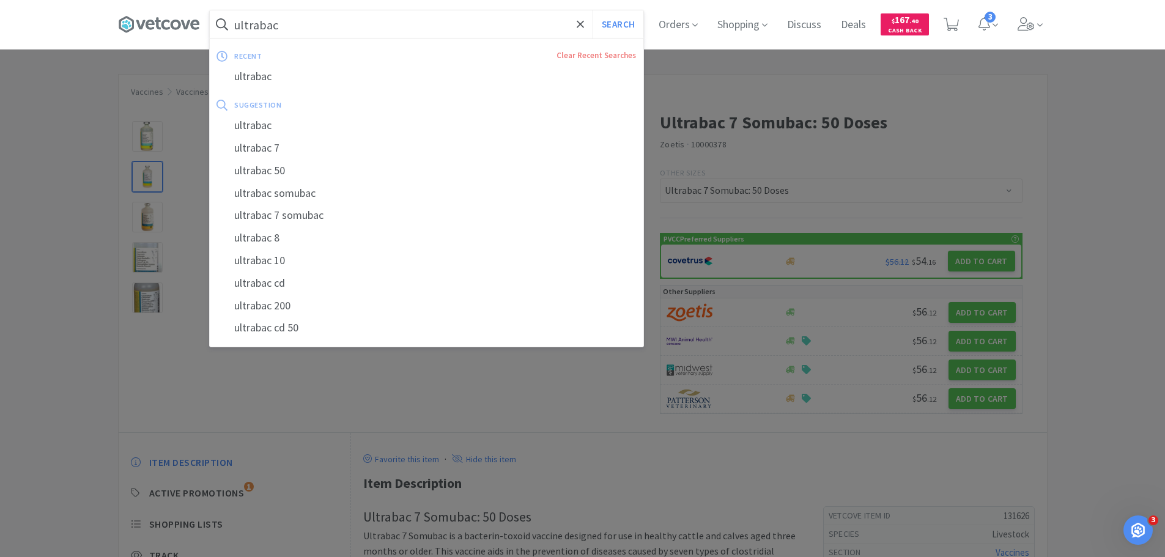
click at [349, 13] on input "ultrabac" at bounding box center [427, 24] width 434 height 28
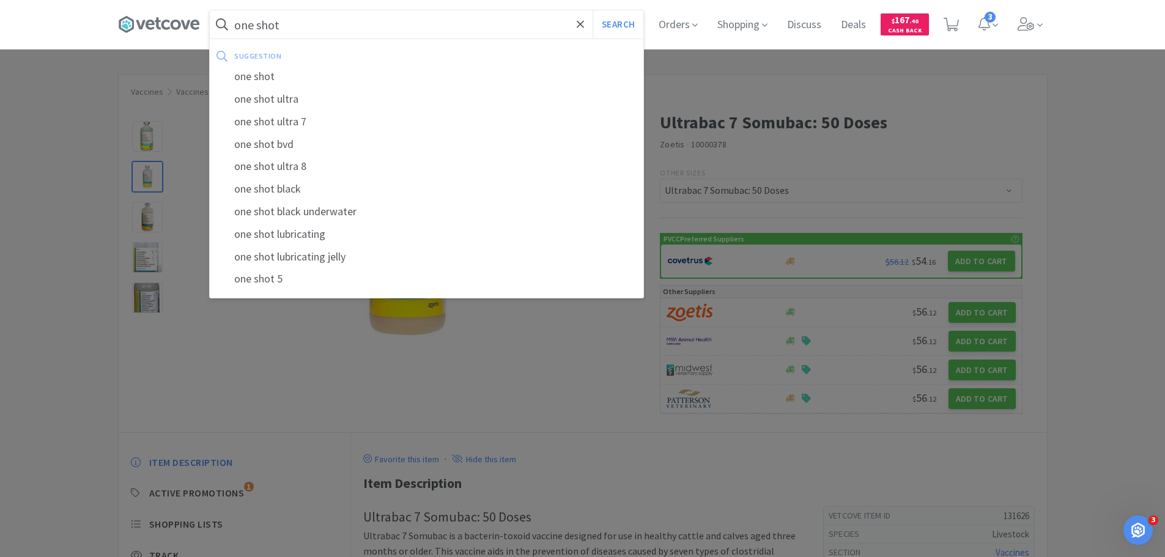
click at [593, 10] on button "Search" at bounding box center [618, 24] width 51 height 28
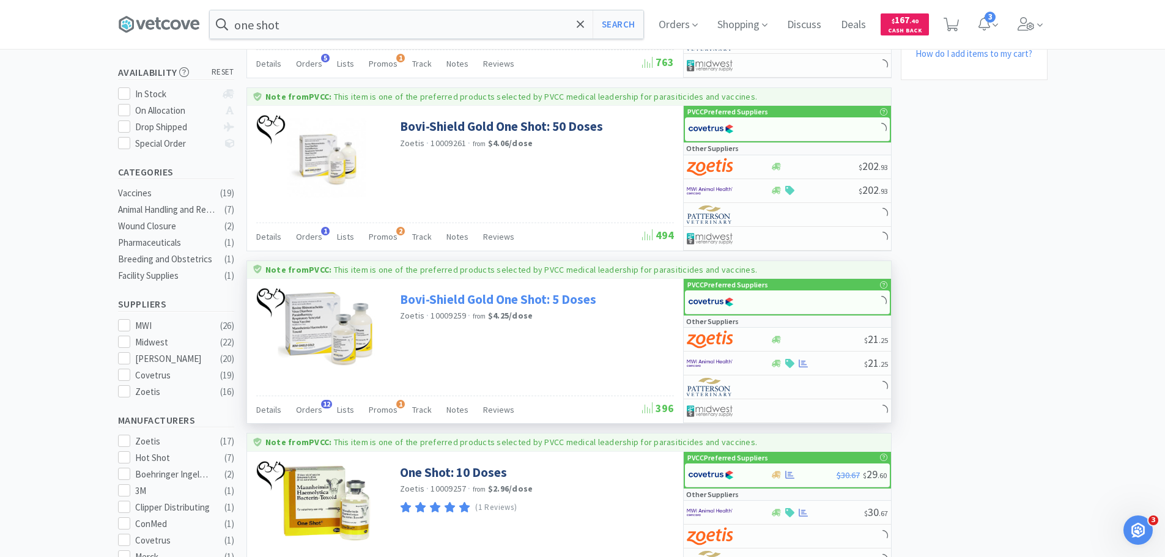
scroll to position [306, 0]
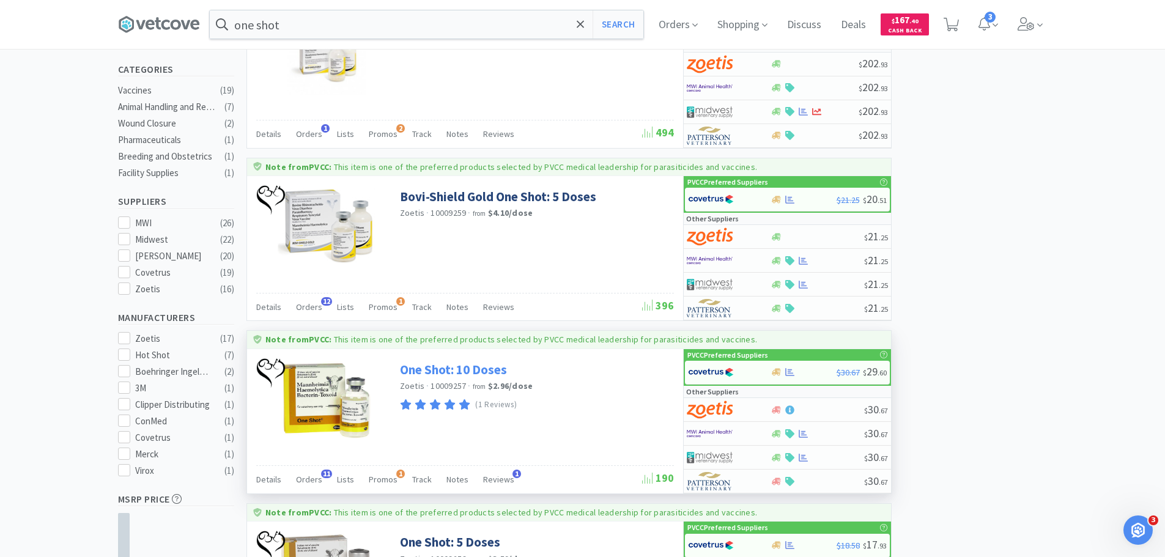
click at [455, 369] on link "One Shot: 10 Doses" at bounding box center [453, 369] width 107 height 17
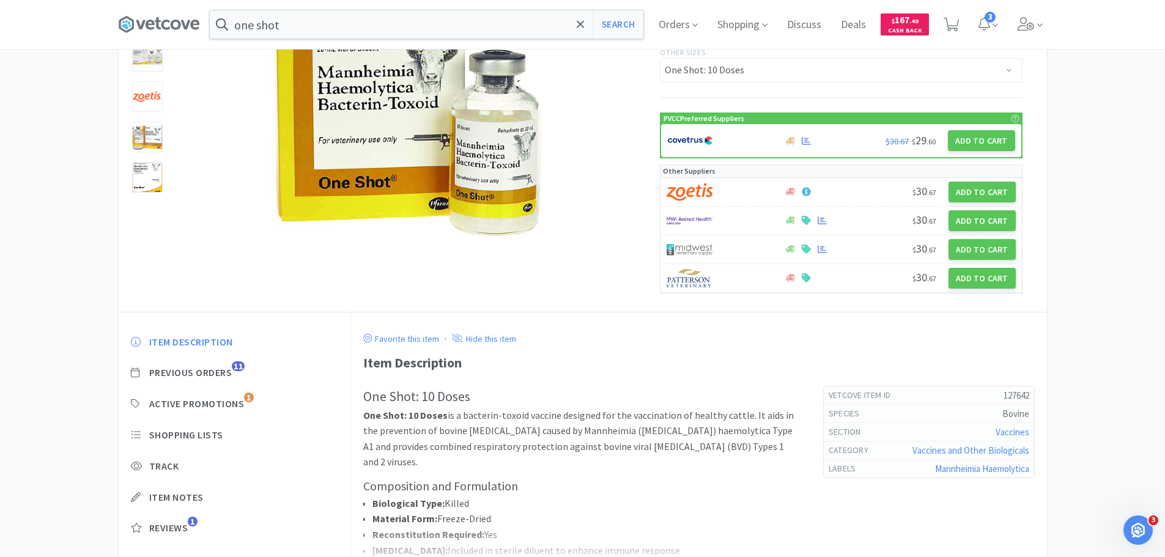
scroll to position [243, 0]
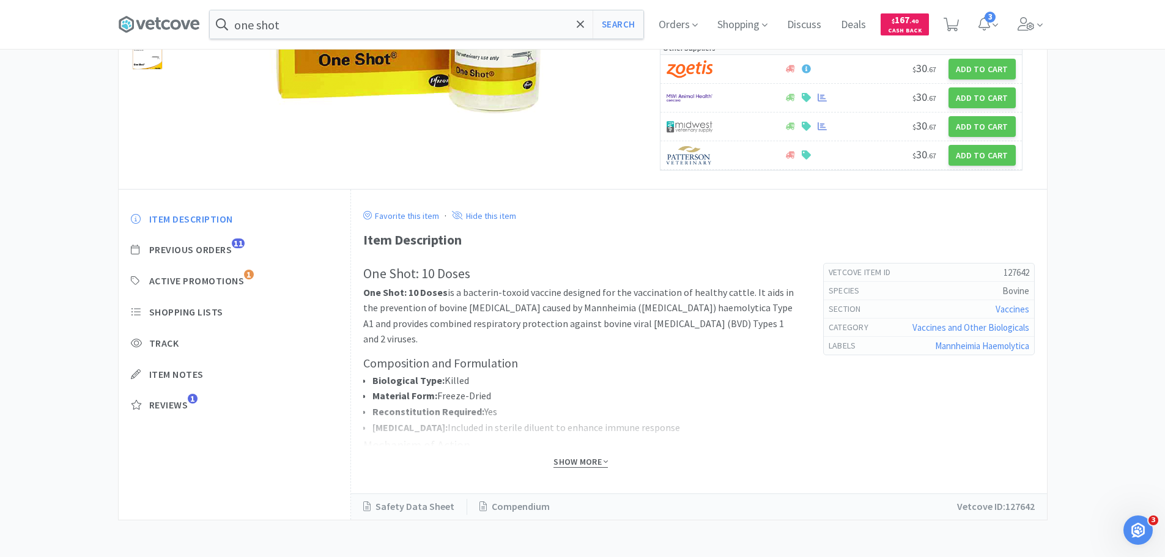
click at [582, 461] on span "Show More" at bounding box center [581, 462] width 54 height 12
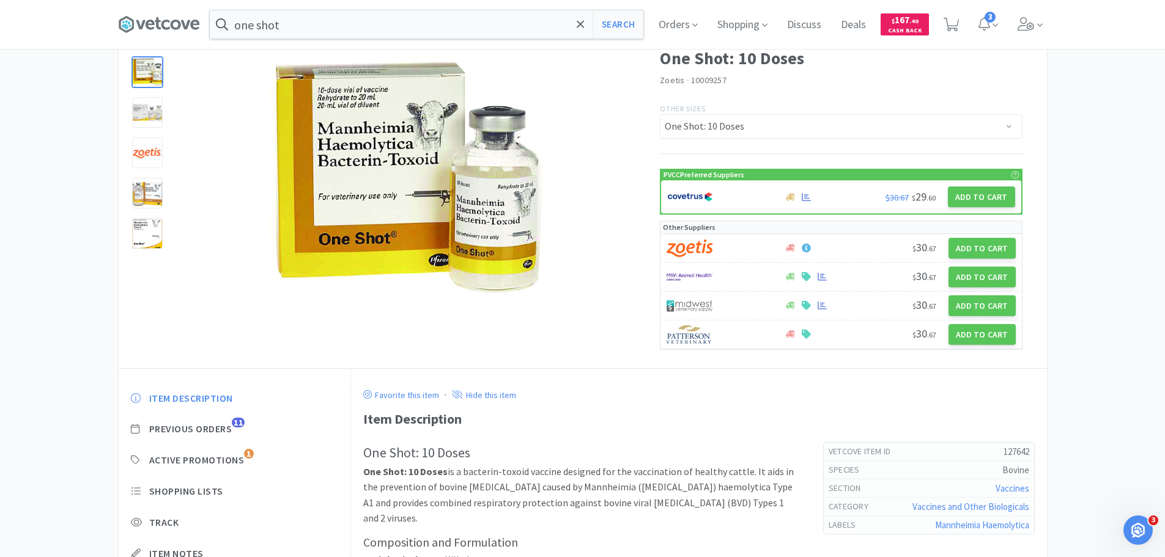
scroll to position [60, 0]
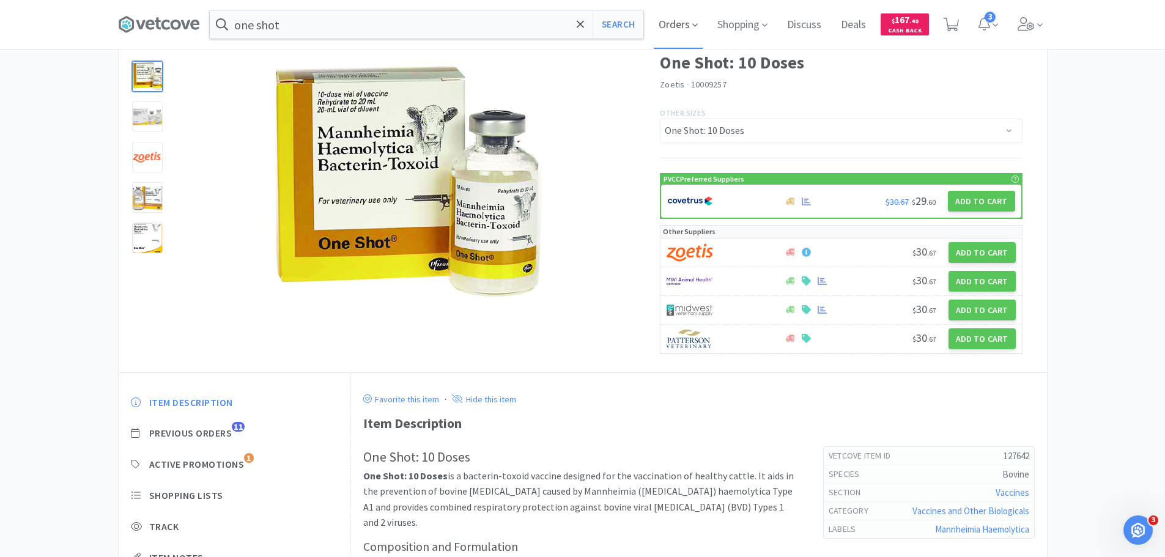
click at [673, 26] on span "Orders" at bounding box center [678, 24] width 49 height 49
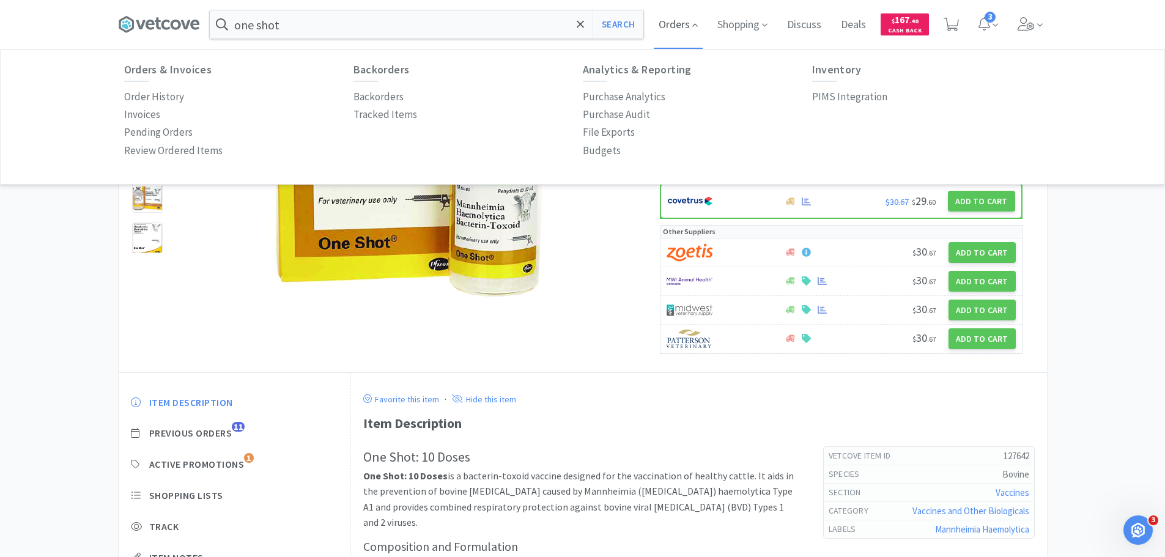
click at [673, 26] on span "Orders" at bounding box center [678, 24] width 49 height 49
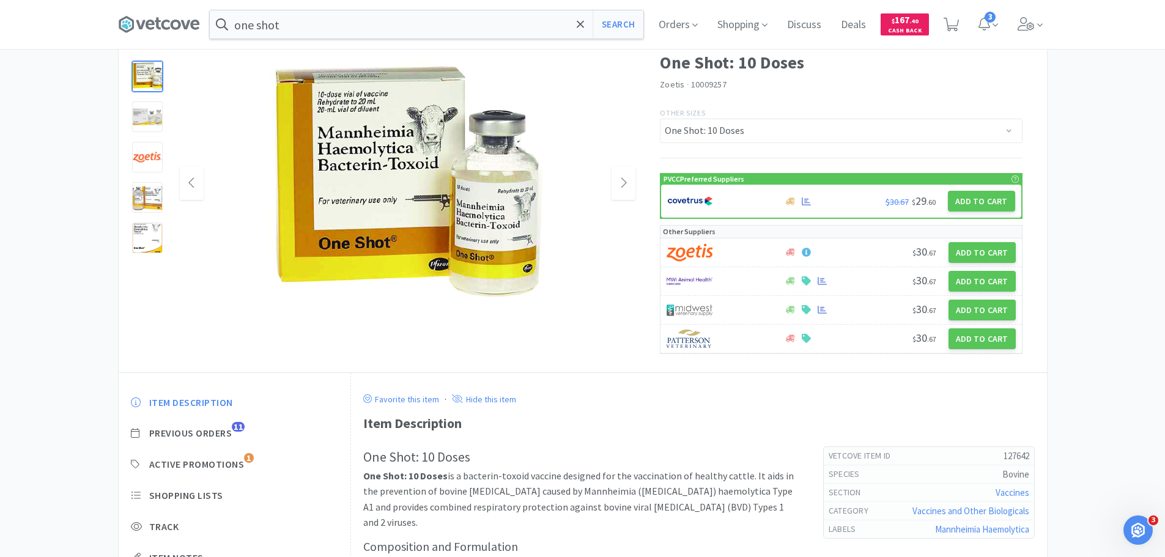
click at [576, 276] on div at bounding box center [408, 183] width 456 height 245
click at [347, 22] on input "one shot" at bounding box center [427, 24] width 434 height 28
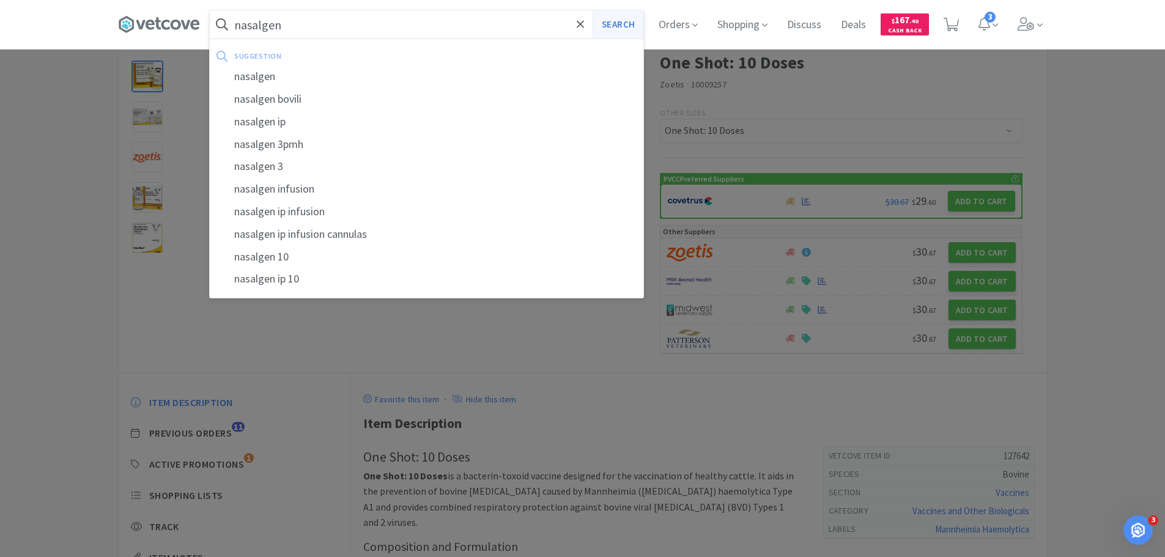
click at [618, 20] on button "Search" at bounding box center [618, 24] width 51 height 28
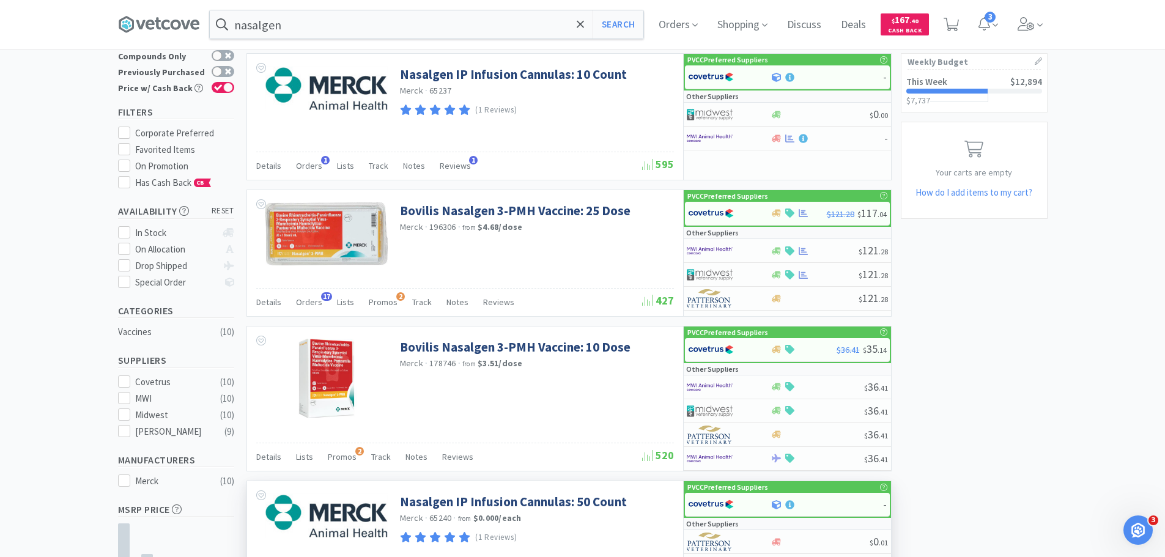
scroll to position [61, 0]
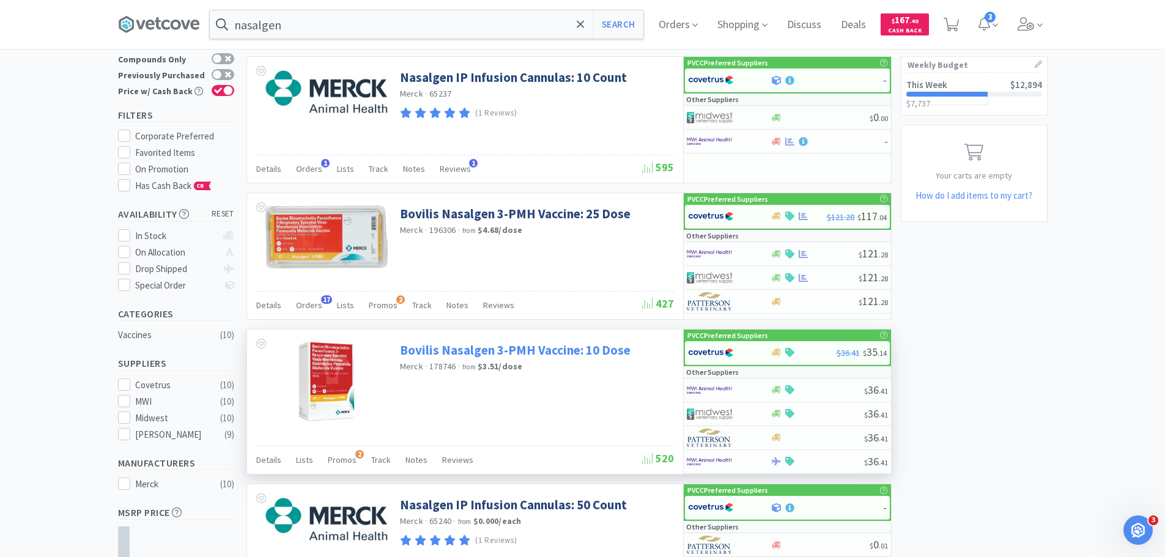
click at [579, 354] on link "Bovilis Nasalgen 3-PMH Vaccine: 10 Dose" at bounding box center [515, 350] width 231 height 17
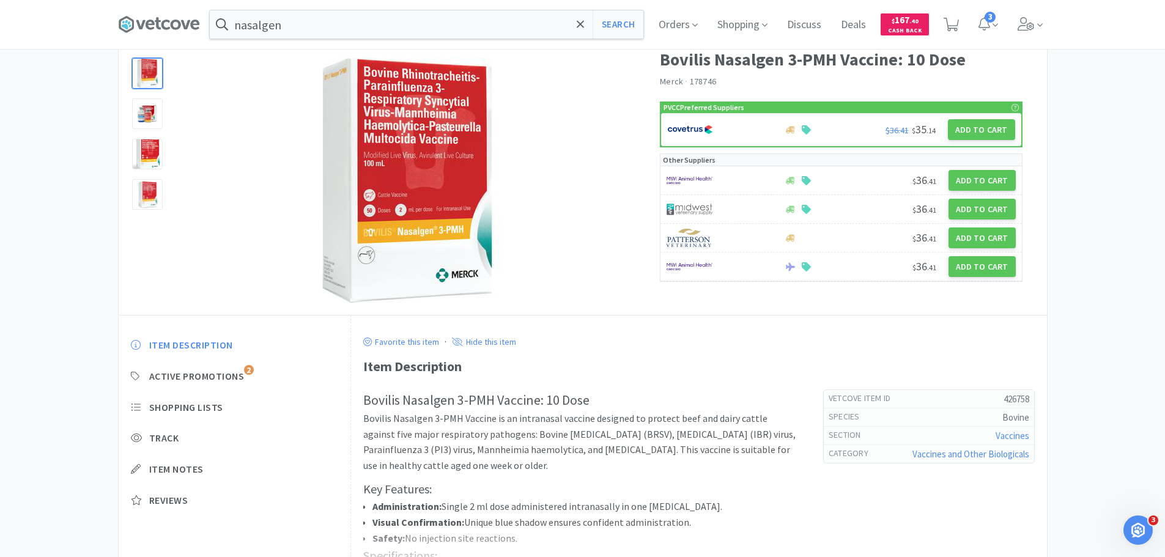
scroll to position [122, 0]
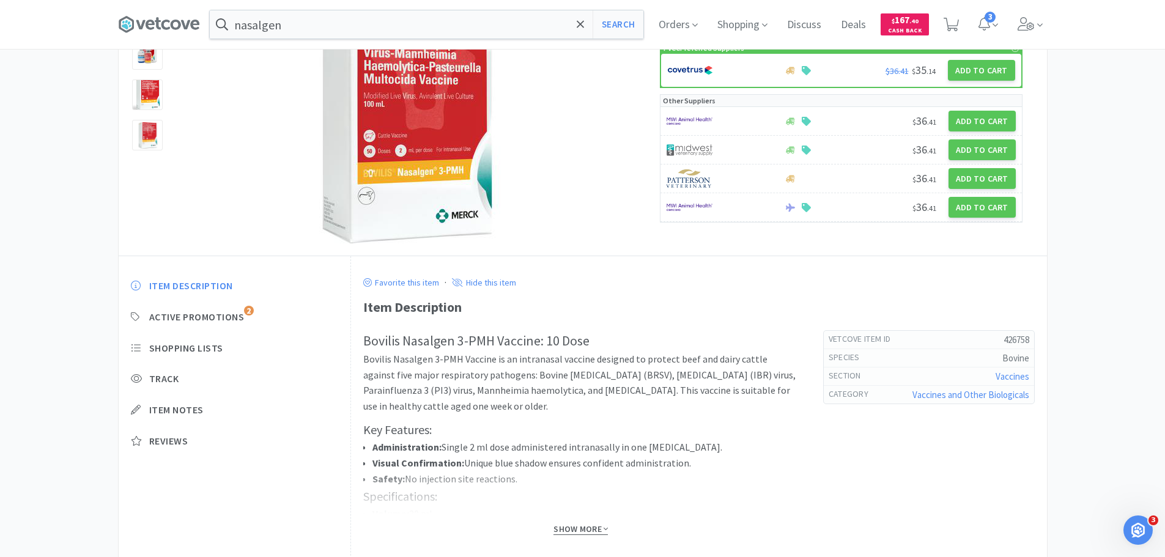
click at [563, 528] on span "Show More" at bounding box center [581, 530] width 54 height 12
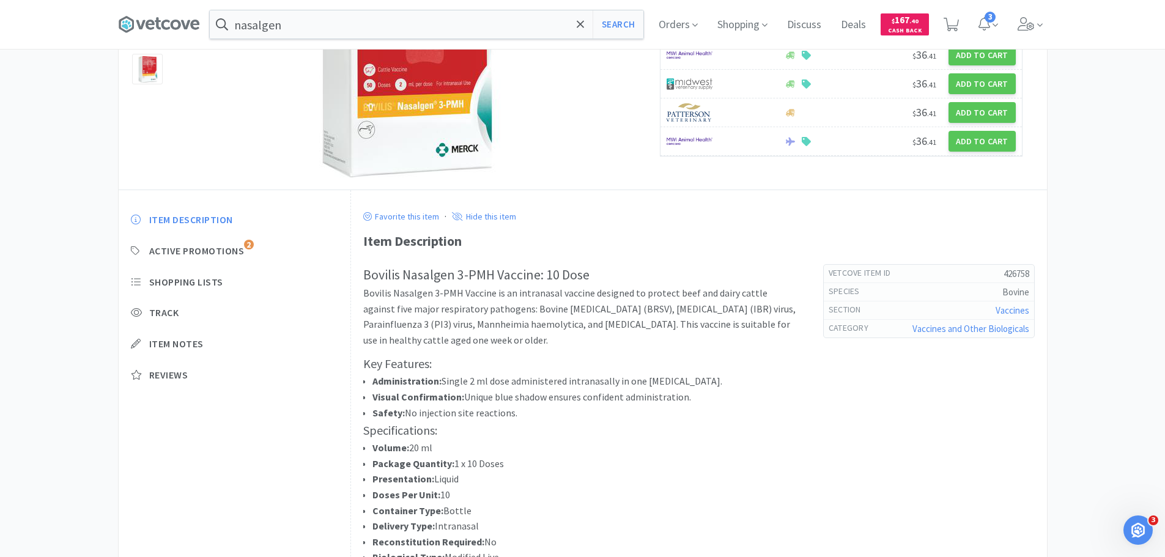
scroll to position [245, 0]
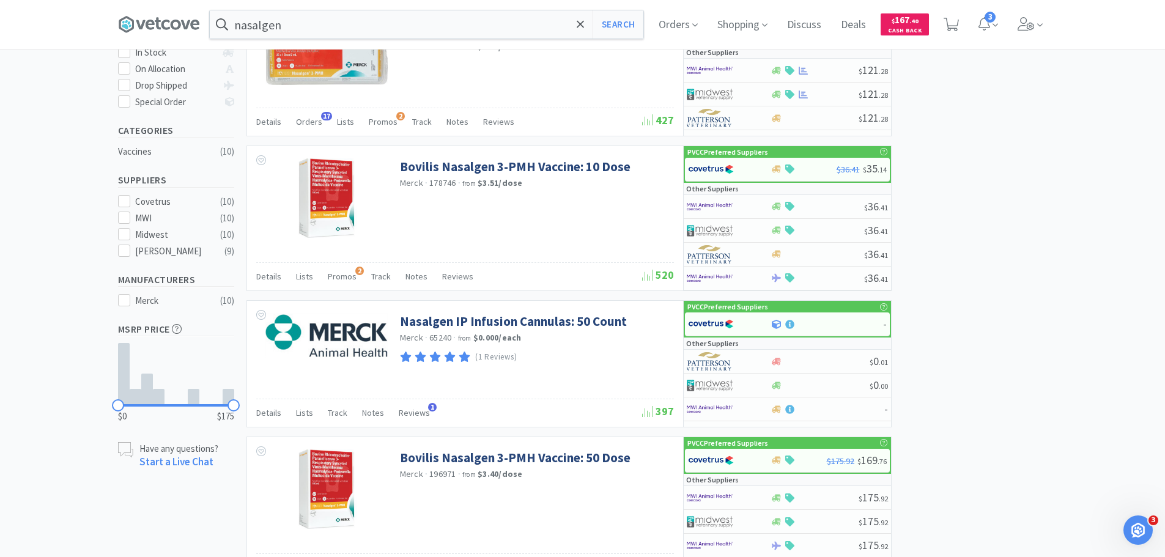
scroll to position [61, 0]
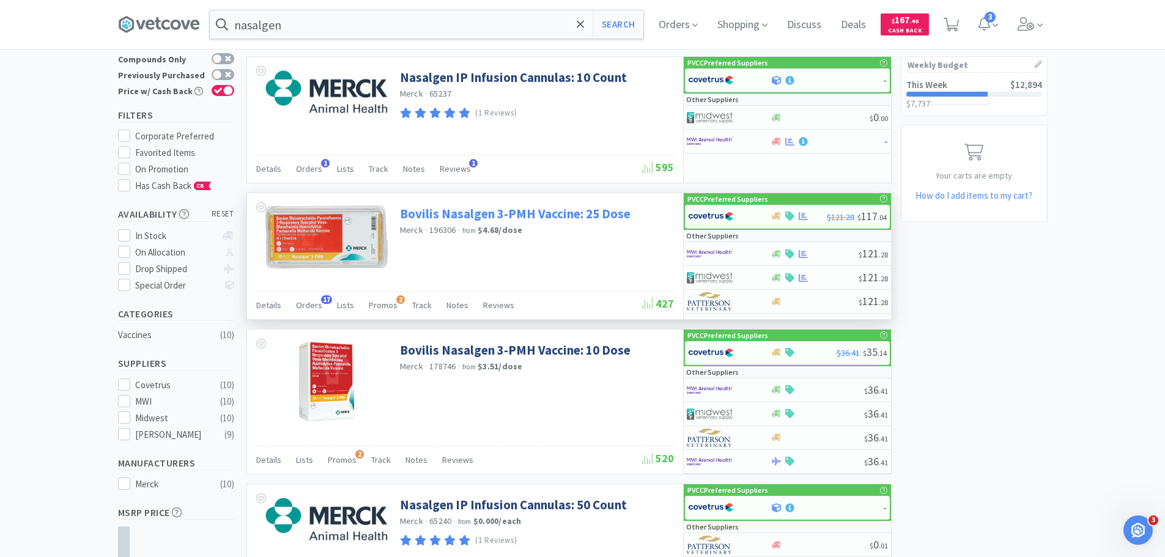
click at [546, 213] on link "Bovilis Nasalgen 3-PMH Vaccine: 25 Dose" at bounding box center [515, 214] width 231 height 17
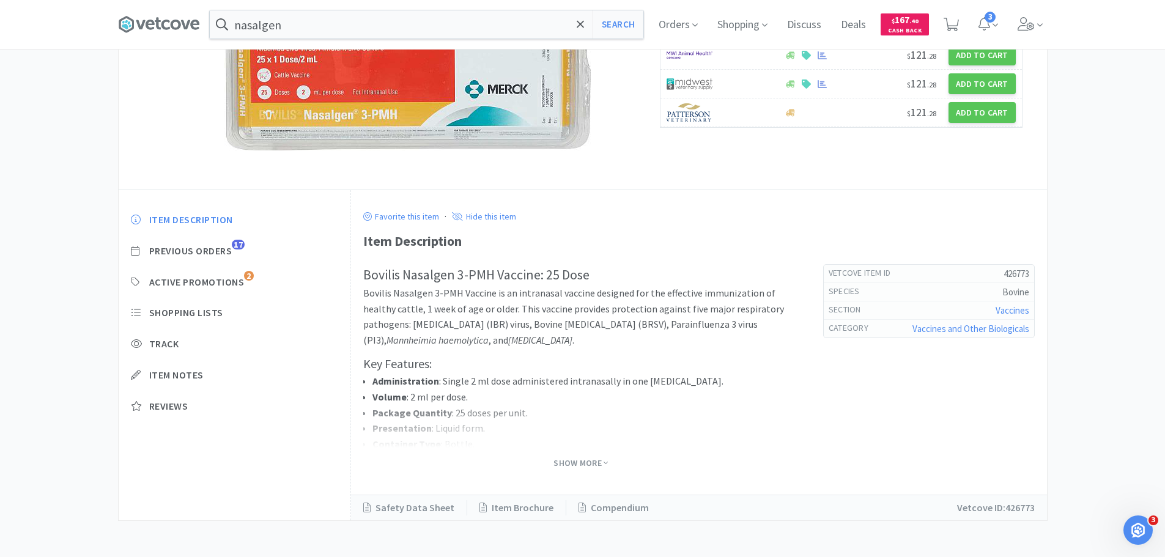
scroll to position [189, 0]
click at [607, 459] on icon at bounding box center [606, 462] width 4 height 9
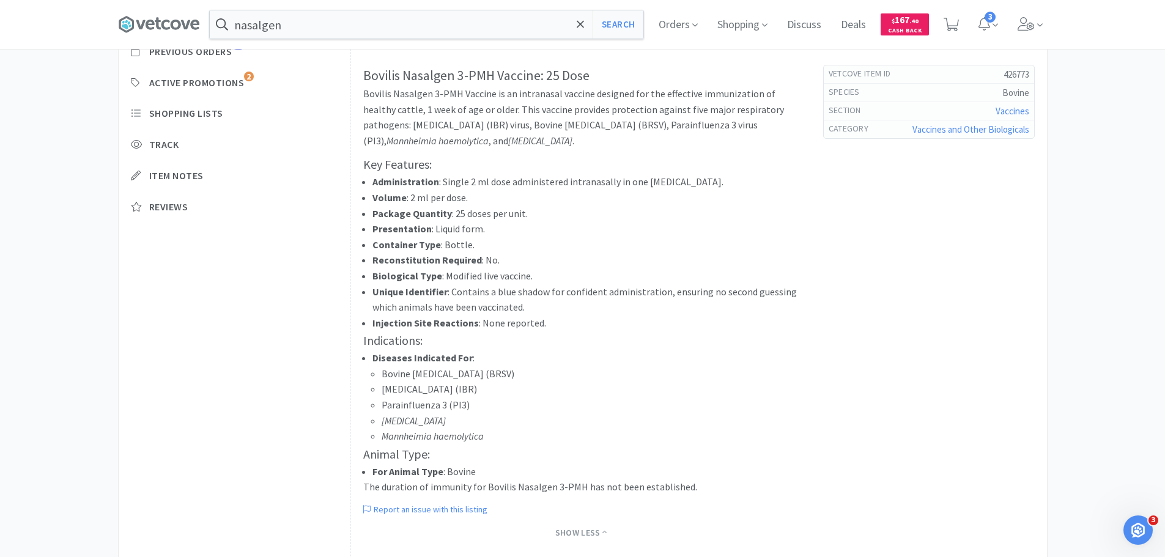
scroll to position [458, 0]
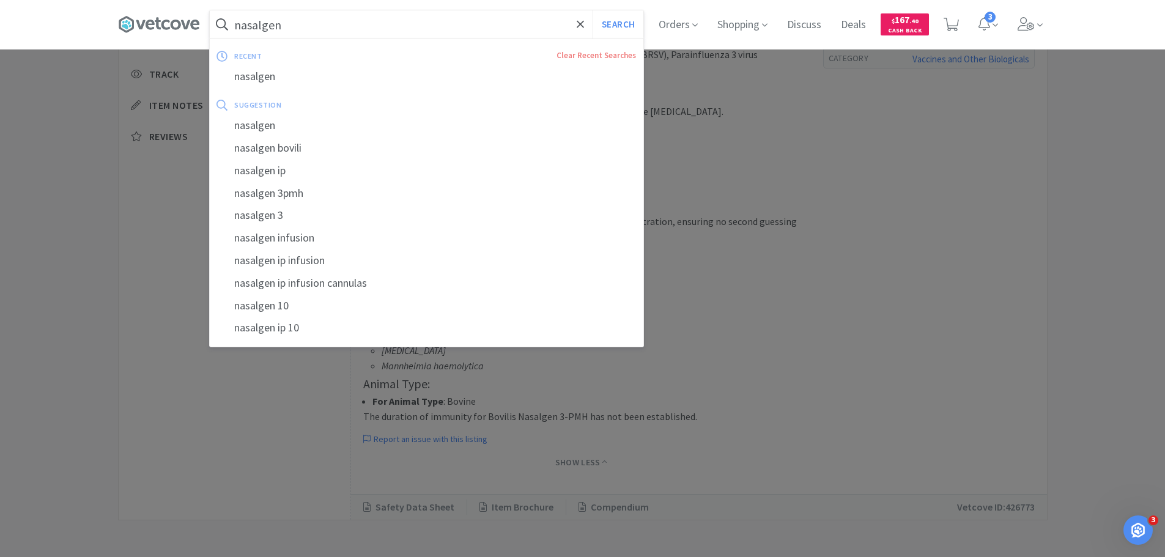
click at [285, 31] on input "nasalgen" at bounding box center [427, 24] width 434 height 28
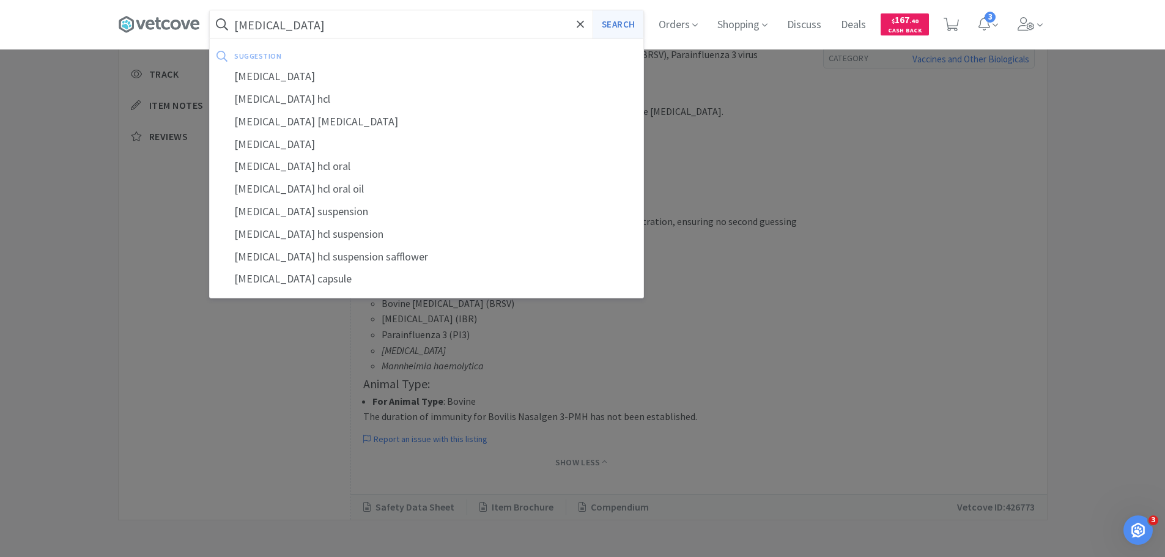
click at [615, 21] on button "Search" at bounding box center [618, 24] width 51 height 28
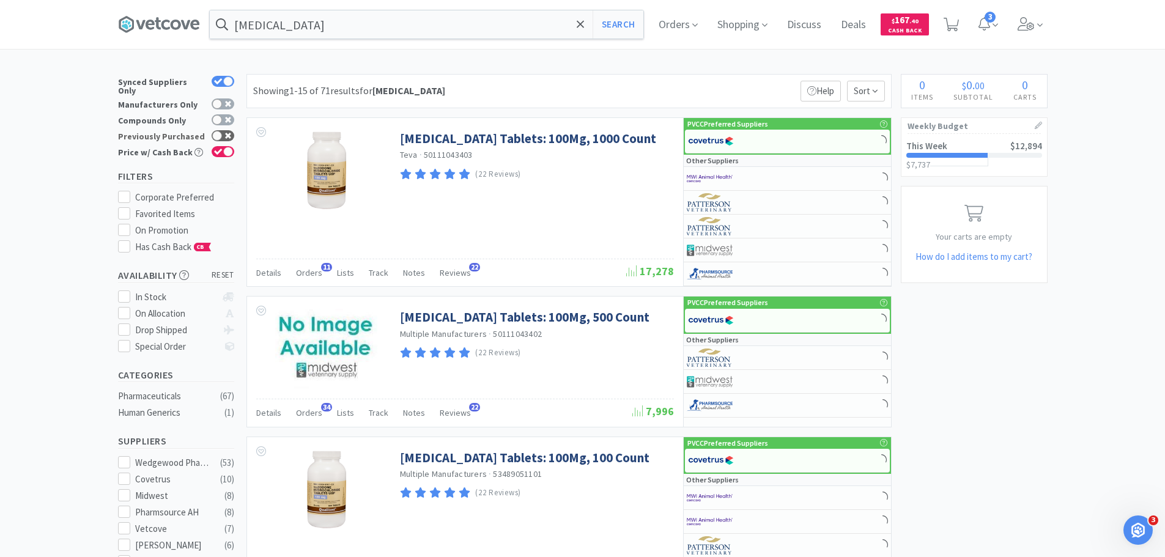
click at [219, 131] on div at bounding box center [217, 136] width 10 height 10
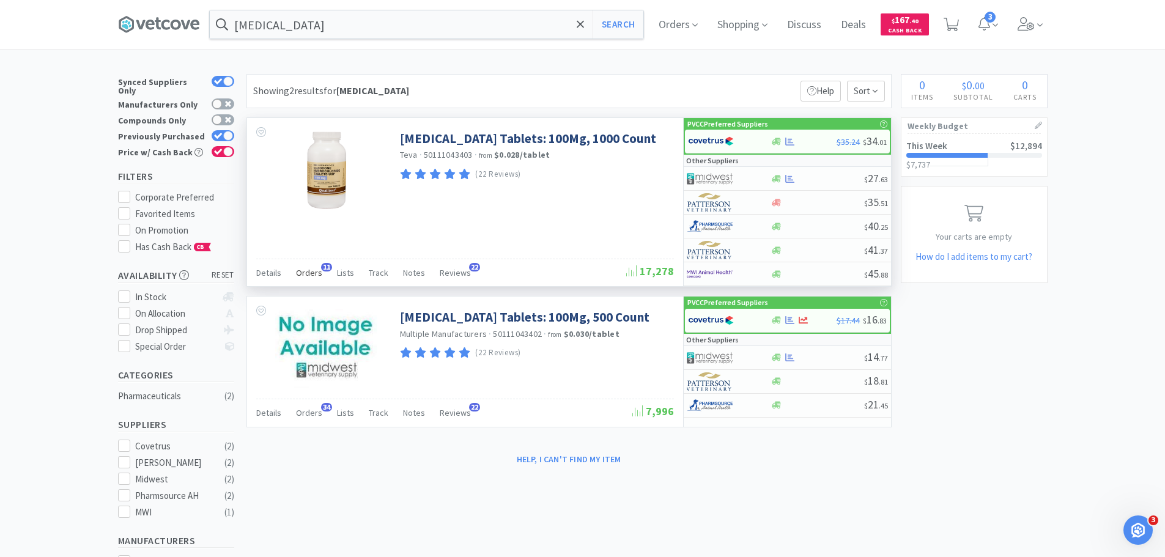
click at [303, 272] on span "Orders" at bounding box center [309, 272] width 26 height 11
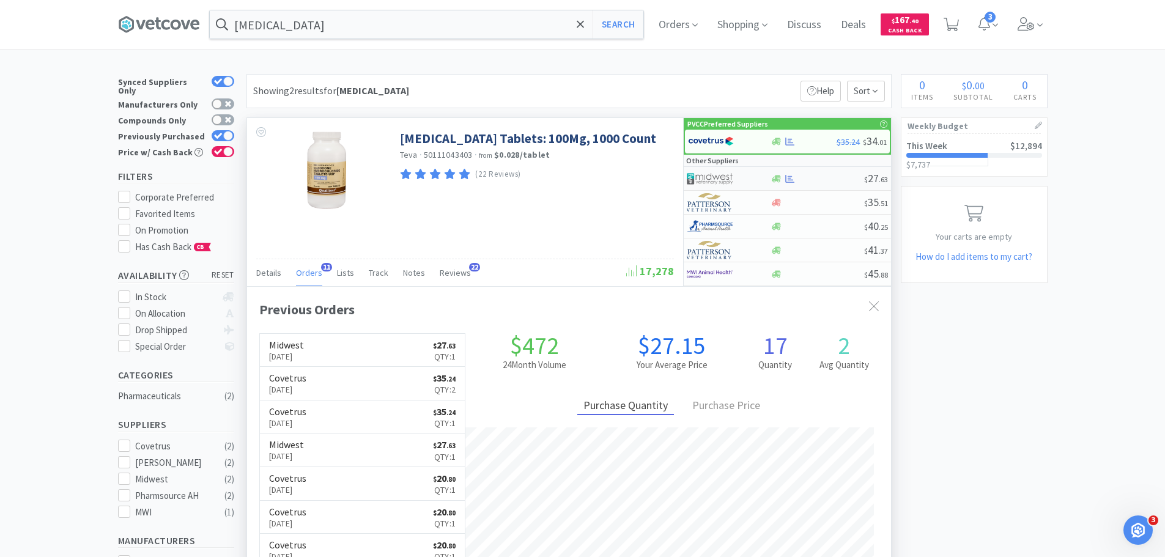
click at [706, 170] on img at bounding box center [710, 178] width 46 height 18
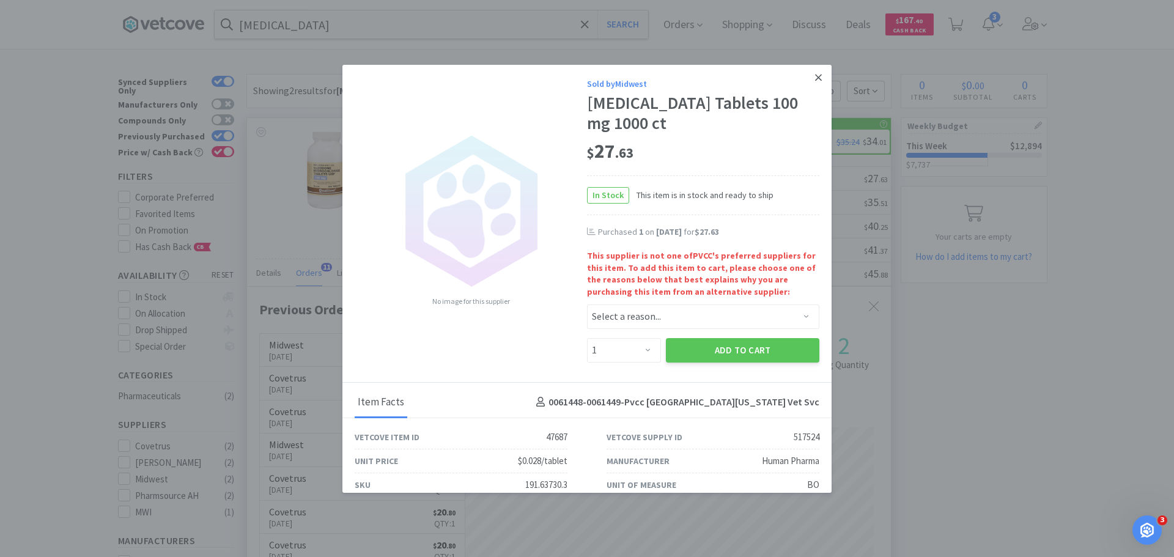
click at [815, 82] on icon at bounding box center [818, 77] width 7 height 11
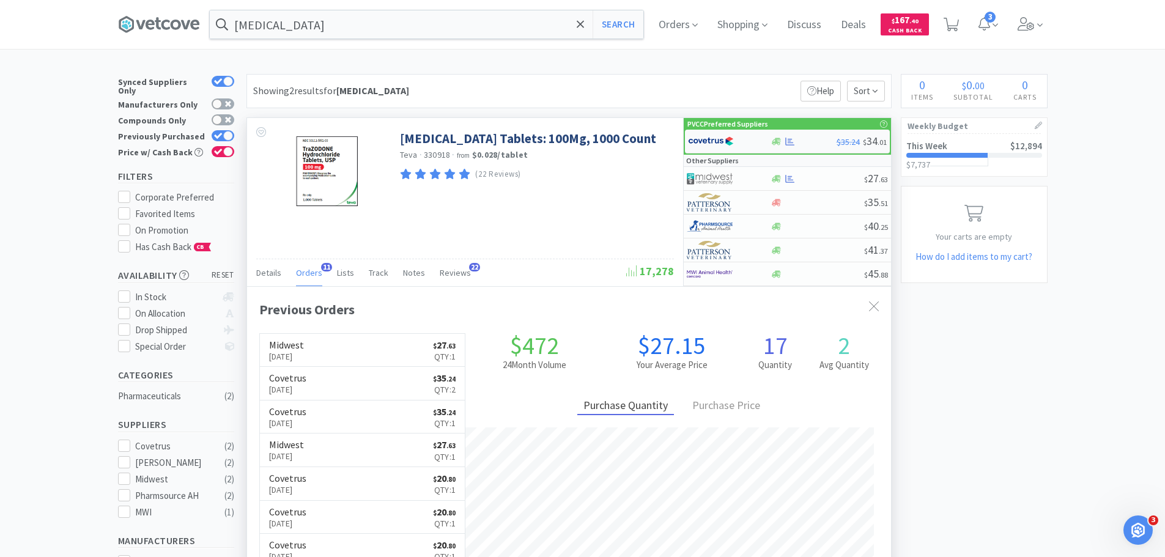
click at [734, 151] on div at bounding box center [721, 141] width 67 height 21
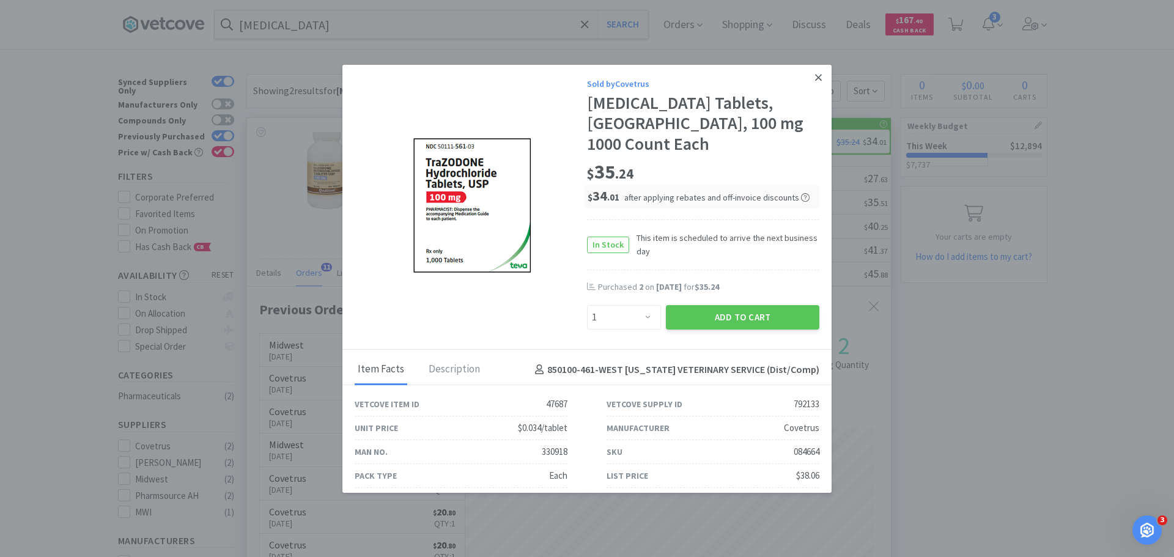
click at [808, 78] on link at bounding box center [818, 78] width 21 height 26
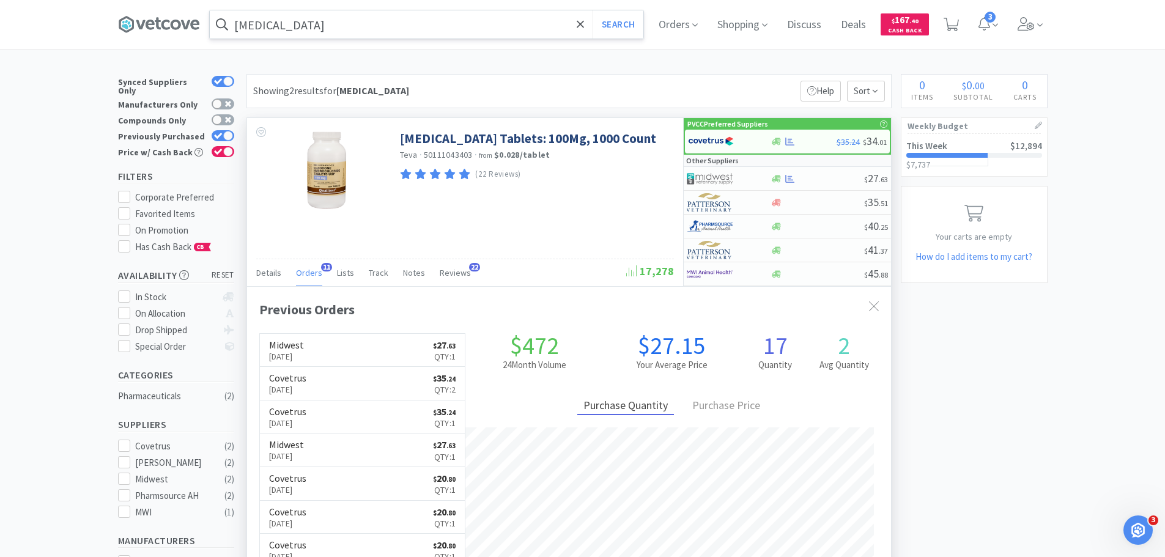
click at [267, 31] on input "[MEDICAL_DATA]" at bounding box center [427, 24] width 434 height 28
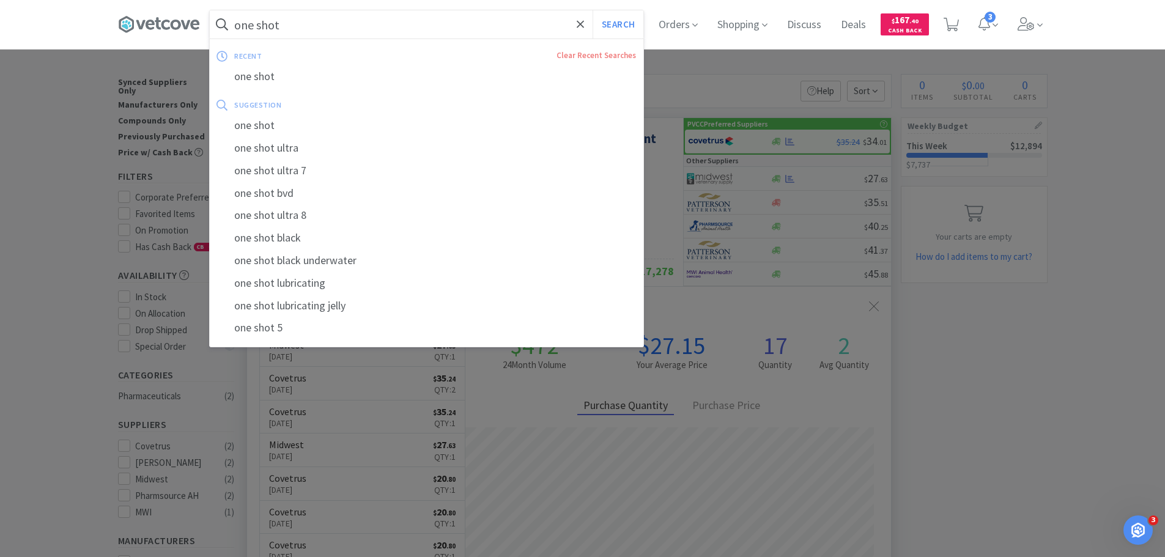
click at [593, 10] on button "Search" at bounding box center [618, 24] width 51 height 28
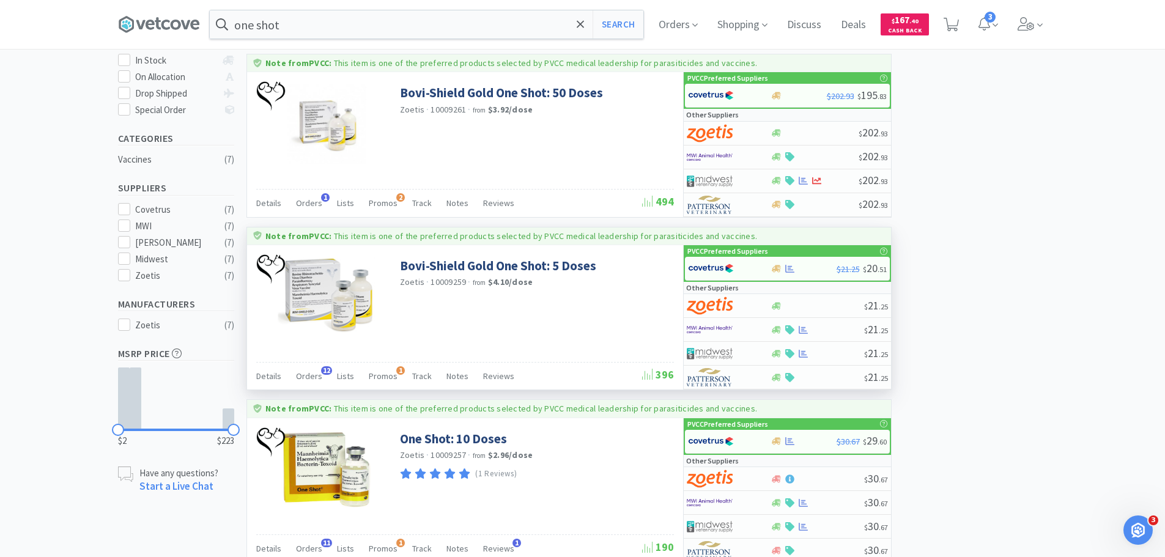
scroll to position [367, 0]
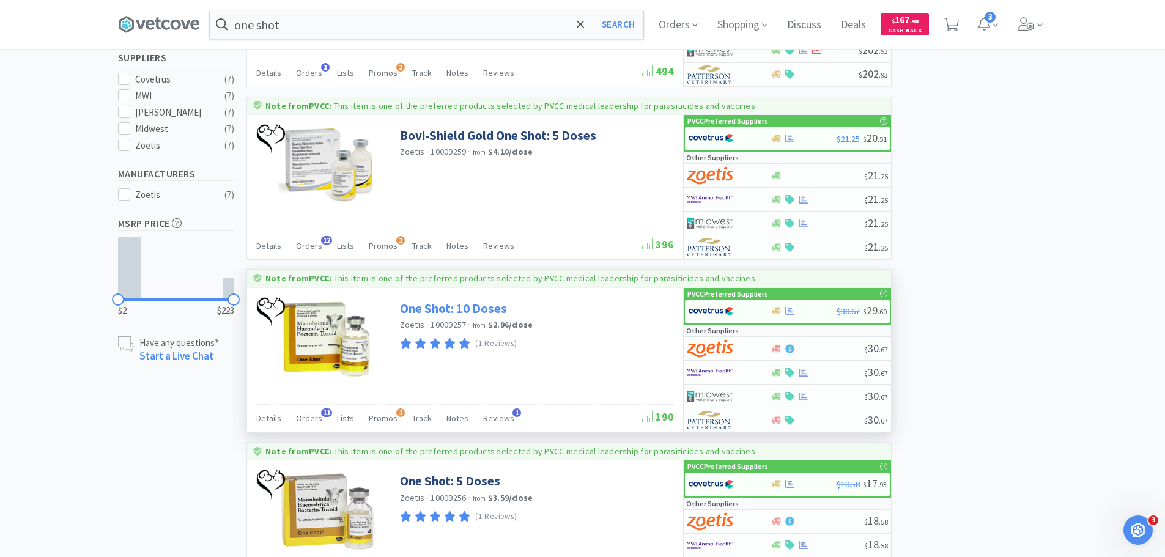
click at [459, 309] on link "One Shot: 10 Doses" at bounding box center [453, 308] width 107 height 17
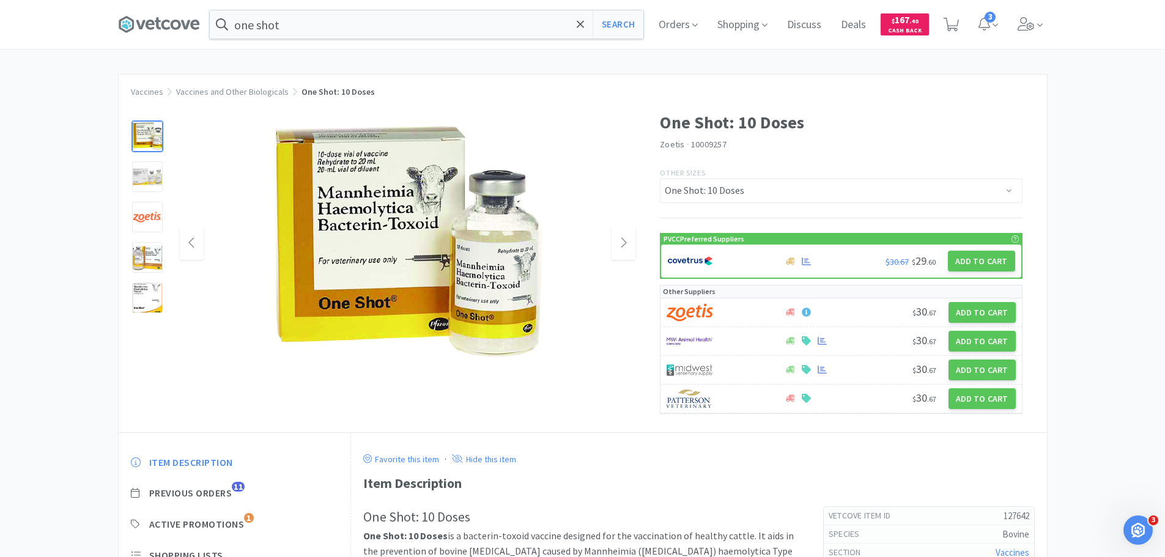
scroll to position [243, 0]
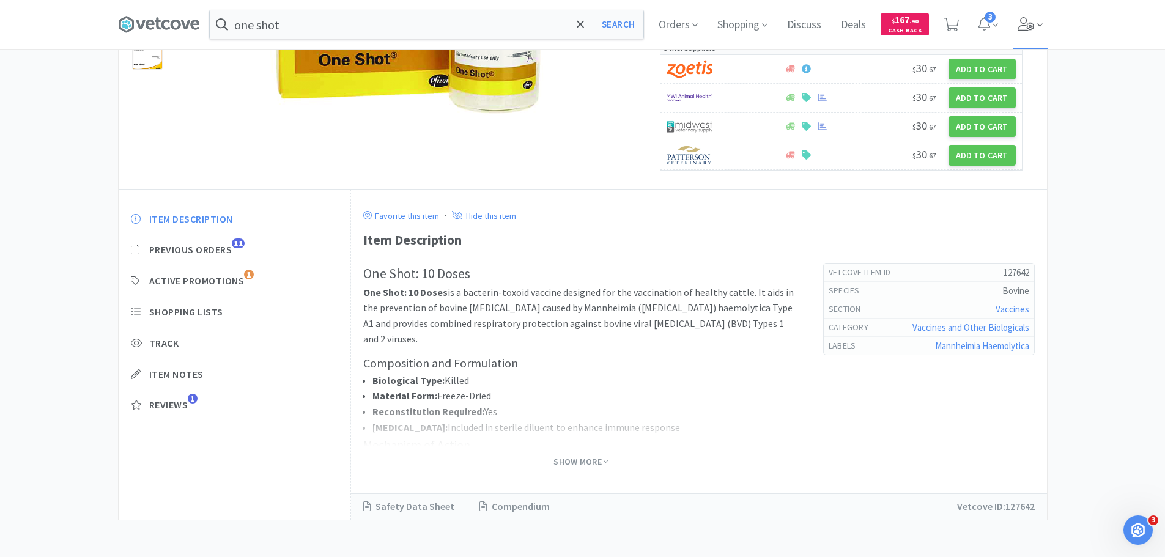
click at [1024, 16] on span at bounding box center [1030, 24] width 35 height 49
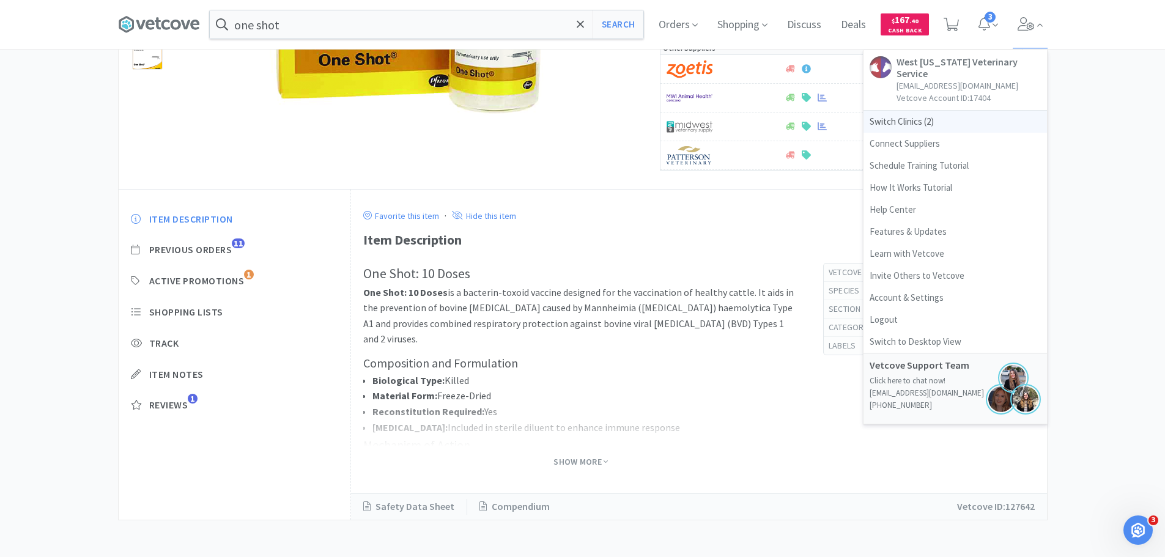
click at [898, 113] on span "Switch Clinics ( 2 )" at bounding box center [955, 122] width 183 height 22
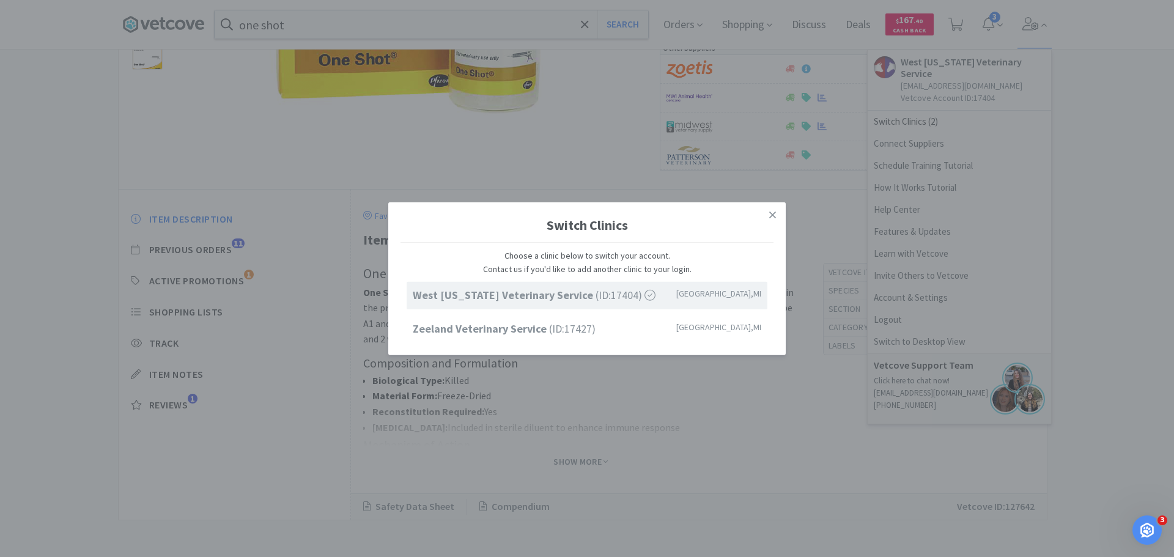
click at [1130, 149] on div "Switch Clinics Choose a clinic below to switch your account. Contact us if you'…" at bounding box center [587, 278] width 1174 height 557
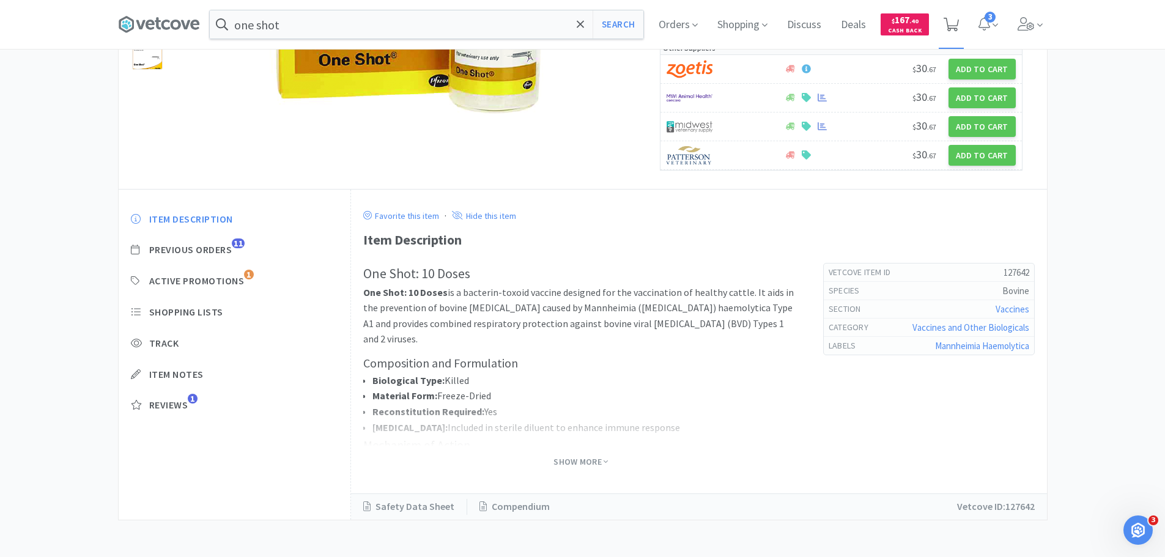
click at [952, 26] on icon at bounding box center [951, 24] width 15 height 13
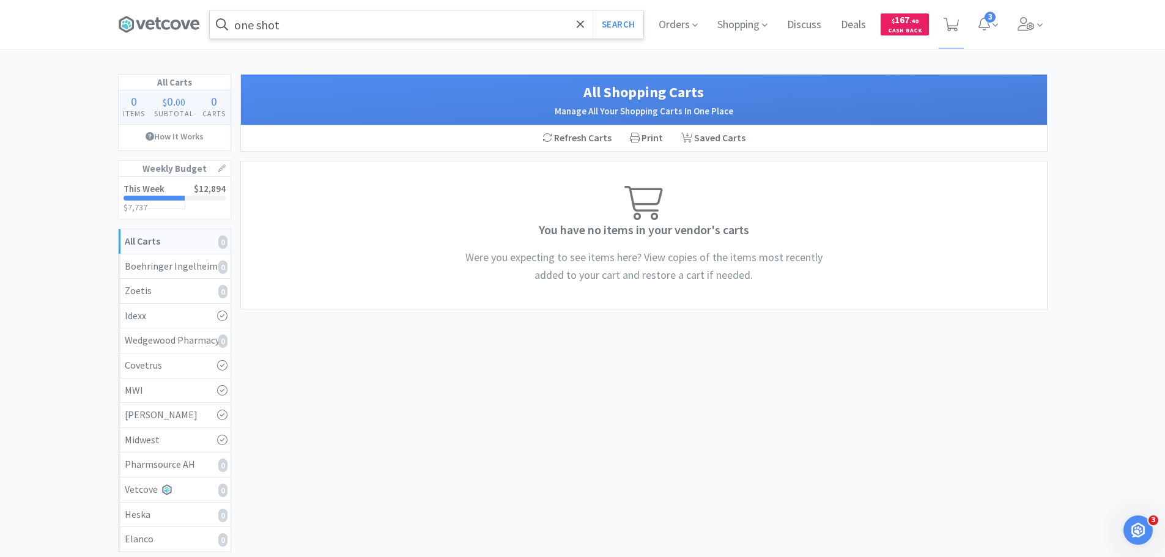
click at [385, 34] on input "one shot" at bounding box center [427, 24] width 434 height 28
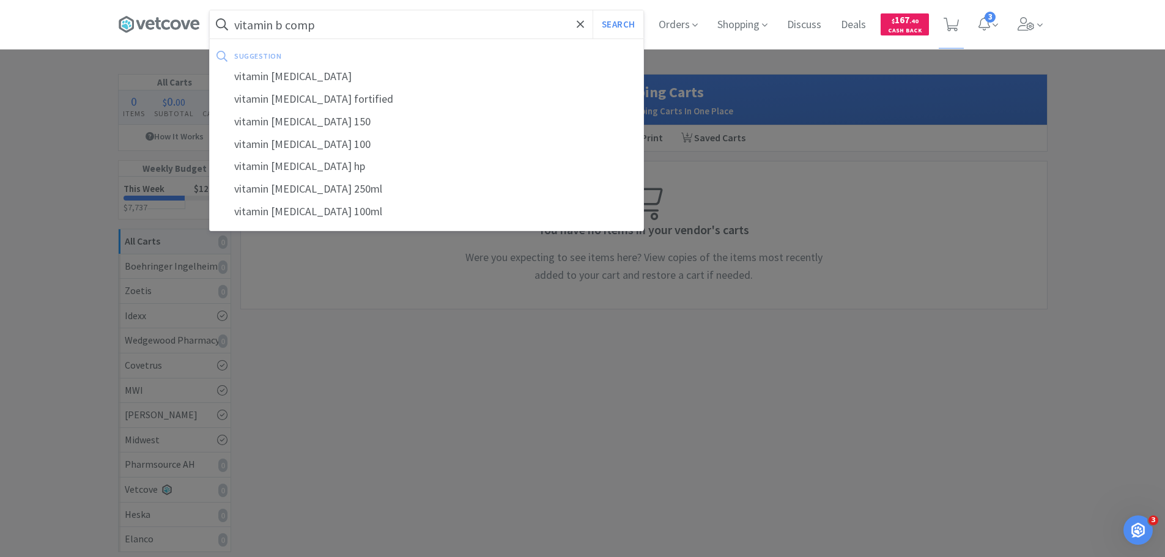
click at [593, 10] on button "Search" at bounding box center [618, 24] width 51 height 28
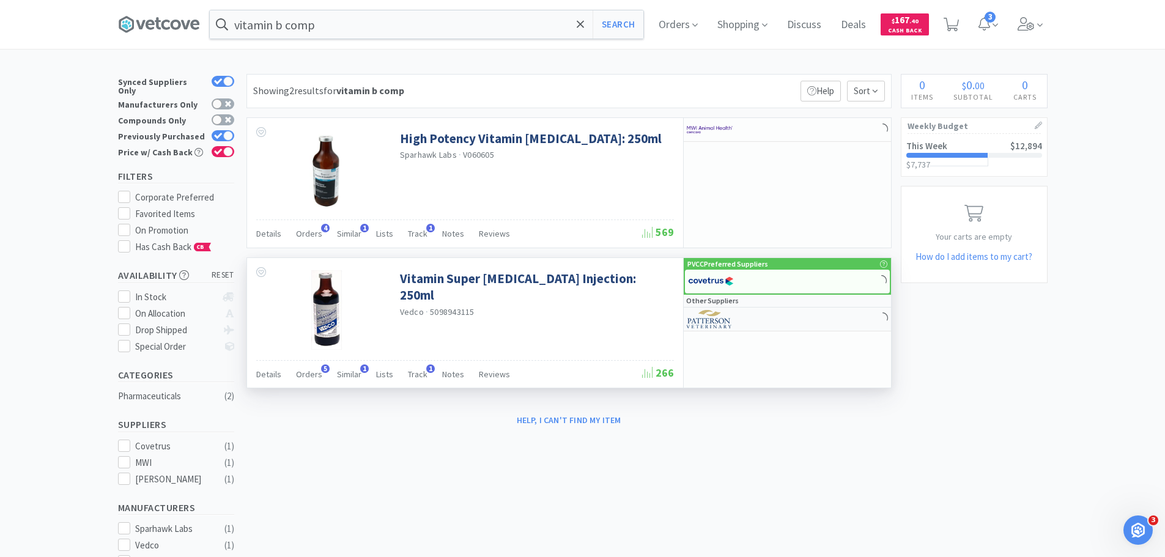
click at [809, 319] on div at bounding box center [787, 320] width 207 height 24
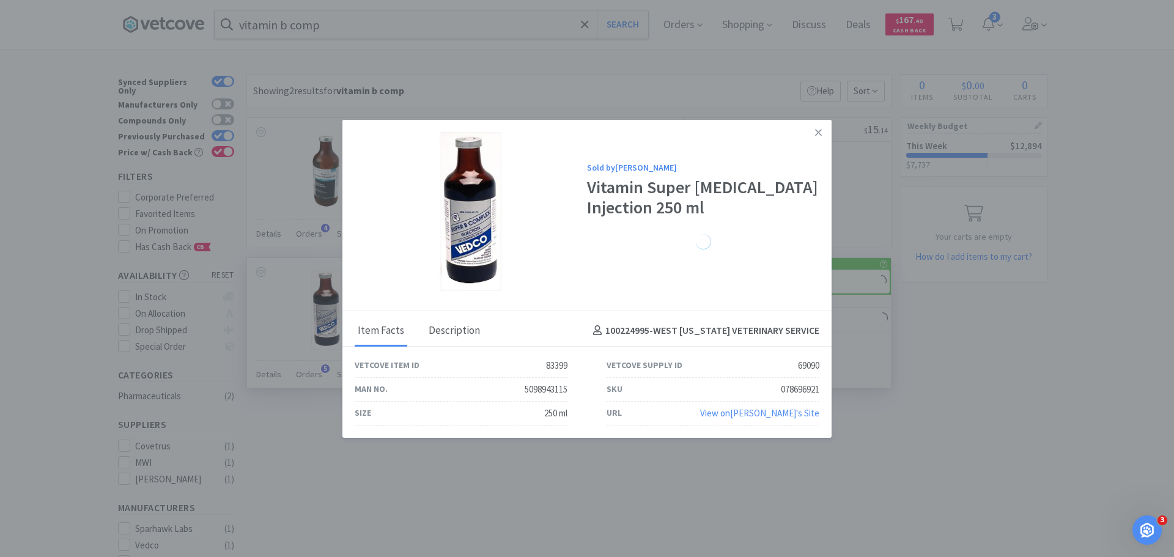
click at [454, 335] on div "Description" at bounding box center [454, 331] width 57 height 31
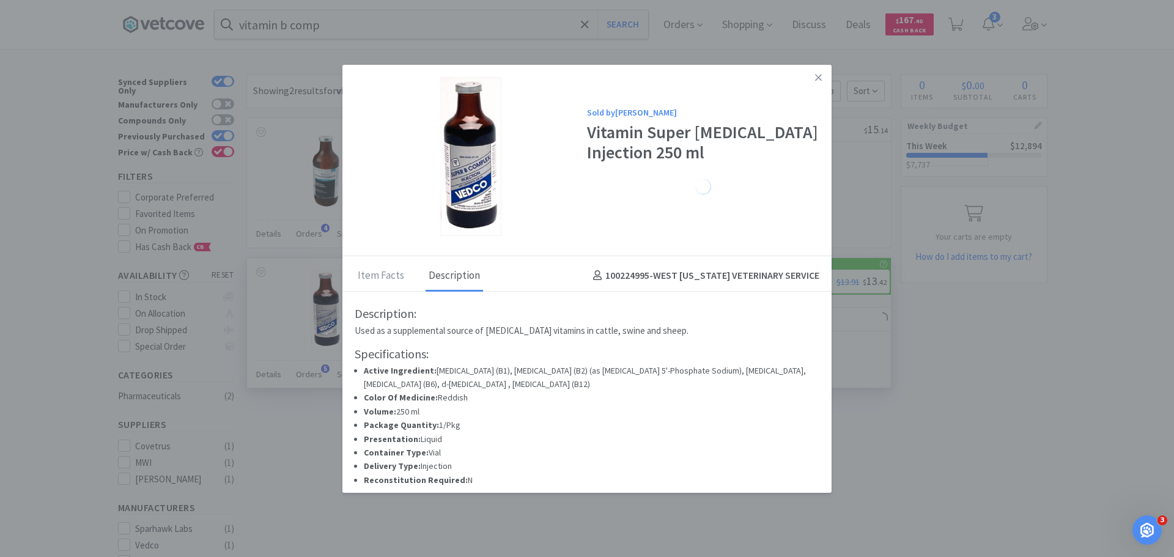
scroll to position [6, 0]
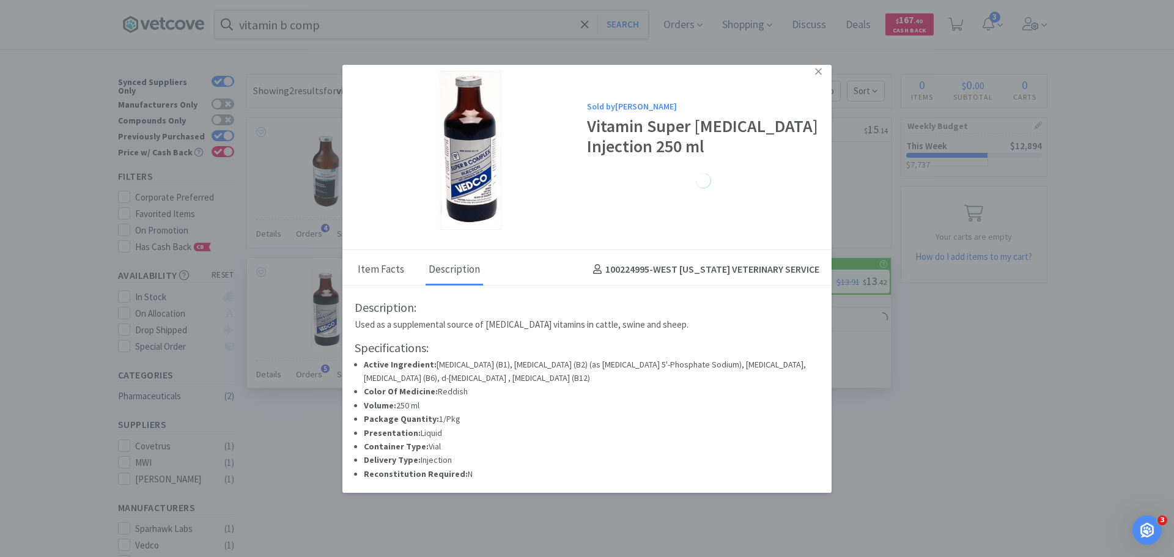
click at [389, 273] on div "Item Facts" at bounding box center [381, 270] width 53 height 31
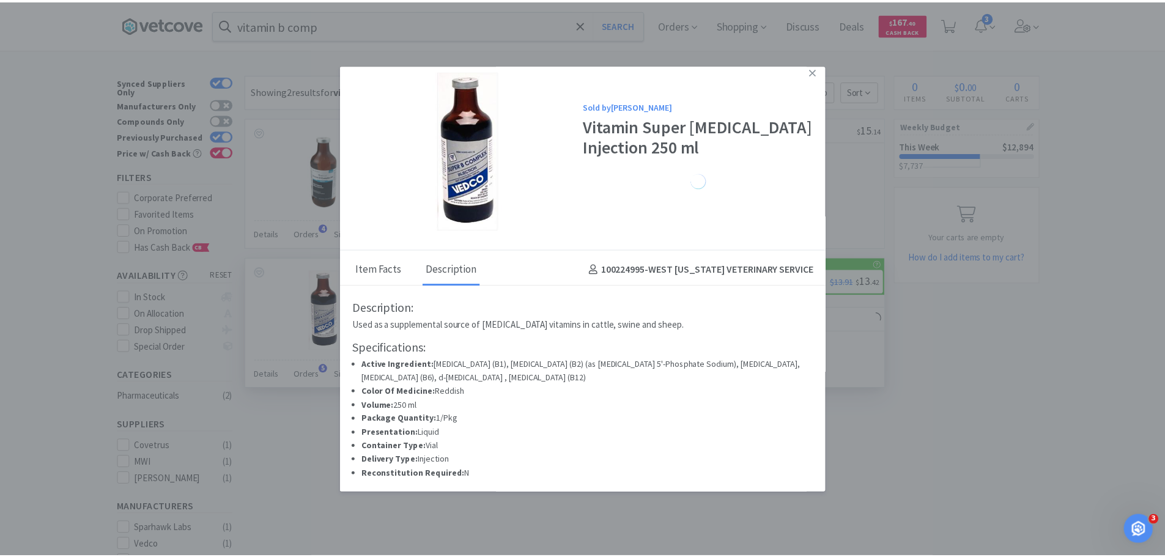
scroll to position [0, 0]
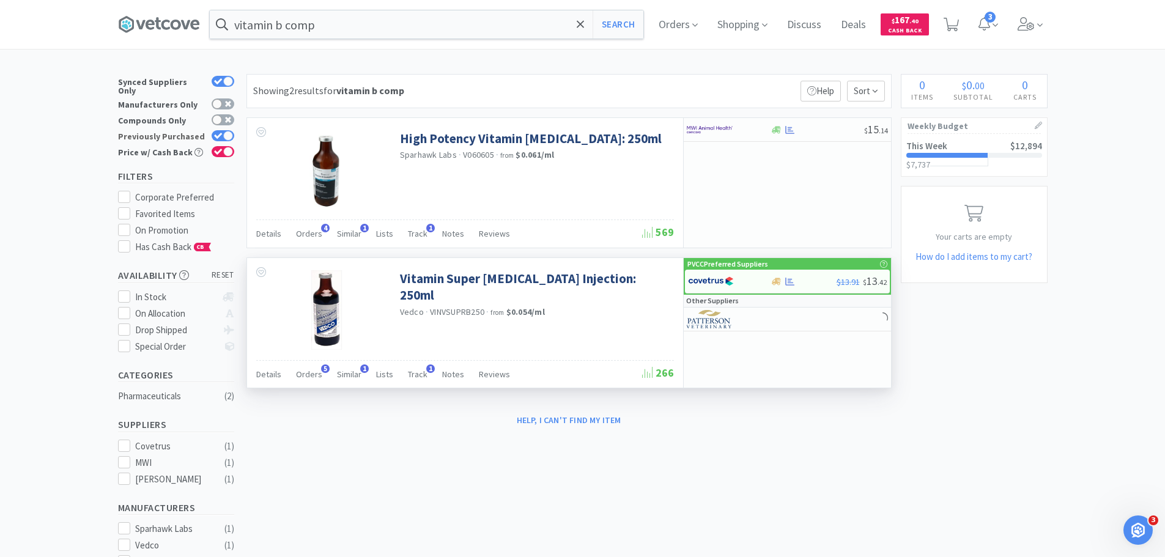
click at [229, 131] on div at bounding box center [228, 136] width 10 height 10
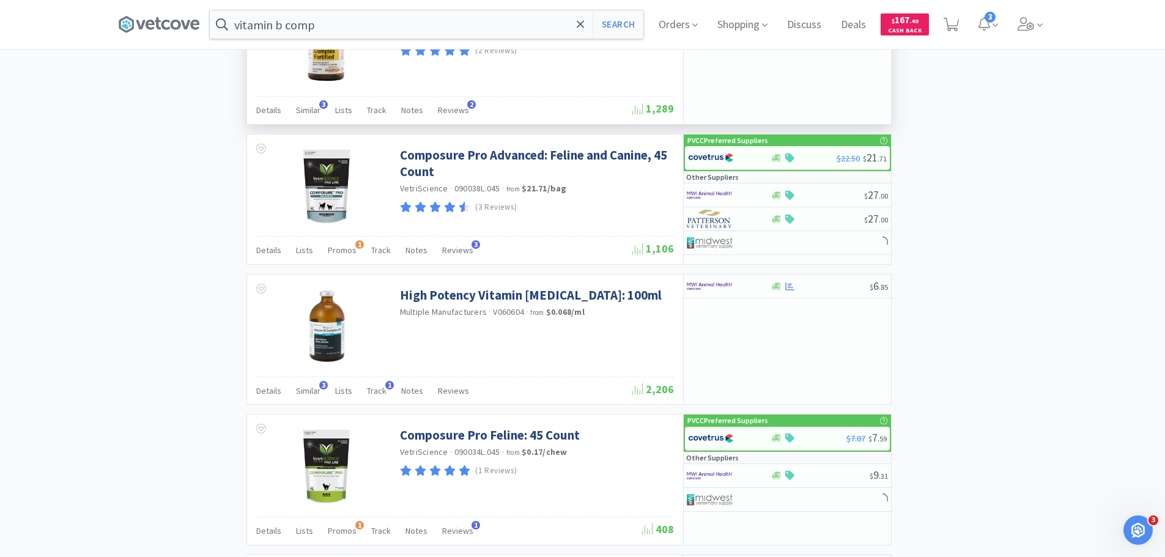
scroll to position [734, 0]
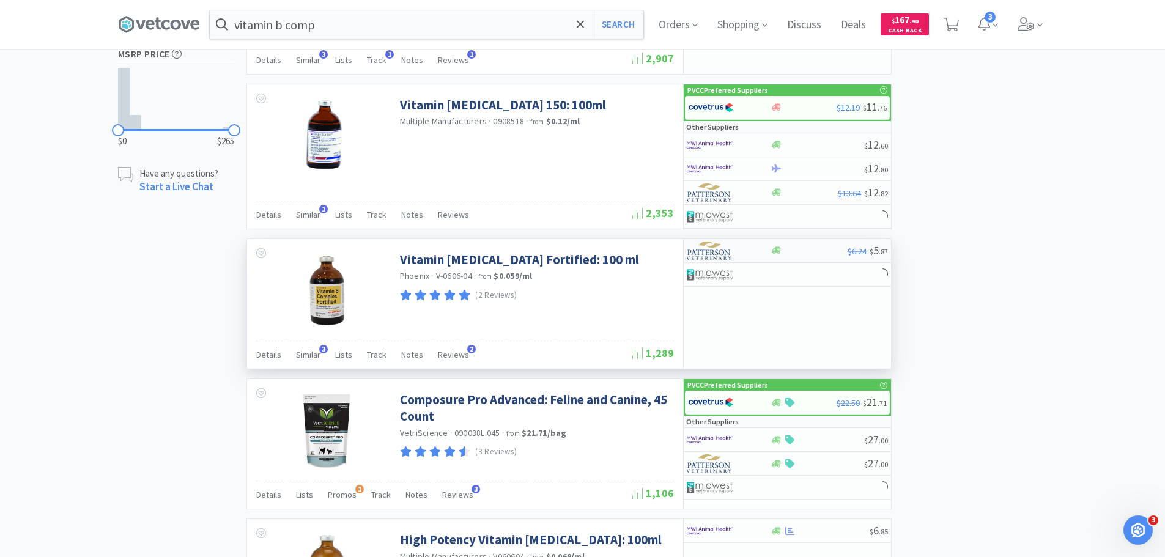
click at [724, 258] on img at bounding box center [710, 251] width 46 height 18
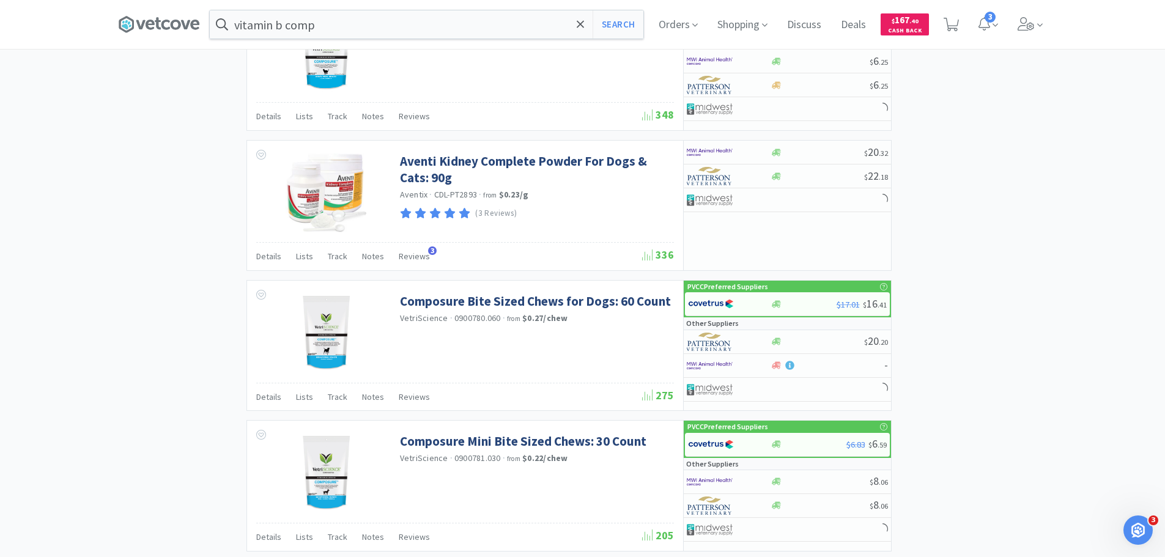
scroll to position [1774, 0]
